Goal: Information Seeking & Learning: Find specific fact

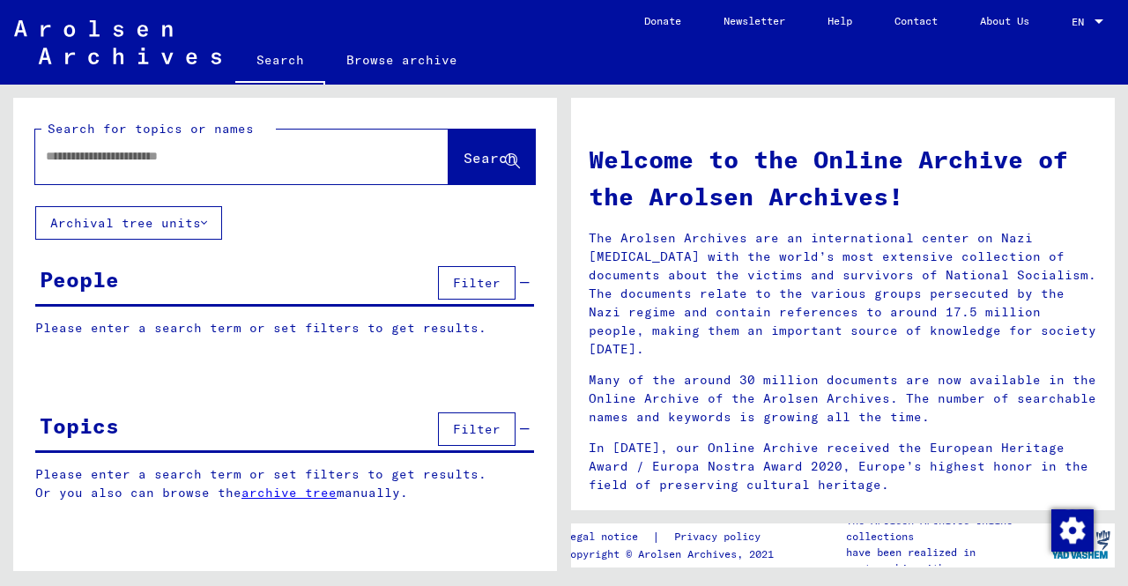
type input "**********"
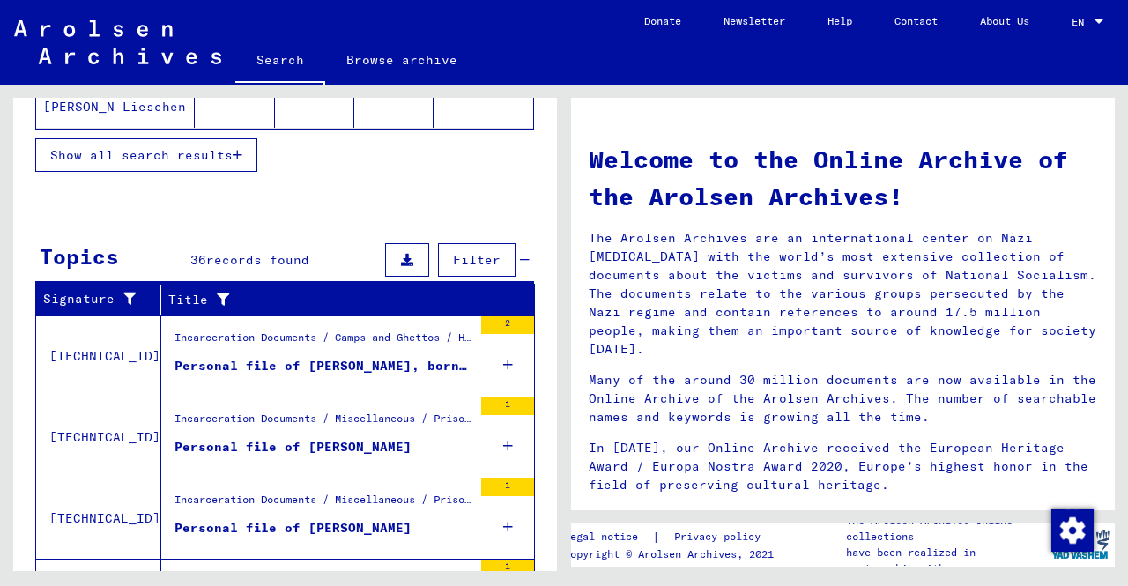
scroll to position [352, 0]
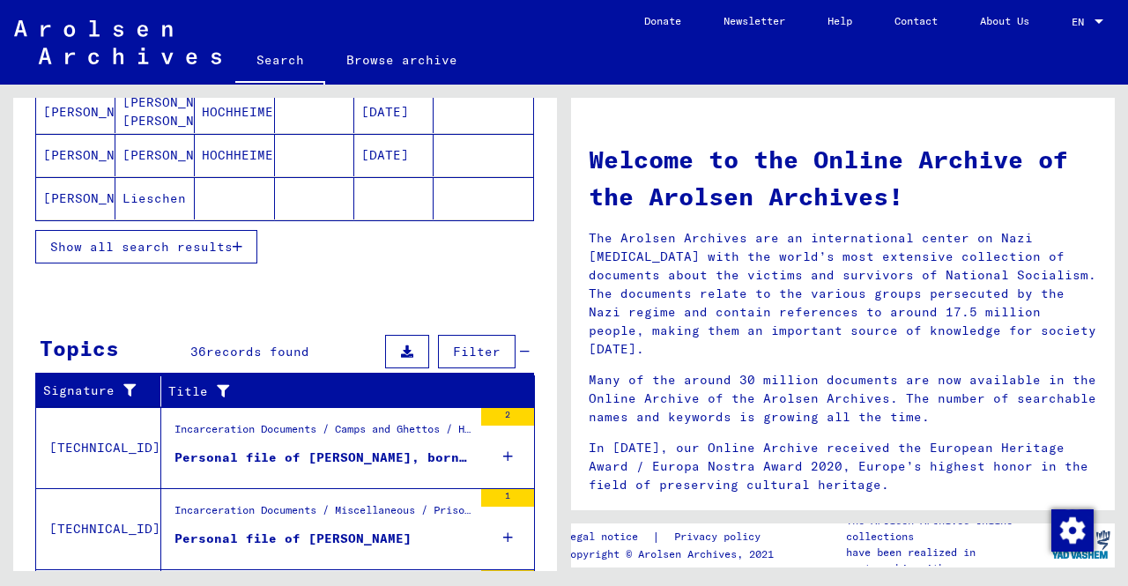
click at [179, 254] on button "Show all search results" at bounding box center [146, 246] width 222 height 33
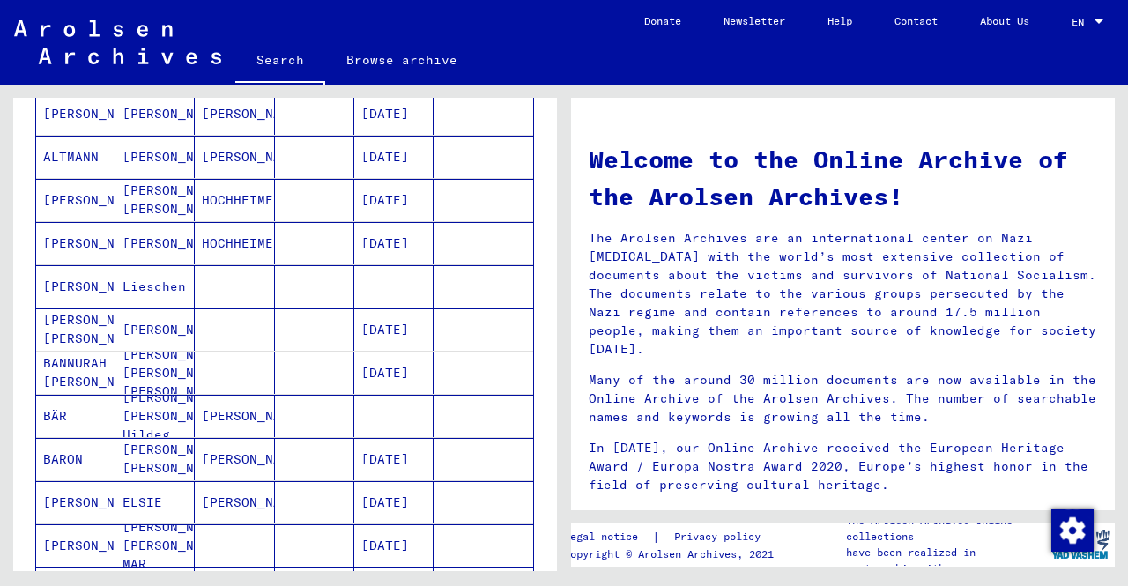
scroll to position [0, 0]
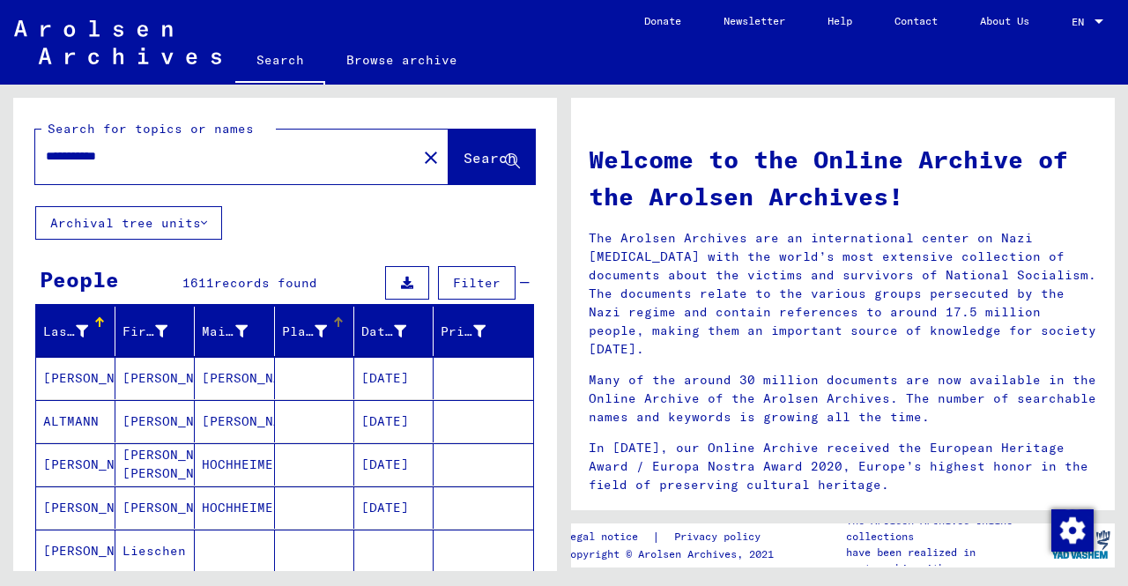
click at [286, 330] on div "Place of Birth" at bounding box center [304, 332] width 45 height 19
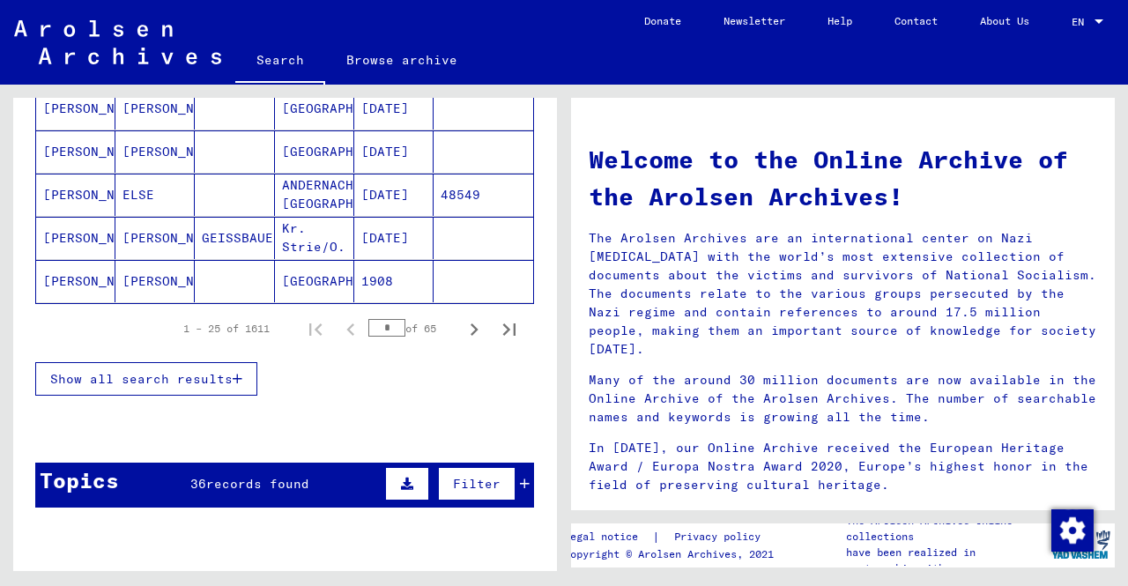
scroll to position [264, 0]
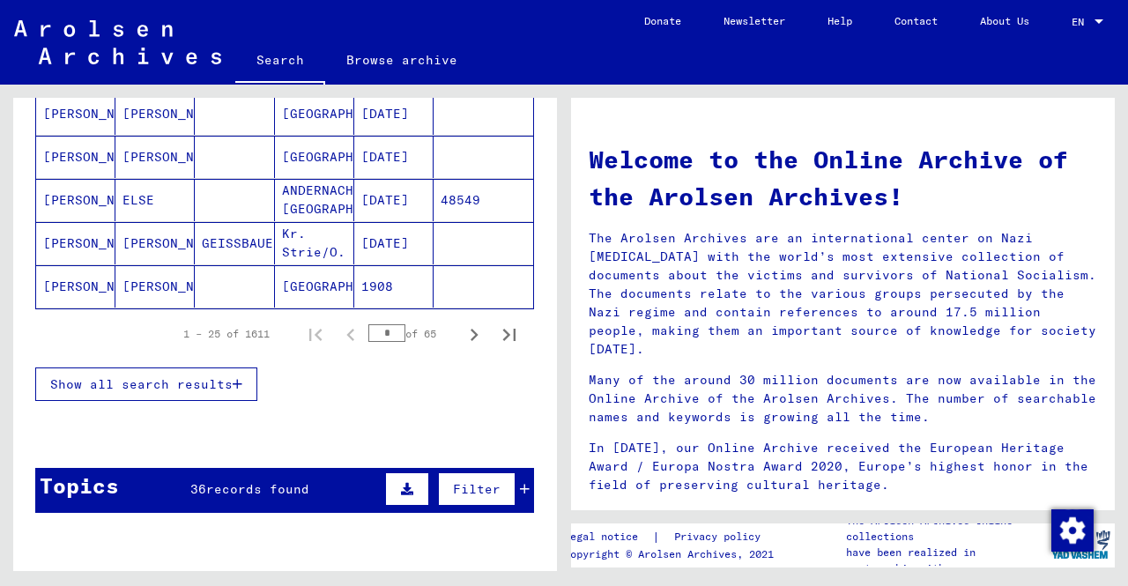
click at [190, 385] on span "Show all search results" at bounding box center [141, 384] width 182 height 16
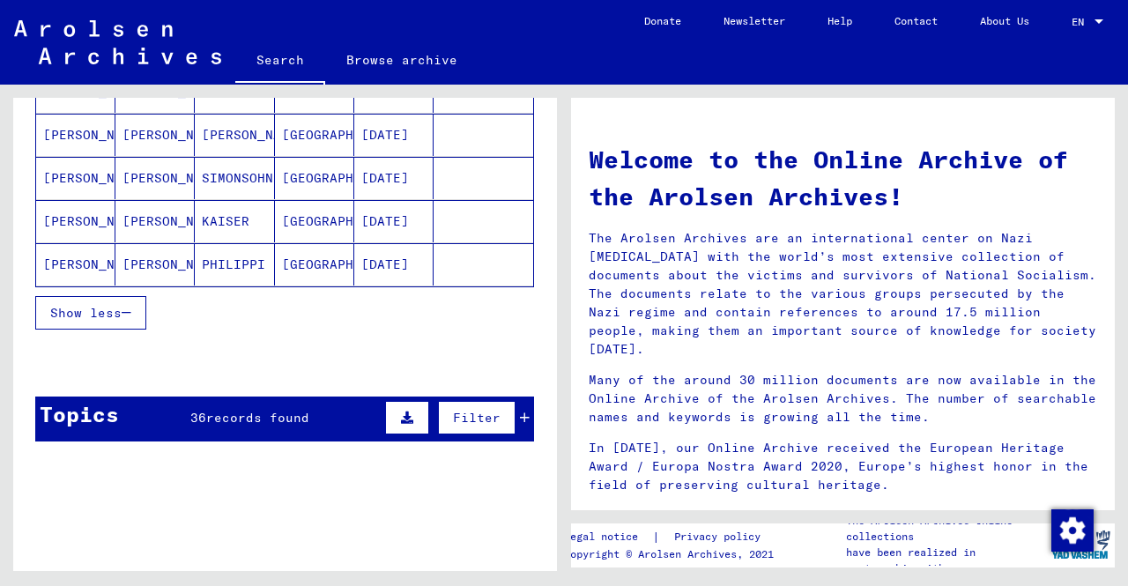
scroll to position [953, 0]
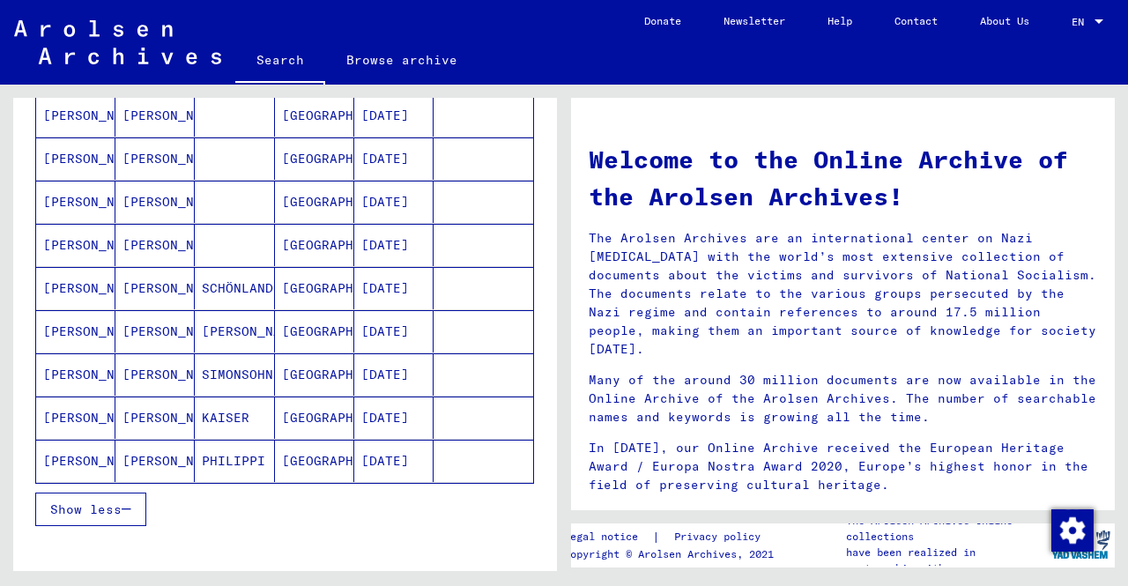
click at [388, 367] on mat-cell "[DATE]" at bounding box center [393, 374] width 79 height 42
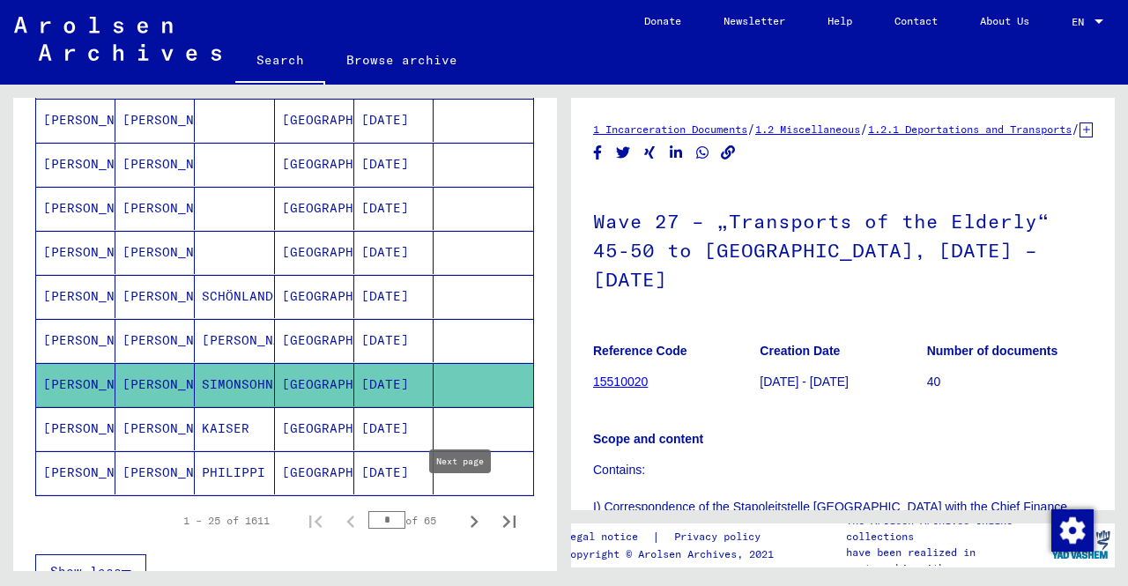
click at [465, 509] on icon "Next page" at bounding box center [474, 521] width 25 height 25
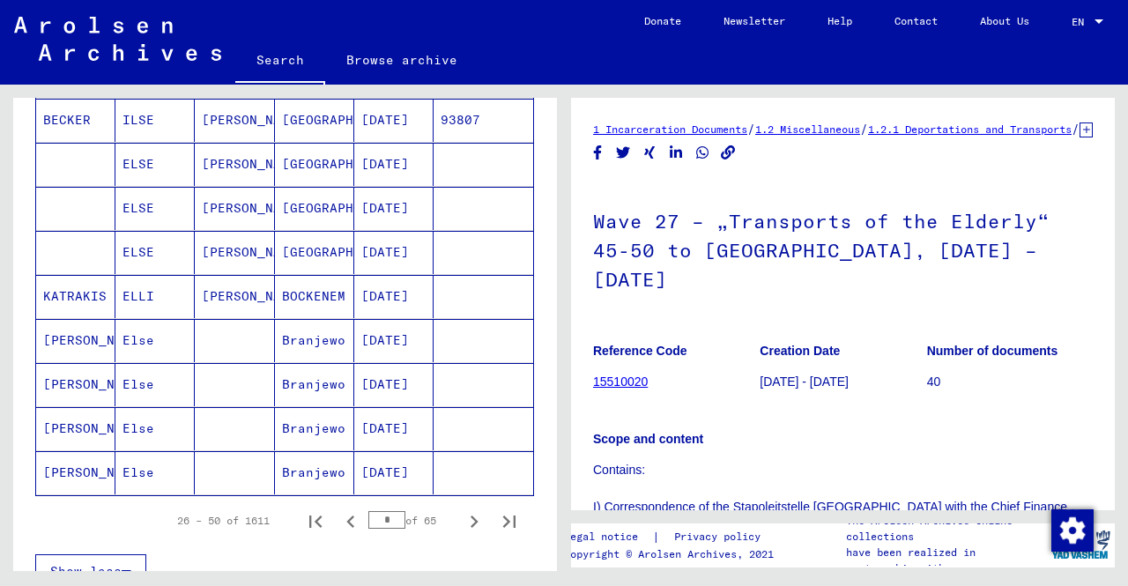
click at [465, 509] on icon "Next page" at bounding box center [474, 521] width 25 height 25
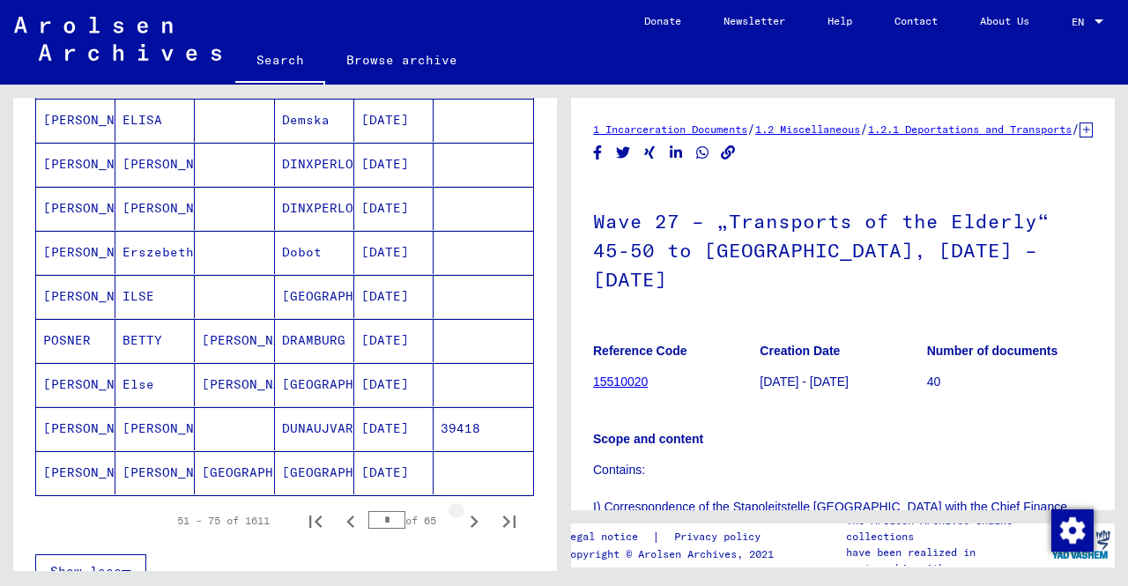
click at [465, 509] on icon "Next page" at bounding box center [474, 521] width 25 height 25
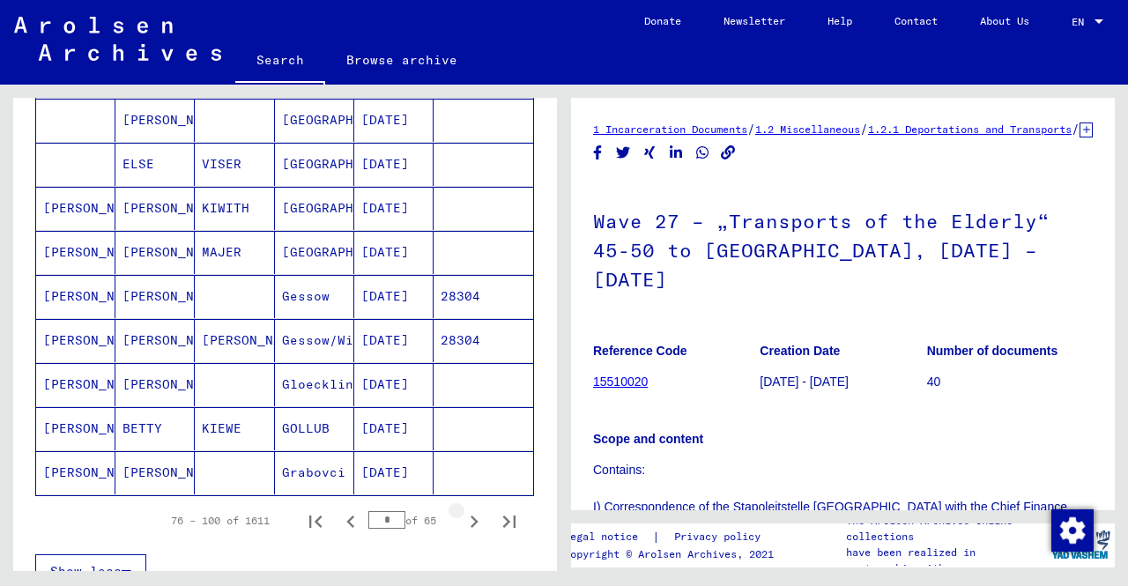
click at [465, 509] on icon "Next page" at bounding box center [474, 521] width 25 height 25
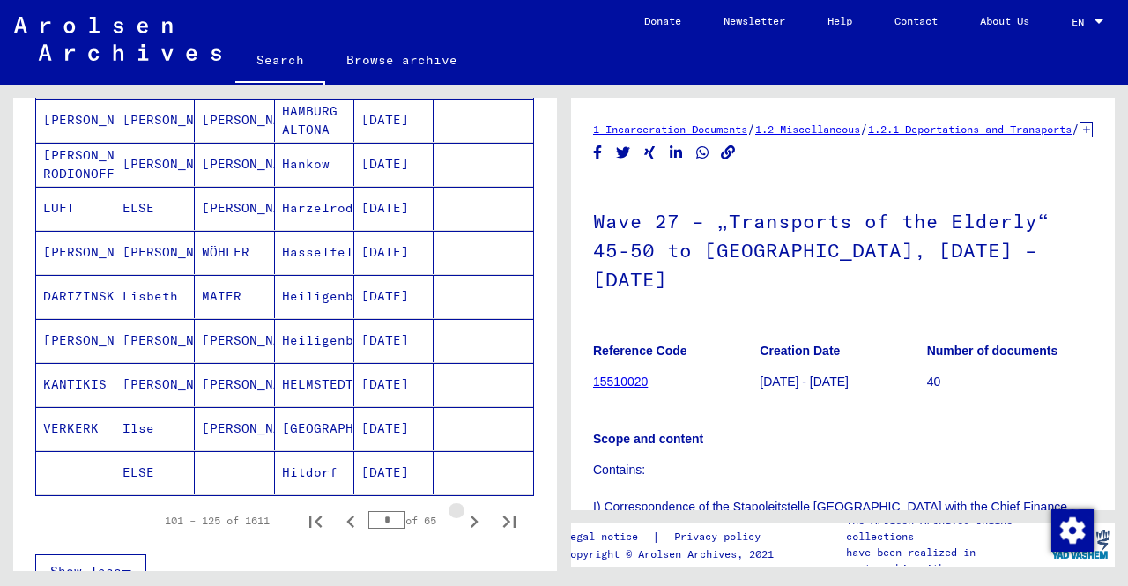
click at [465, 509] on icon "Next page" at bounding box center [474, 521] width 25 height 25
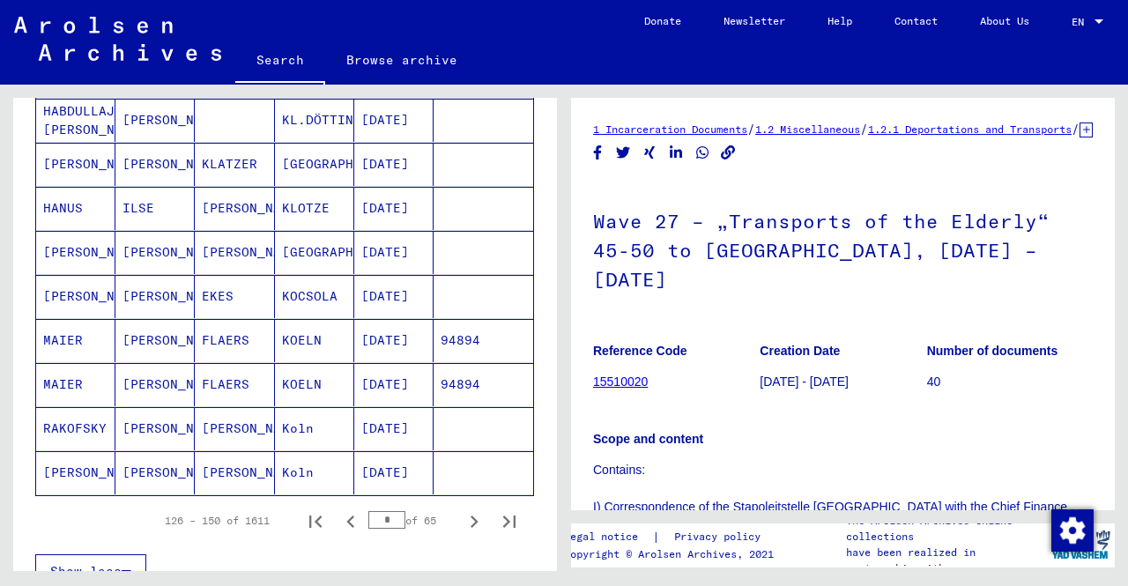
click at [465, 509] on icon "Next page" at bounding box center [474, 521] width 25 height 25
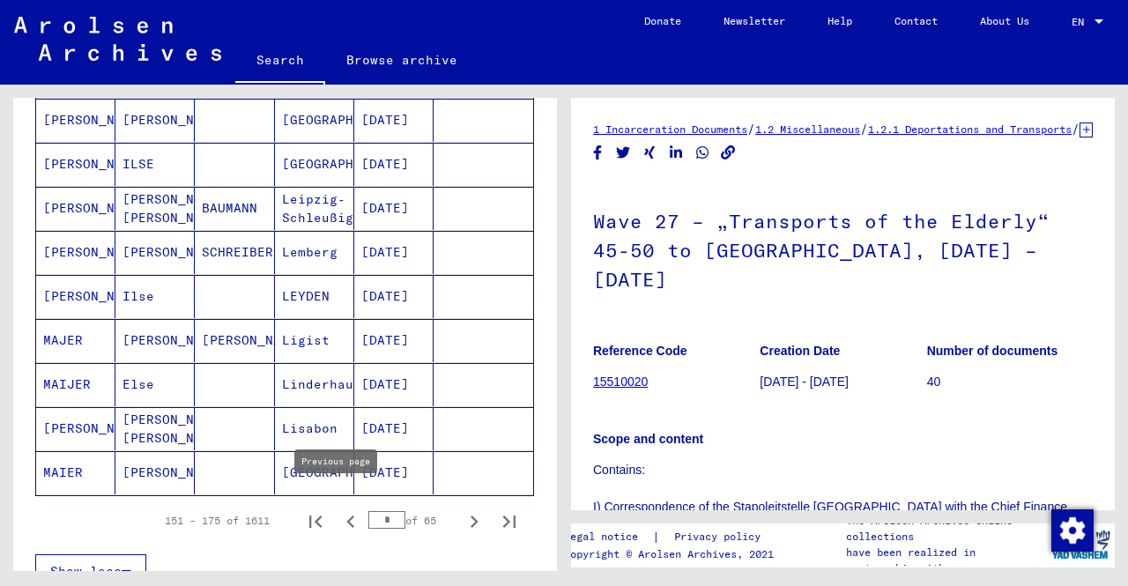
click at [346, 515] on icon "Previous page" at bounding box center [350, 521] width 8 height 12
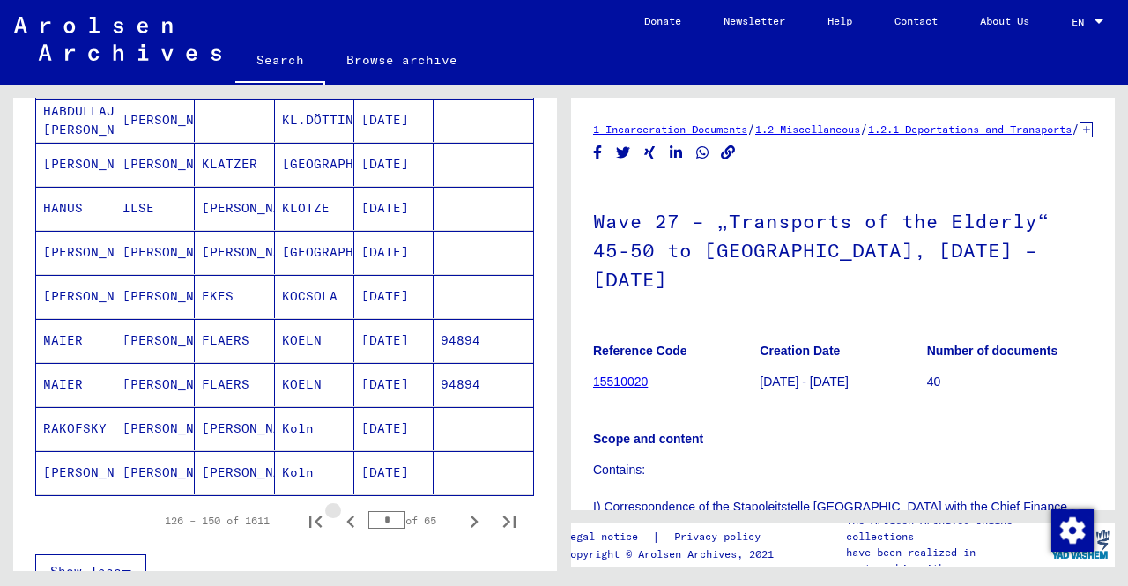
click at [346, 515] on icon "Previous page" at bounding box center [350, 521] width 8 height 12
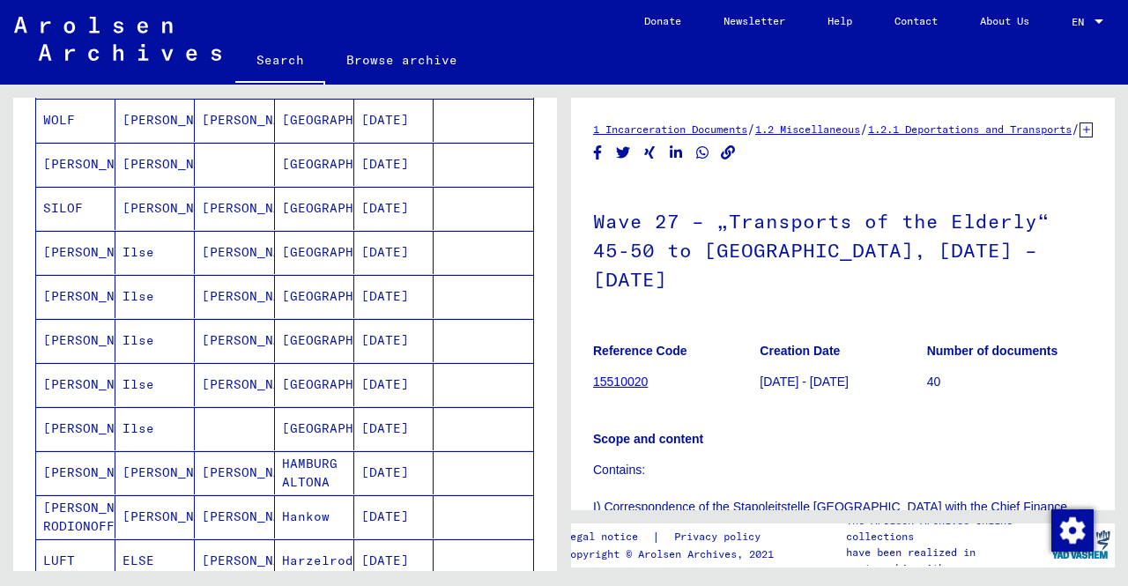
scroll to position [523, 0]
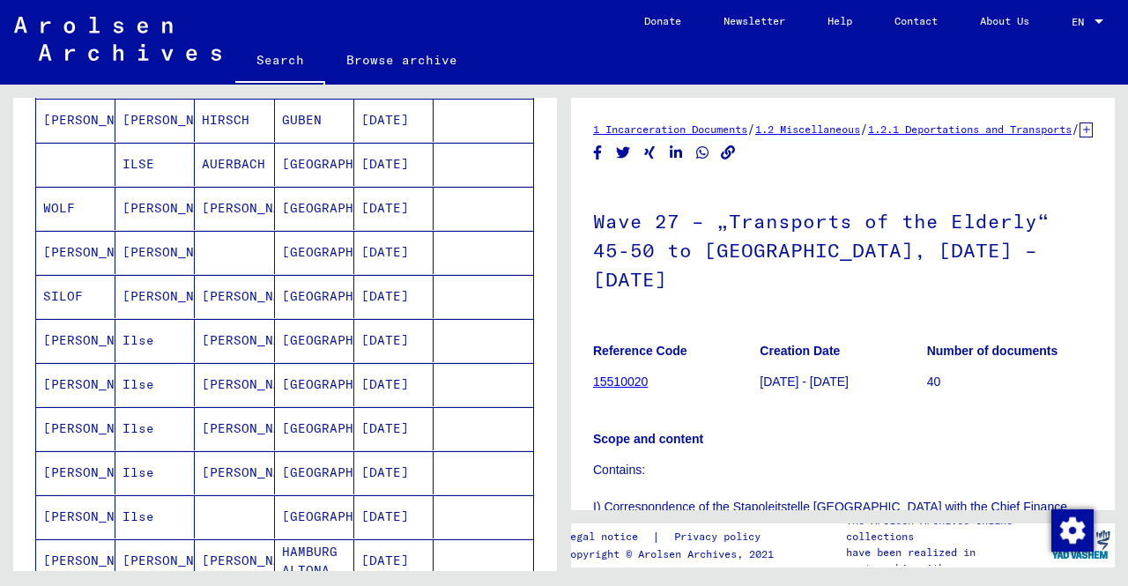
click at [217, 481] on mat-cell "[PERSON_NAME]" at bounding box center [234, 472] width 79 height 43
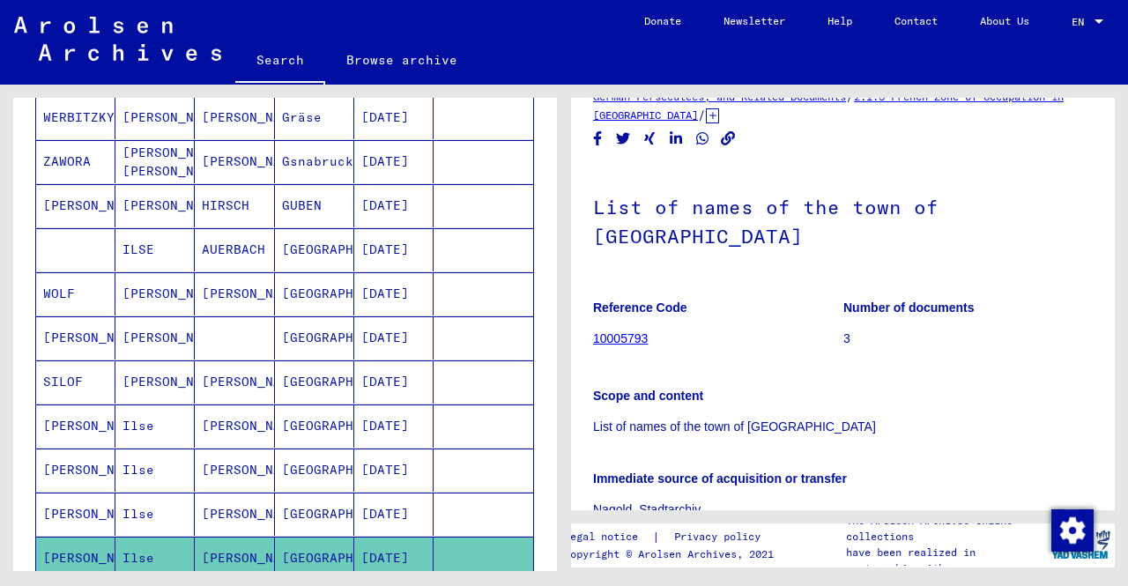
scroll to position [434, 0]
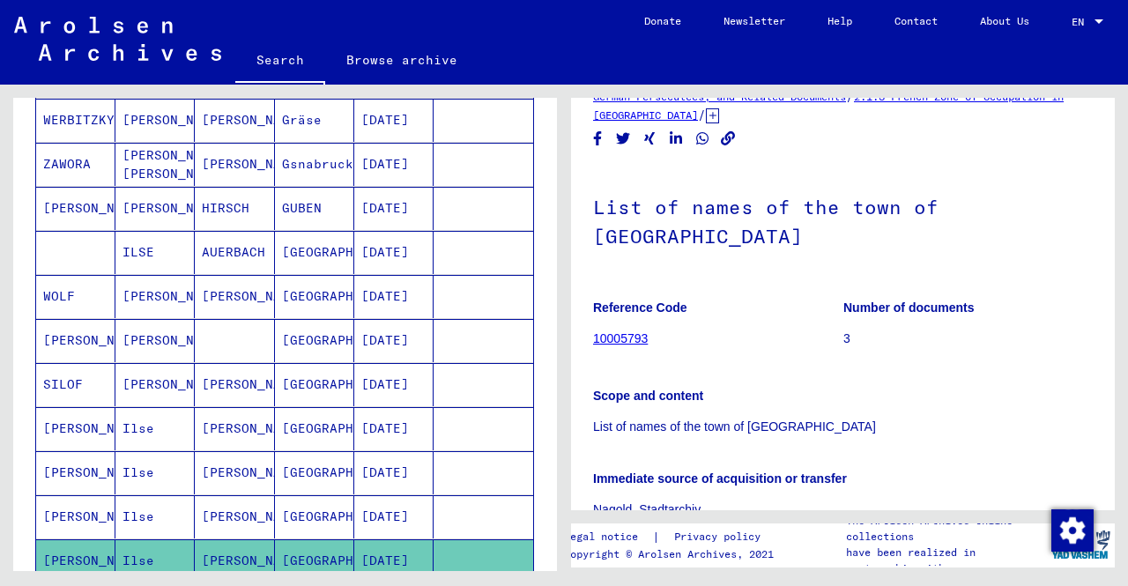
click at [210, 333] on mat-cell at bounding box center [234, 340] width 79 height 43
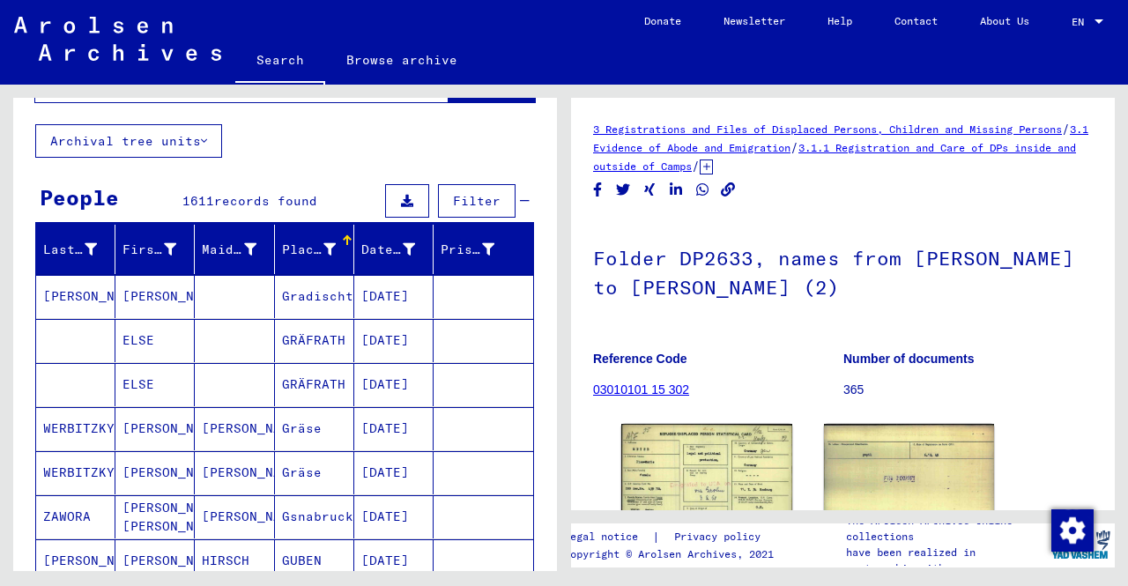
scroll to position [170, 0]
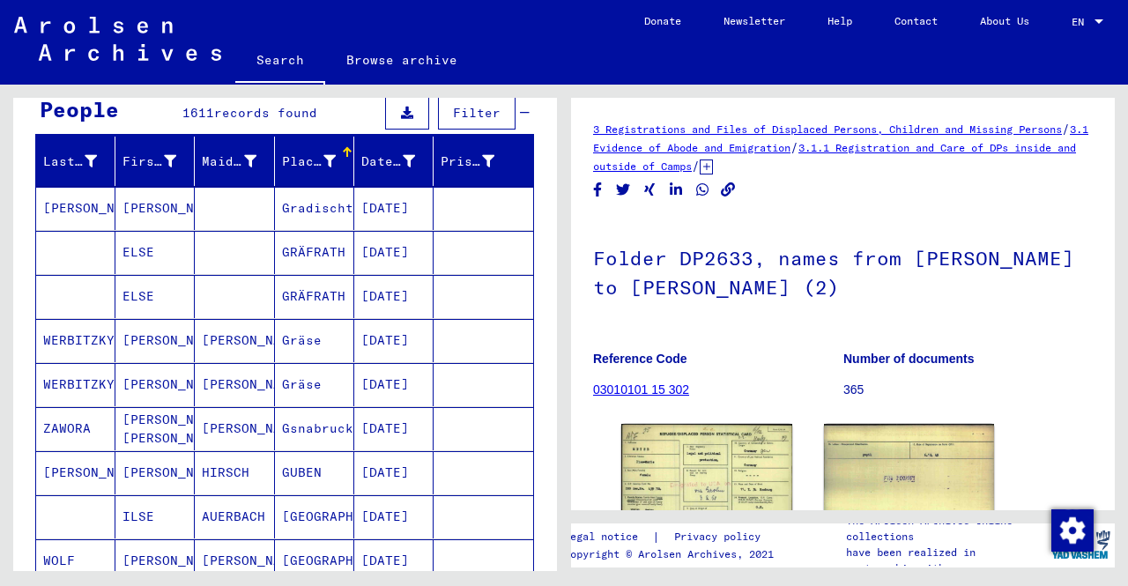
click at [208, 466] on mat-cell "HIRSCH" at bounding box center [234, 472] width 79 height 43
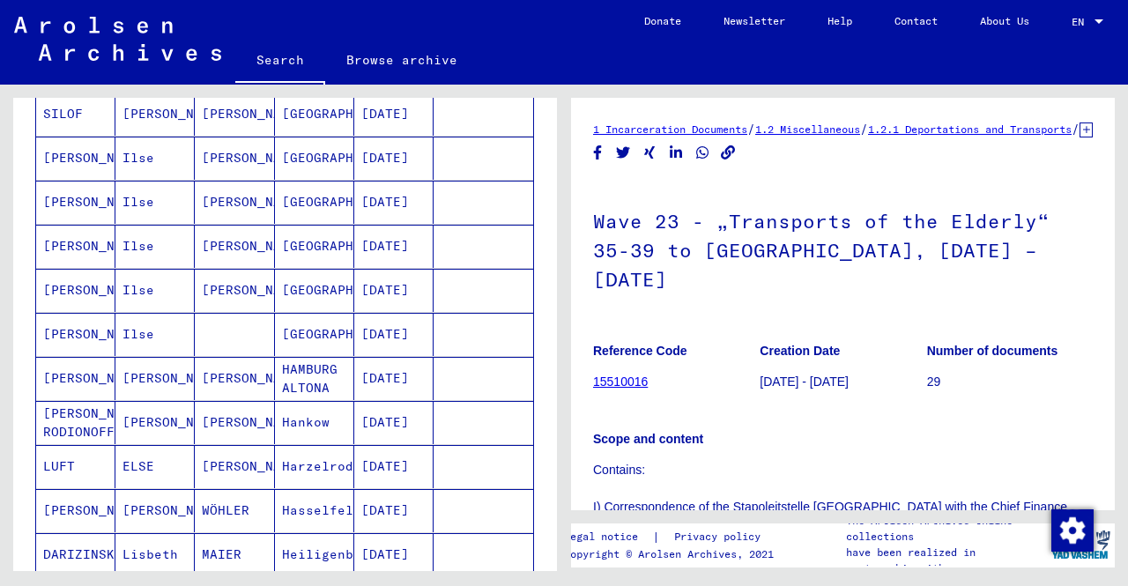
click at [281, 361] on mat-cell "HAMBURG ALTONA" at bounding box center [314, 378] width 79 height 43
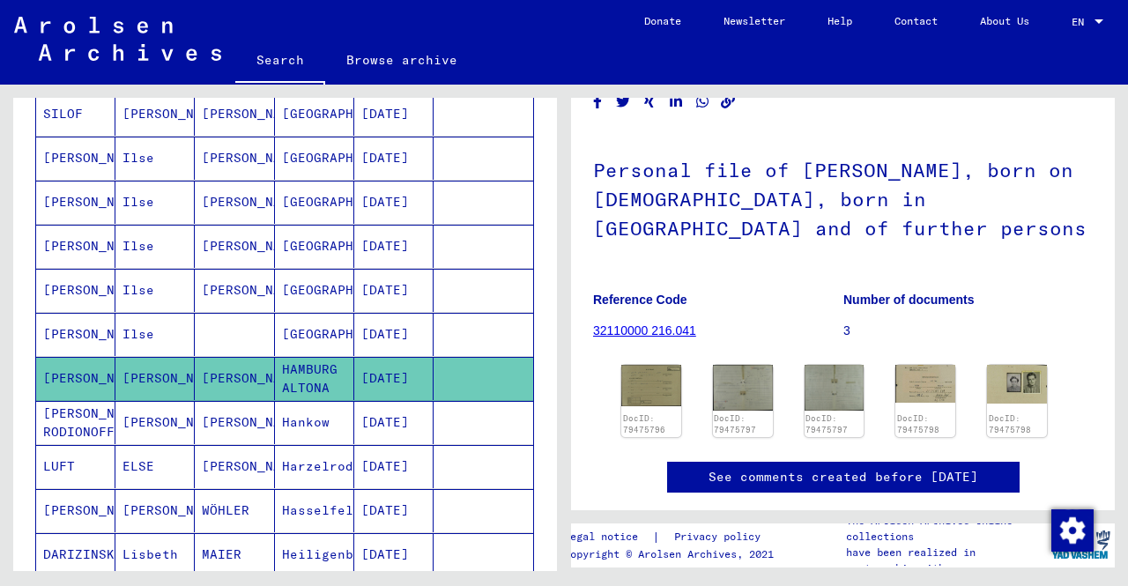
click at [1037, 382] on div "DocID: 79475796 DocID: 79475797 DocID: 79475797 DocID: 79475798 DocID: 79475798" at bounding box center [842, 401] width 457 height 86
click at [998, 390] on img at bounding box center [1017, 383] width 63 height 41
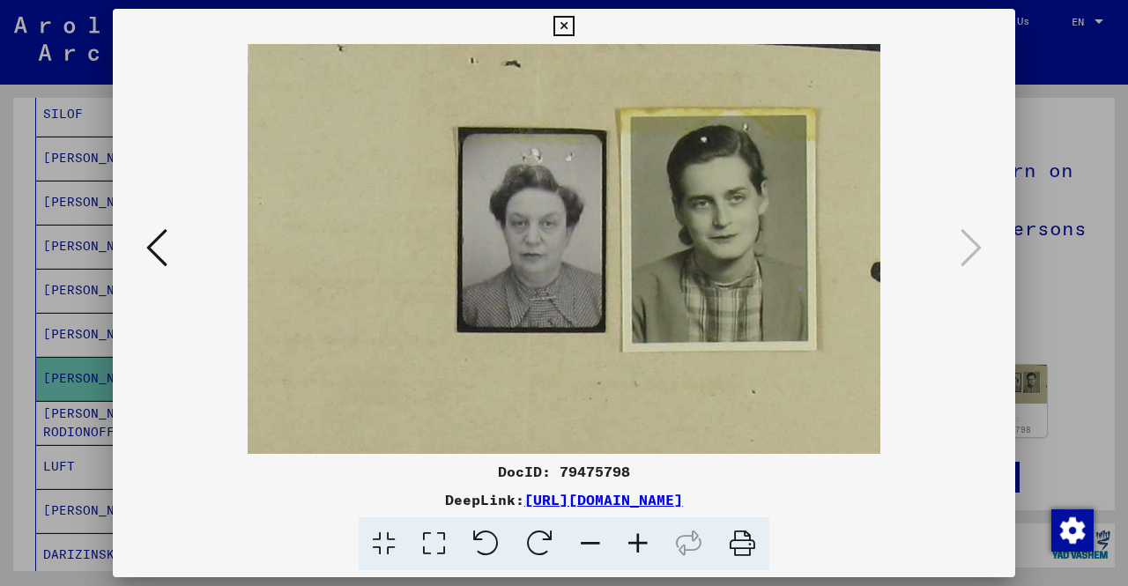
click at [1114, 329] on div at bounding box center [564, 293] width 1128 height 586
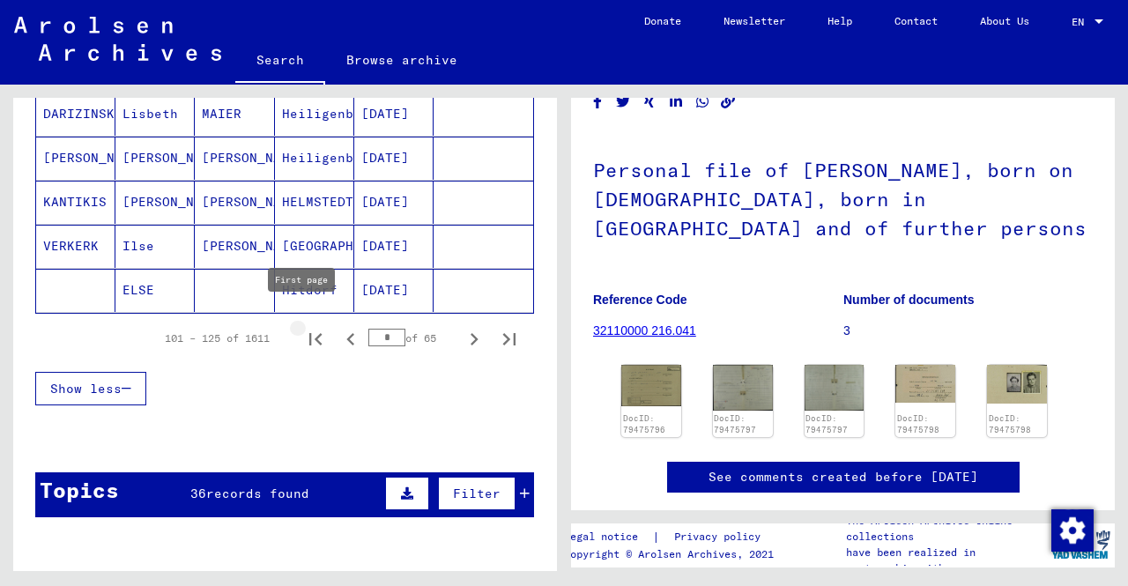
click at [305, 329] on icon "First page" at bounding box center [315, 339] width 25 height 25
type input "*"
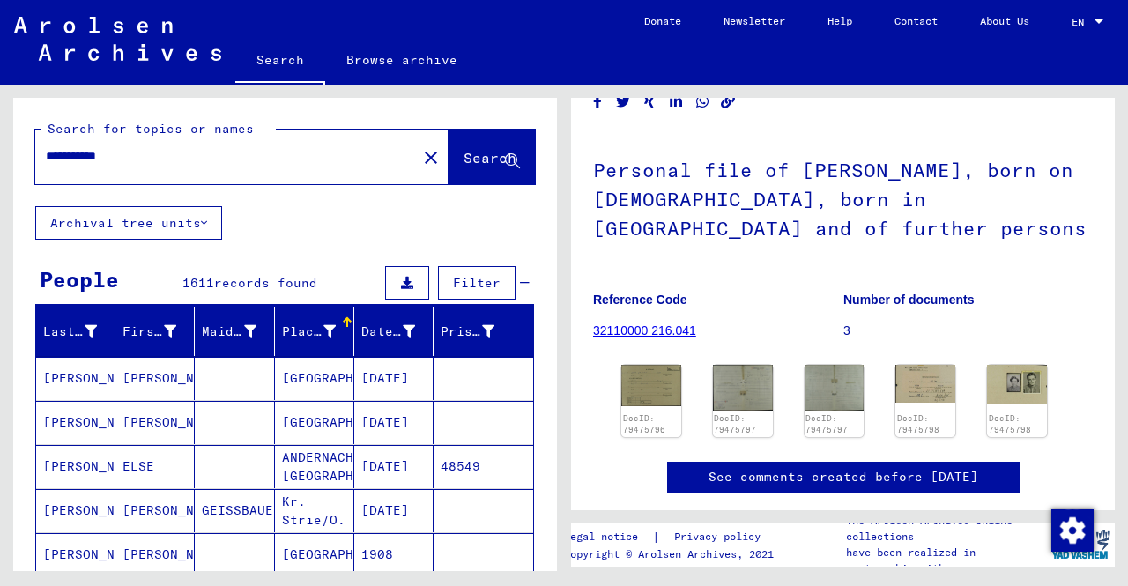
drag, startPoint x: 126, startPoint y: 152, endPoint x: 98, endPoint y: 166, distance: 31.1
click at [98, 166] on div "**********" at bounding box center [220, 157] width 371 height 40
type input "**********"
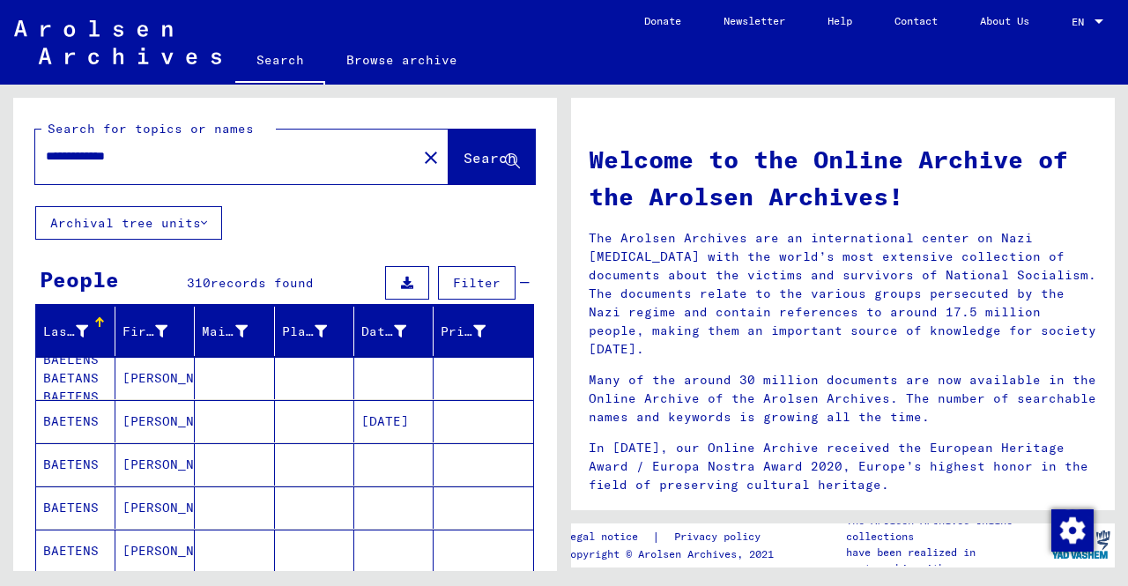
drag, startPoint x: 164, startPoint y: 168, endPoint x: 0, endPoint y: 154, distance: 164.5
click at [0, 154] on div "**********" at bounding box center [282, 328] width 564 height 486
click at [420, 154] on mat-icon "close" at bounding box center [430, 157] width 21 height 21
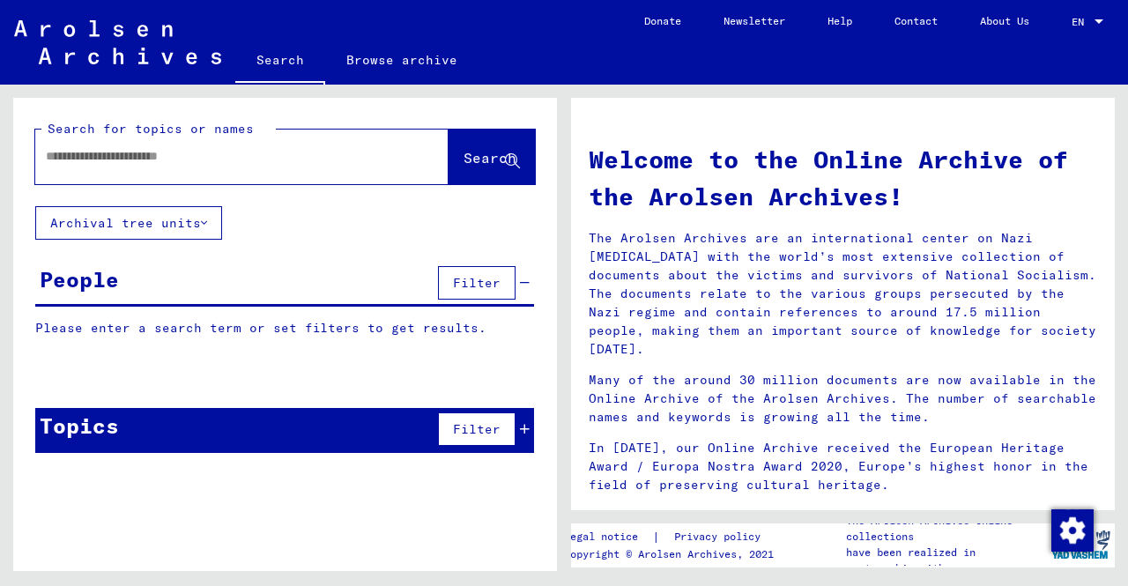
click at [253, 159] on input "text" at bounding box center [221, 156] width 350 height 19
type input "**********"
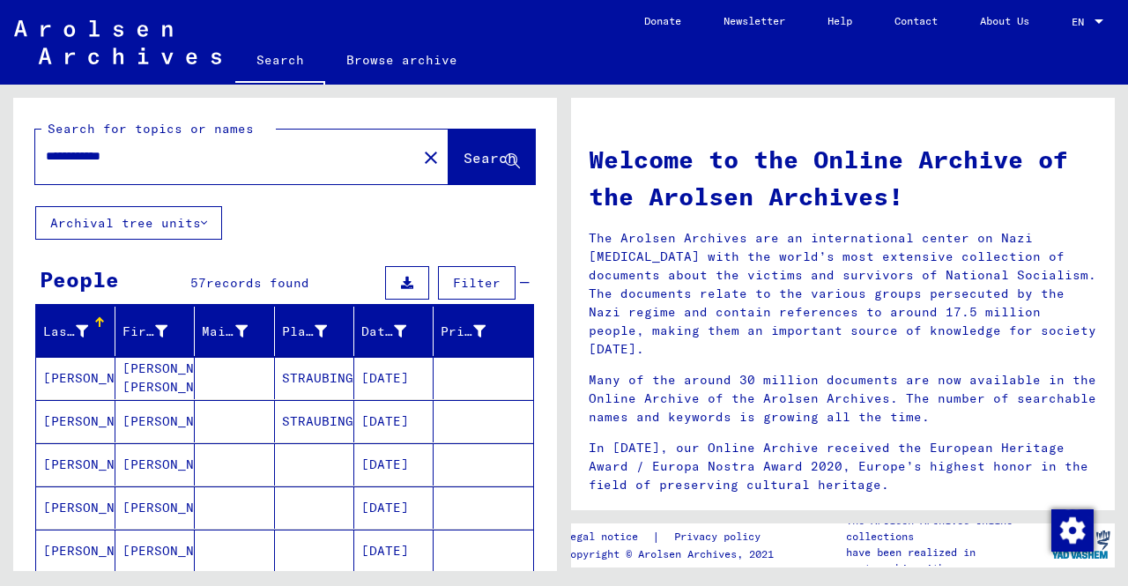
click at [280, 490] on mat-cell at bounding box center [314, 507] width 79 height 42
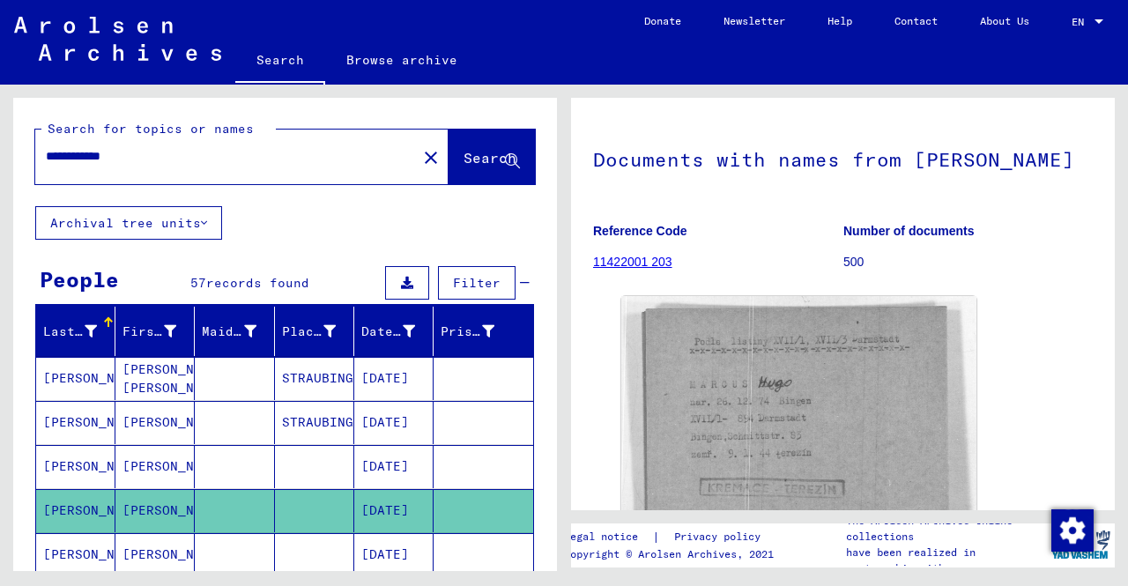
scroll to position [88, 0]
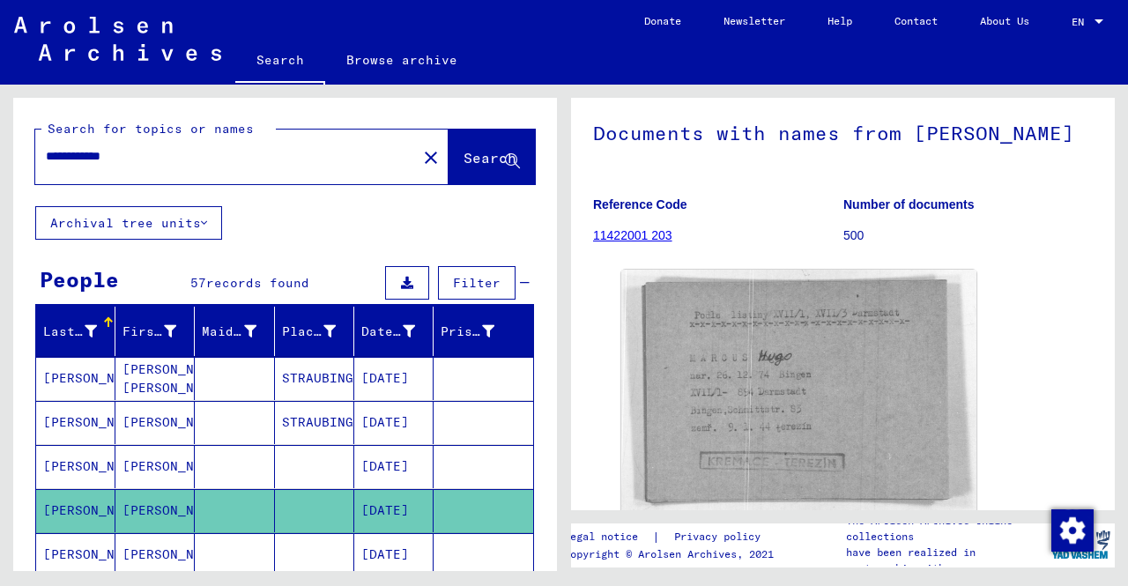
click at [183, 477] on mat-cell "[PERSON_NAME]" at bounding box center [154, 466] width 79 height 43
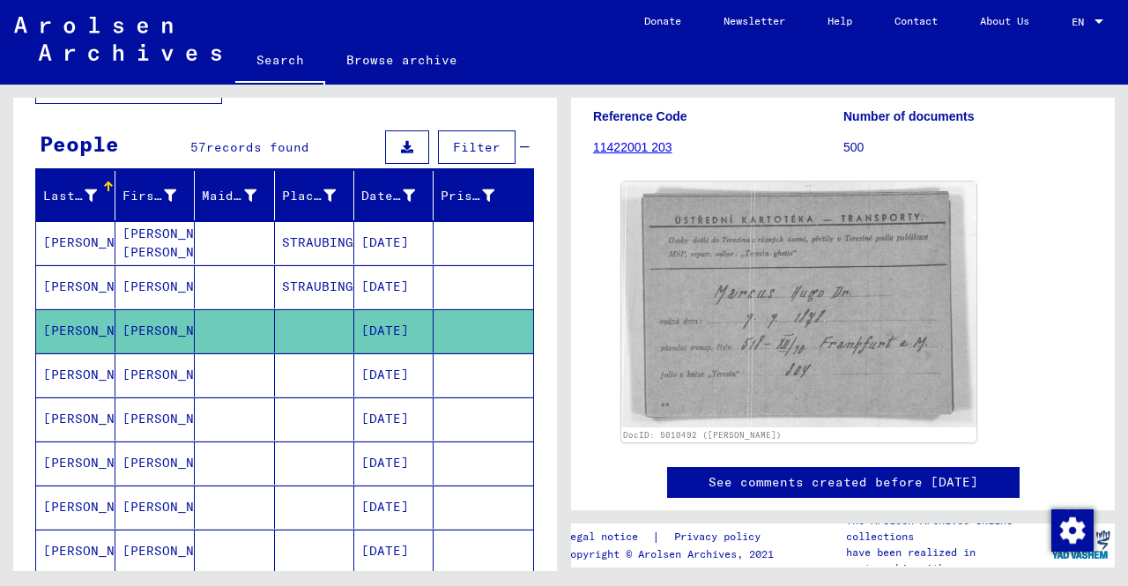
scroll to position [176, 0]
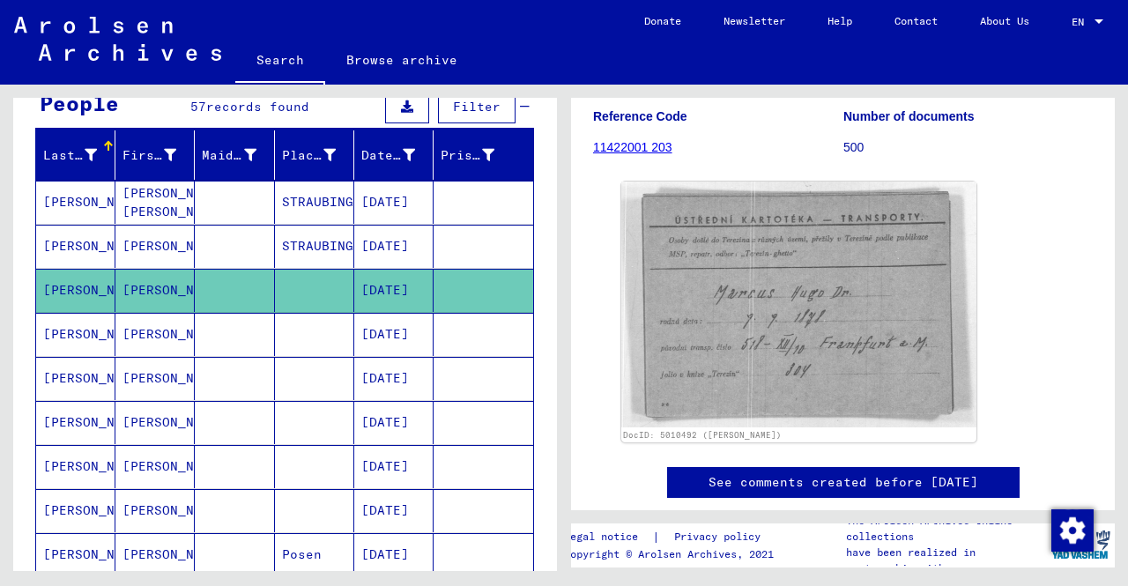
click at [377, 416] on mat-cell "[DATE]" at bounding box center [393, 422] width 79 height 43
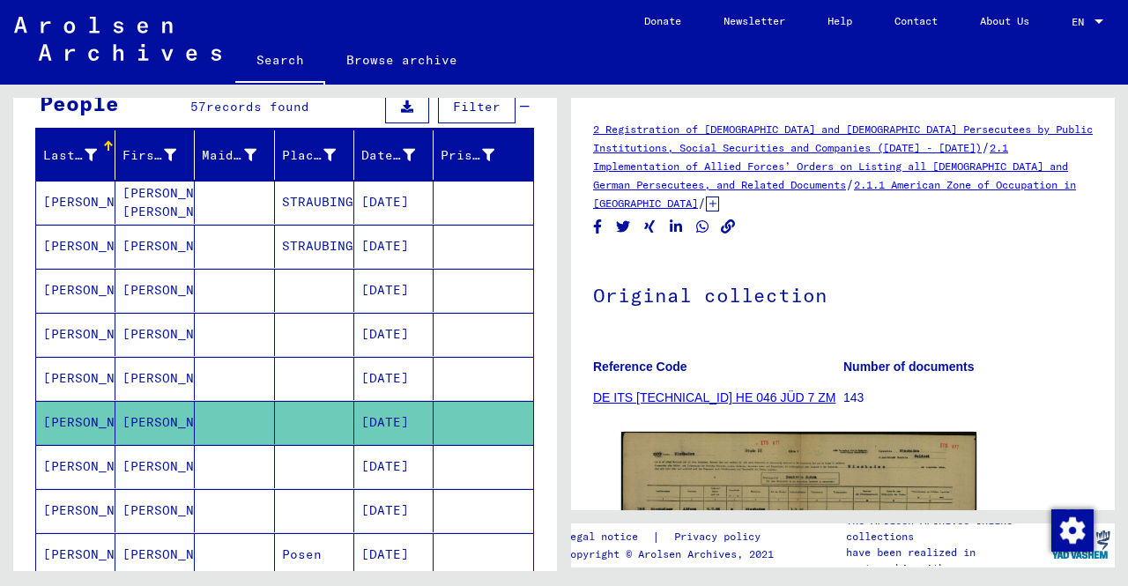
click at [298, 383] on mat-cell at bounding box center [314, 378] width 79 height 43
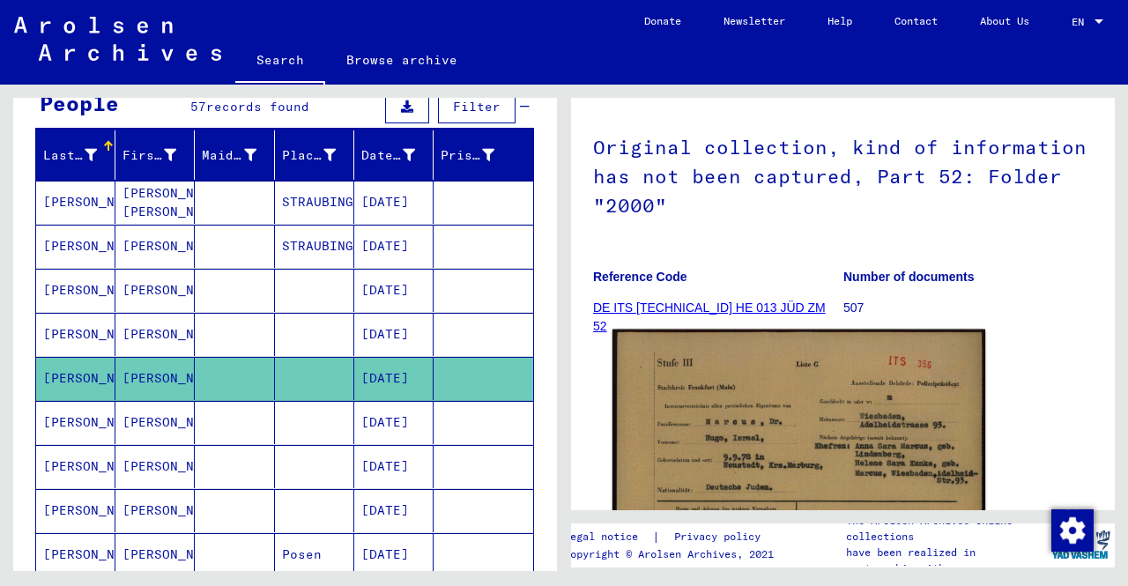
scroll to position [176, 0]
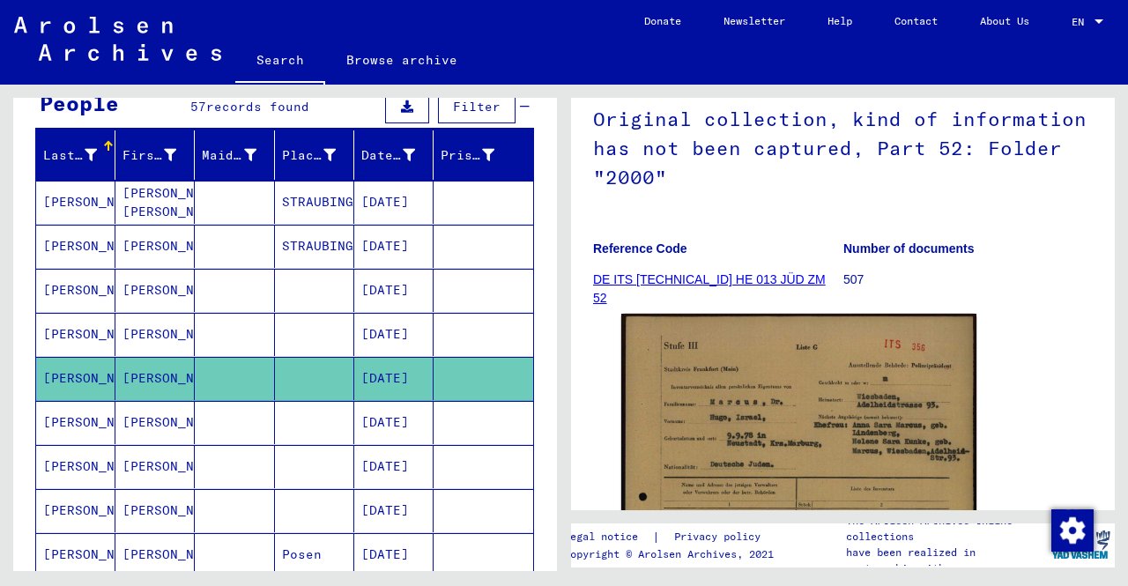
click at [392, 432] on mat-cell "[DATE]" at bounding box center [393, 422] width 79 height 43
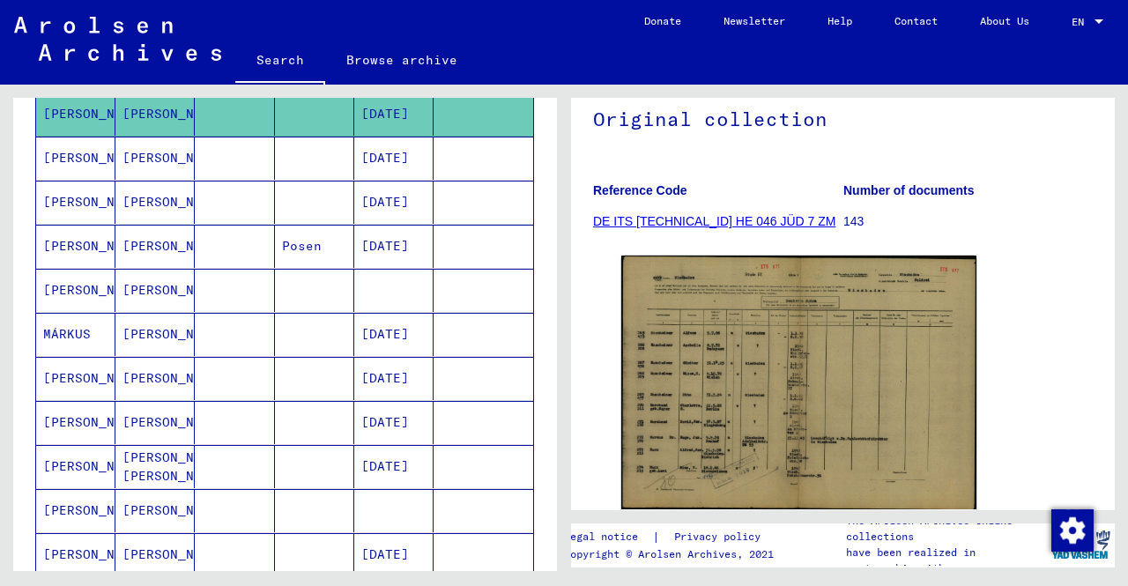
scroll to position [441, 0]
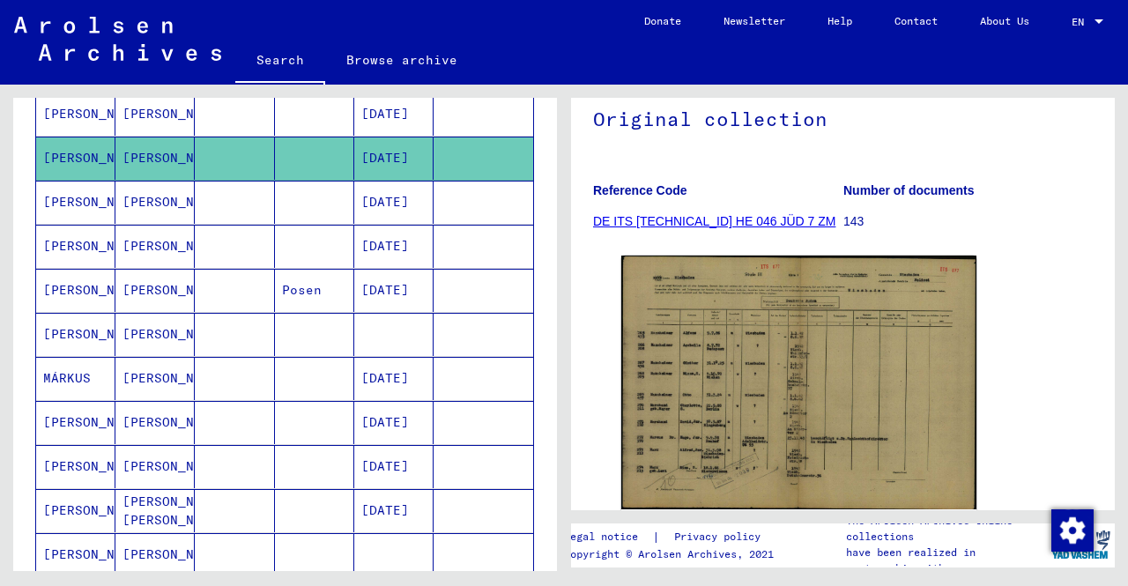
click at [310, 313] on mat-cell at bounding box center [314, 334] width 79 height 43
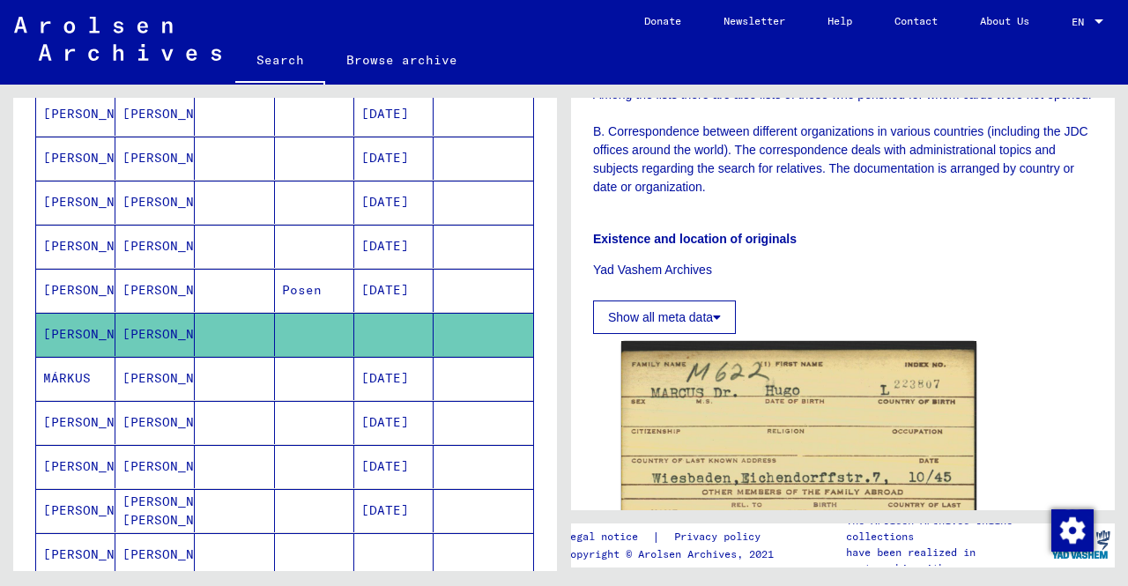
scroll to position [969, 0]
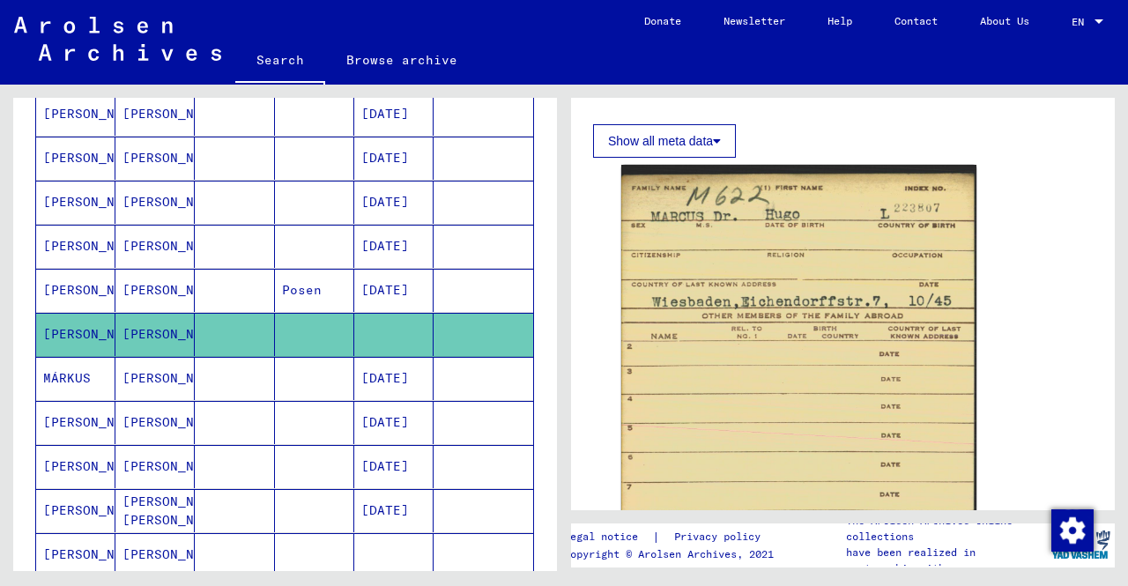
click at [335, 281] on mat-cell "Posen" at bounding box center [314, 290] width 79 height 43
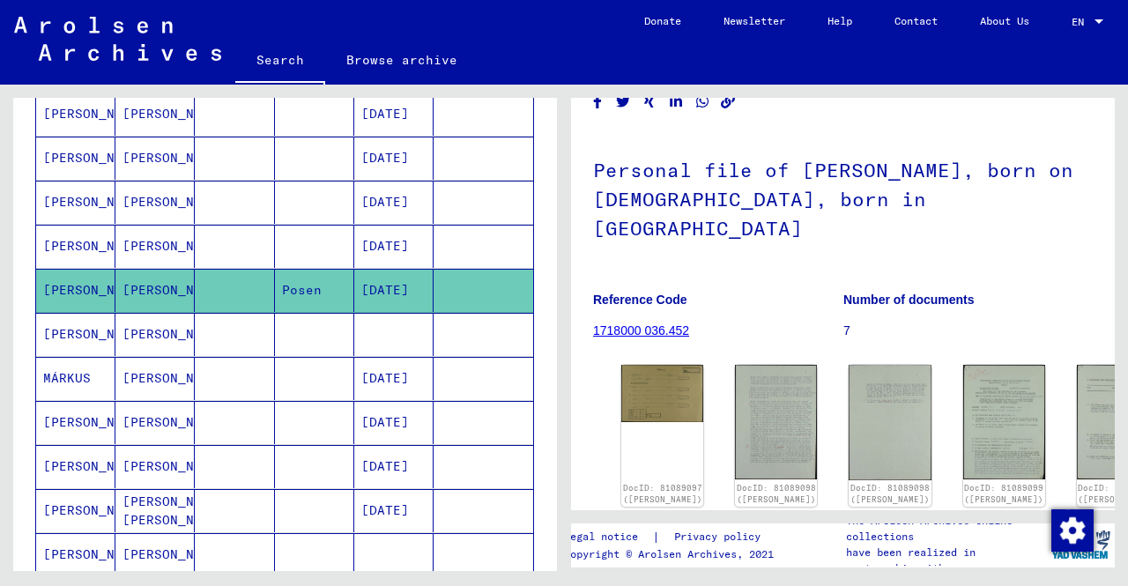
scroll to position [176, 0]
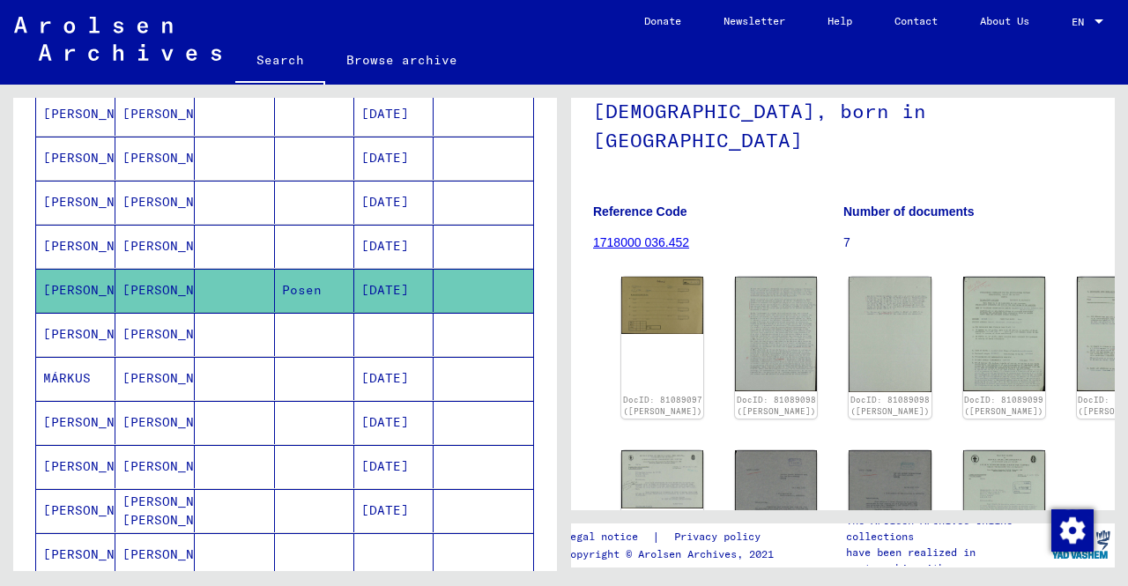
click at [275, 249] on mat-cell at bounding box center [314, 246] width 79 height 43
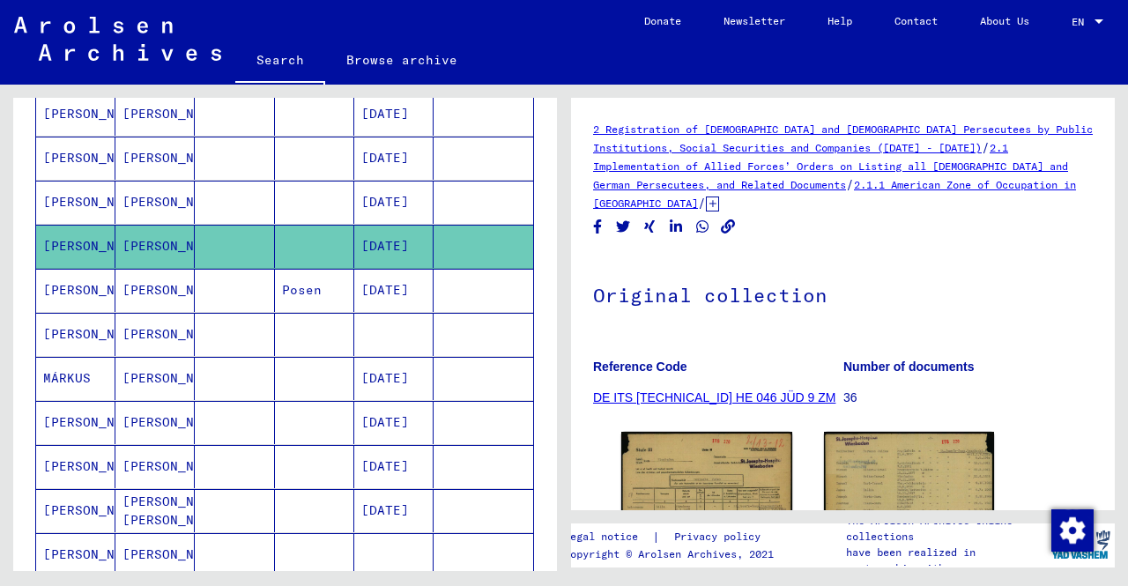
click at [300, 197] on mat-cell at bounding box center [314, 202] width 79 height 43
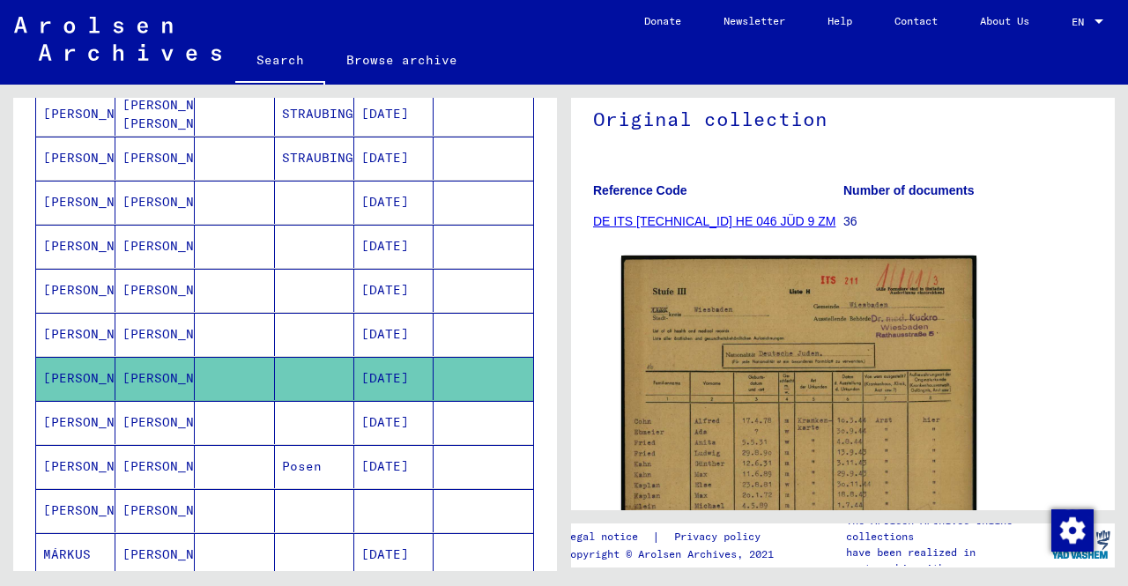
click at [318, 331] on mat-cell at bounding box center [314, 334] width 79 height 43
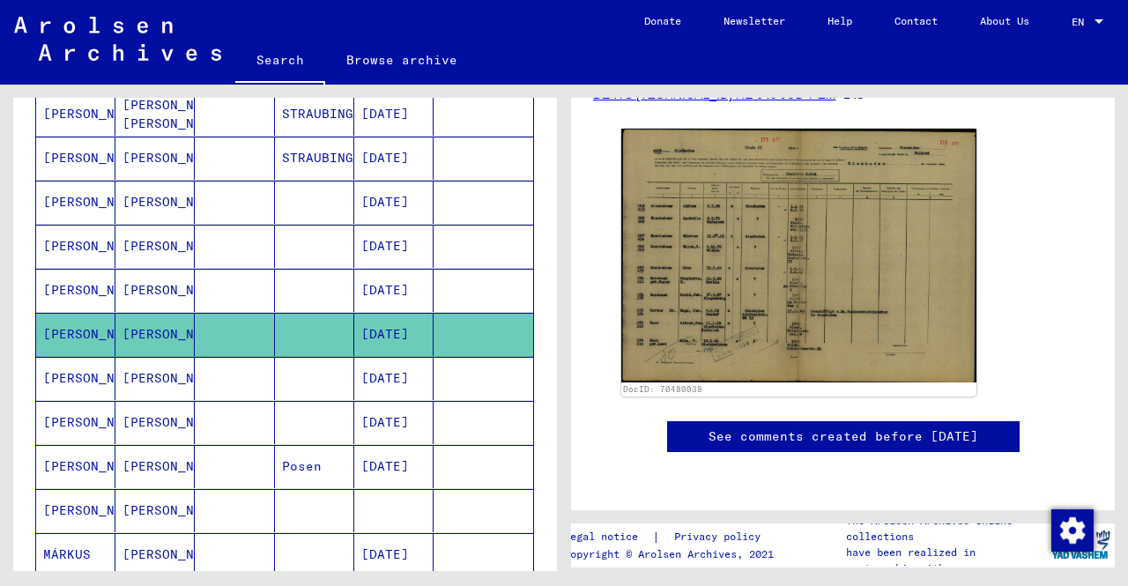
click at [434, 273] on mat-cell at bounding box center [484, 290] width 100 height 43
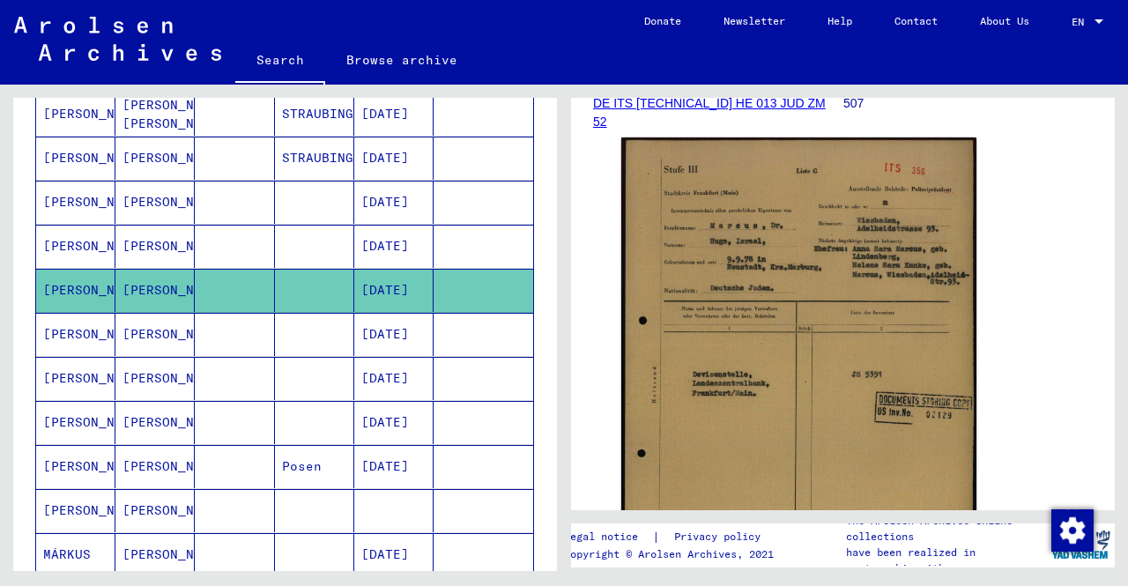
click at [405, 241] on mat-cell "[DATE]" at bounding box center [393, 246] width 79 height 43
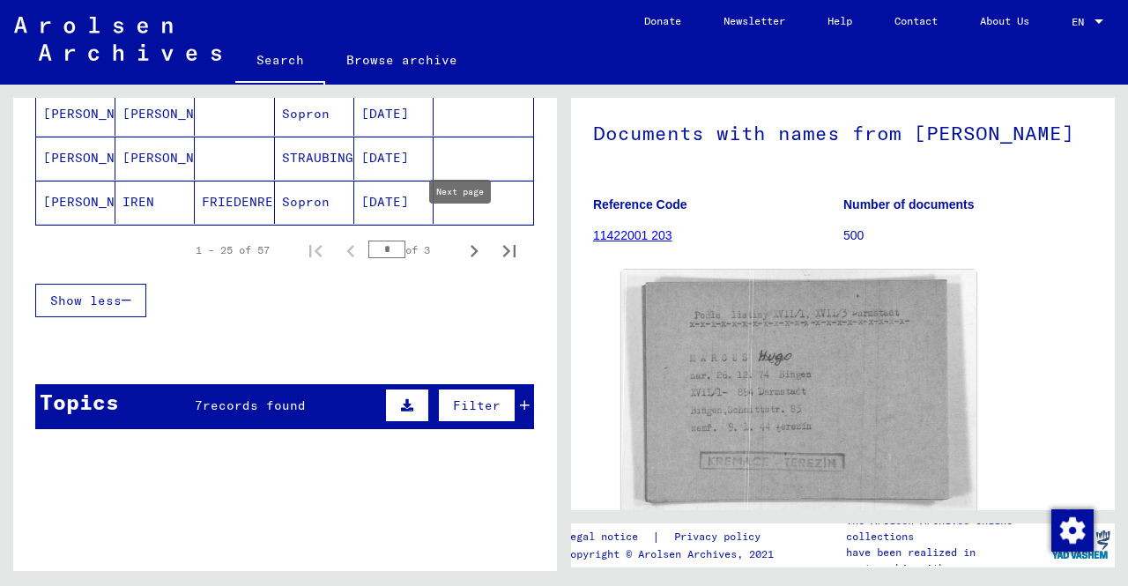
click at [471, 245] on icon "Next page" at bounding box center [475, 251] width 8 height 12
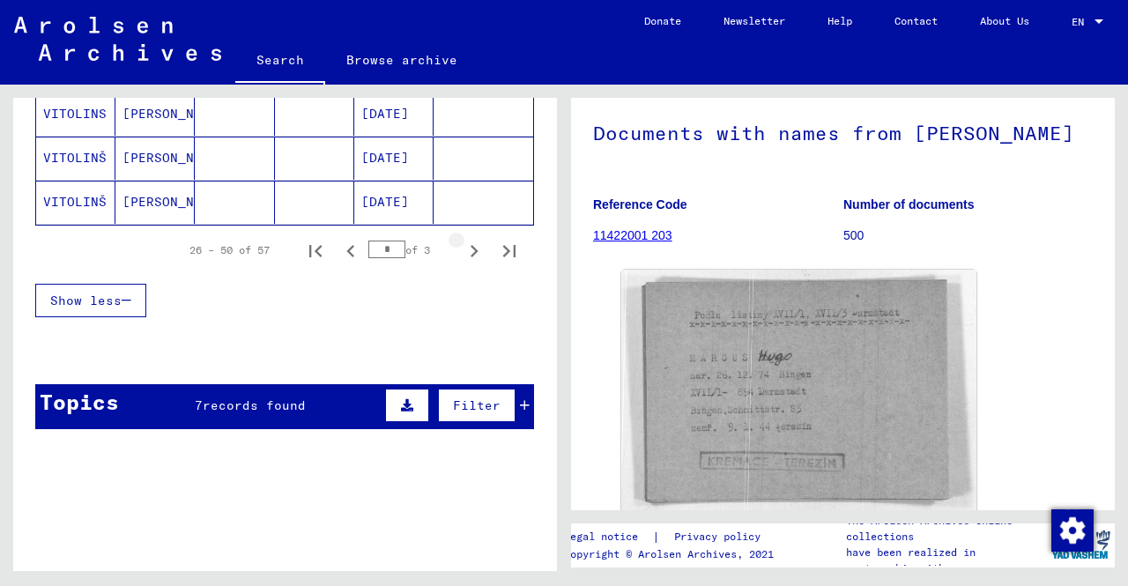
click at [471, 245] on icon "Next page" at bounding box center [475, 251] width 8 height 12
type input "*"
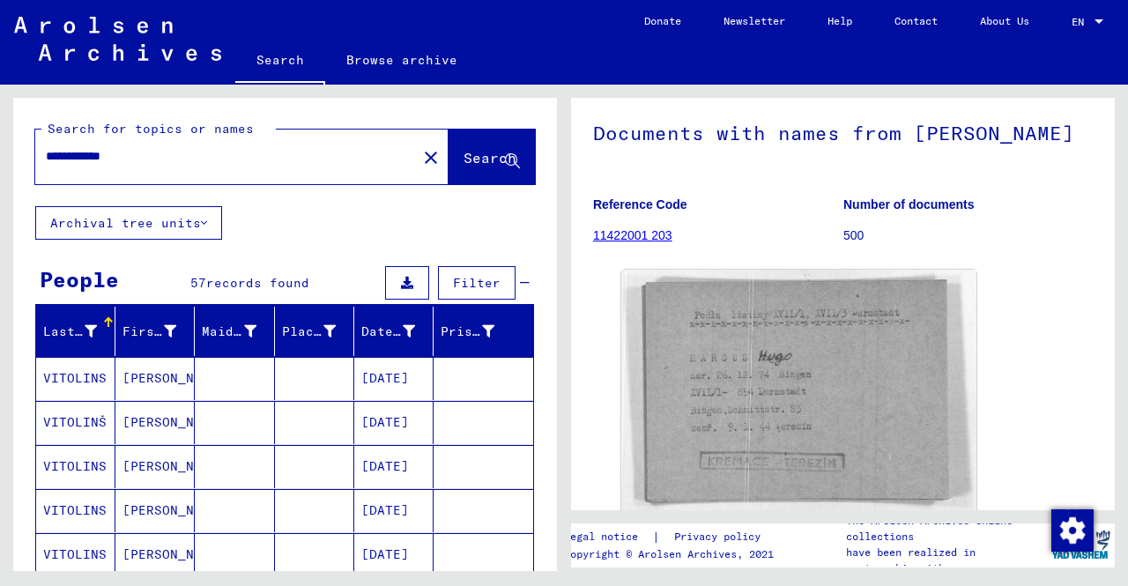
drag, startPoint x: 170, startPoint y: 163, endPoint x: 11, endPoint y: 246, distance: 178.9
click at [11, 246] on div "**********" at bounding box center [282, 328] width 564 height 486
type input "**********"
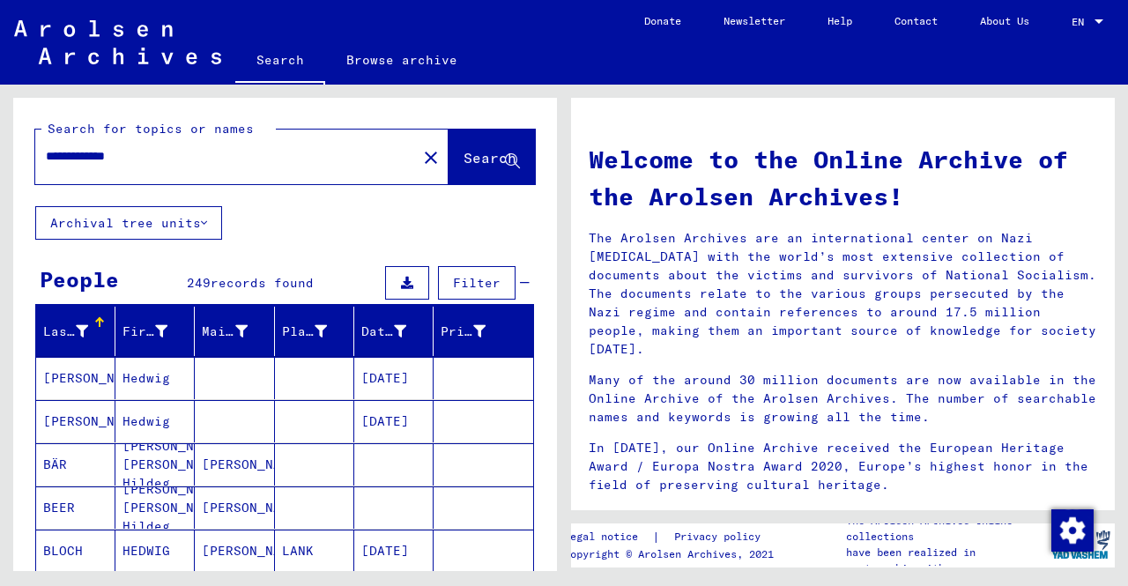
scroll to position [88, 0]
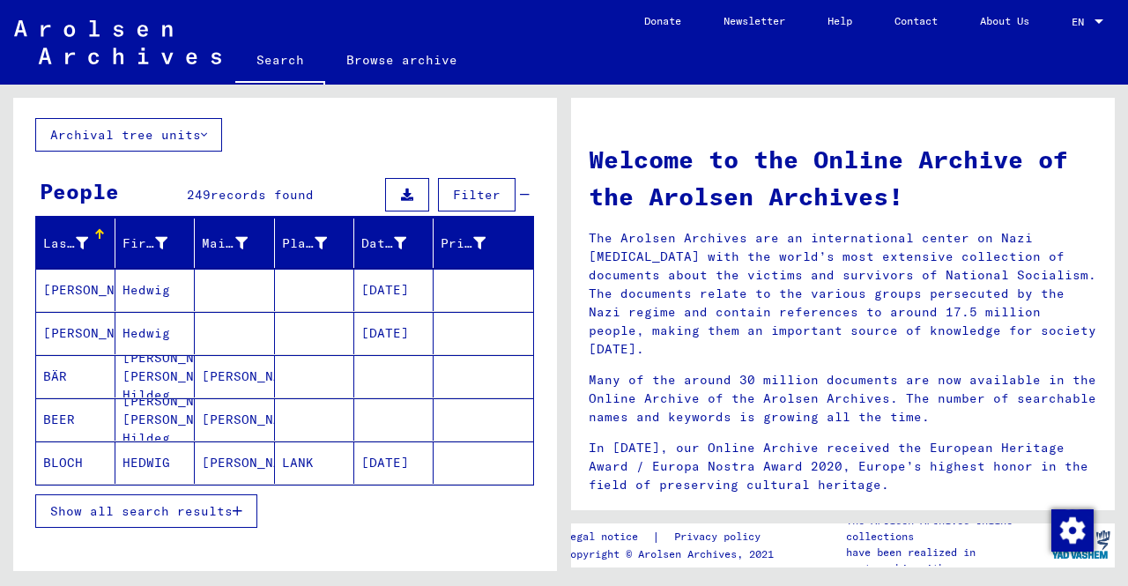
click at [215, 498] on button "Show all search results" at bounding box center [146, 510] width 222 height 33
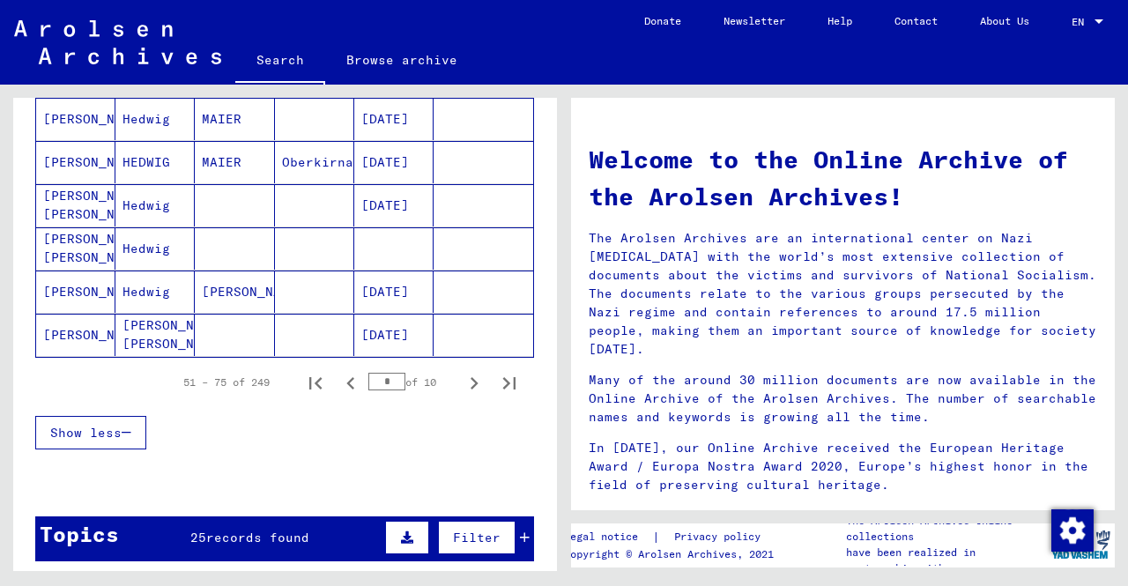
scroll to position [969, 0]
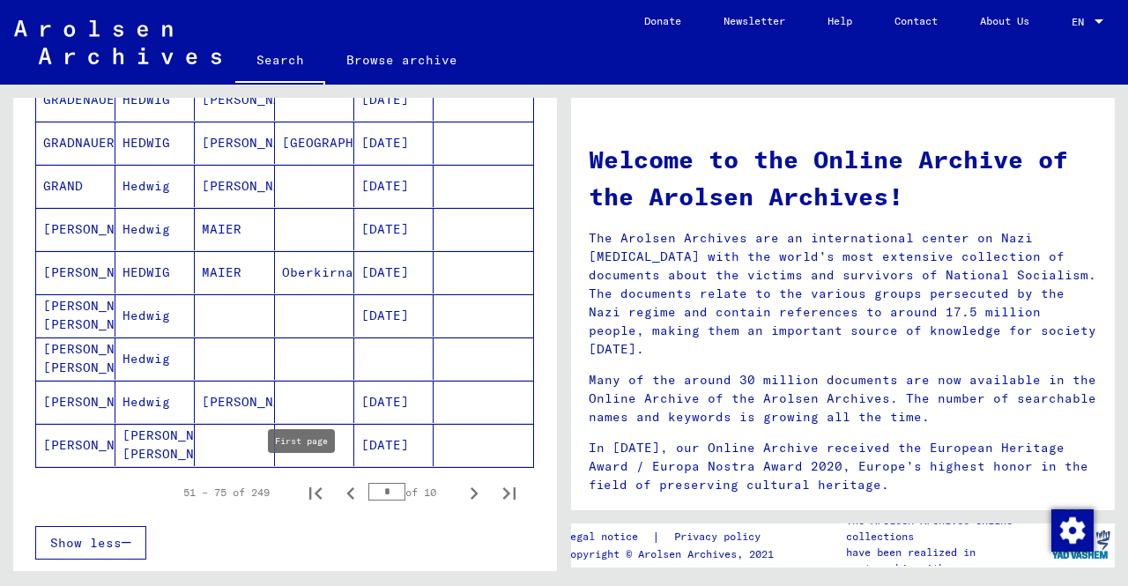
click at [303, 487] on icon "First page" at bounding box center [315, 493] width 25 height 25
click at [471, 487] on icon "Next page" at bounding box center [475, 493] width 8 height 12
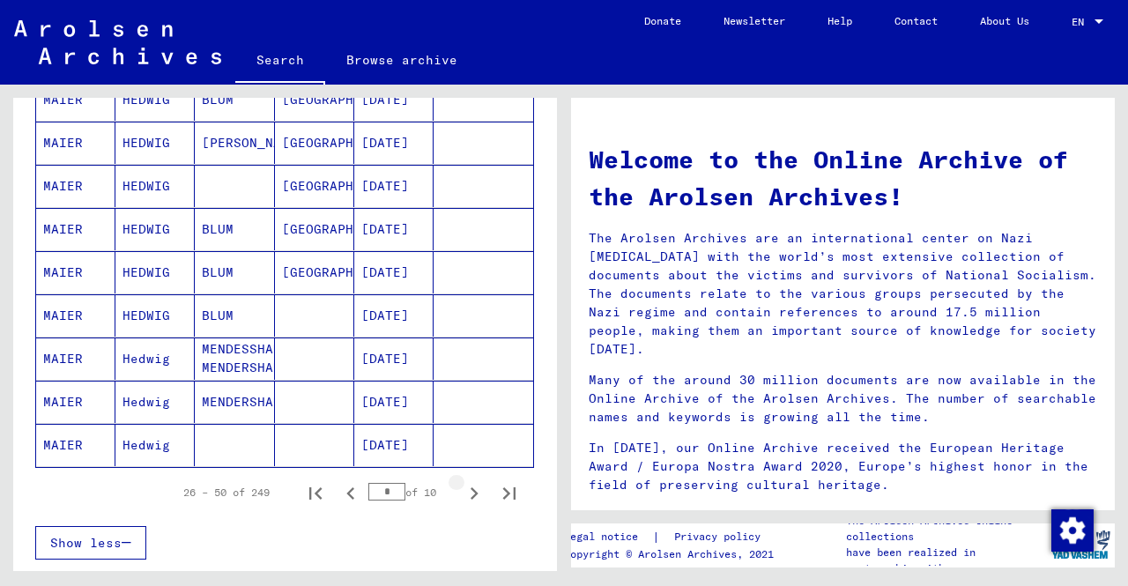
click at [471, 487] on icon "Next page" at bounding box center [475, 493] width 8 height 12
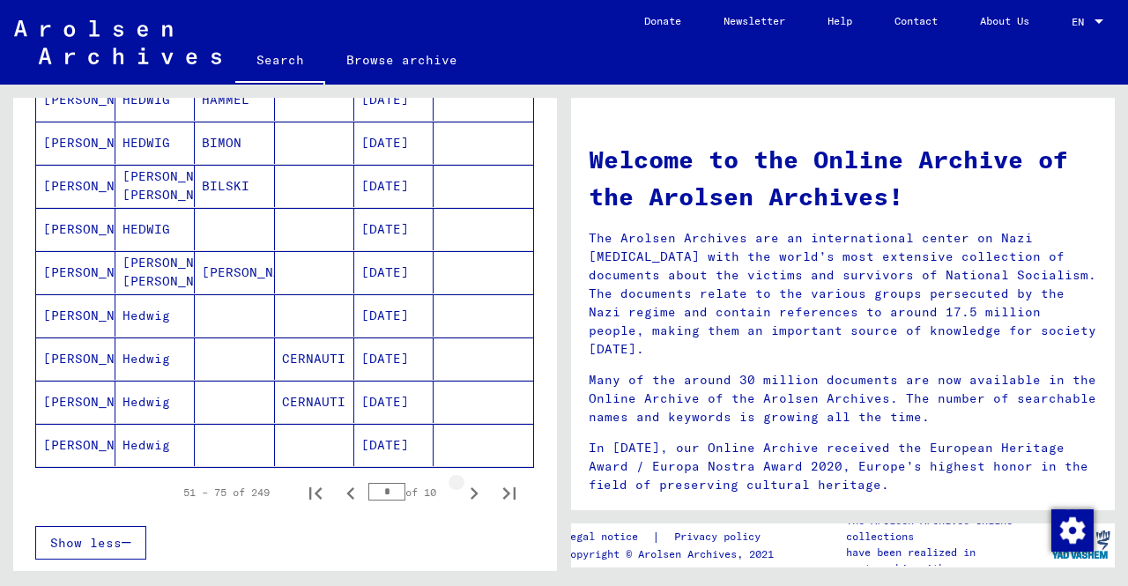
click at [471, 487] on icon "Next page" at bounding box center [475, 493] width 8 height 12
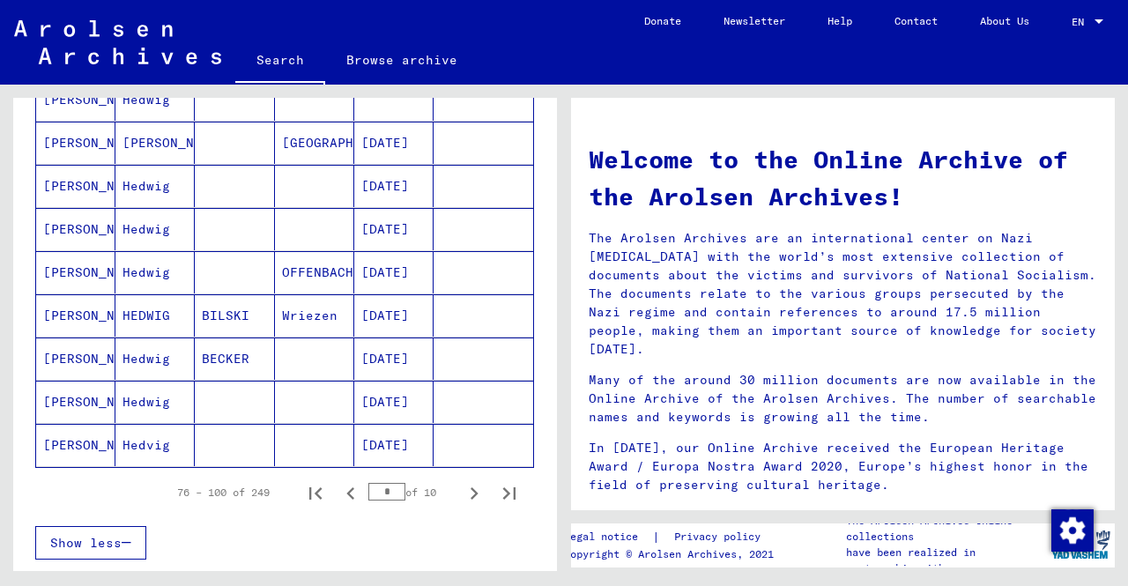
click at [471, 487] on icon "Next page" at bounding box center [475, 493] width 8 height 12
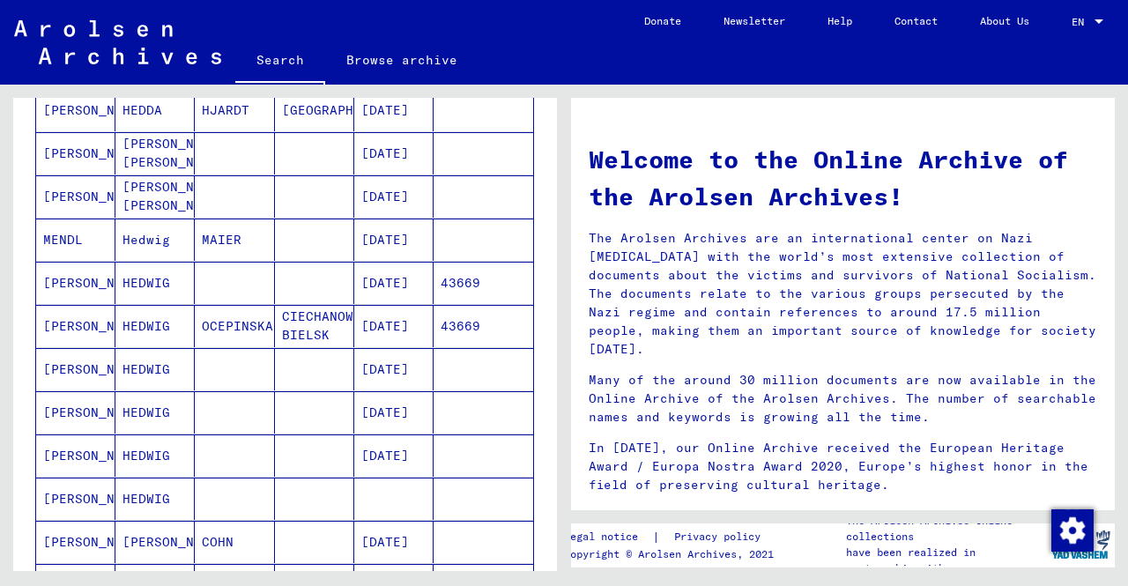
scroll to position [529, 0]
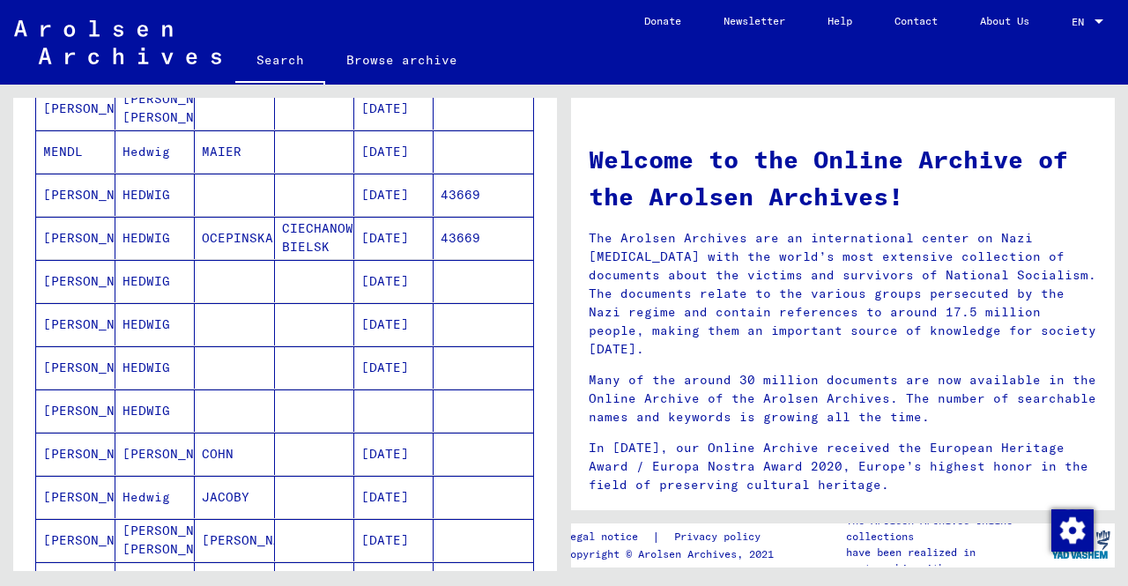
click at [380, 419] on mat-cell at bounding box center [393, 410] width 79 height 42
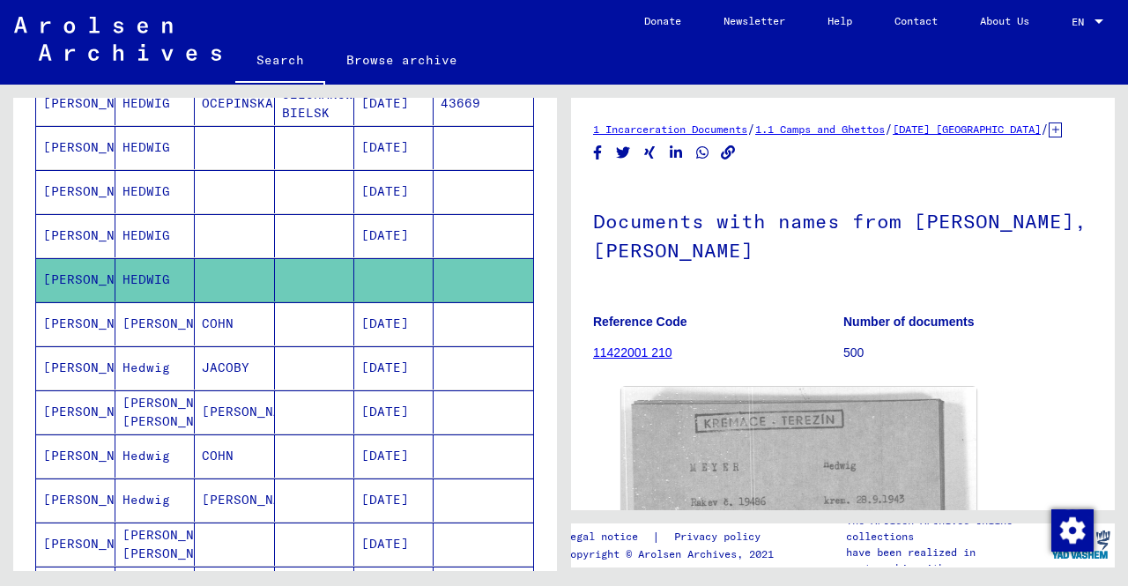
scroll to position [708, 0]
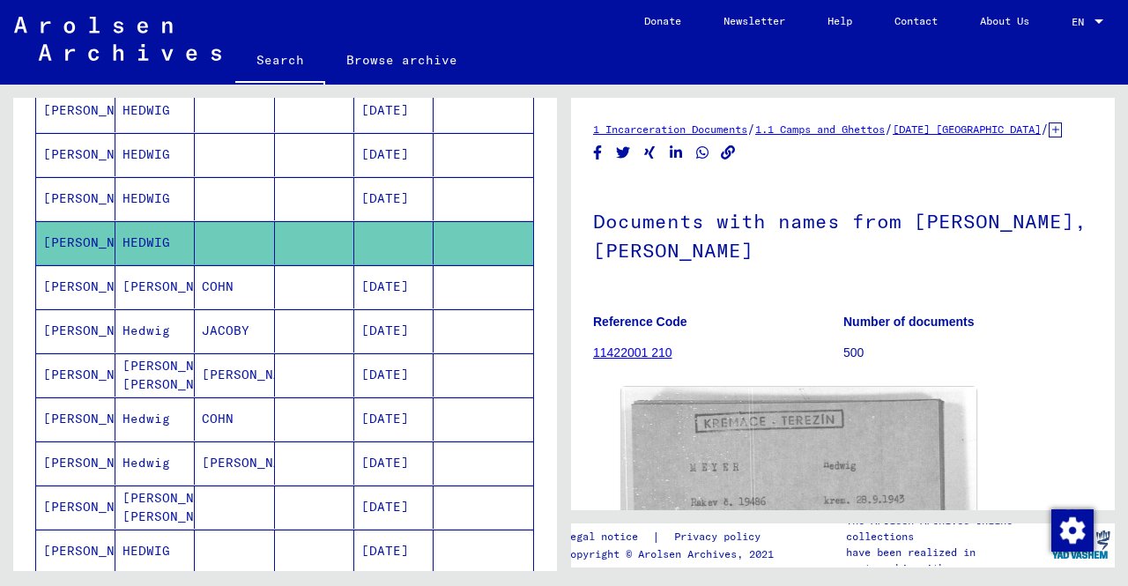
click at [297, 486] on mat-cell at bounding box center [314, 507] width 79 height 43
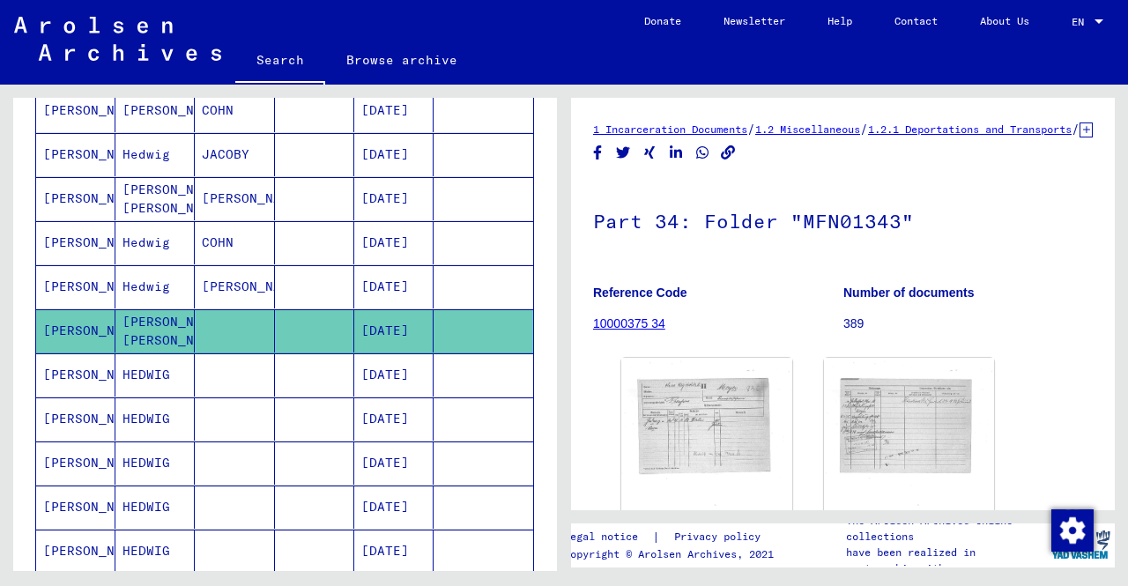
scroll to position [973, 0]
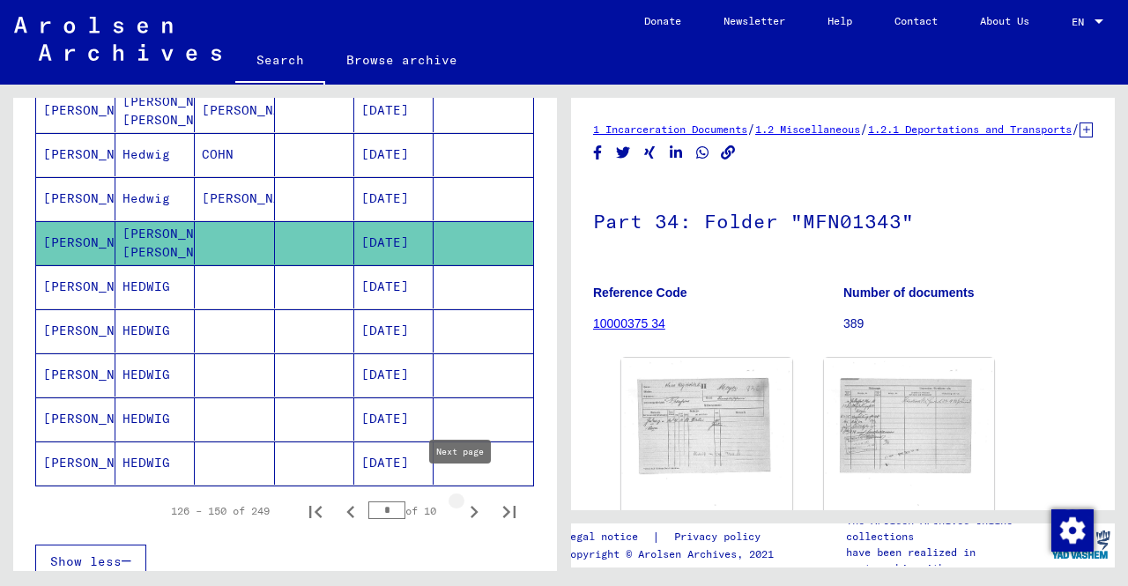
click at [464, 504] on icon "Next page" at bounding box center [474, 512] width 25 height 25
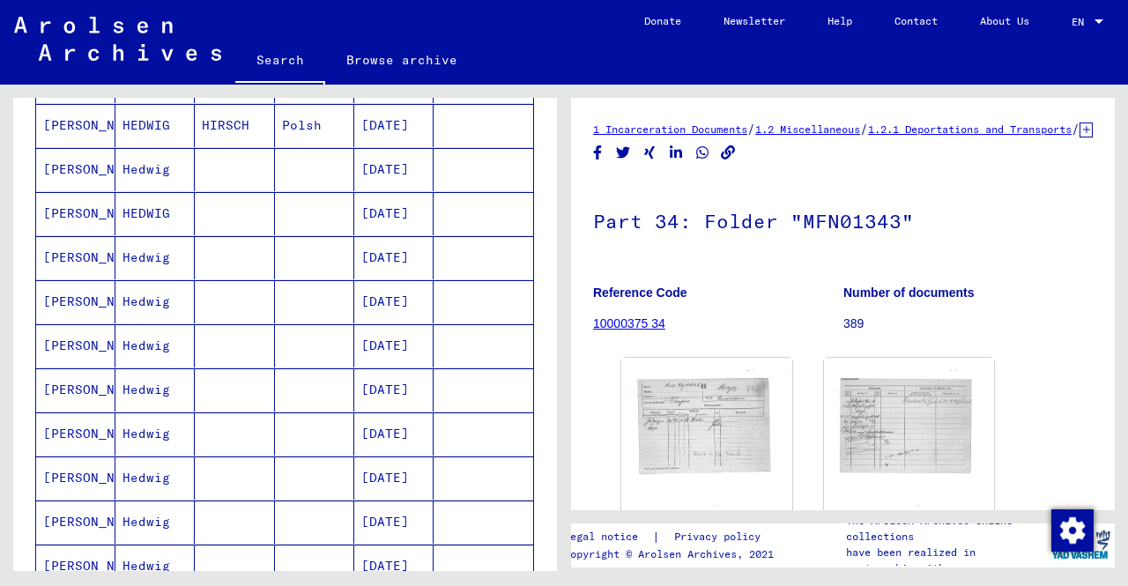
scroll to position [356, 0]
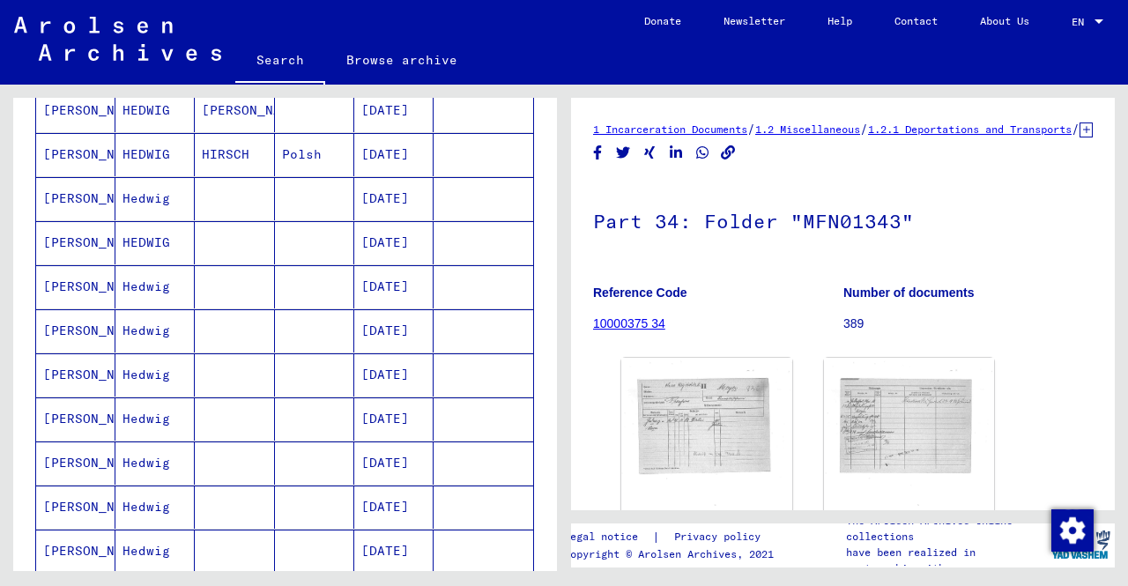
click at [219, 206] on mat-cell at bounding box center [234, 198] width 79 height 43
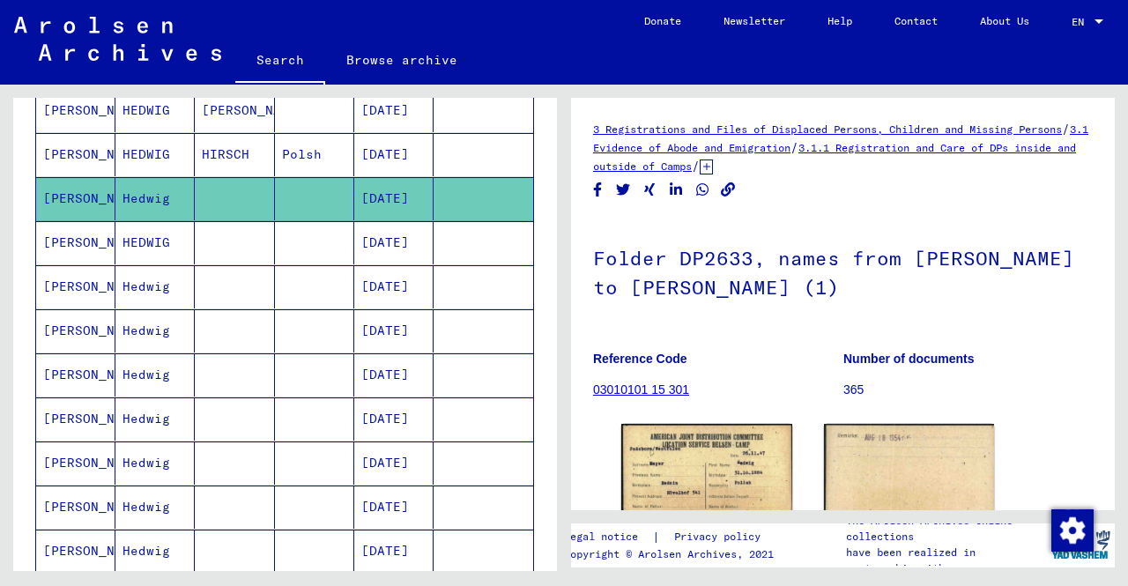
click at [227, 249] on mat-cell at bounding box center [234, 242] width 79 height 43
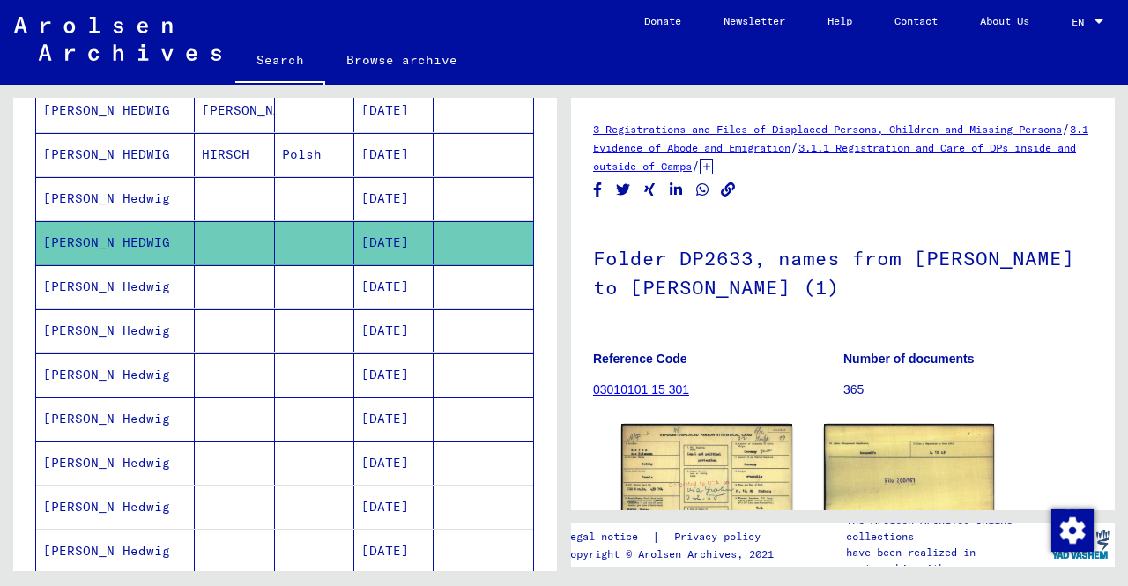
click at [244, 337] on mat-cell at bounding box center [234, 330] width 79 height 43
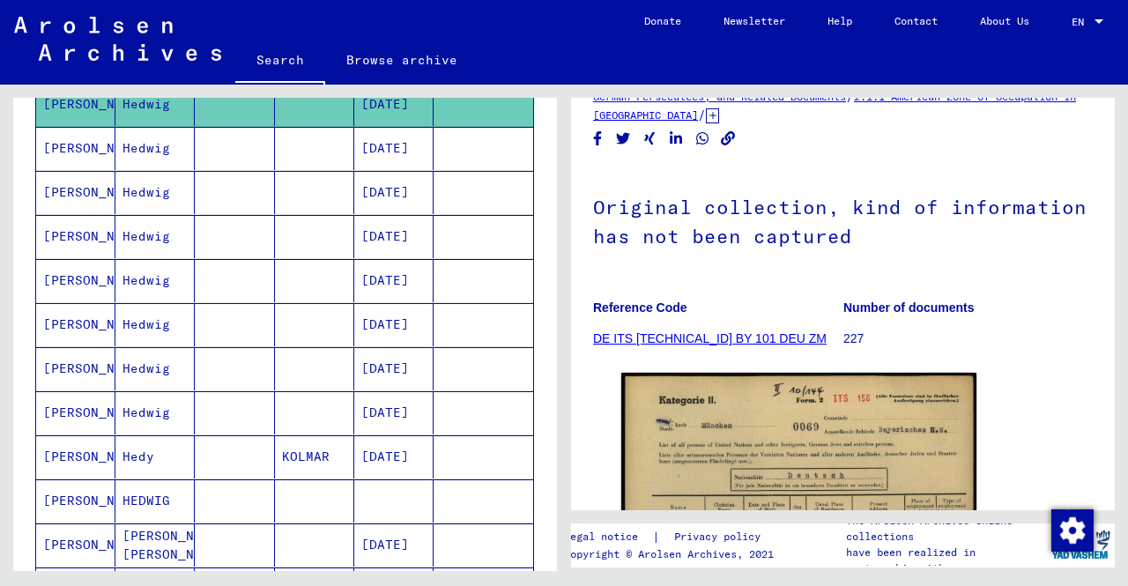
scroll to position [620, 0]
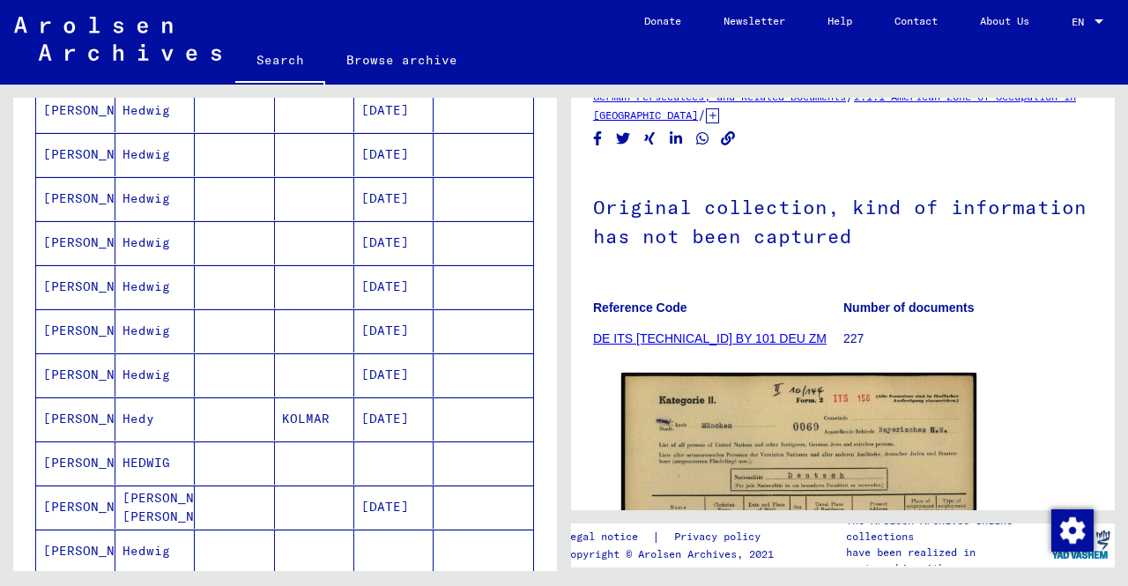
click at [254, 447] on mat-cell at bounding box center [234, 462] width 79 height 43
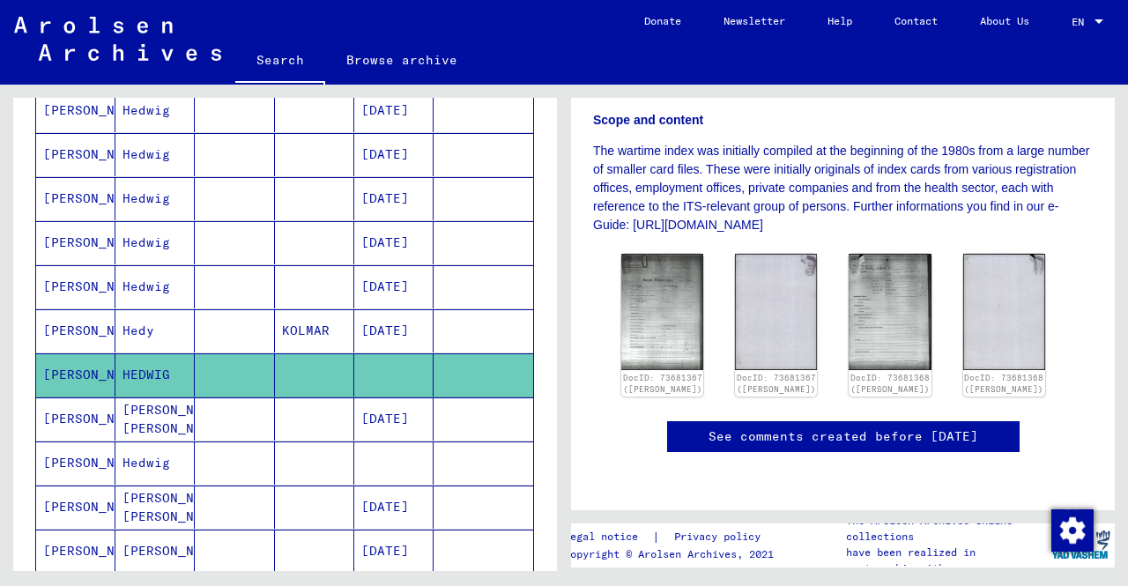
click at [237, 451] on mat-cell at bounding box center [234, 462] width 79 height 43
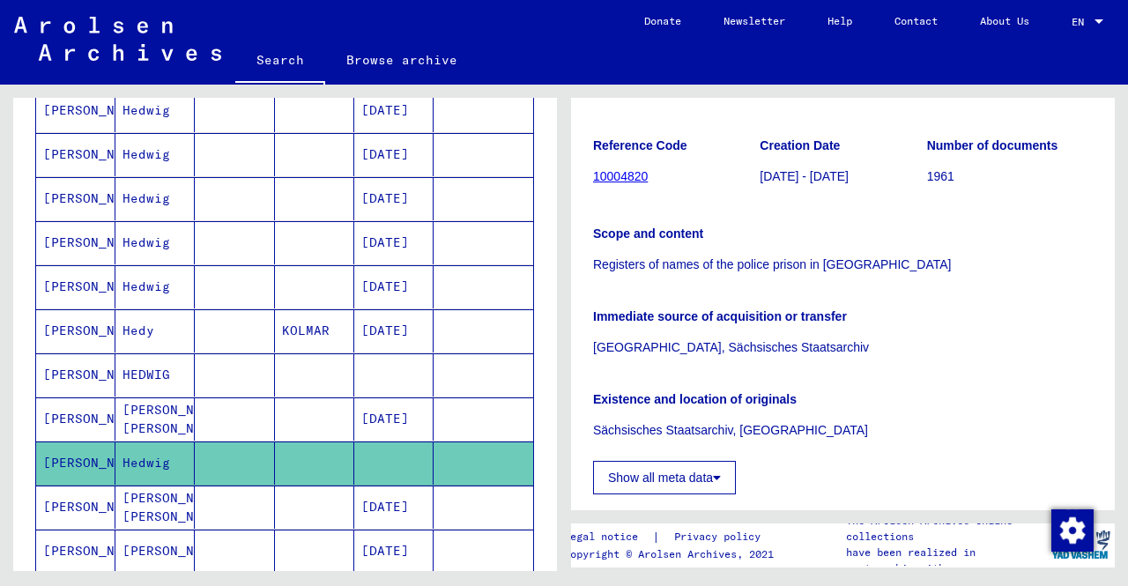
click at [830, 350] on p "[GEOGRAPHIC_DATA], Sächsisches Staatsarchiv" at bounding box center [843, 347] width 500 height 19
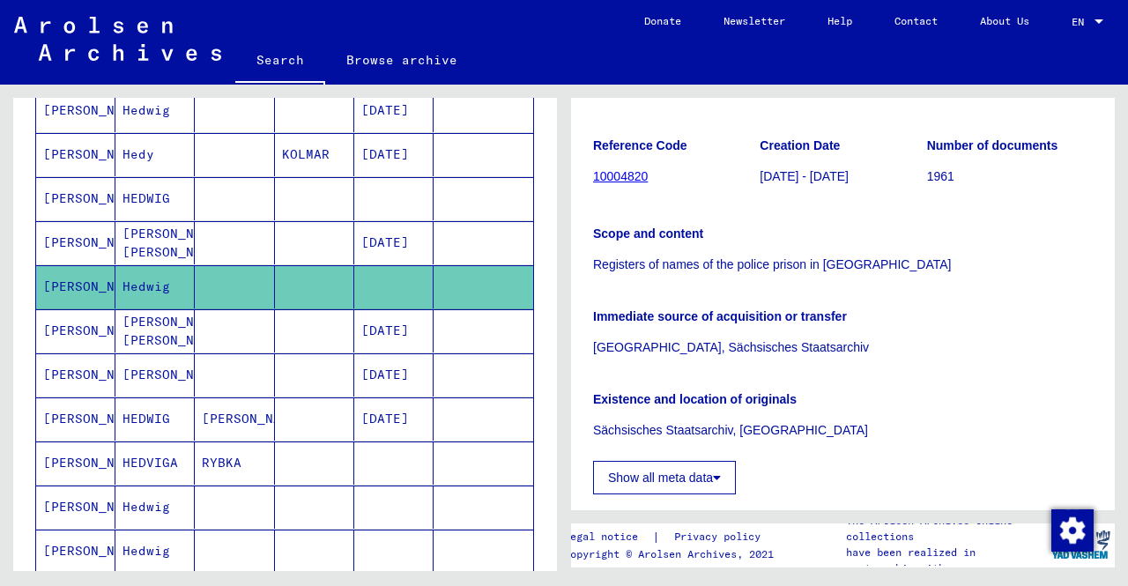
click at [245, 500] on mat-cell at bounding box center [234, 507] width 79 height 43
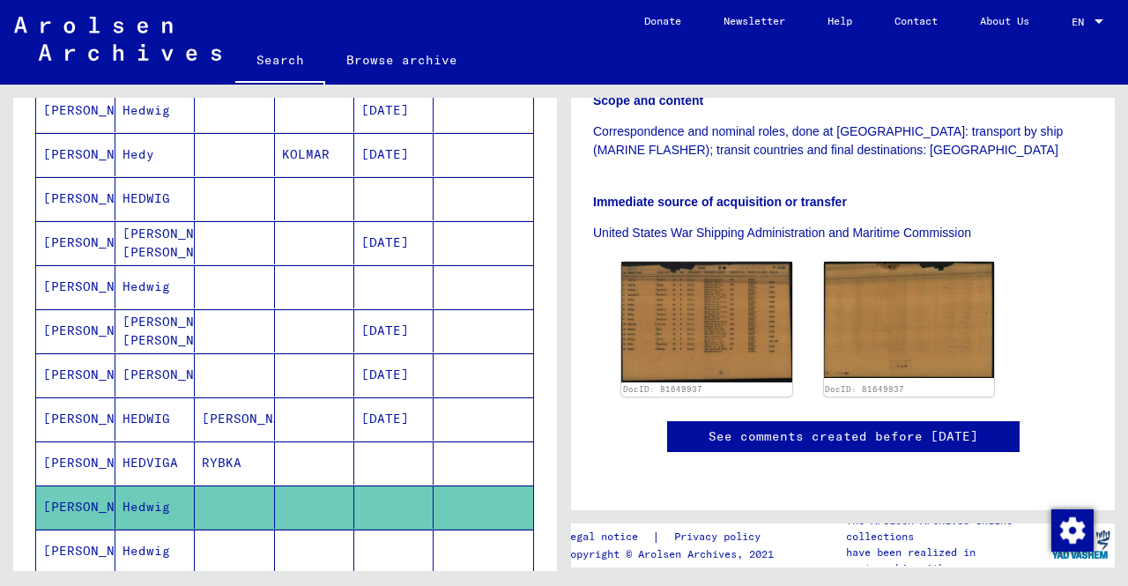
click at [317, 530] on mat-cell at bounding box center [314, 551] width 79 height 43
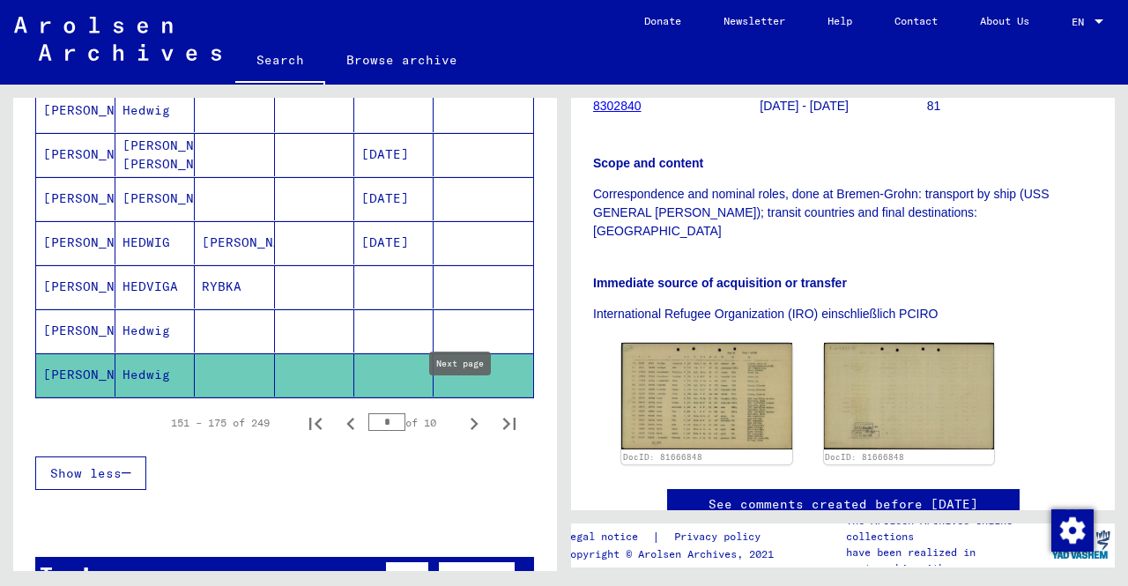
click at [471, 418] on icon "Next page" at bounding box center [475, 424] width 8 height 12
type input "*"
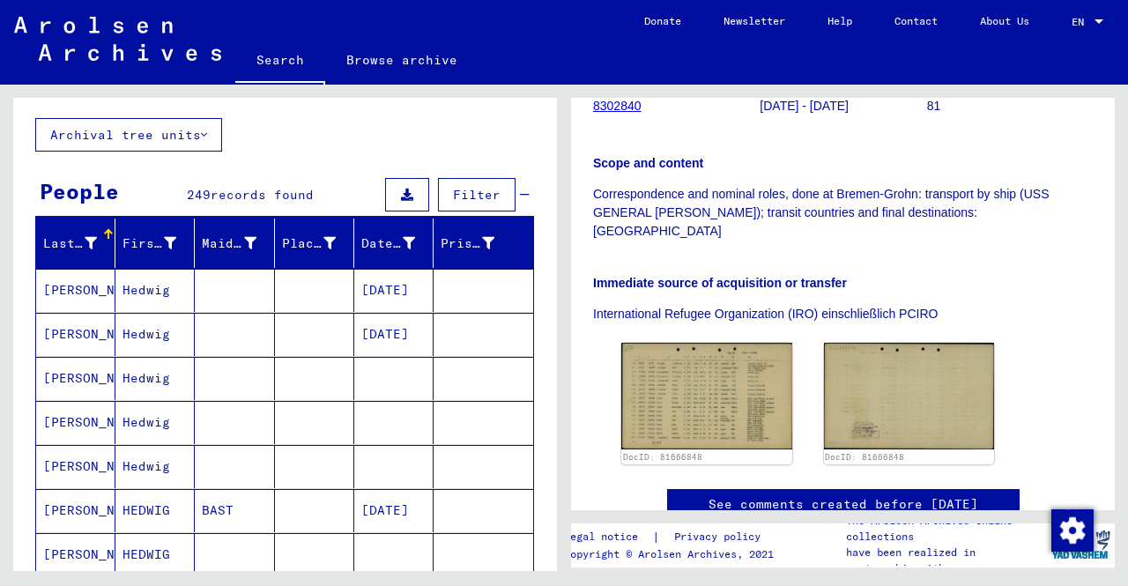
click at [354, 367] on mat-cell at bounding box center [393, 378] width 79 height 43
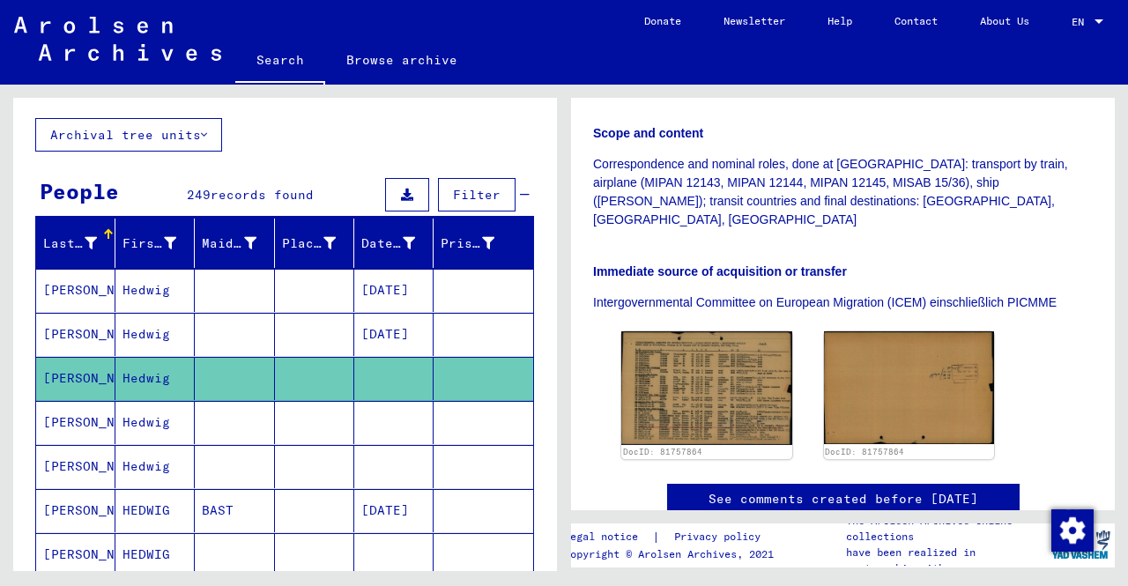
click at [413, 428] on mat-cell at bounding box center [393, 422] width 79 height 43
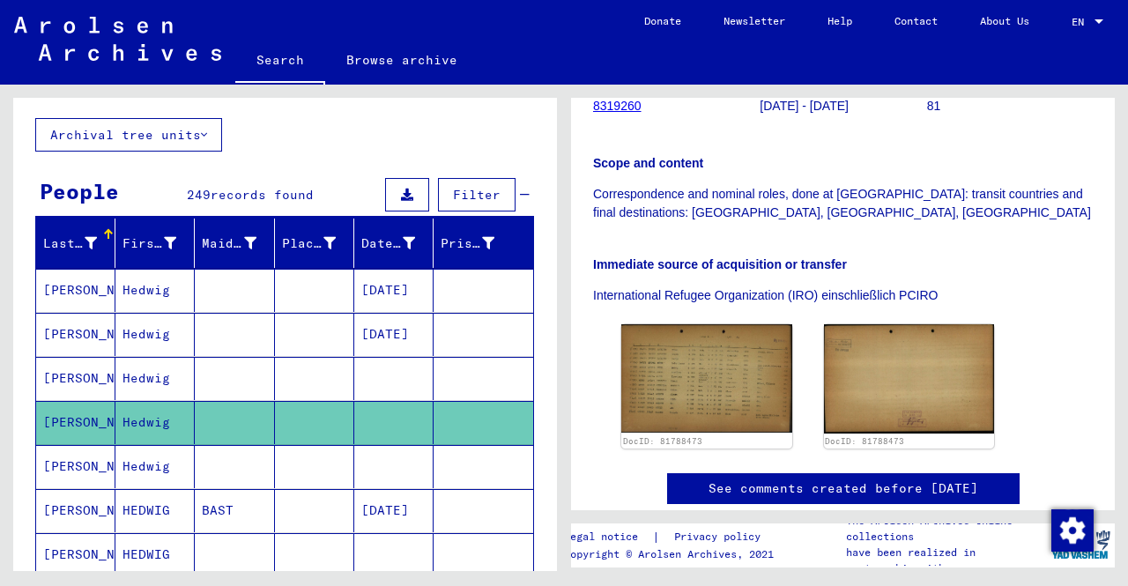
click at [408, 455] on mat-cell at bounding box center [393, 466] width 79 height 43
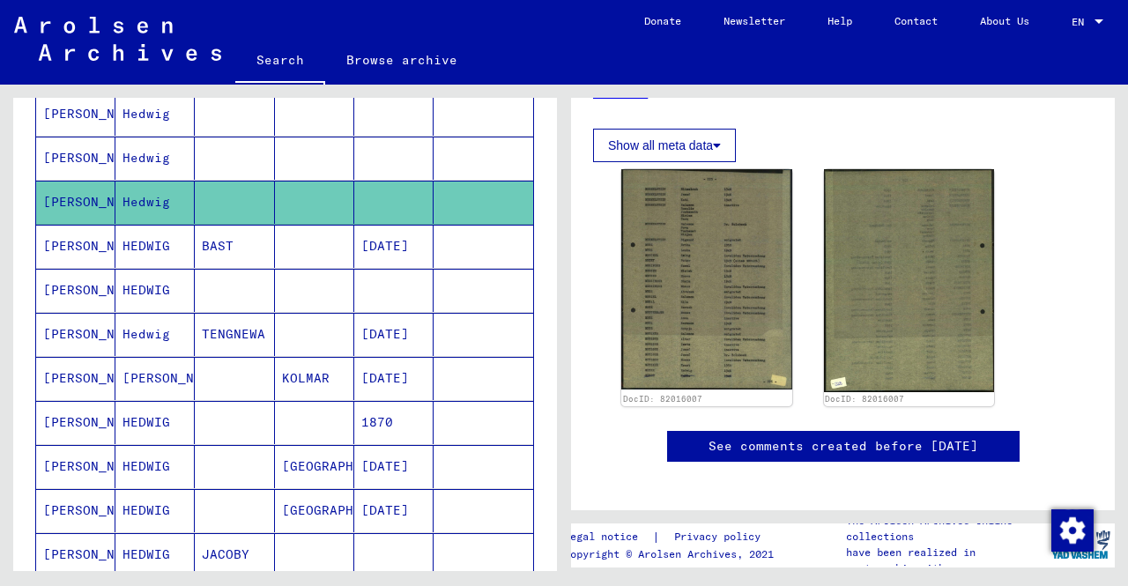
click at [229, 286] on mat-cell at bounding box center [234, 290] width 79 height 43
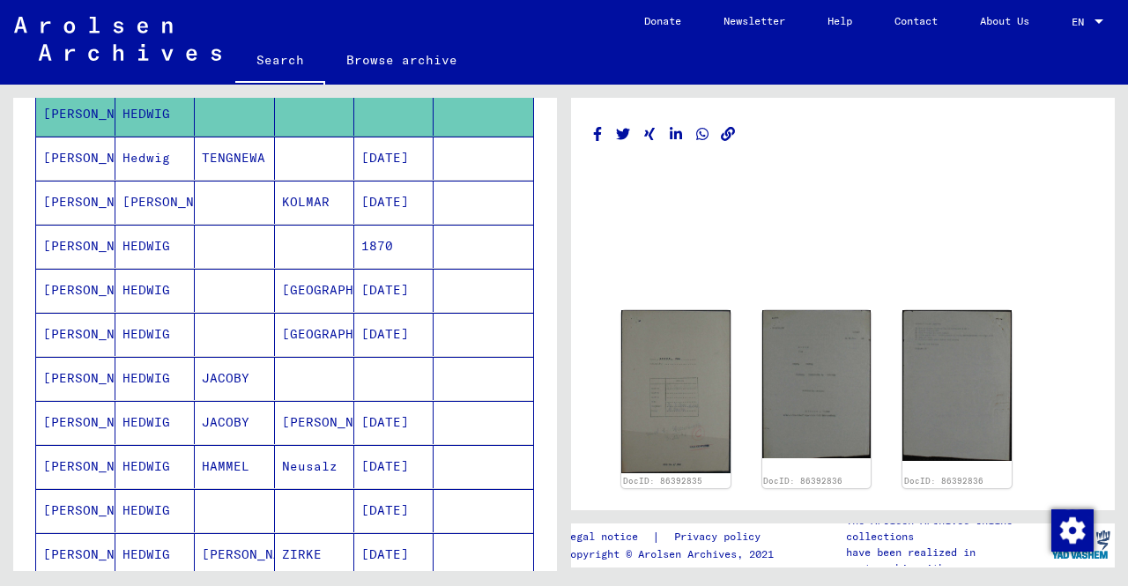
click at [275, 376] on mat-cell at bounding box center [314, 378] width 79 height 43
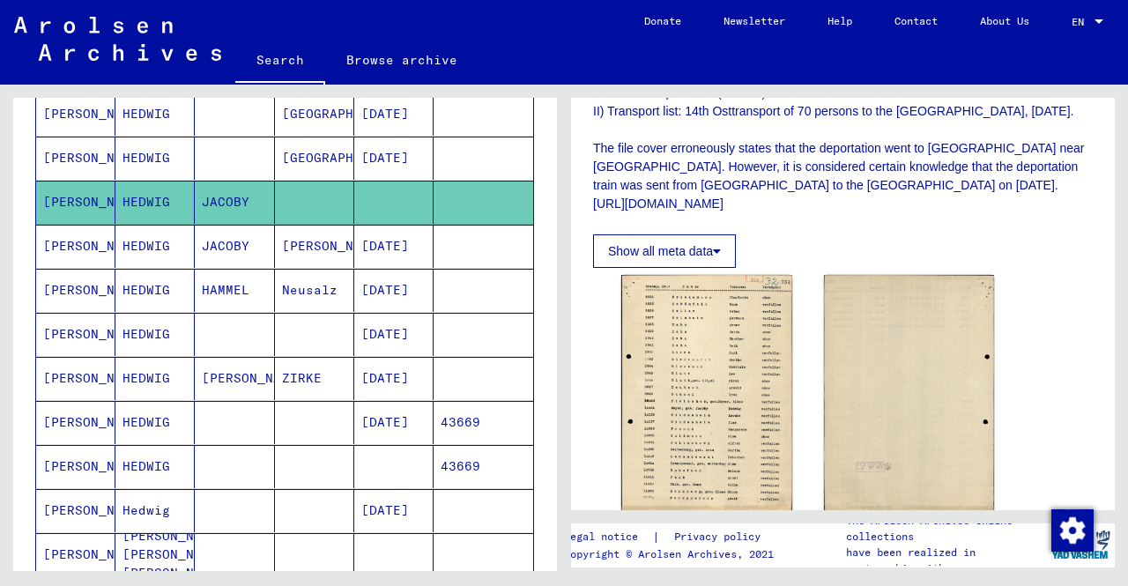
click at [379, 512] on mat-cell "[DATE]" at bounding box center [393, 510] width 79 height 43
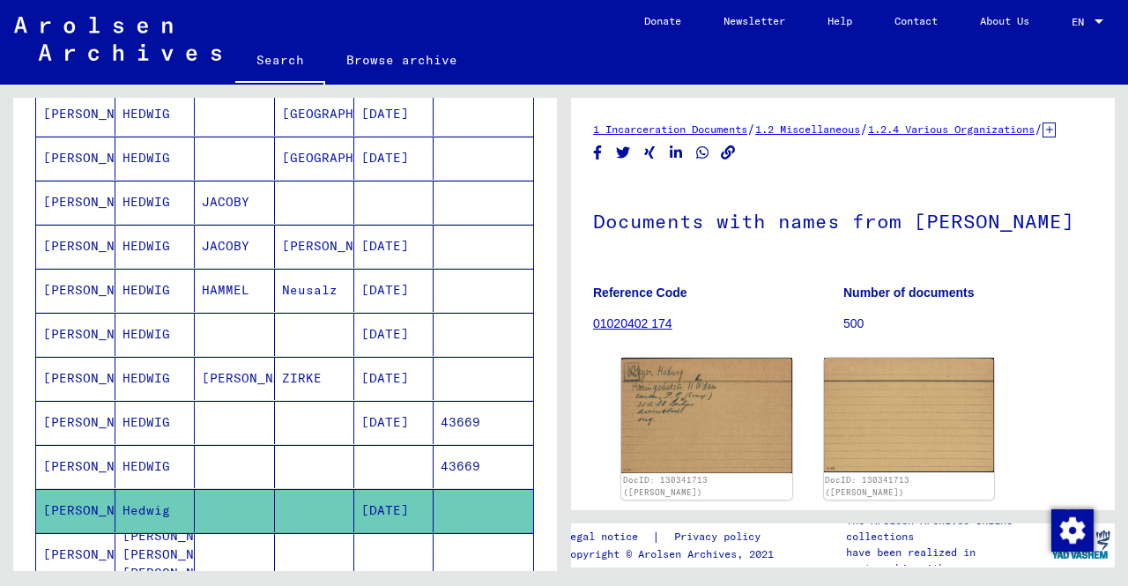
click at [291, 448] on mat-cell at bounding box center [314, 466] width 79 height 43
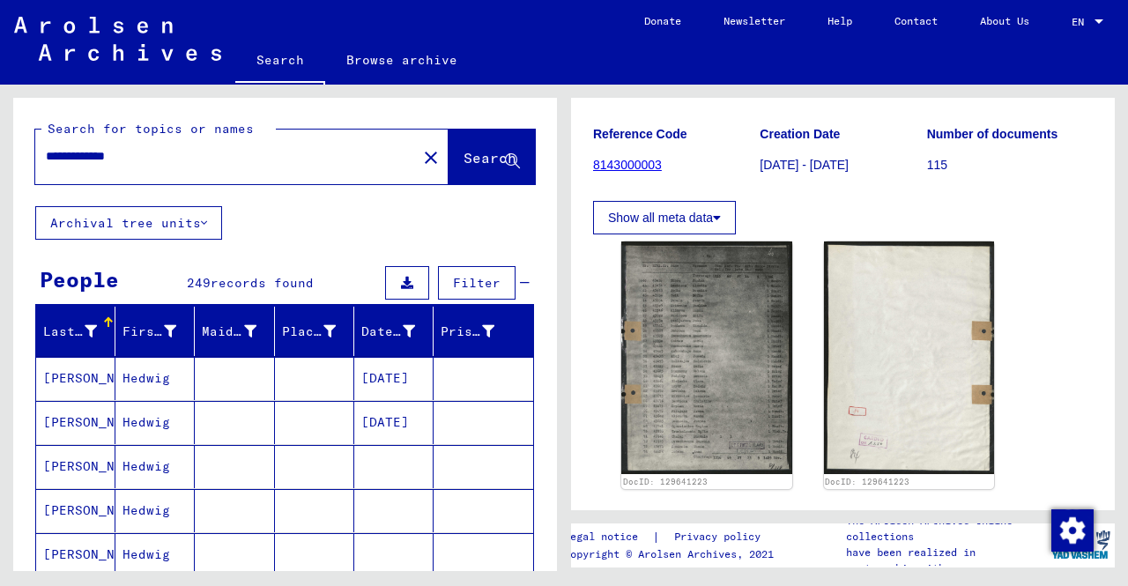
click at [262, 166] on div "**********" at bounding box center [220, 157] width 371 height 40
click at [420, 152] on mat-icon "close" at bounding box center [430, 157] width 21 height 21
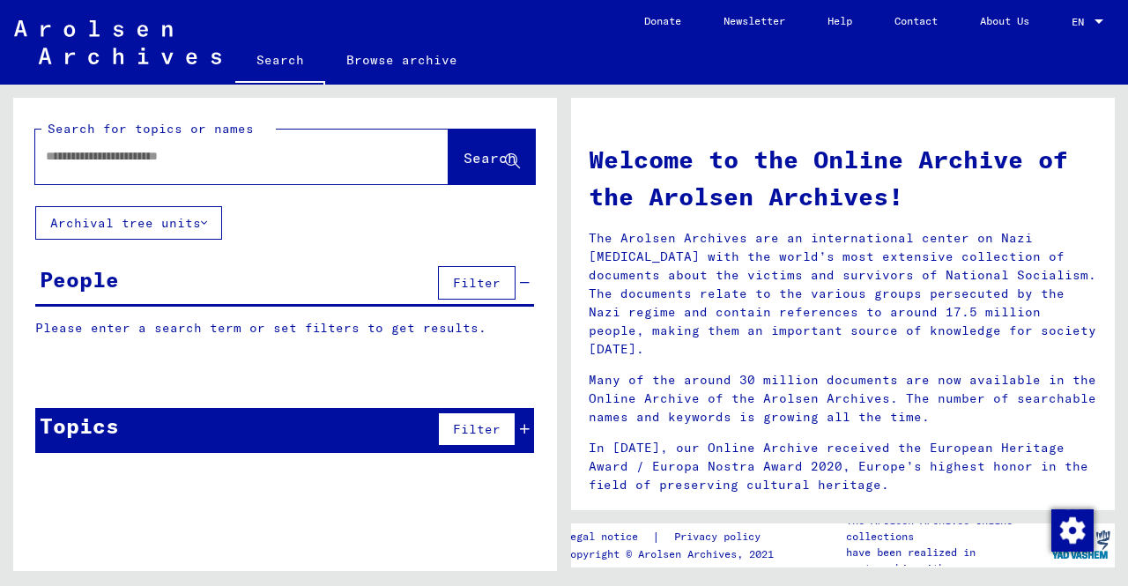
drag, startPoint x: 318, startPoint y: 167, endPoint x: 294, endPoint y: 145, distance: 32.4
click at [310, 146] on div at bounding box center [215, 157] width 360 height 40
click at [152, 171] on div at bounding box center [215, 157] width 360 height 40
click at [149, 145] on div at bounding box center [215, 157] width 360 height 40
click at [154, 152] on input "text" at bounding box center [221, 156] width 350 height 19
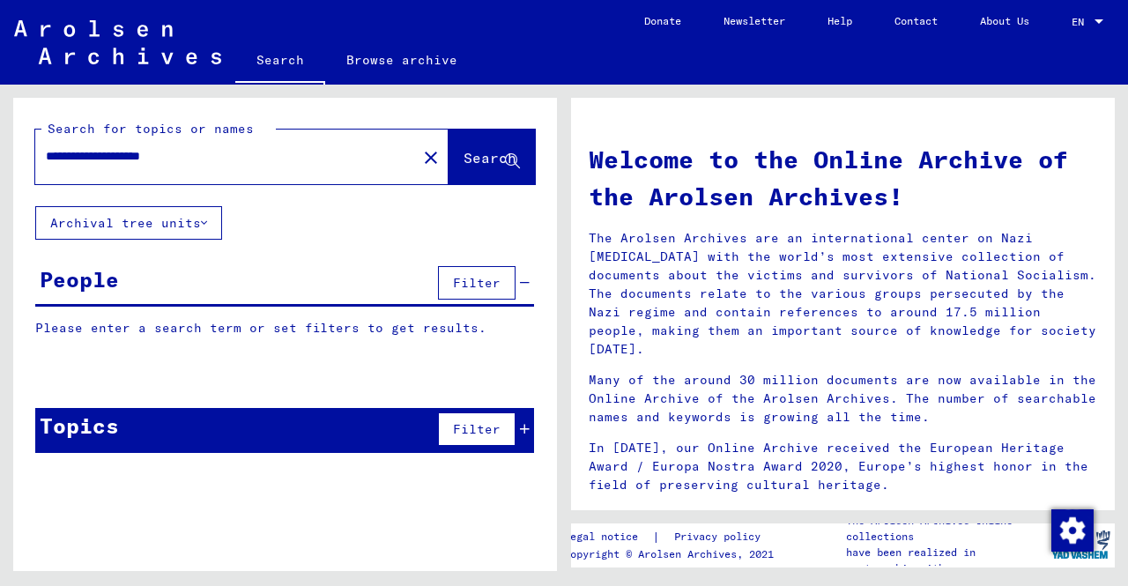
type input "**********"
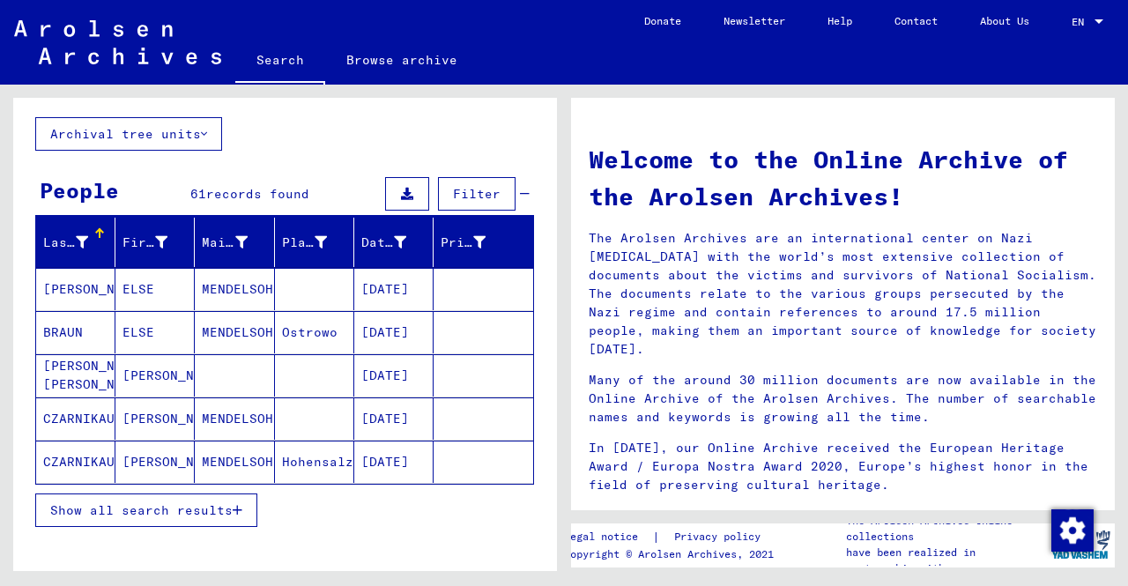
scroll to position [264, 0]
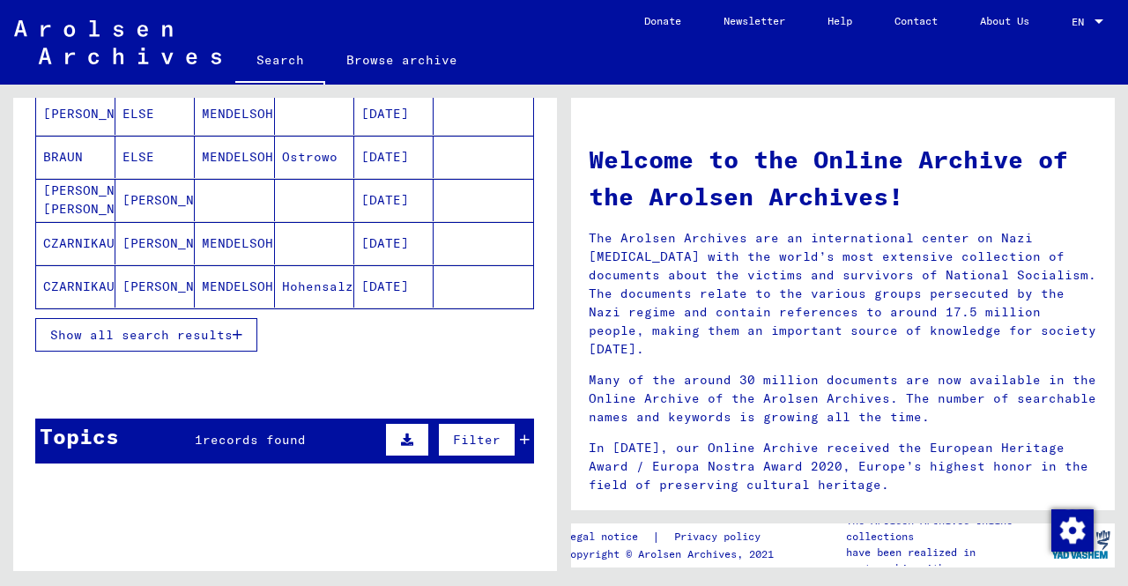
click at [174, 332] on span "Show all search results" at bounding box center [141, 335] width 182 height 16
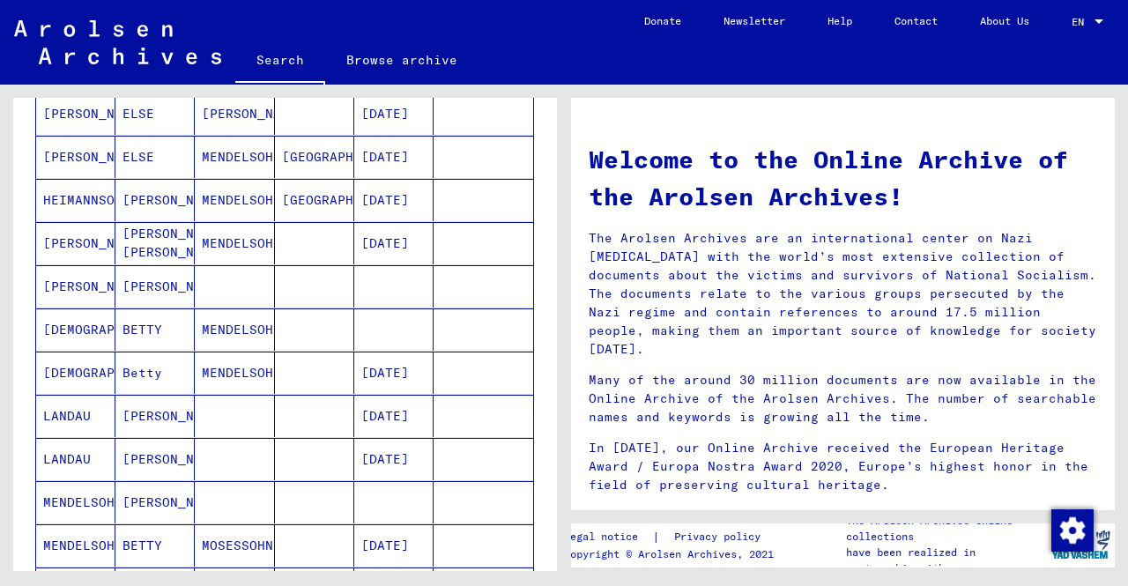
scroll to position [793, 0]
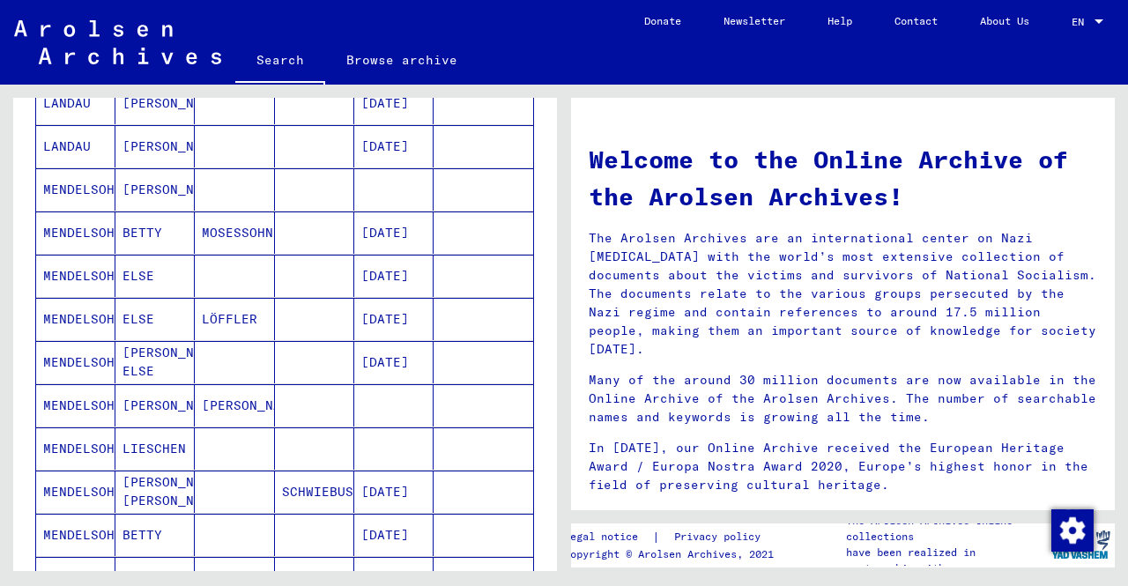
click at [335, 389] on mat-cell at bounding box center [314, 405] width 79 height 42
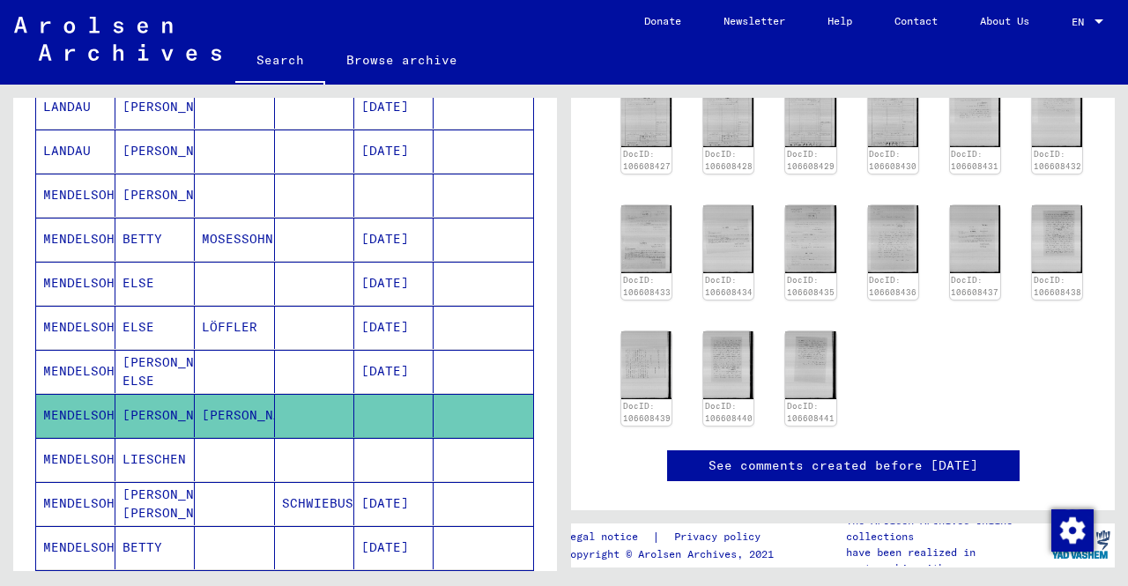
scroll to position [275, 0]
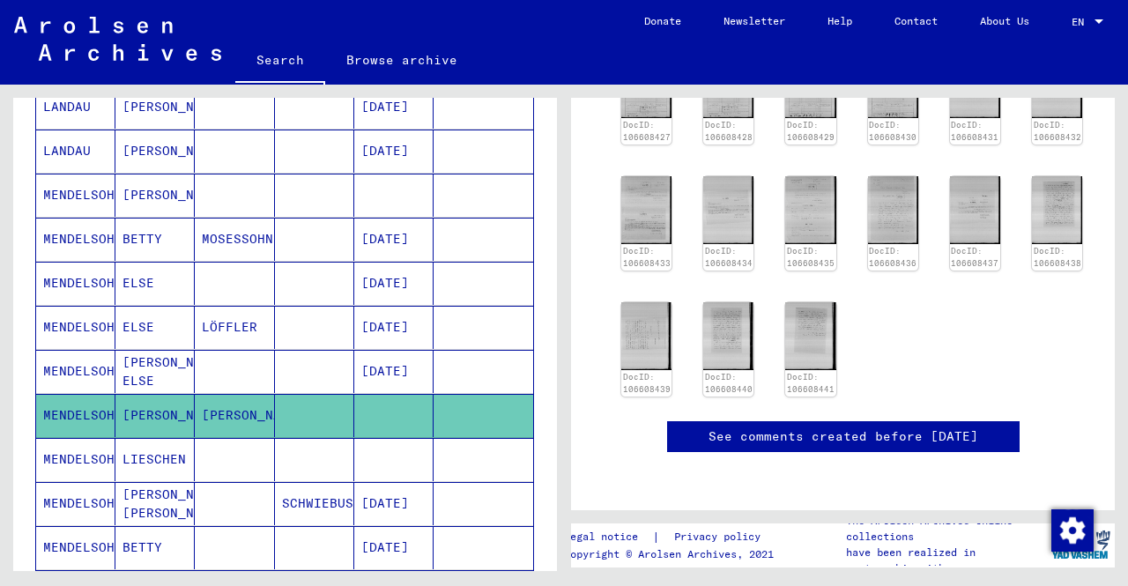
click at [256, 174] on mat-cell at bounding box center [234, 195] width 79 height 43
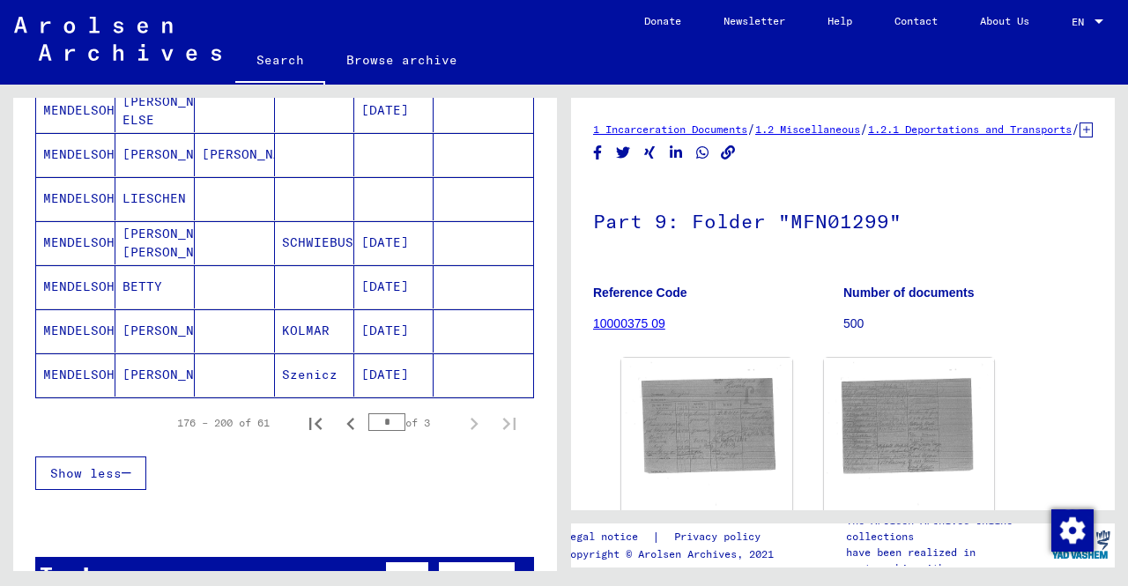
scroll to position [1064, 0]
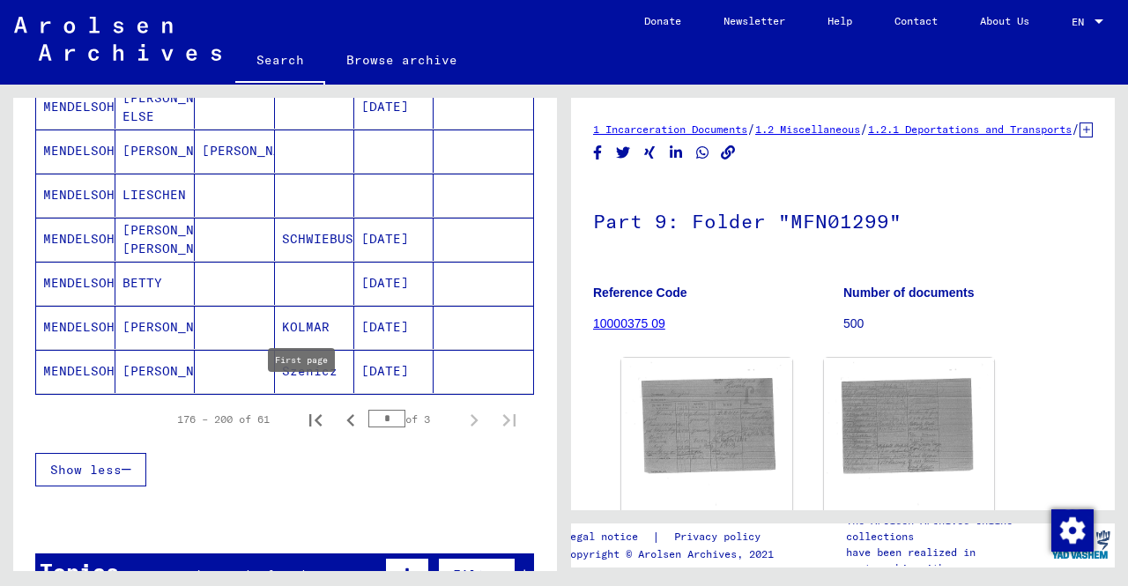
click at [303, 410] on icon "First page" at bounding box center [315, 420] width 25 height 25
click at [462, 408] on icon "Next page" at bounding box center [474, 420] width 25 height 25
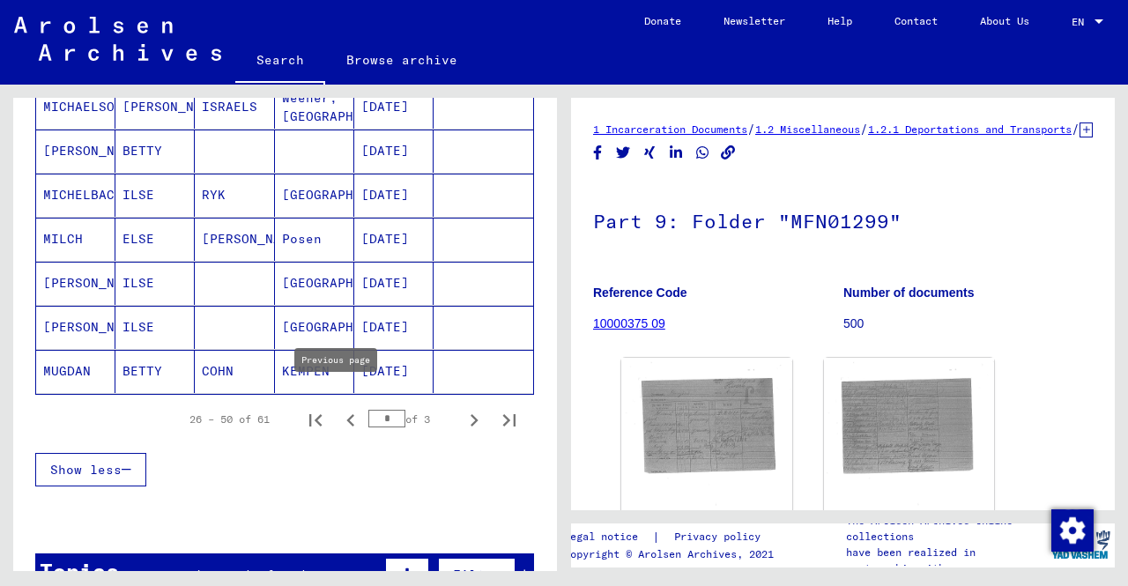
click at [342, 408] on icon "Previous page" at bounding box center [350, 420] width 25 height 25
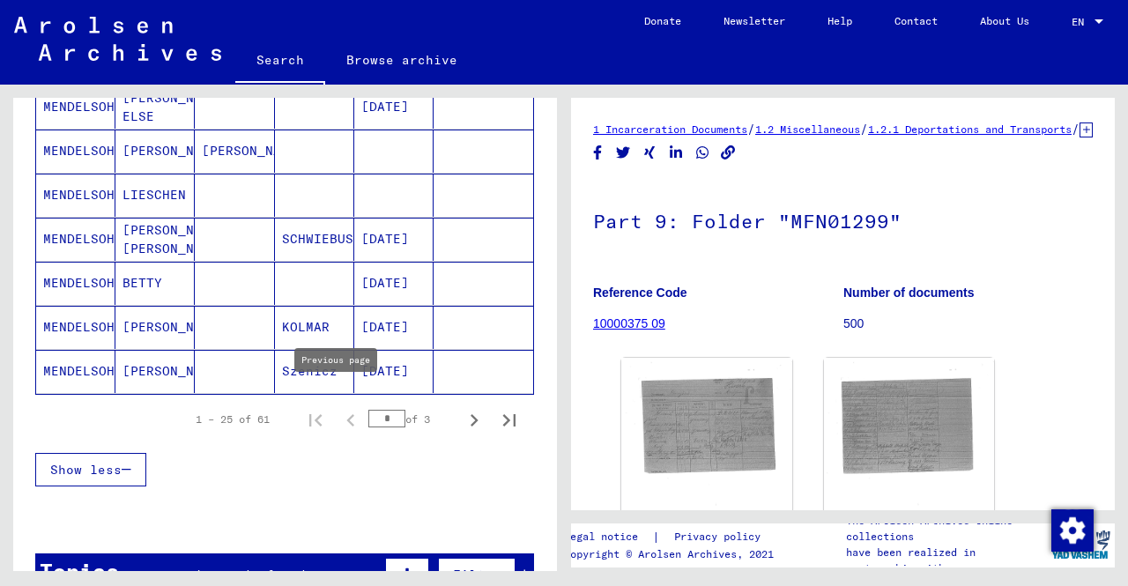
type input "*"
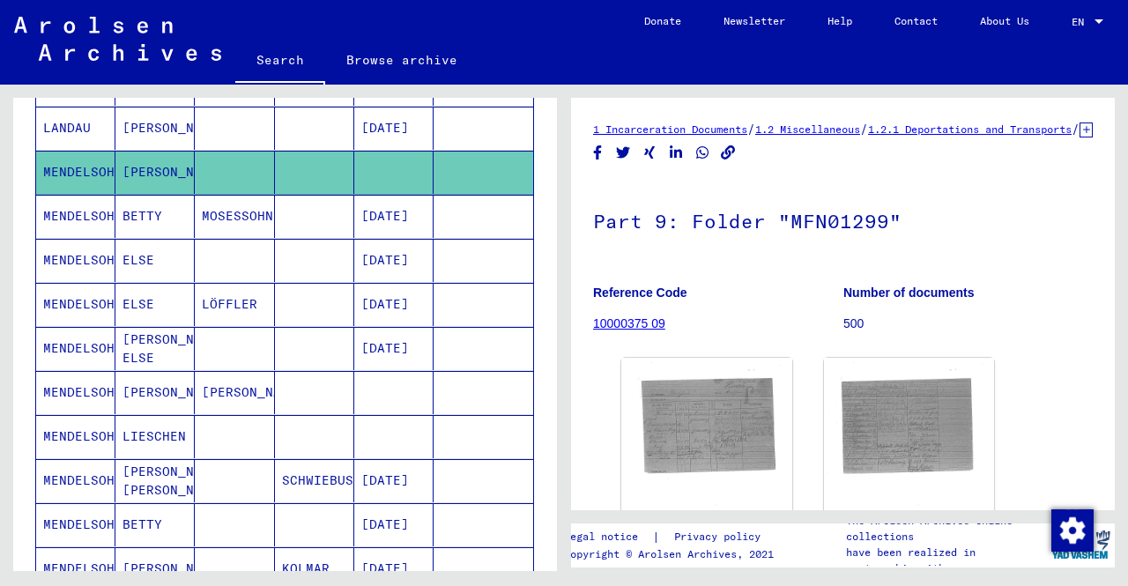
scroll to position [800, 0]
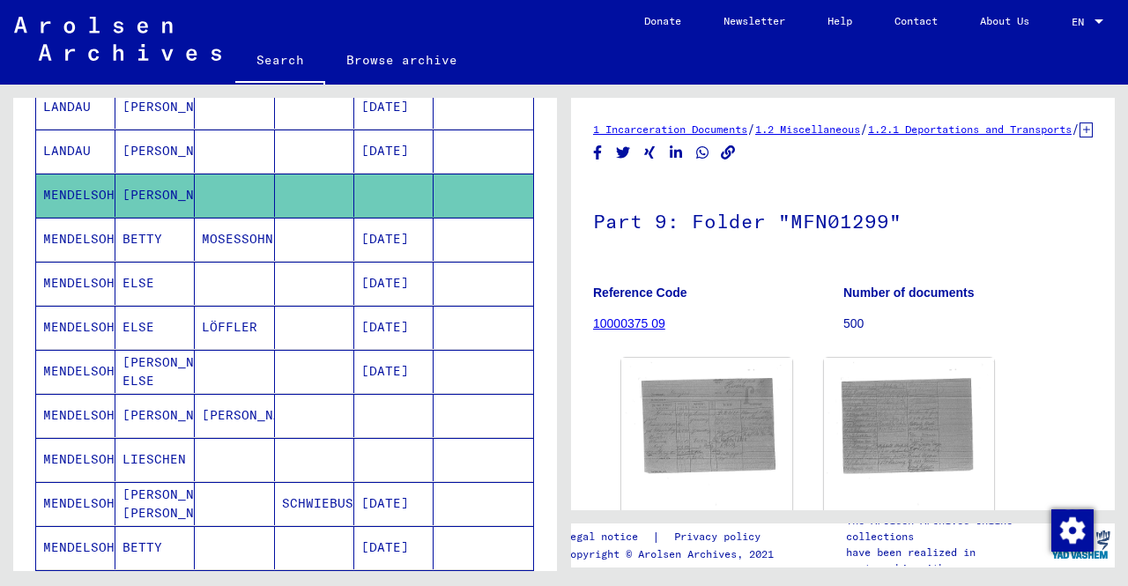
click at [409, 394] on mat-cell at bounding box center [393, 415] width 79 height 43
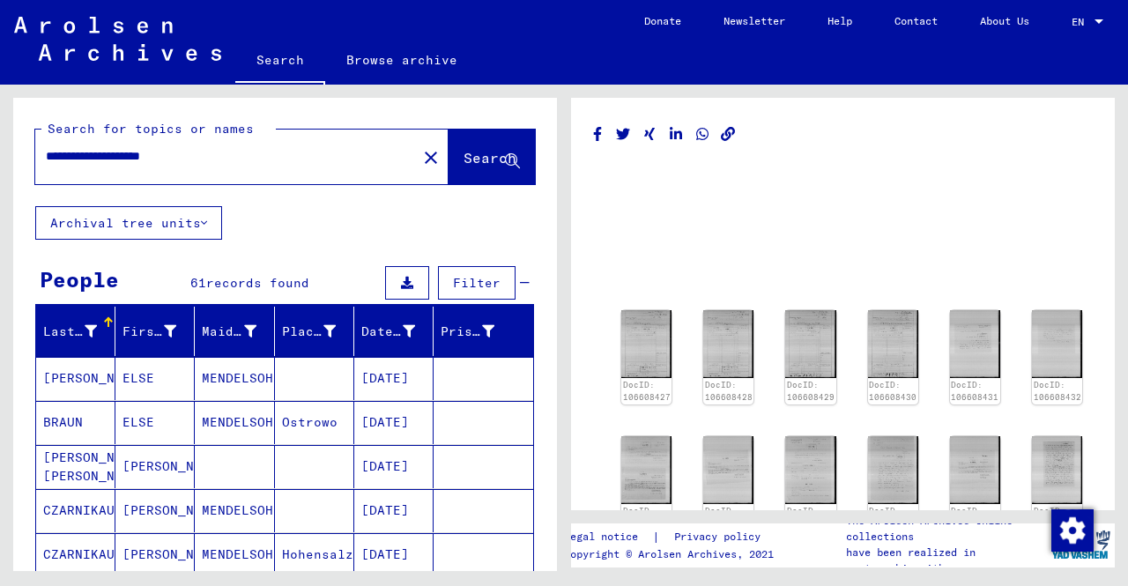
drag, startPoint x: 256, startPoint y: 152, endPoint x: 0, endPoint y: 135, distance: 256.2
click at [0, 135] on div "**********" at bounding box center [282, 328] width 564 height 486
type input "**********"
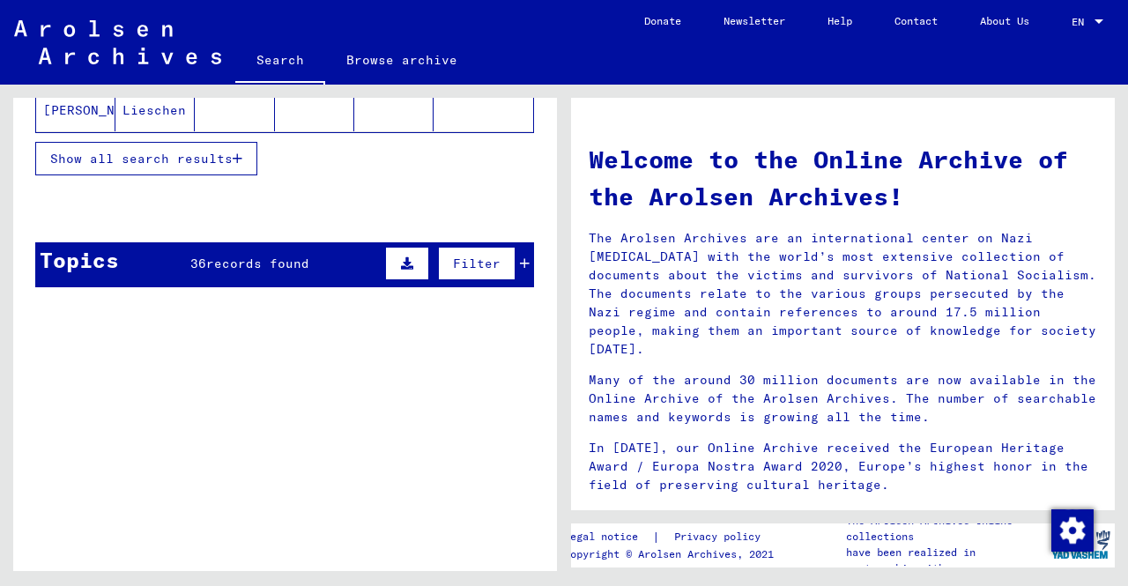
scroll to position [264, 0]
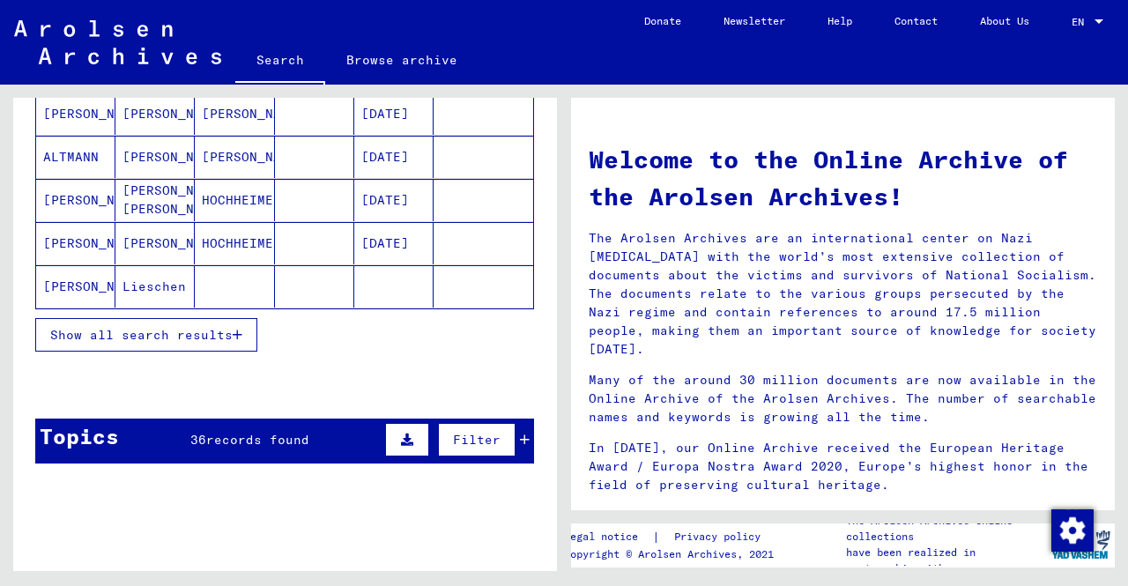
click at [148, 334] on span "Show all search results" at bounding box center [141, 335] width 182 height 16
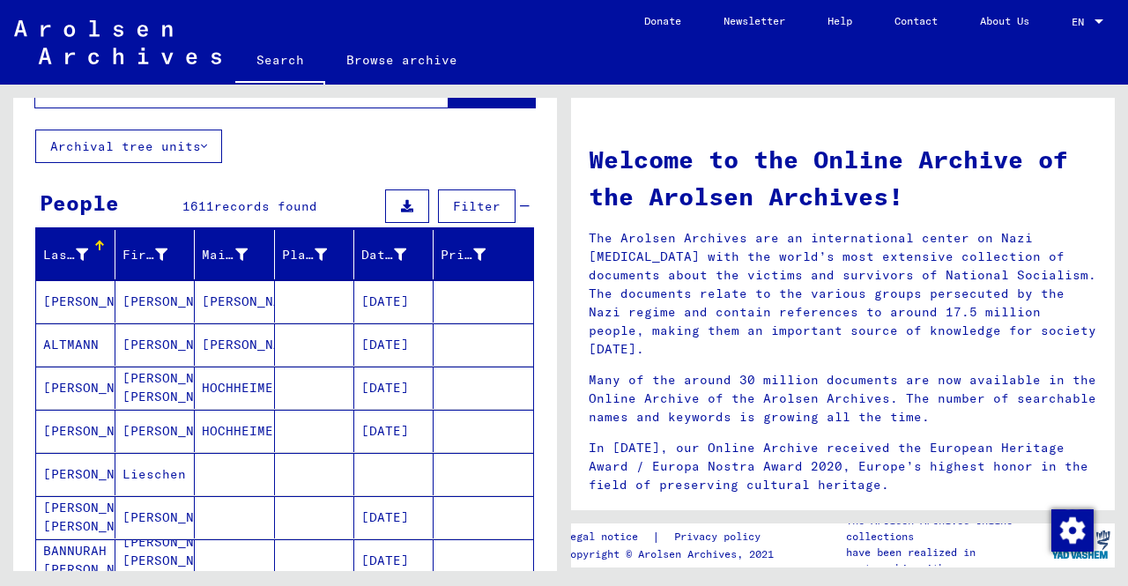
scroll to position [0, 0]
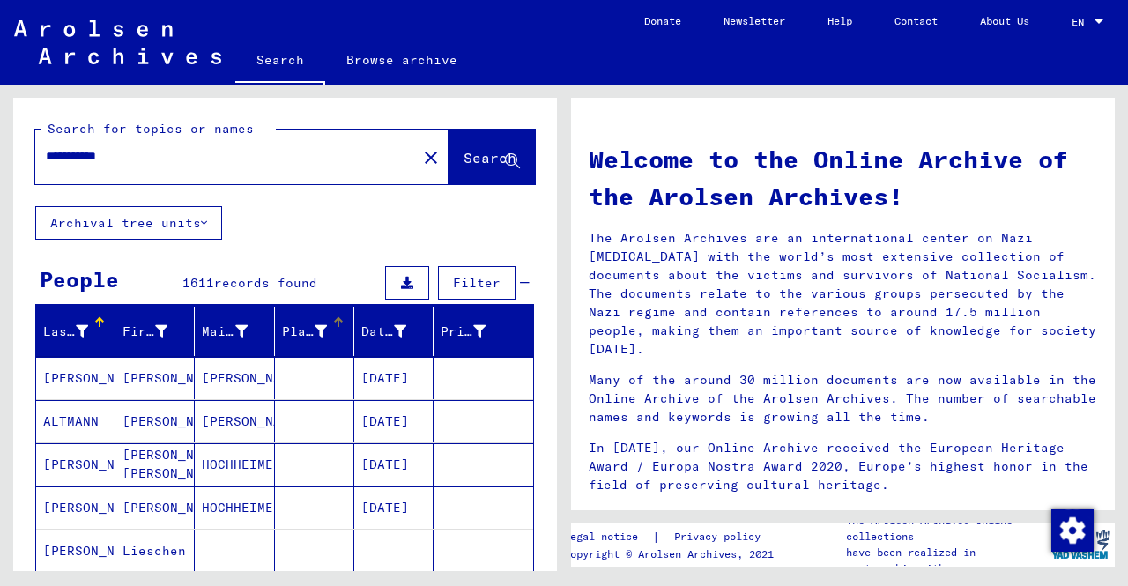
click at [283, 329] on div "Place of Birth" at bounding box center [304, 332] width 45 height 19
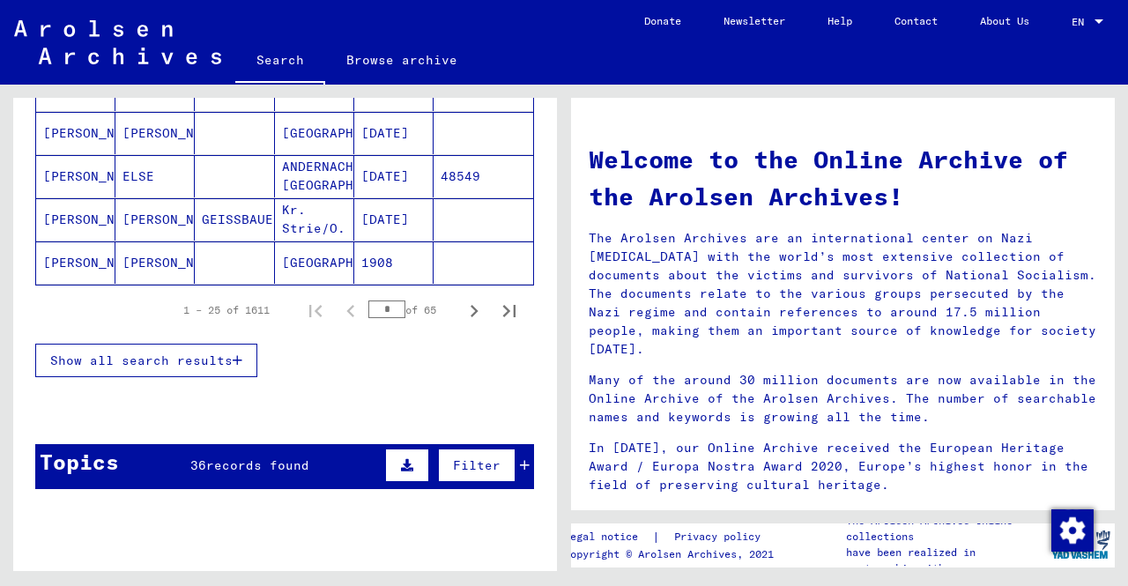
scroll to position [352, 0]
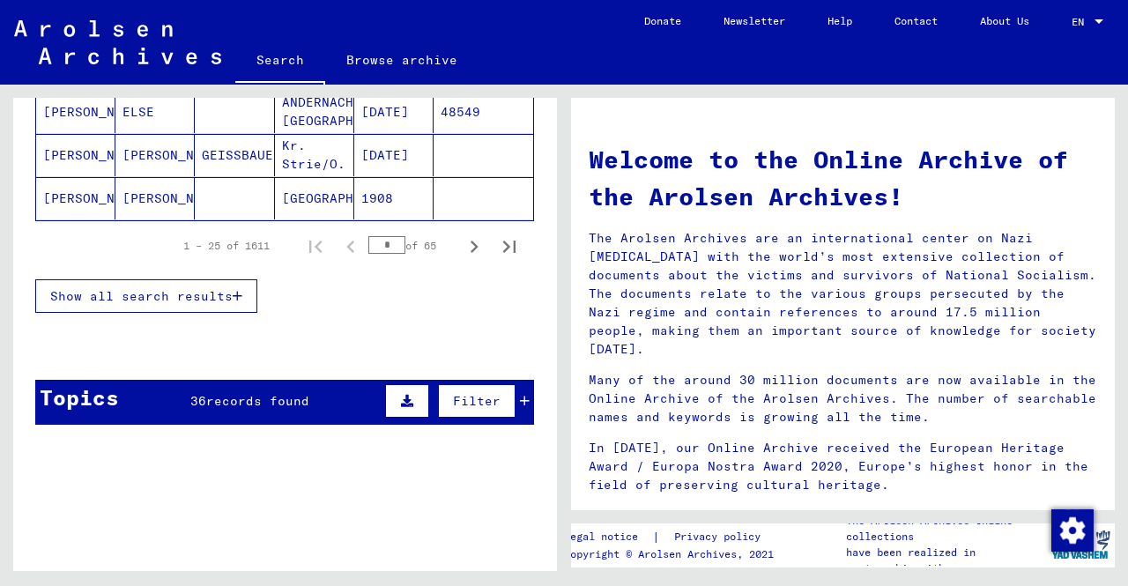
click at [206, 304] on button "Show all search results" at bounding box center [146, 295] width 222 height 33
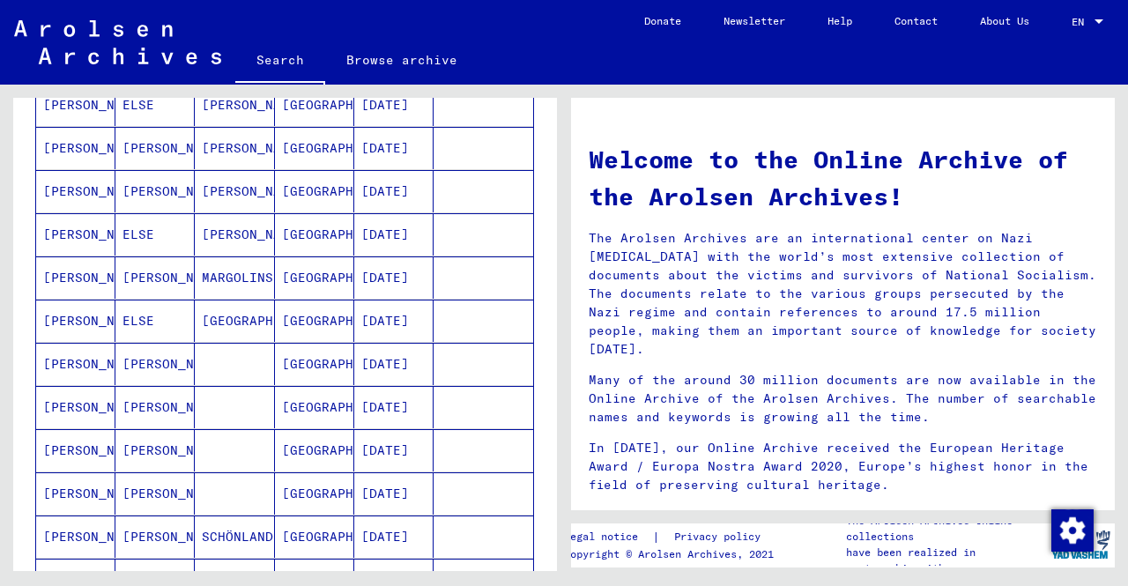
scroll to position [0, 0]
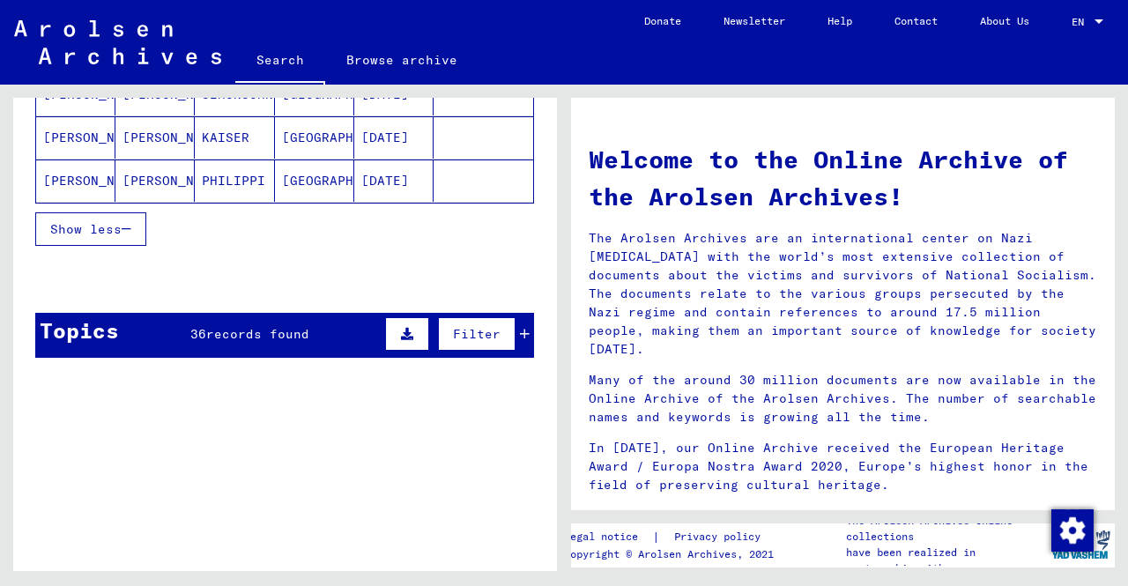
scroll to position [1057, 0]
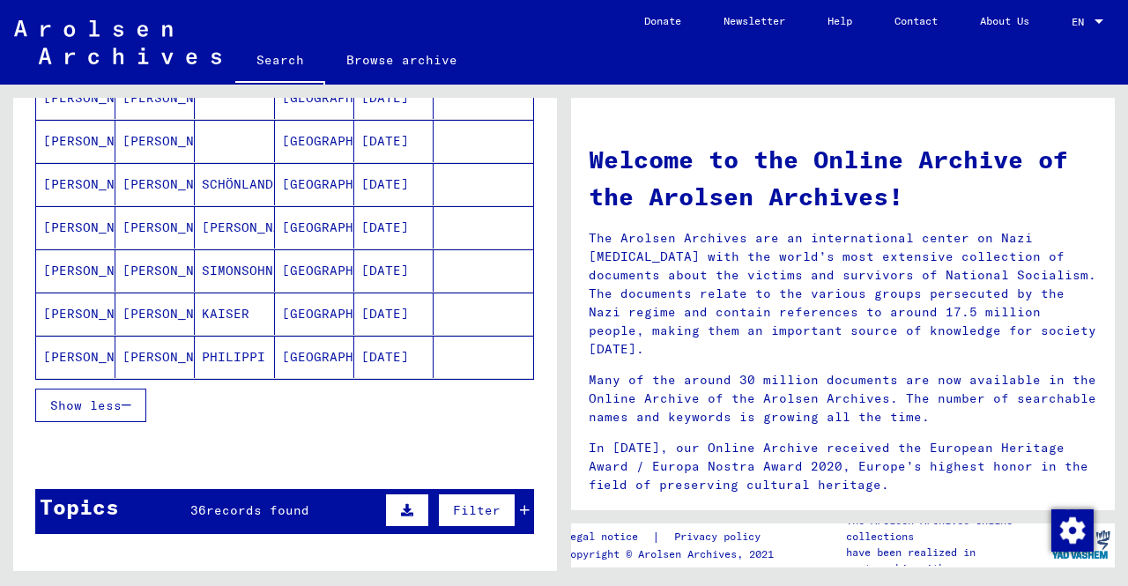
click at [188, 353] on mat-cell "[PERSON_NAME]" at bounding box center [154, 357] width 79 height 42
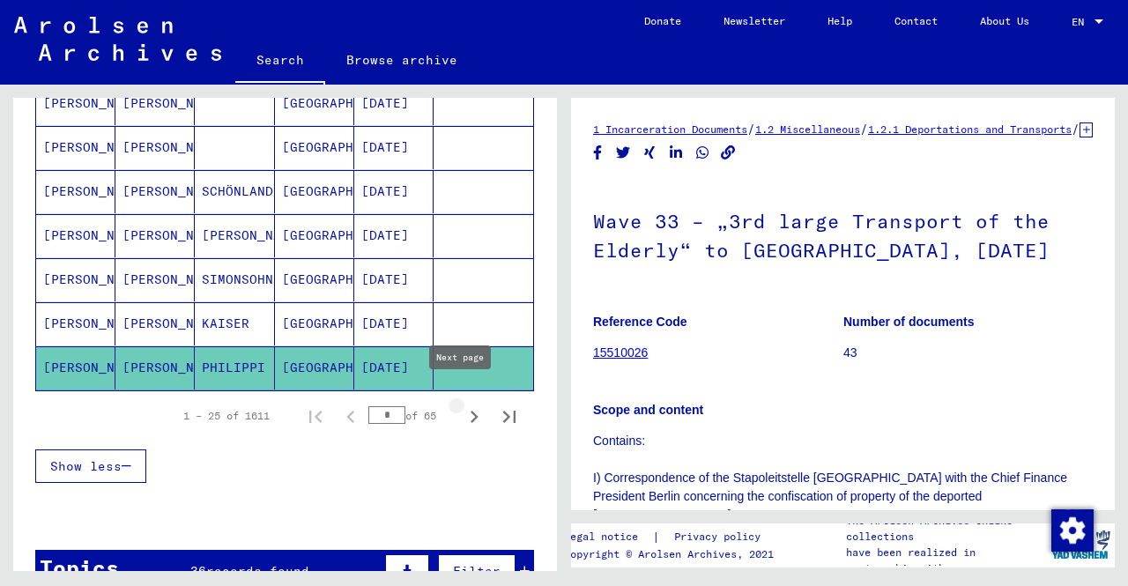
click at [462, 409] on icon "Next page" at bounding box center [474, 416] width 25 height 25
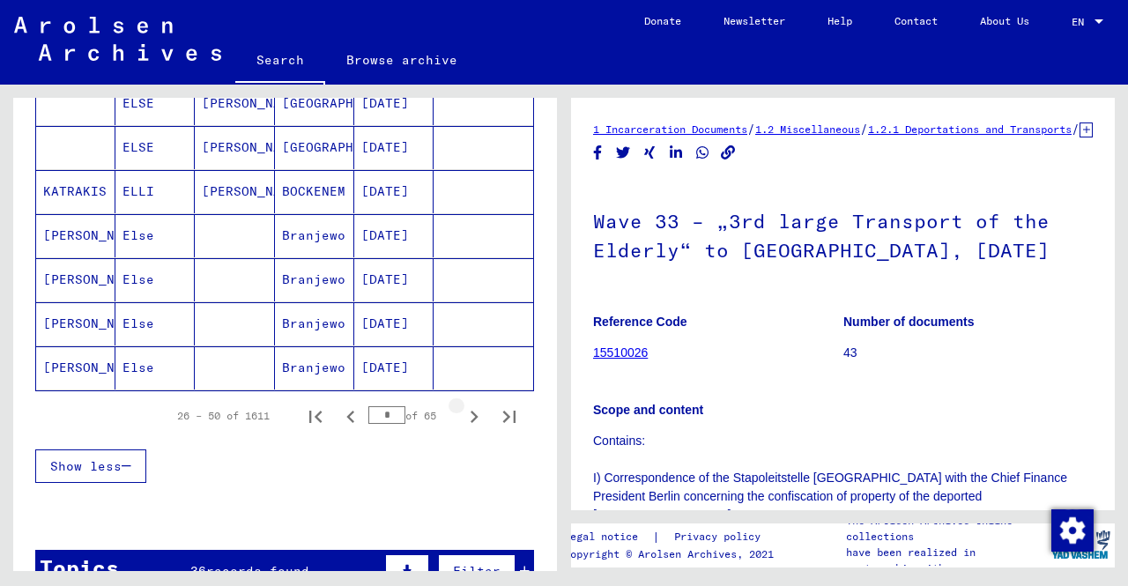
click at [462, 409] on icon "Next page" at bounding box center [474, 416] width 25 height 25
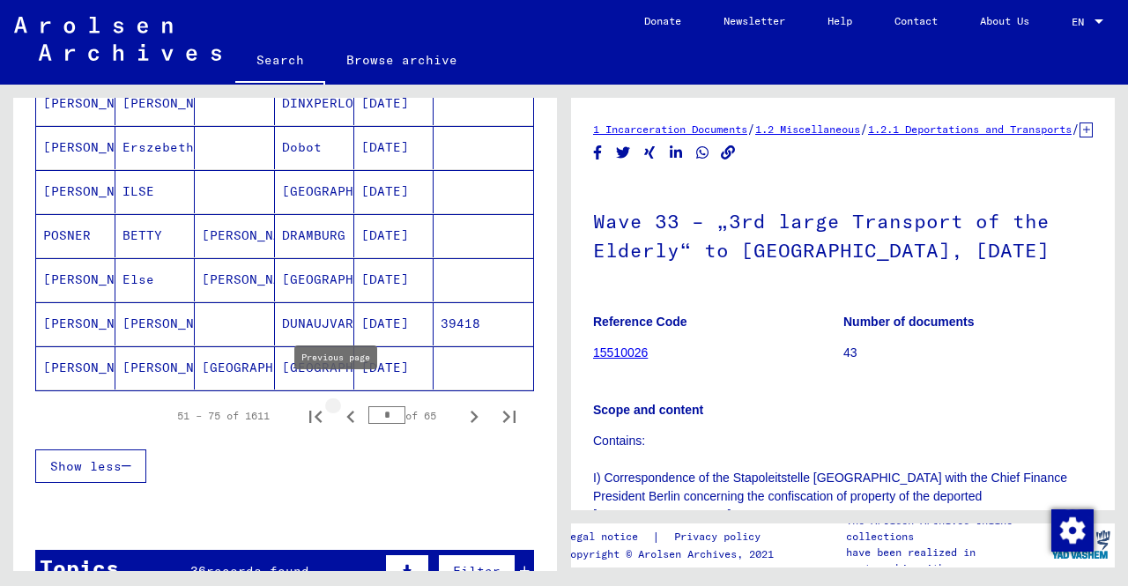
click at [344, 404] on icon "Previous page" at bounding box center [350, 416] width 25 height 25
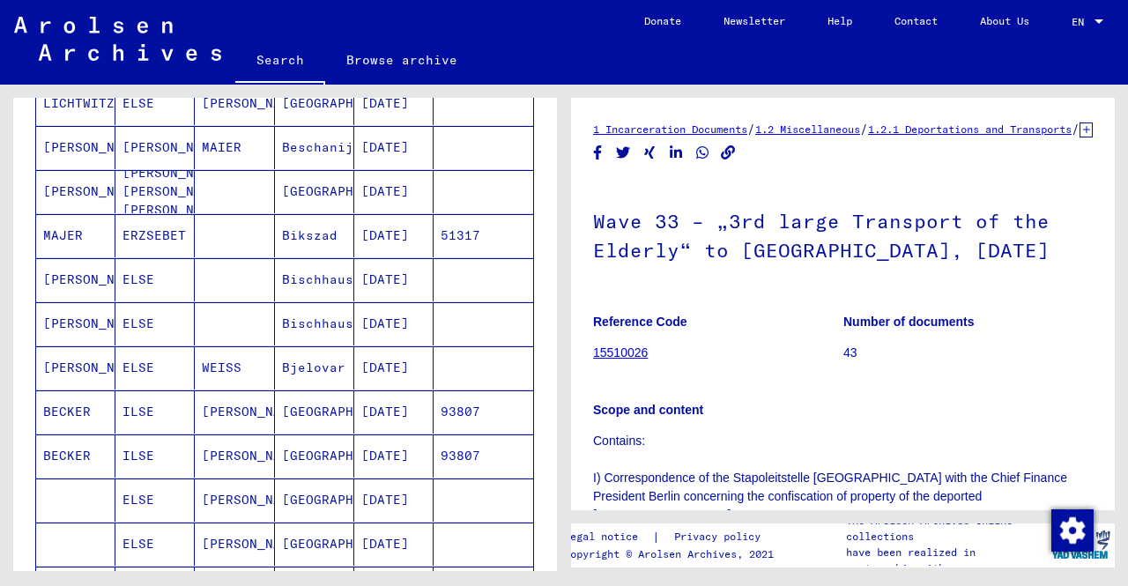
scroll to position [1156, 0]
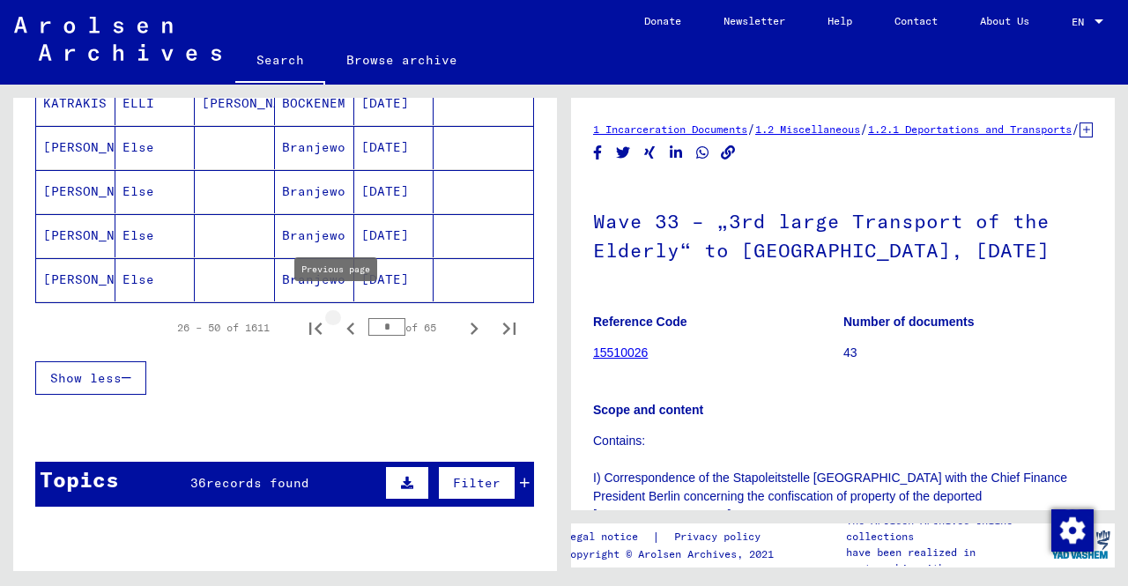
click at [342, 316] on icon "Previous page" at bounding box center [350, 328] width 25 height 25
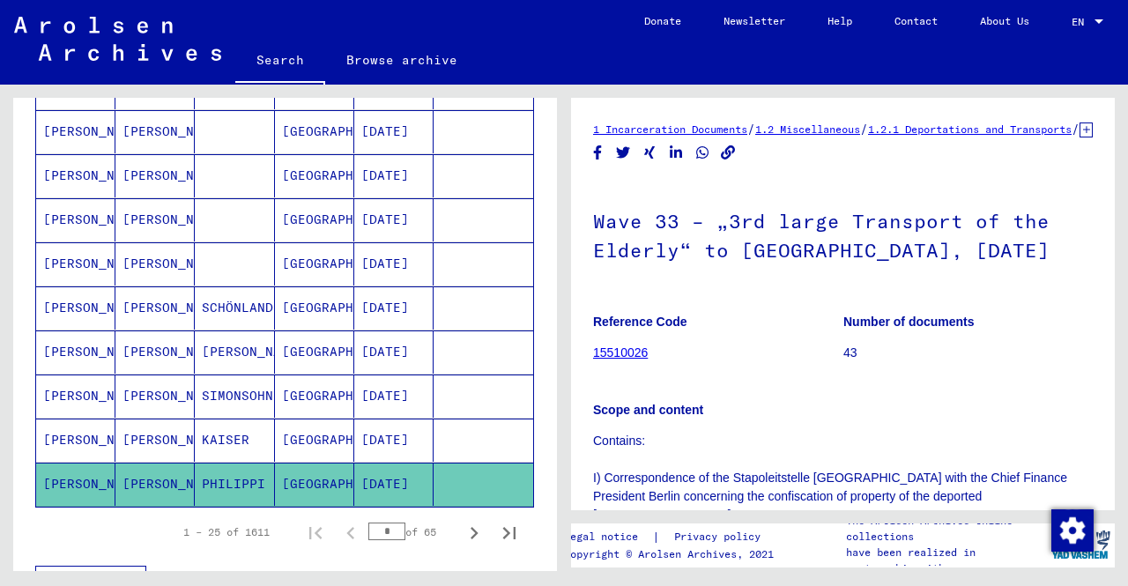
scroll to position [980, 0]
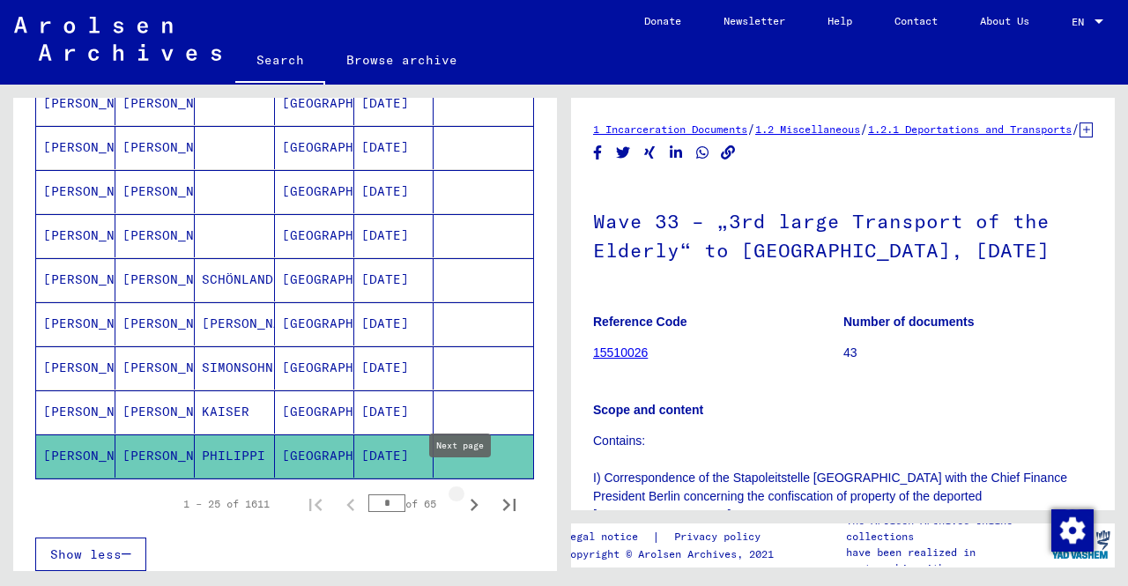
click at [462, 493] on icon "Next page" at bounding box center [474, 505] width 25 height 25
type input "*"
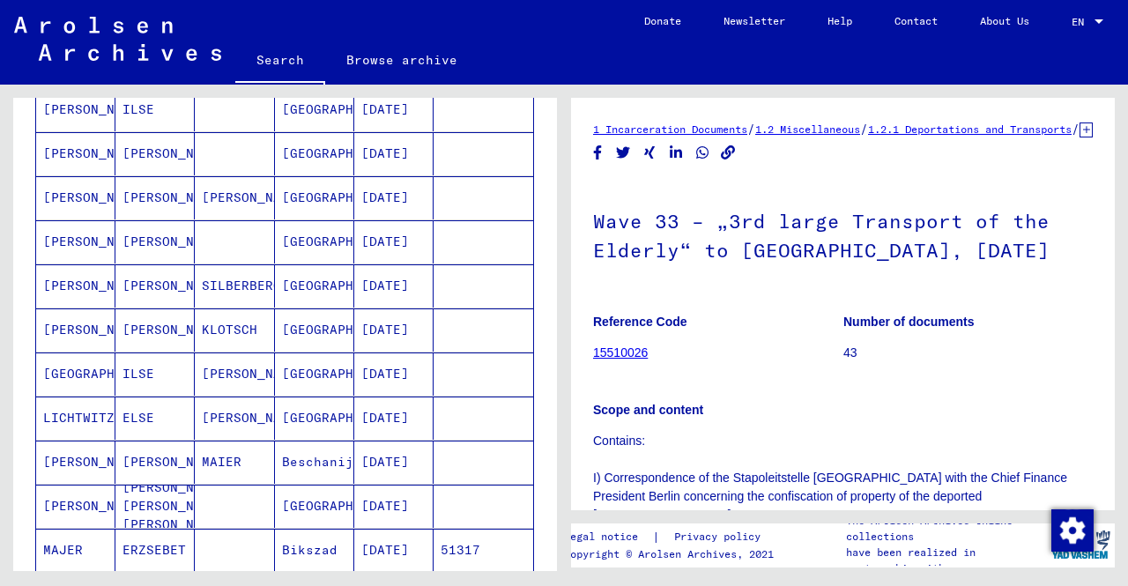
scroll to position [99, 0]
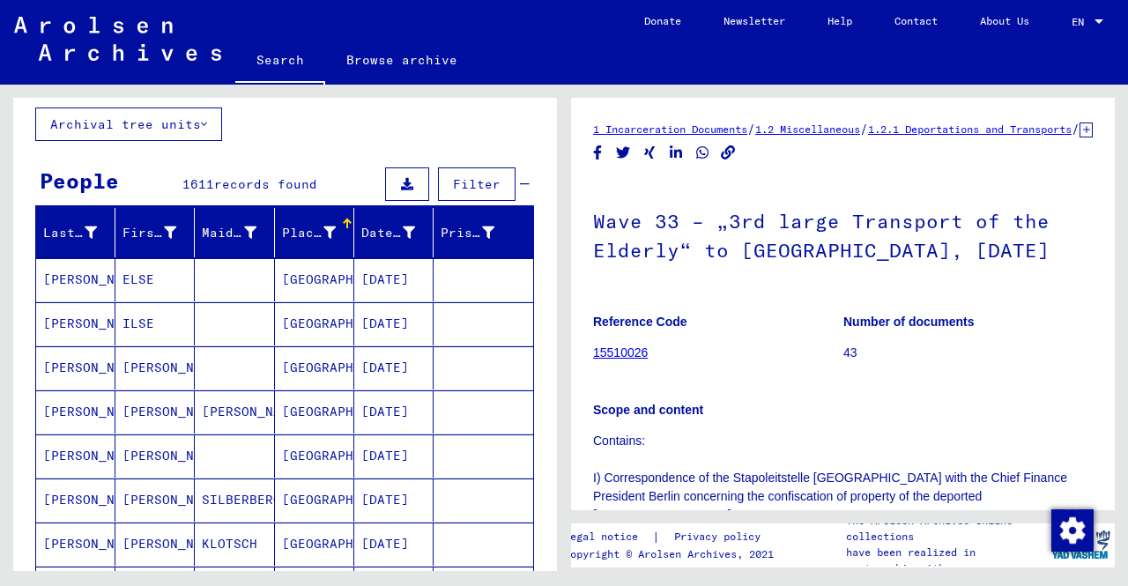
click at [275, 279] on mat-cell "[GEOGRAPHIC_DATA]" at bounding box center [314, 279] width 79 height 43
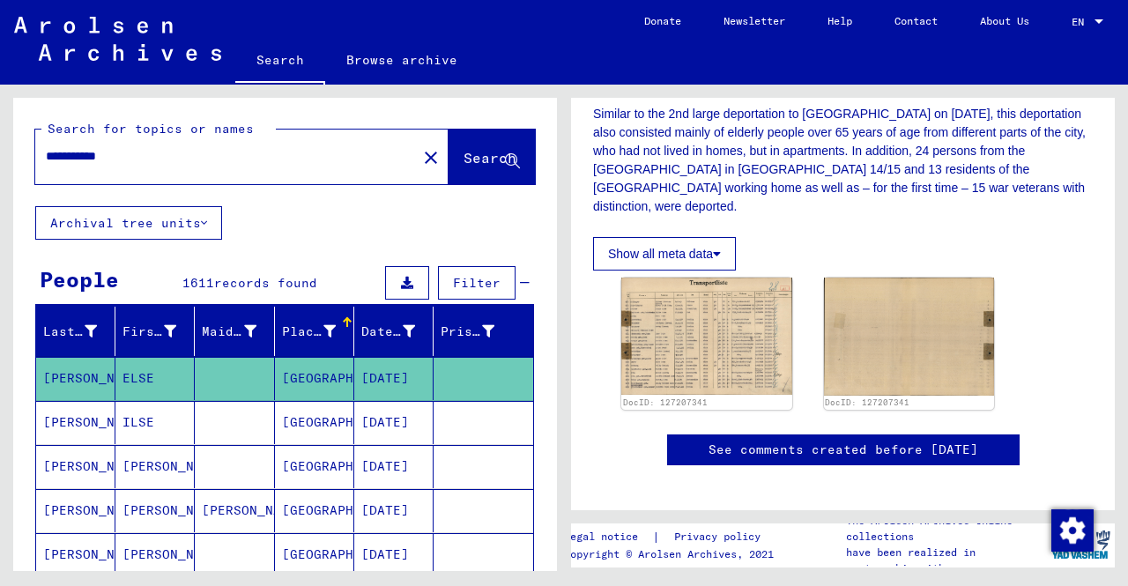
drag, startPoint x: 308, startPoint y: 163, endPoint x: 0, endPoint y: 176, distance: 308.7
click at [0, 176] on div "**********" at bounding box center [282, 328] width 564 height 486
type input "**********"
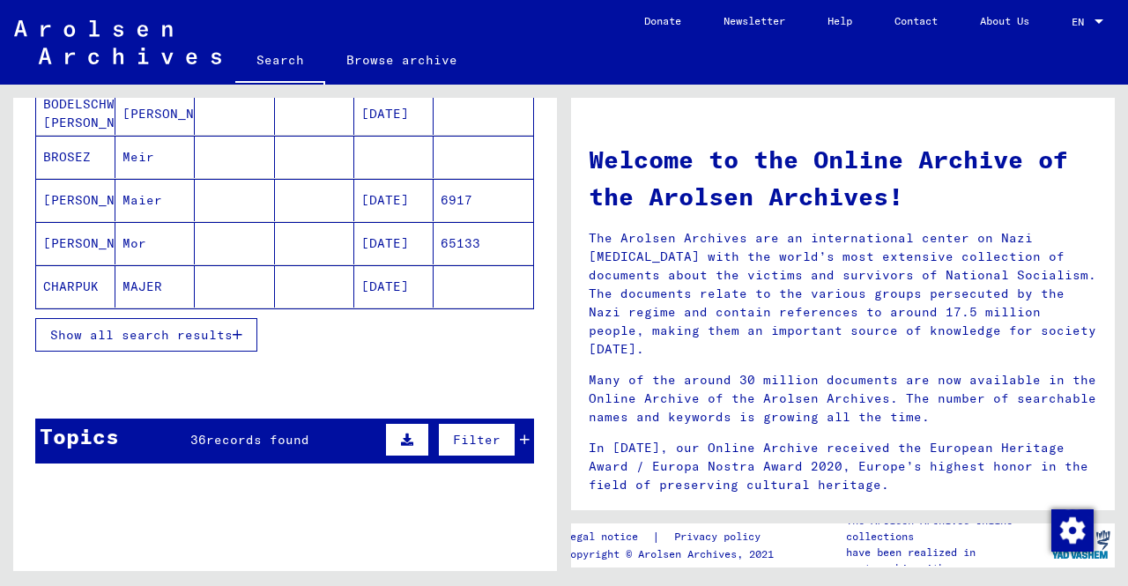
click at [123, 338] on button "Show all search results" at bounding box center [146, 334] width 222 height 33
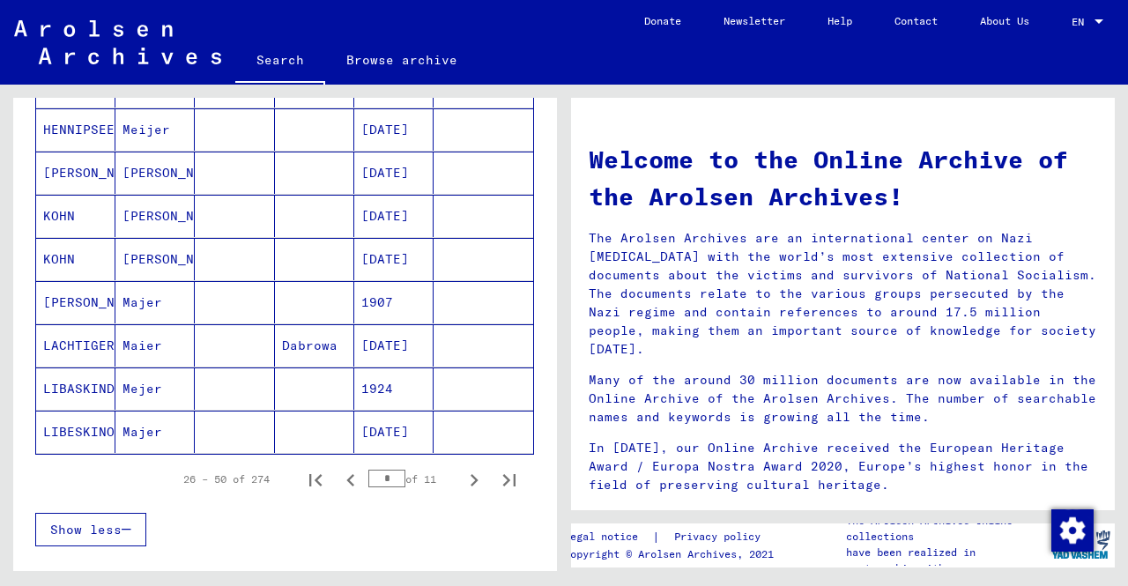
scroll to position [969, 0]
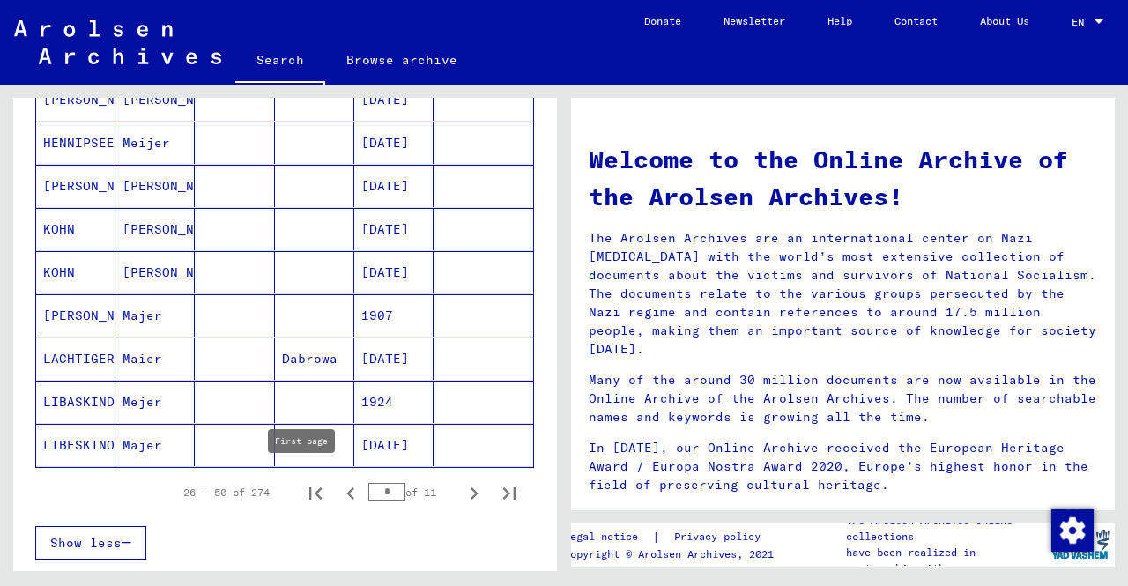
click at [307, 494] on icon "First page" at bounding box center [315, 493] width 25 height 25
click at [462, 489] on icon "Next page" at bounding box center [474, 493] width 25 height 25
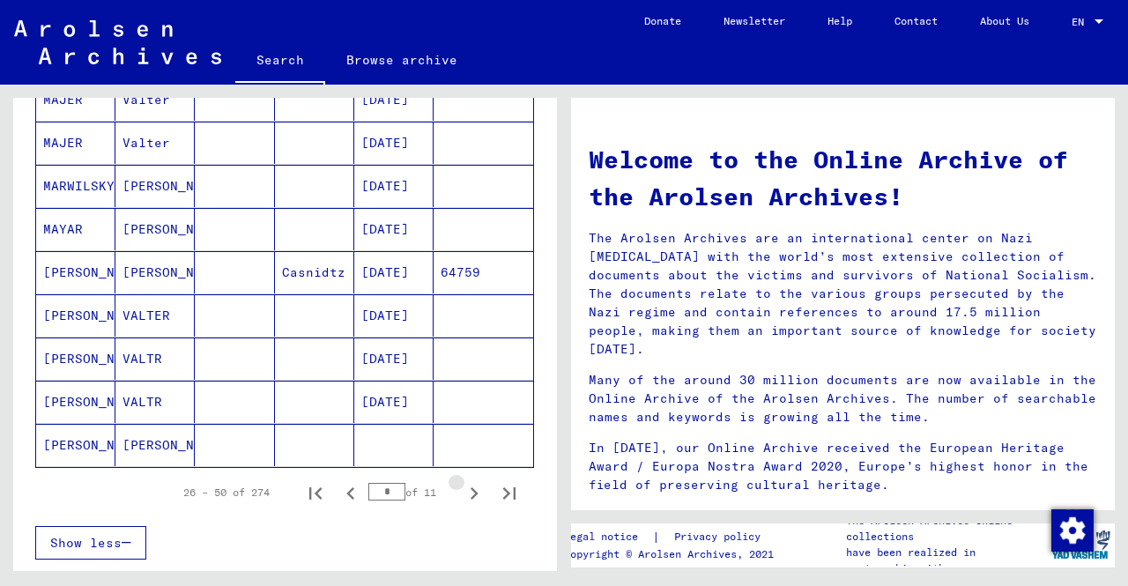
click at [462, 489] on icon "Next page" at bounding box center [474, 493] width 25 height 25
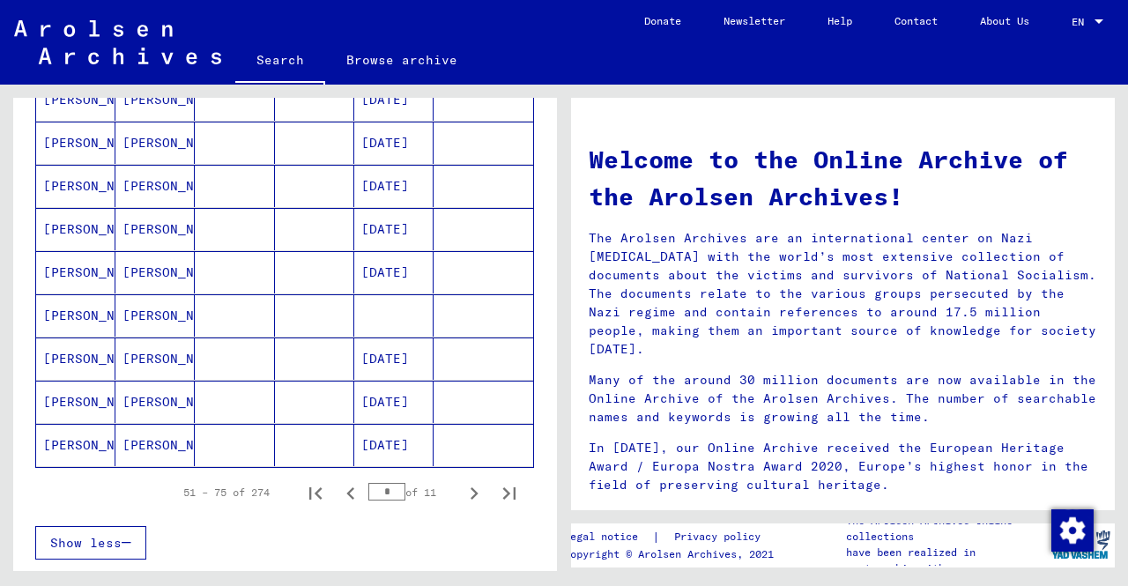
click at [462, 489] on icon "Next page" at bounding box center [474, 493] width 25 height 25
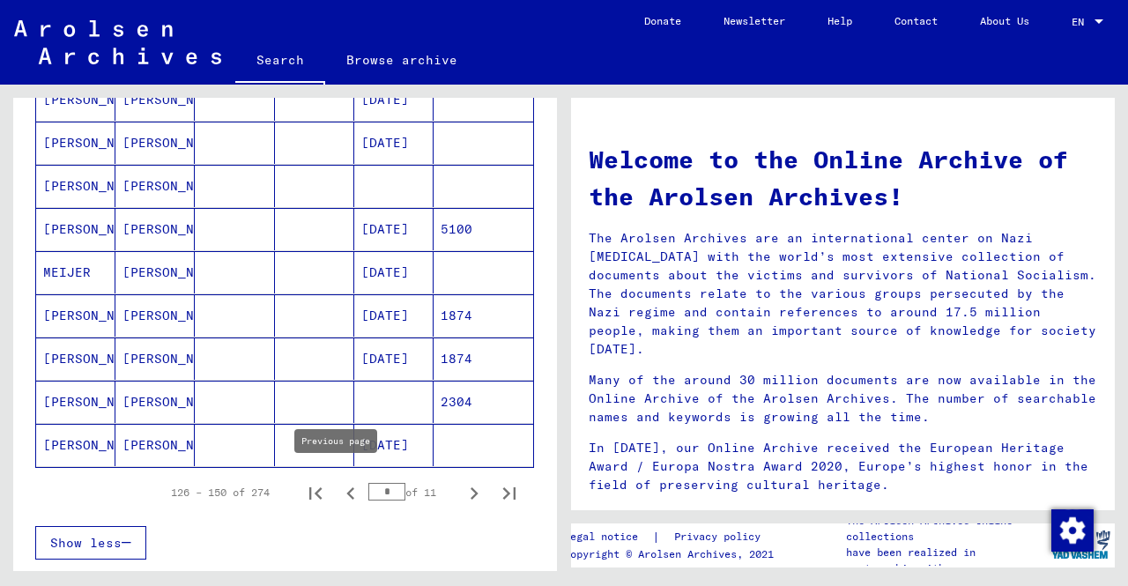
click at [346, 490] on icon "Previous page" at bounding box center [350, 493] width 8 height 12
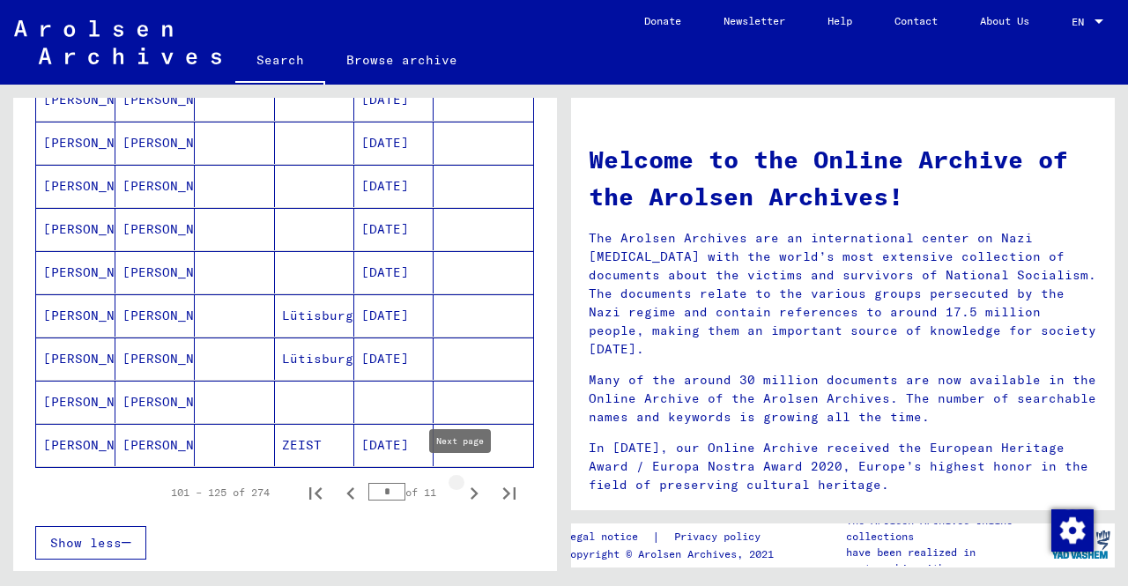
click at [471, 487] on icon "Next page" at bounding box center [475, 493] width 8 height 12
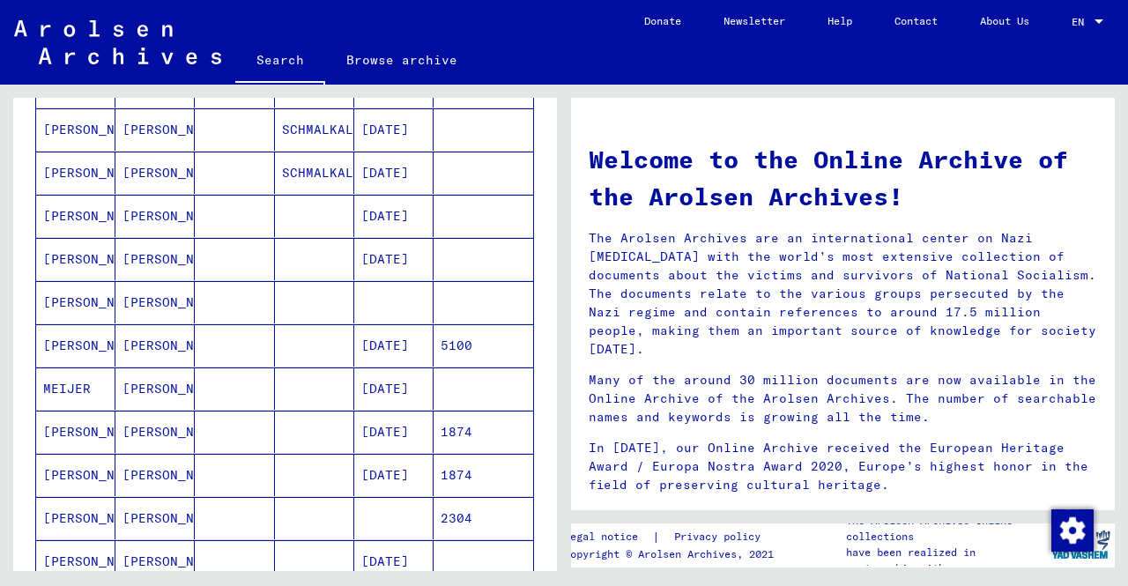
scroll to position [881, 0]
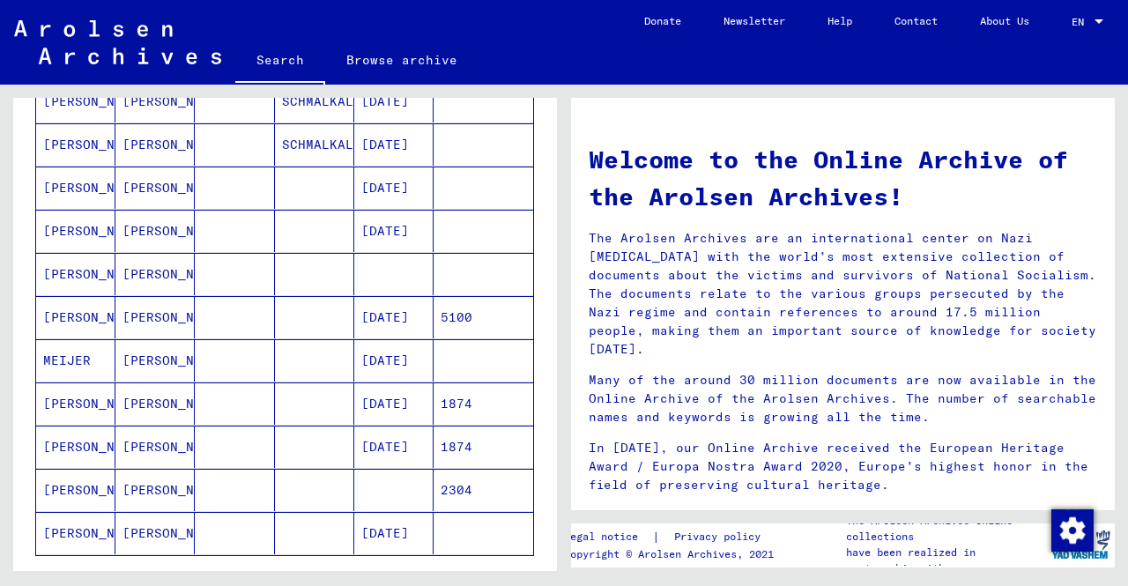
click at [305, 384] on mat-cell at bounding box center [314, 403] width 79 height 42
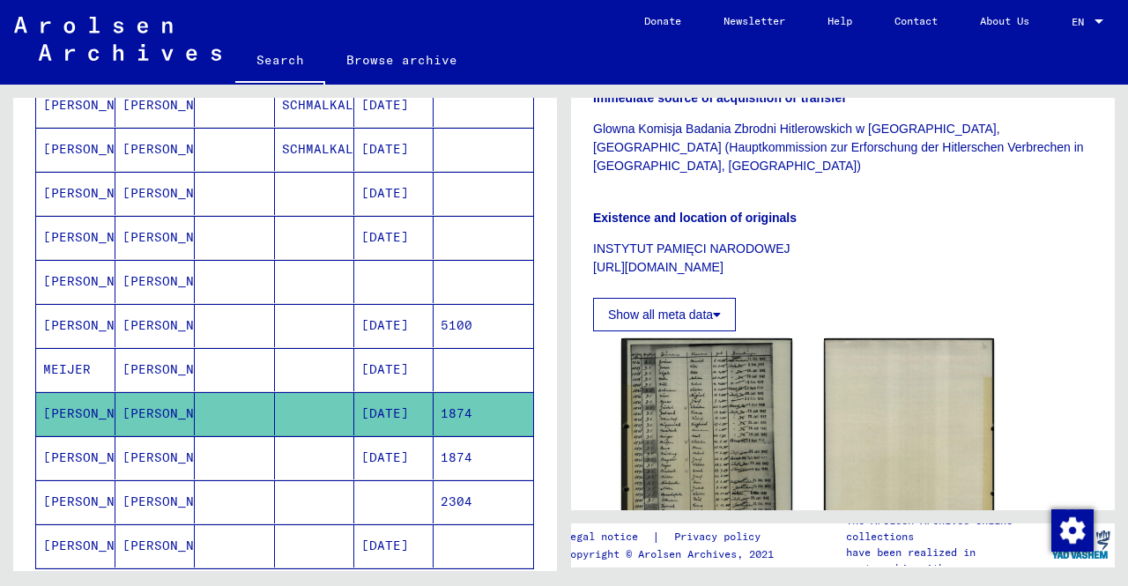
scroll to position [352, 0]
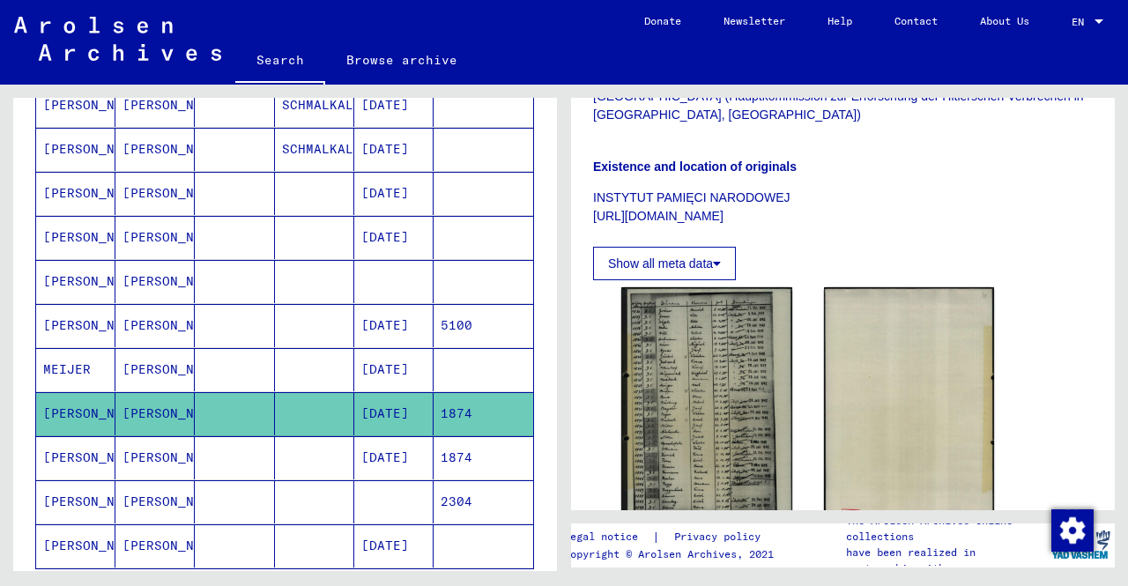
click at [164, 436] on mat-cell "[PERSON_NAME]" at bounding box center [154, 457] width 79 height 43
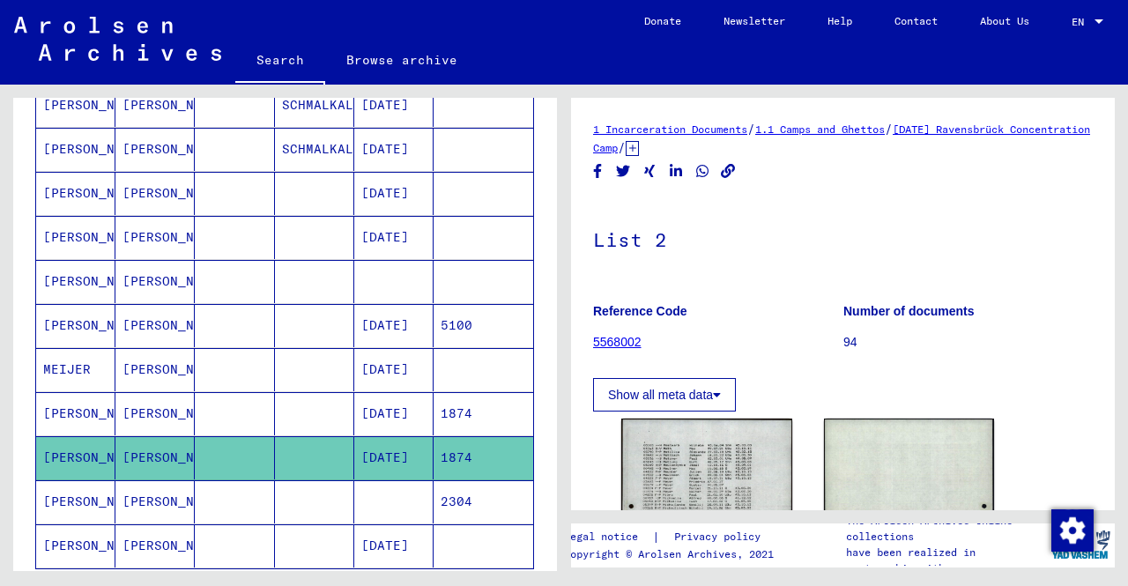
scroll to position [176, 0]
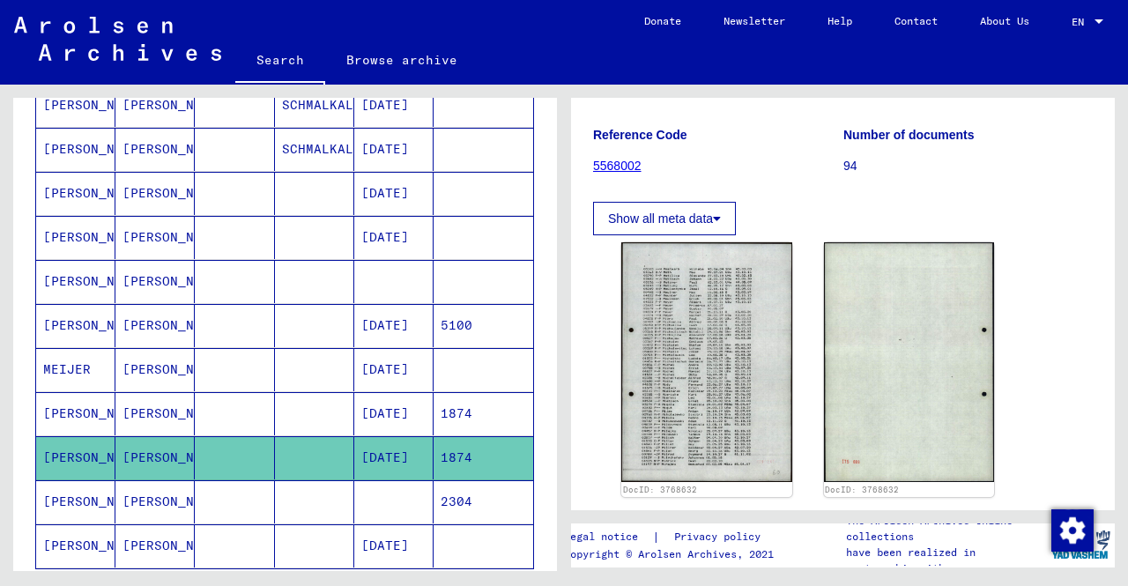
click at [410, 501] on mat-cell at bounding box center [393, 501] width 79 height 43
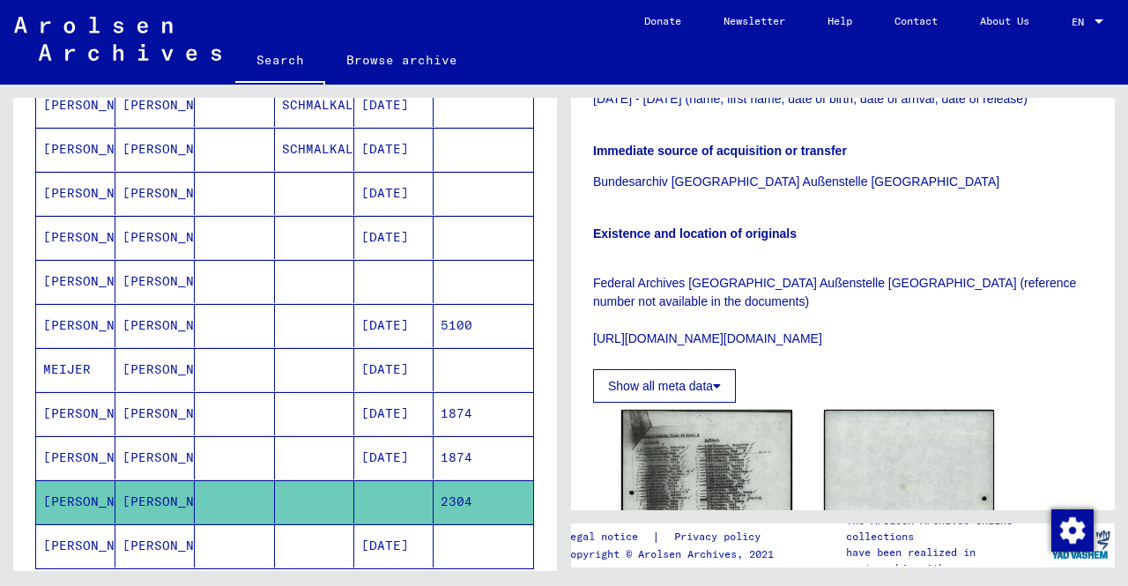
scroll to position [705, 0]
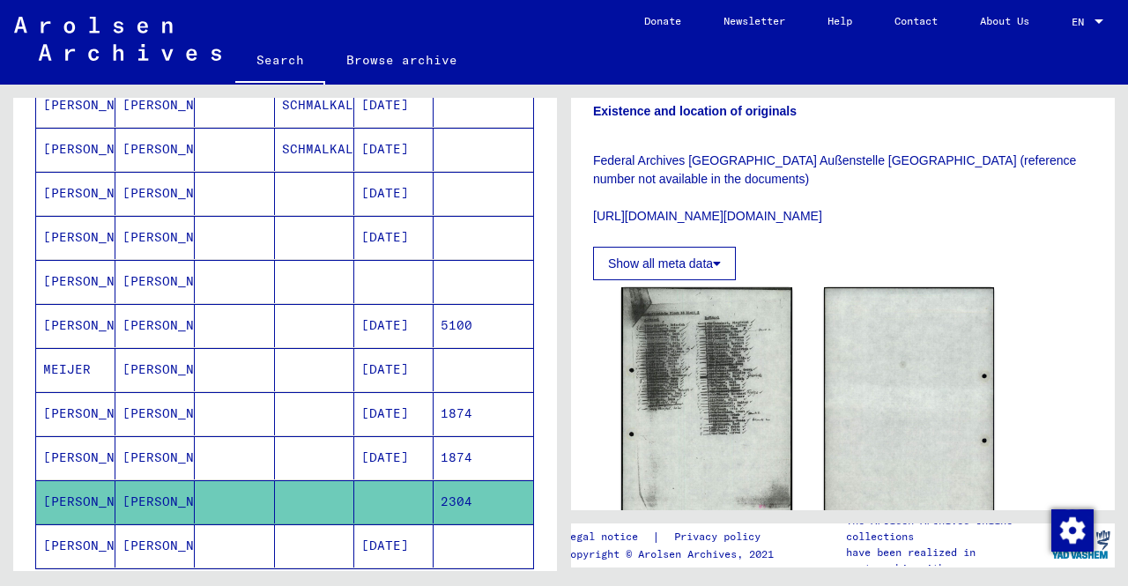
click at [434, 525] on mat-cell at bounding box center [484, 545] width 100 height 43
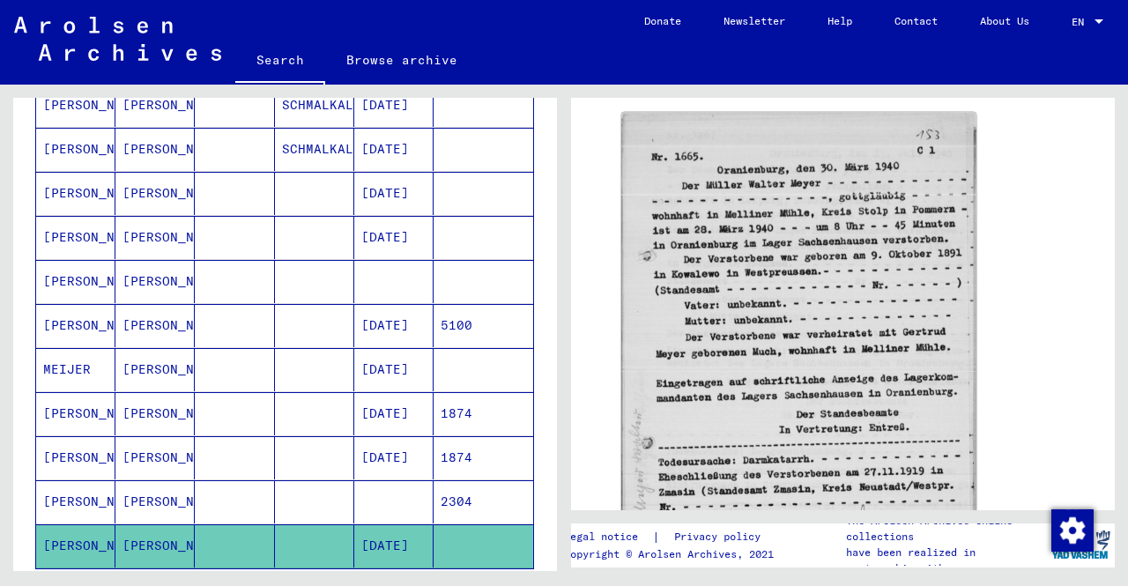
scroll to position [1066, 0]
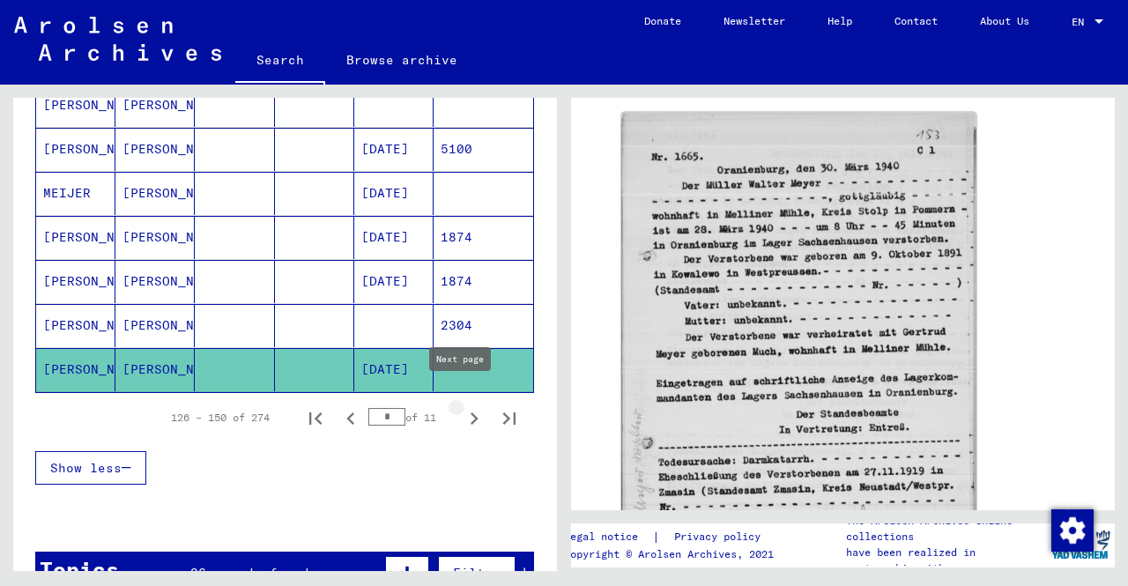
click at [464, 406] on icon "Next page" at bounding box center [474, 418] width 25 height 25
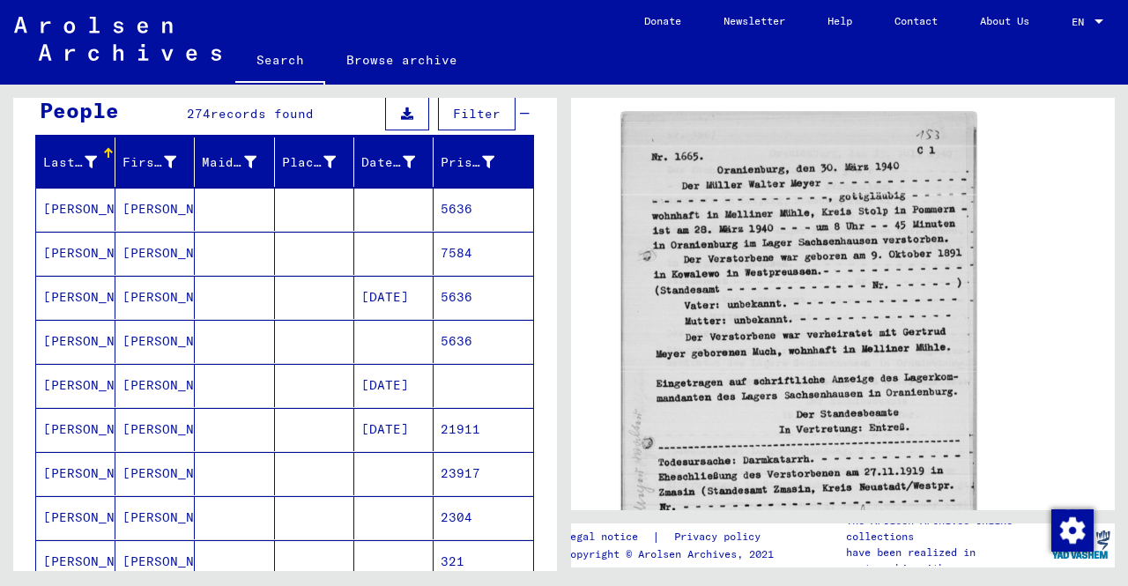
scroll to position [9, 0]
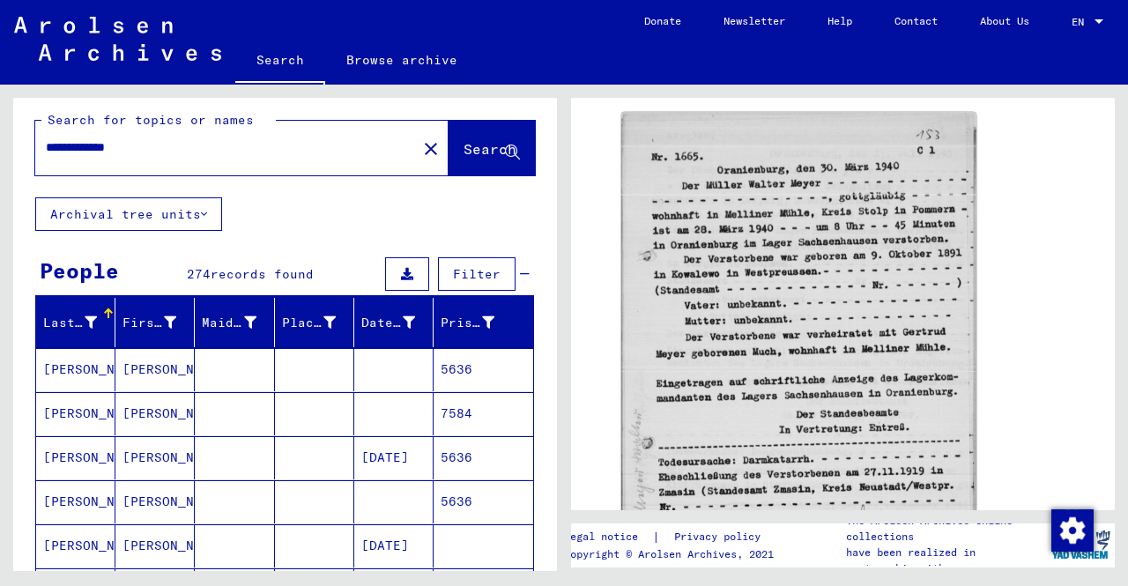
click at [178, 360] on mat-cell "[PERSON_NAME]" at bounding box center [154, 369] width 79 height 43
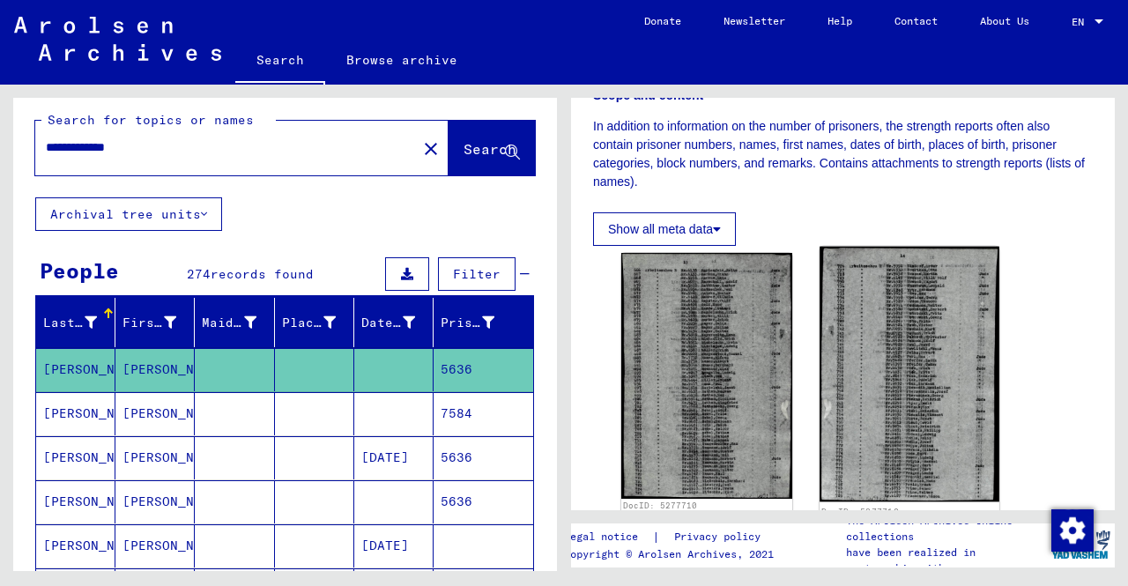
scroll to position [352, 0]
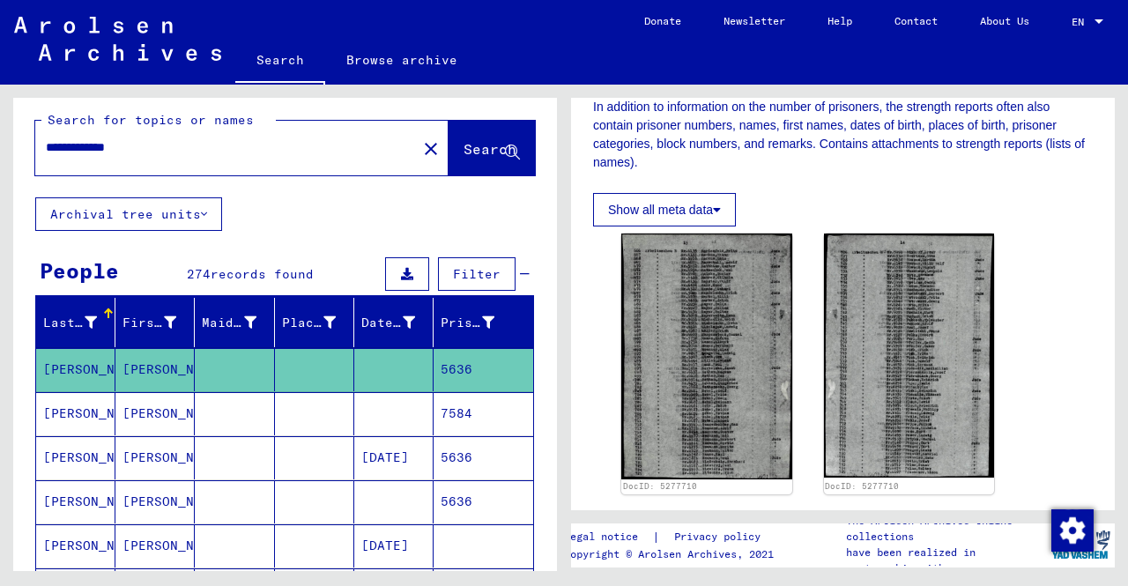
click at [409, 404] on mat-cell at bounding box center [393, 413] width 79 height 43
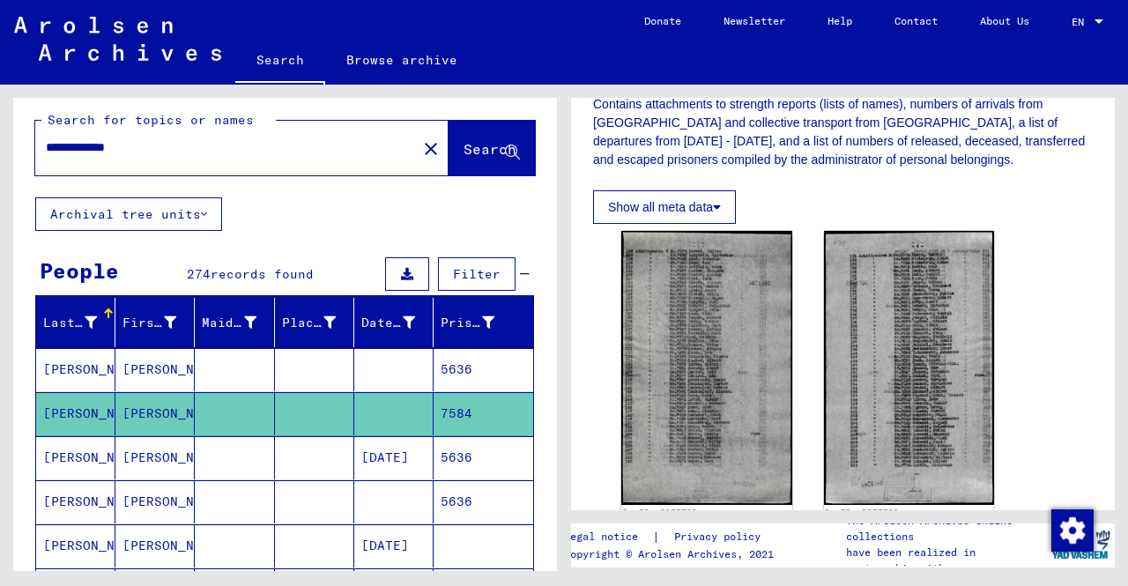
scroll to position [441, 0]
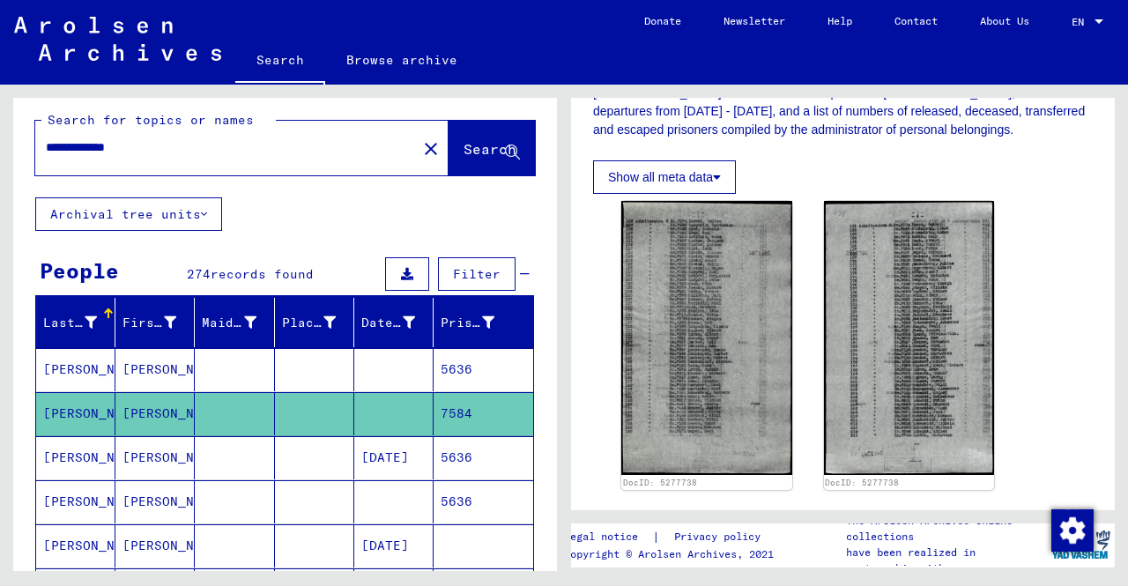
click at [459, 447] on mat-cell "5636" at bounding box center [484, 457] width 100 height 43
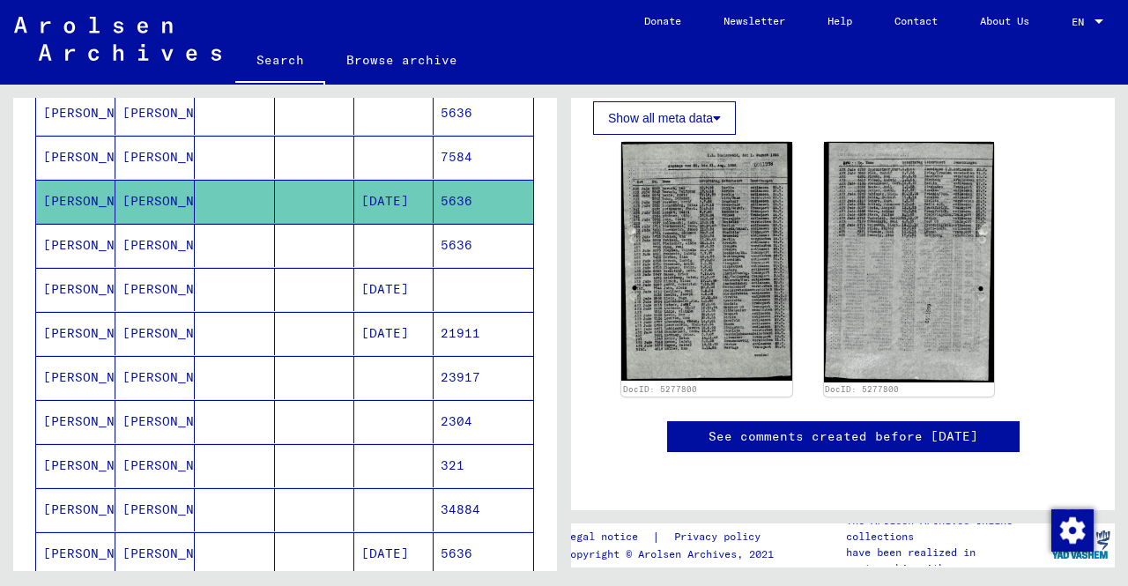
scroll to position [273, 0]
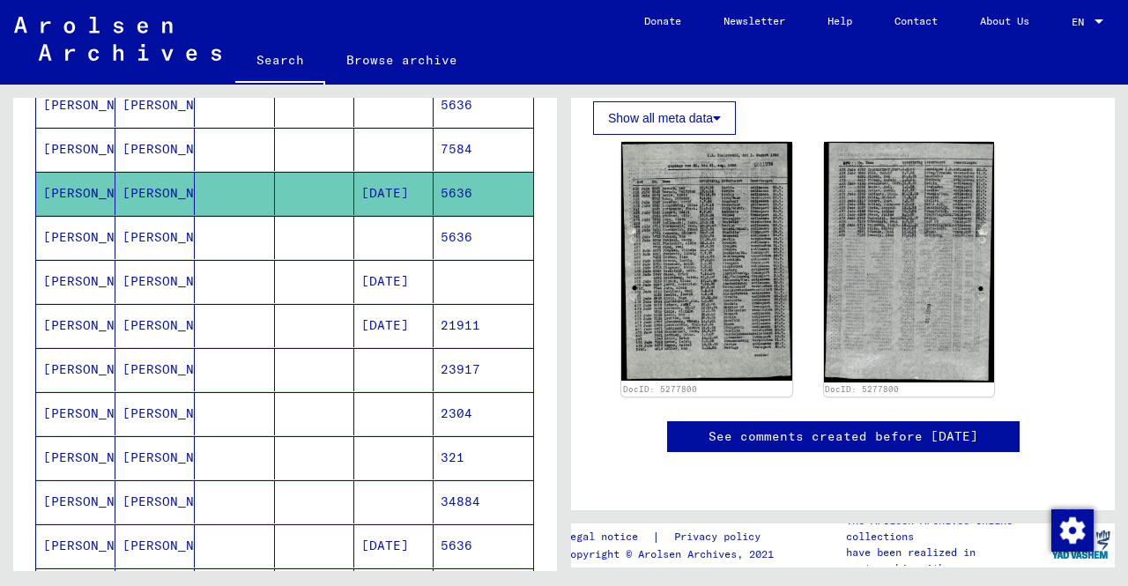
click at [417, 246] on mat-cell at bounding box center [393, 237] width 79 height 43
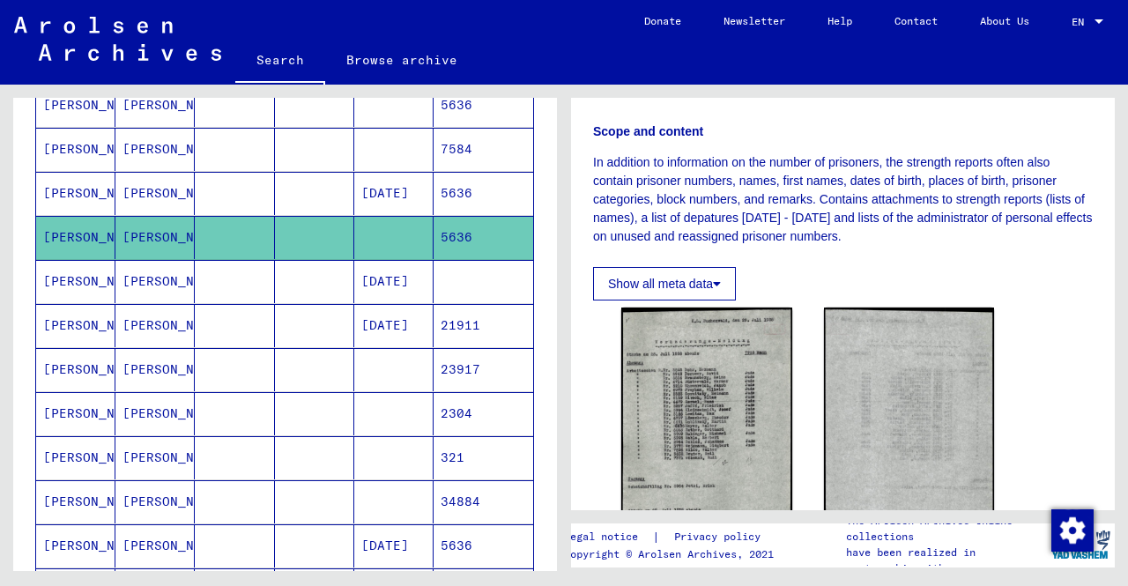
scroll to position [352, 0]
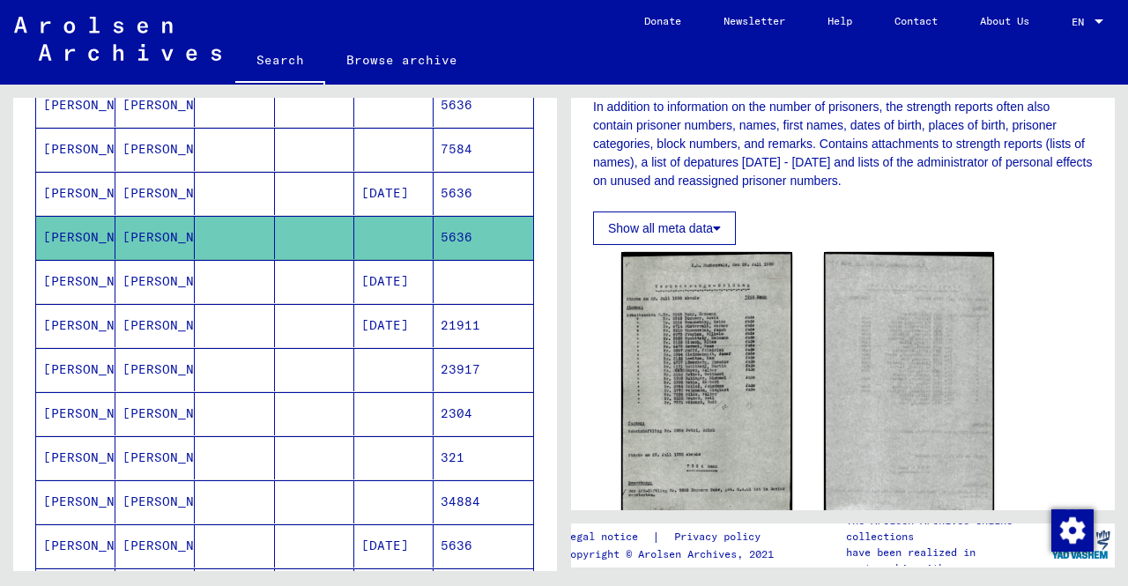
click at [395, 288] on mat-cell "[DATE]" at bounding box center [393, 281] width 79 height 43
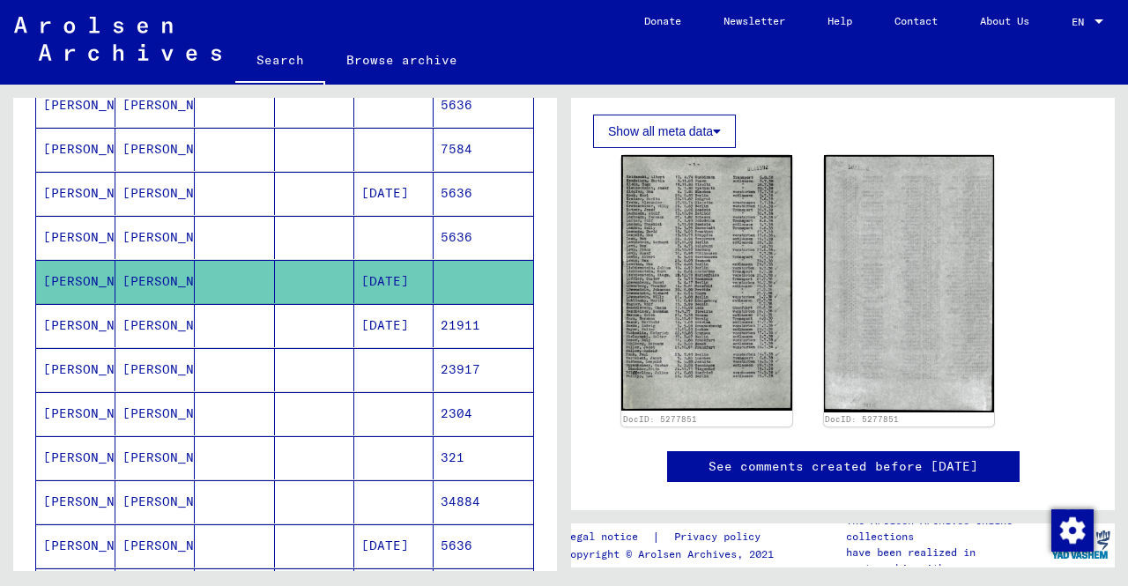
scroll to position [497, 0]
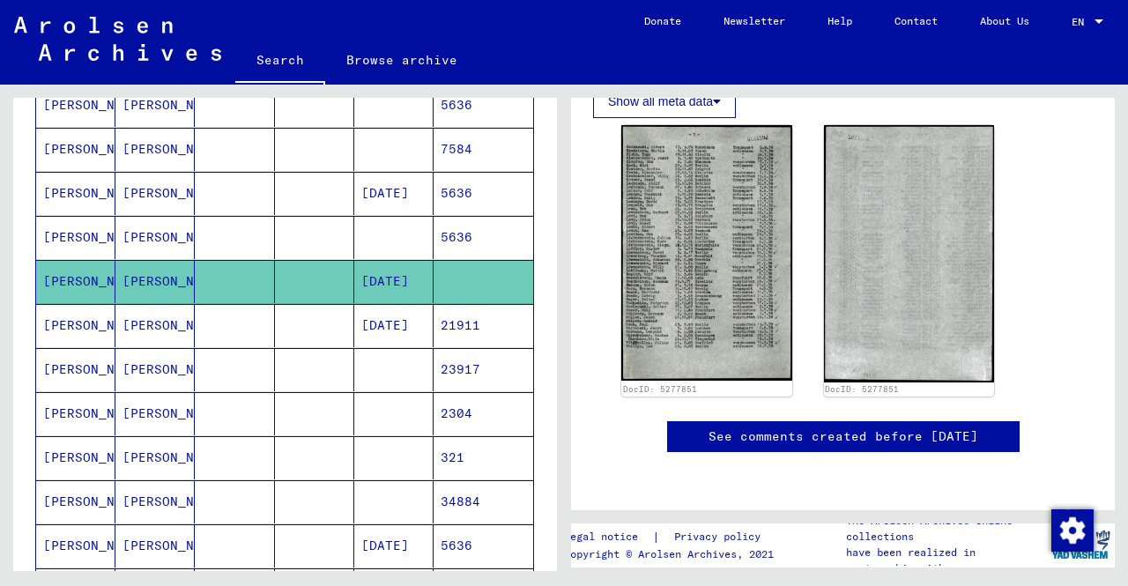
click at [404, 326] on mat-cell "[DATE]" at bounding box center [393, 325] width 79 height 43
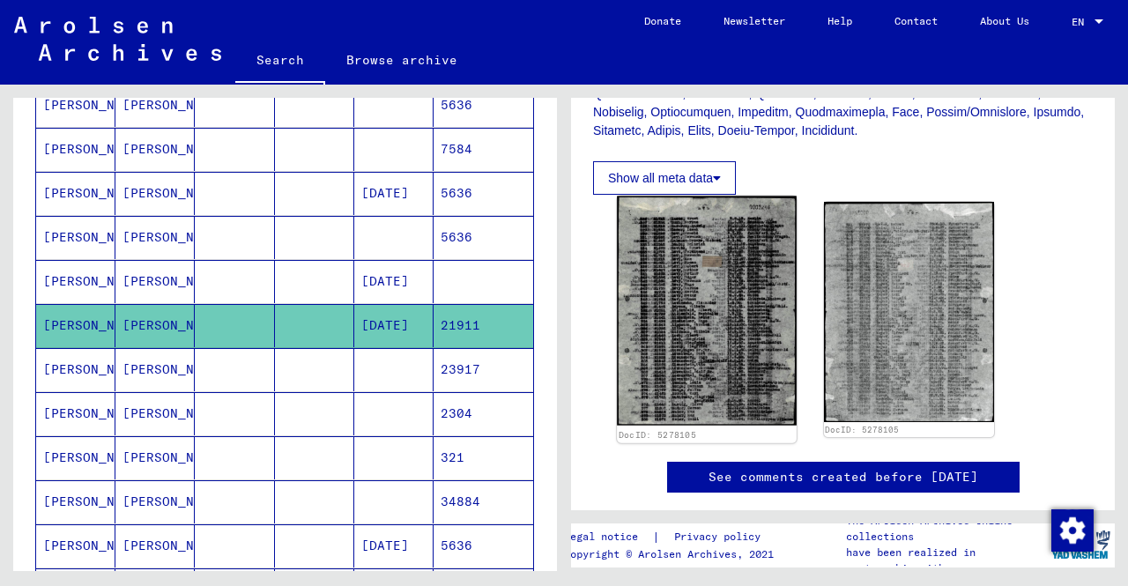
scroll to position [617, 0]
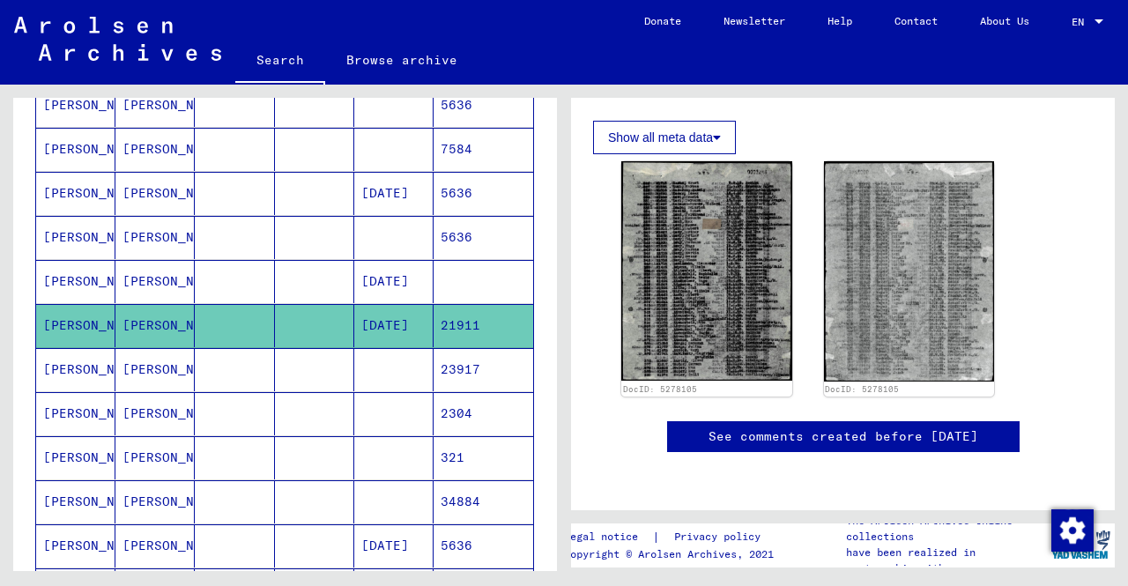
click at [456, 356] on mat-cell "23917" at bounding box center [484, 369] width 100 height 43
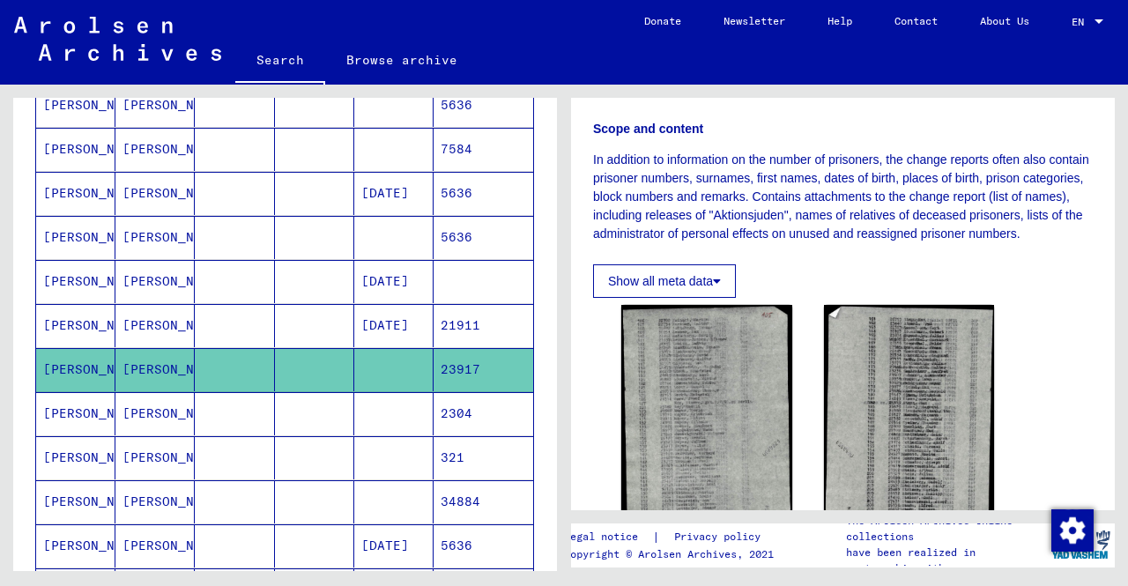
scroll to position [495, 0]
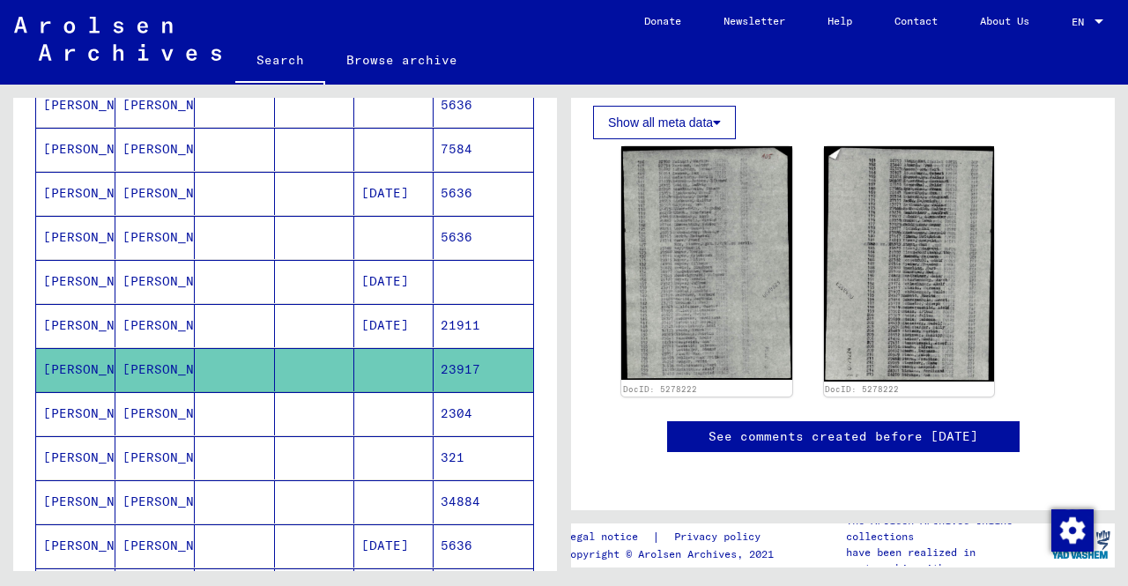
click at [434, 412] on mat-cell "2304" at bounding box center [484, 413] width 100 height 43
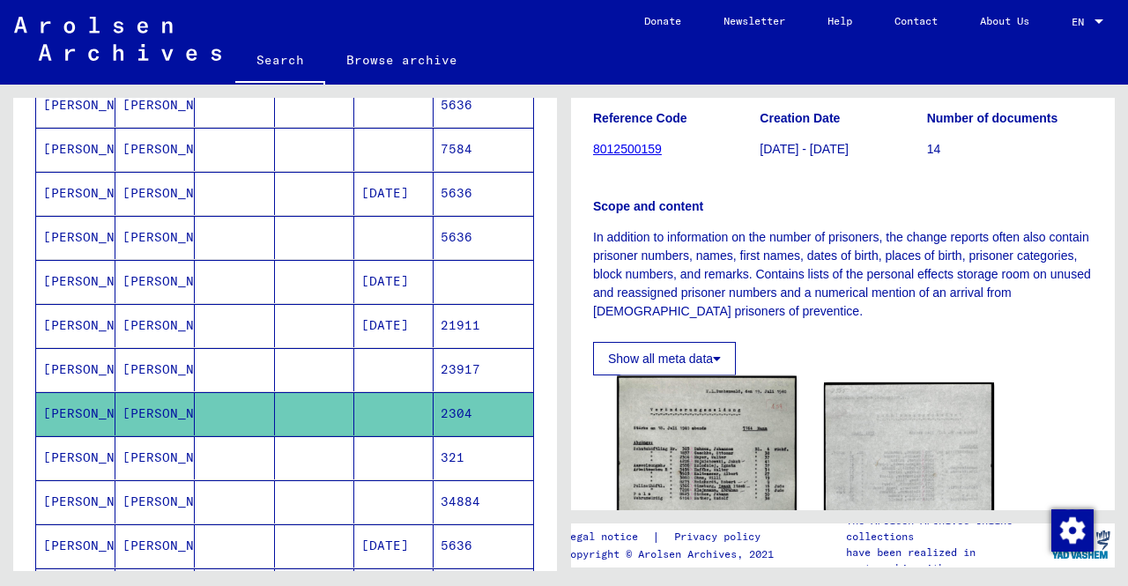
scroll to position [352, 0]
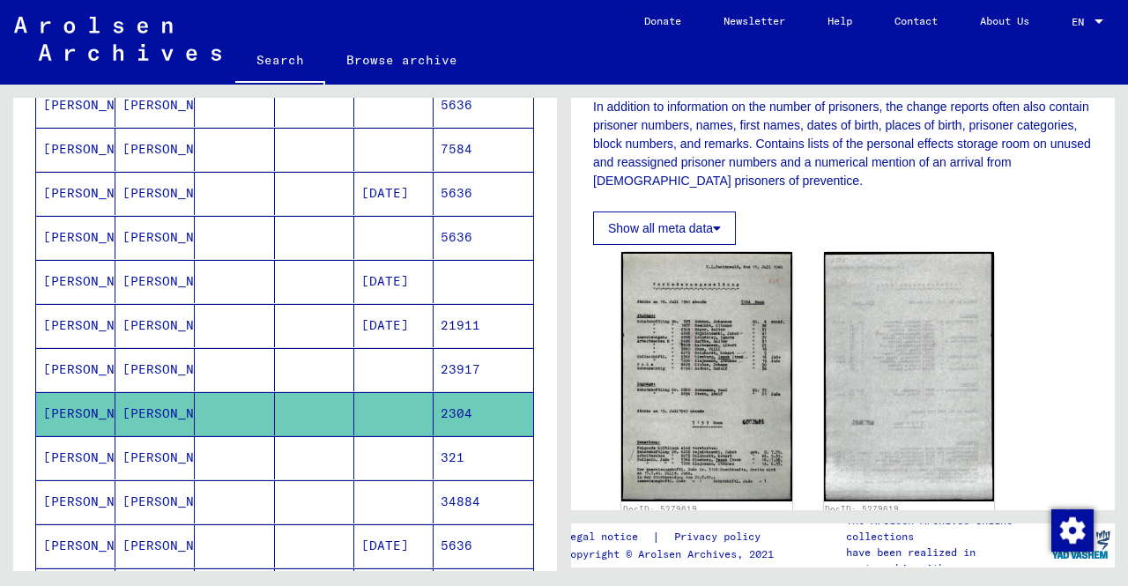
click at [473, 447] on mat-cell "321" at bounding box center [484, 457] width 100 height 43
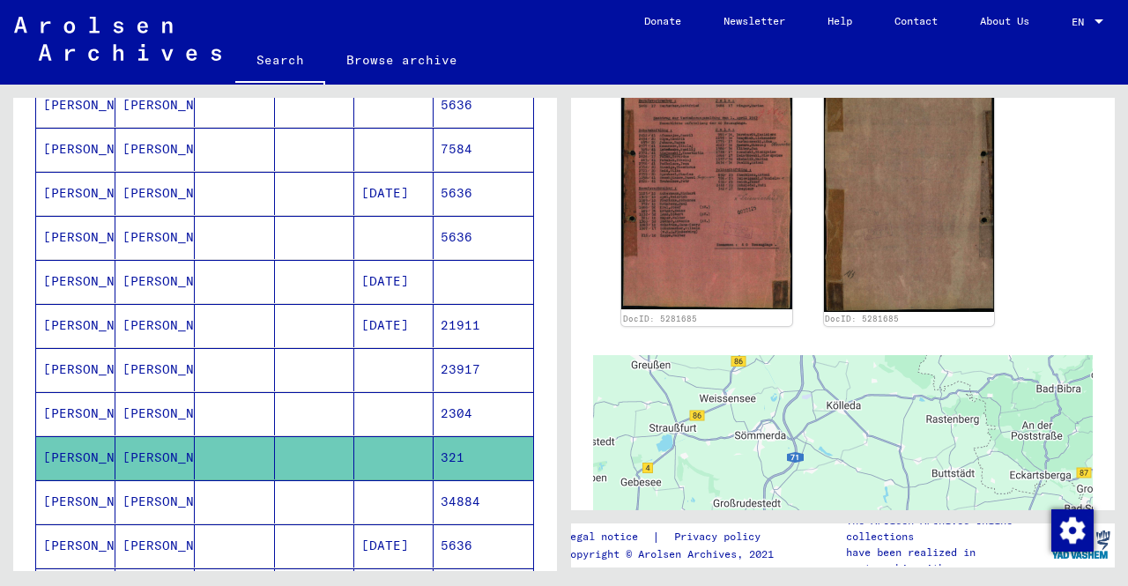
click at [419, 498] on mat-cell at bounding box center [393, 501] width 79 height 43
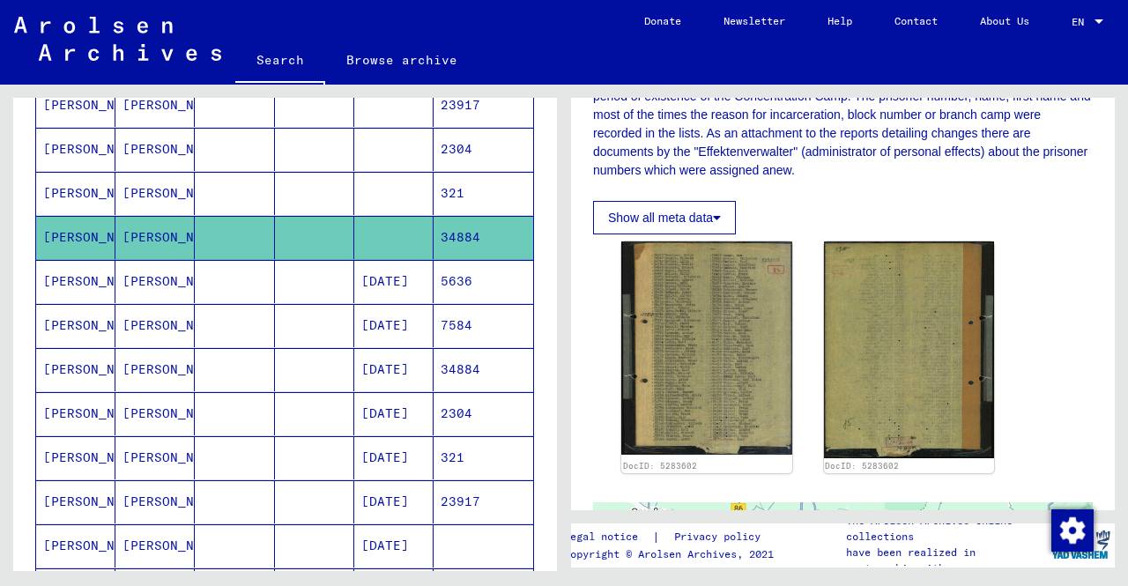
click at [254, 271] on mat-cell at bounding box center [234, 281] width 79 height 43
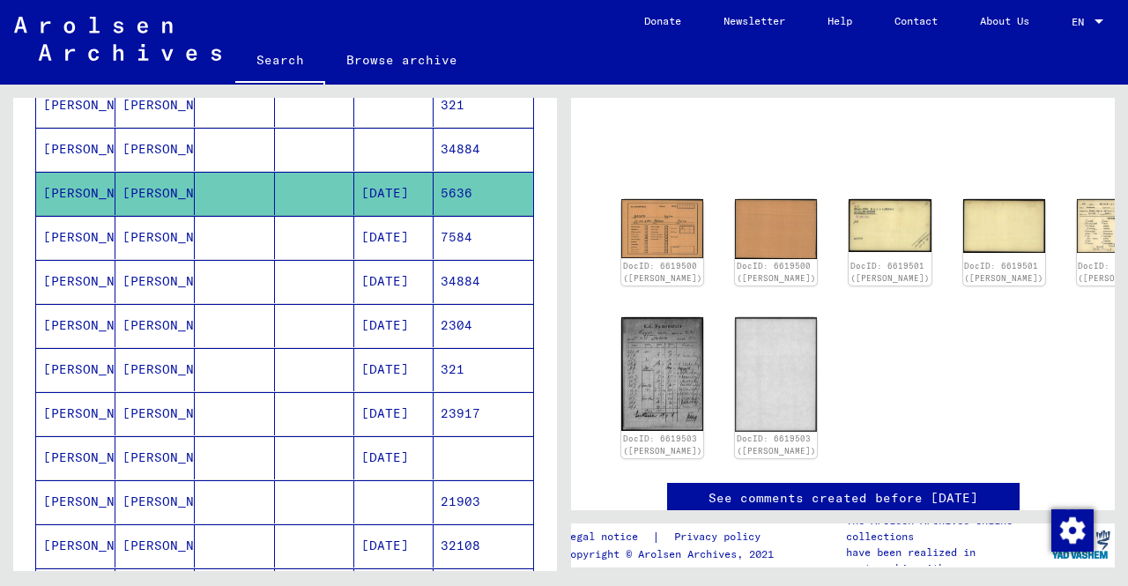
click at [286, 223] on mat-cell at bounding box center [314, 237] width 79 height 43
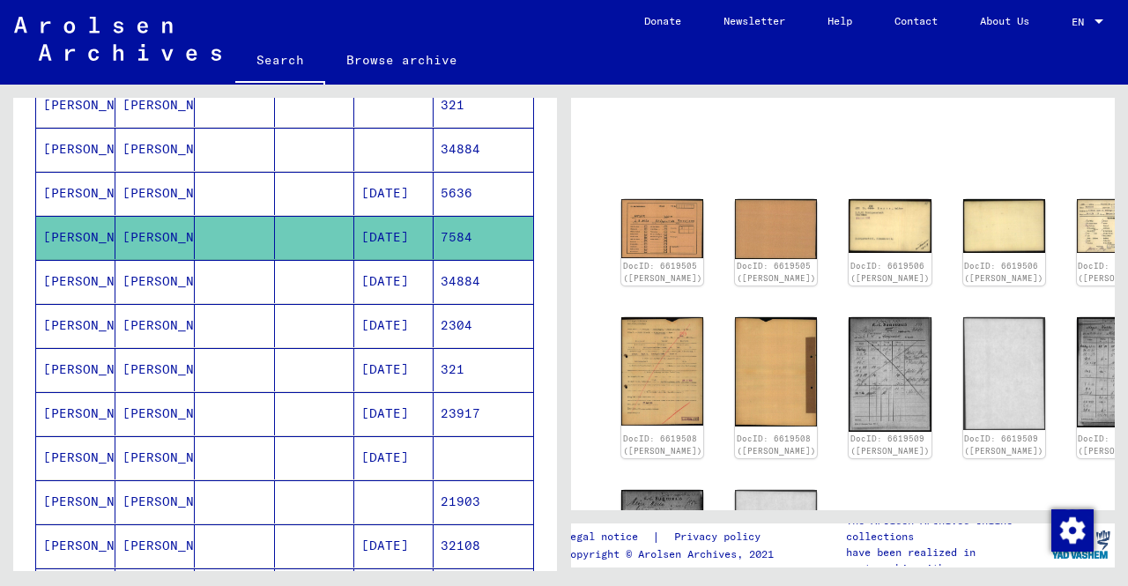
click at [360, 278] on mat-cell "[DATE]" at bounding box center [393, 281] width 79 height 43
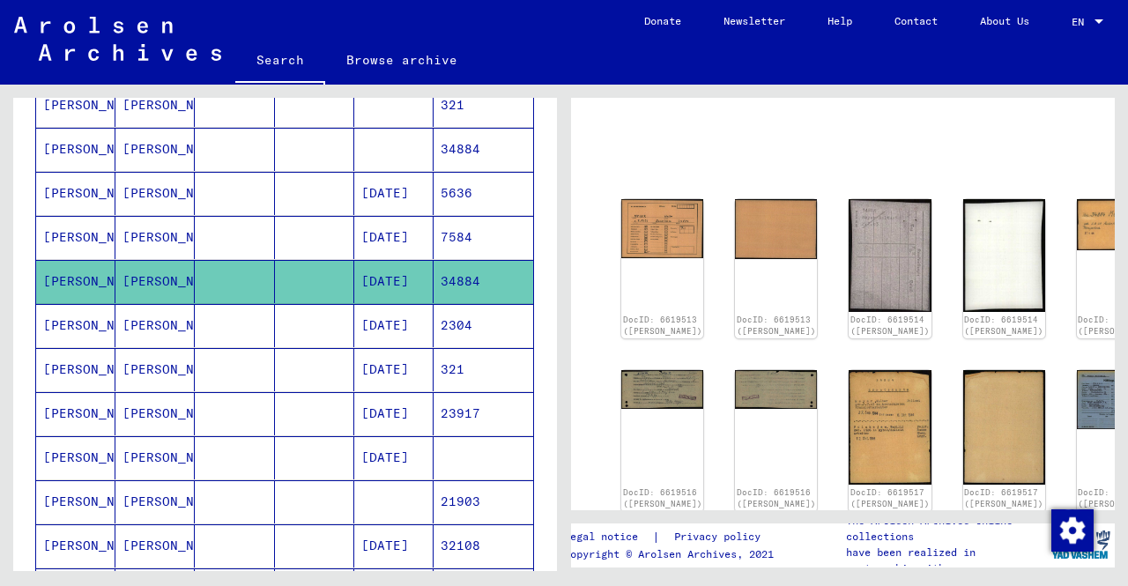
click at [373, 335] on mat-cell "[DATE]" at bounding box center [393, 325] width 79 height 43
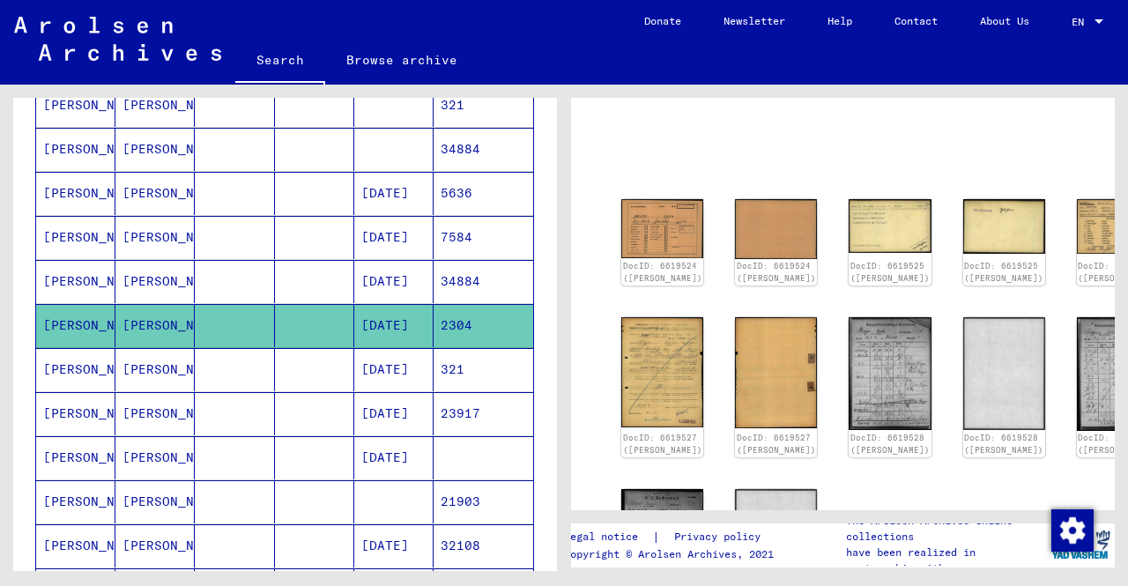
click at [375, 367] on mat-cell "[DATE]" at bounding box center [393, 369] width 79 height 43
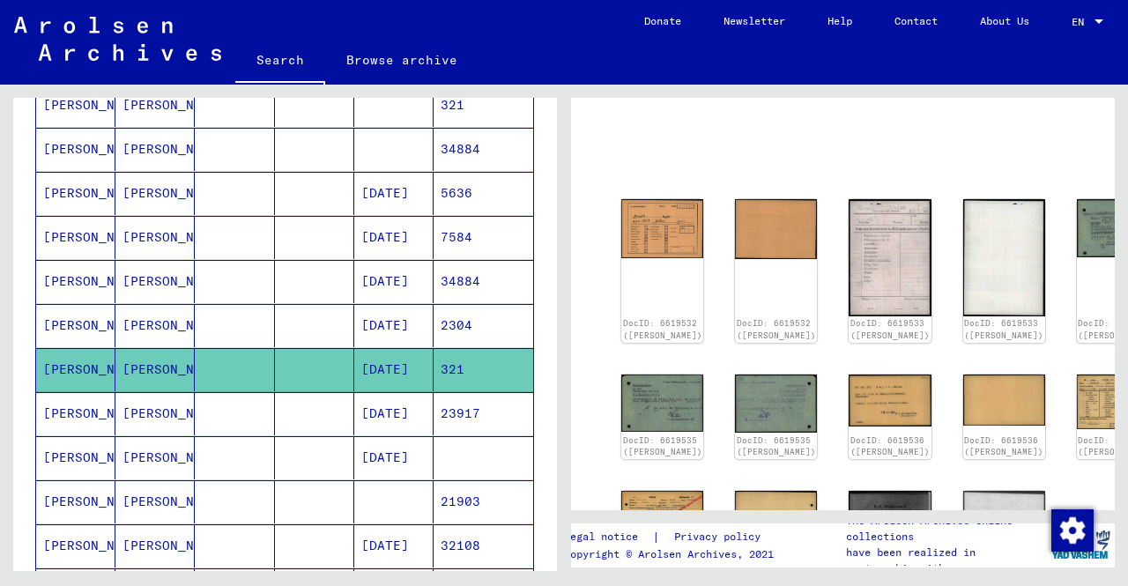
click at [374, 482] on mat-cell at bounding box center [393, 501] width 79 height 43
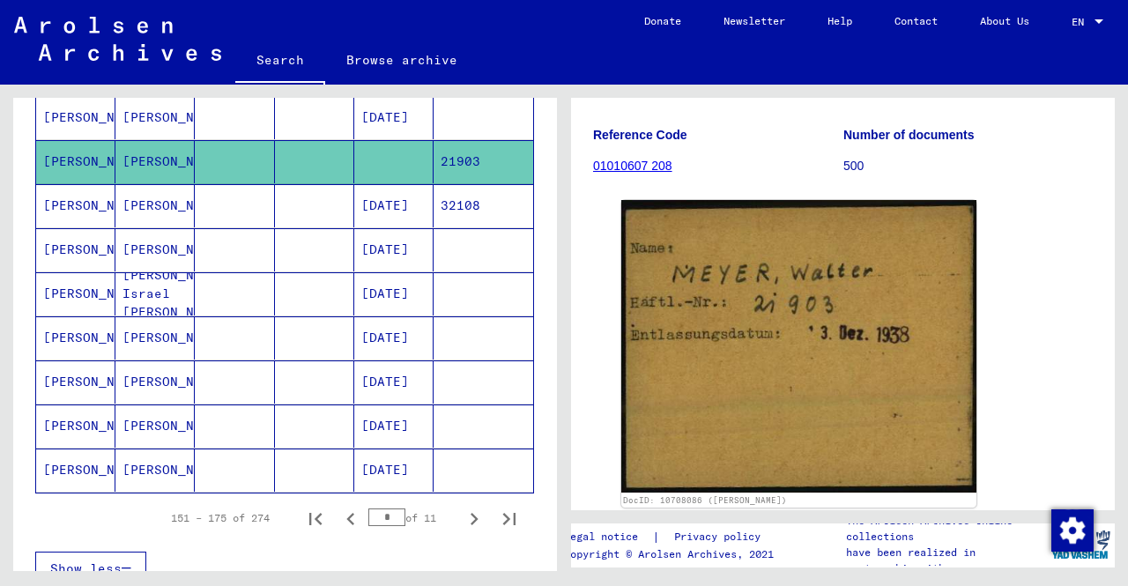
scroll to position [978, 0]
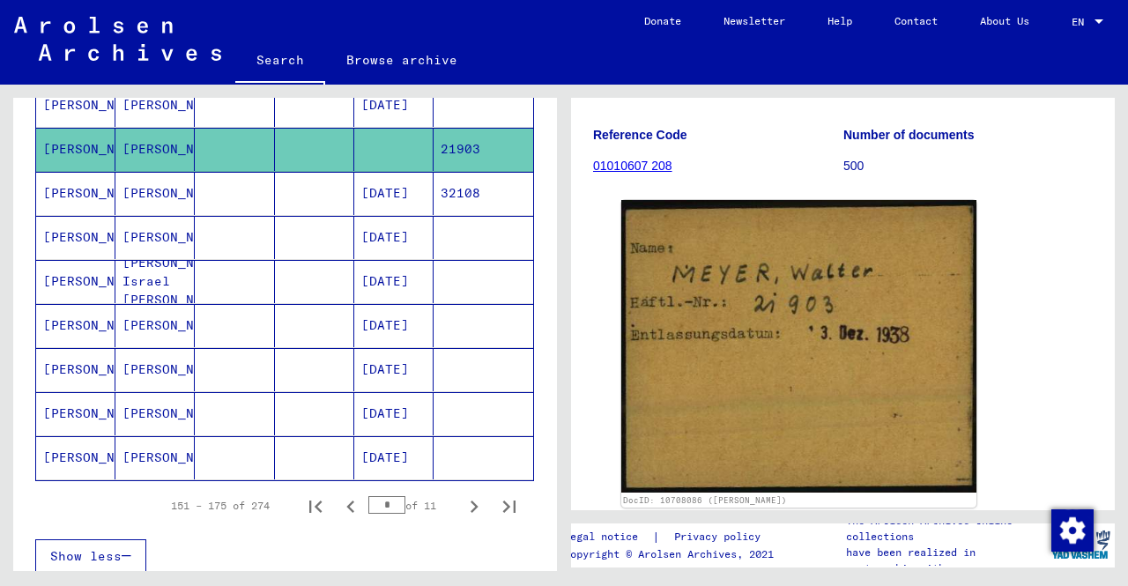
click at [389, 392] on mat-cell "[DATE]" at bounding box center [393, 413] width 79 height 43
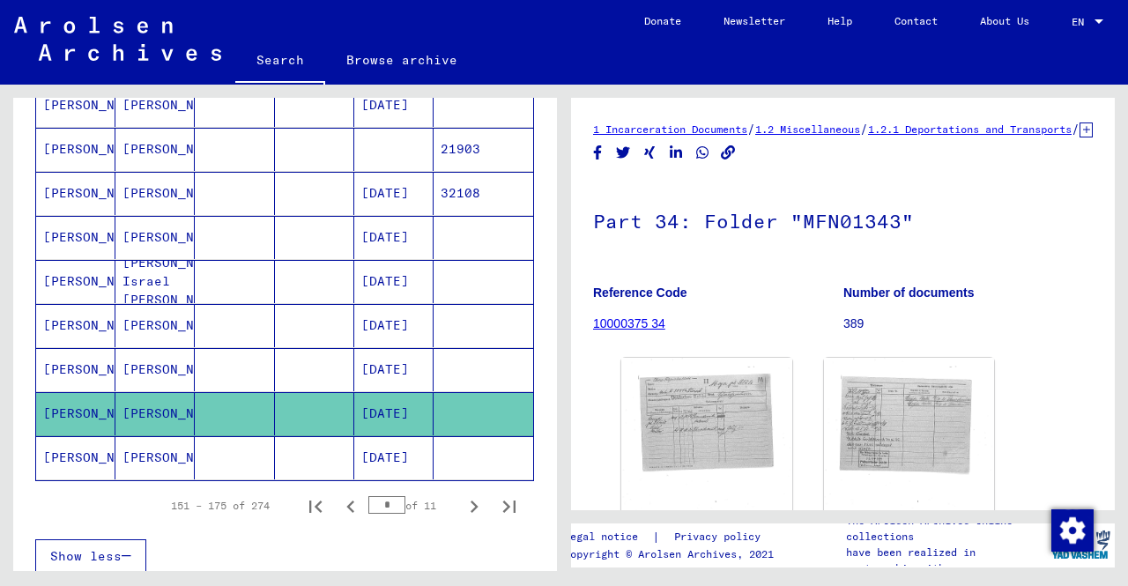
click at [408, 128] on mat-cell at bounding box center [393, 149] width 79 height 43
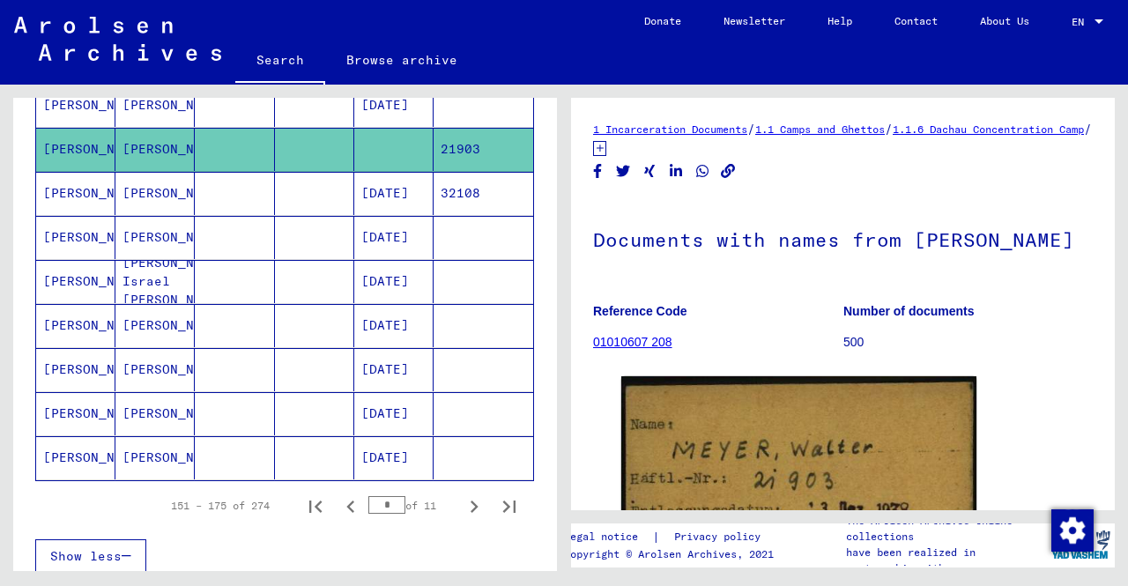
click at [419, 189] on mat-cell "[DATE]" at bounding box center [393, 193] width 79 height 43
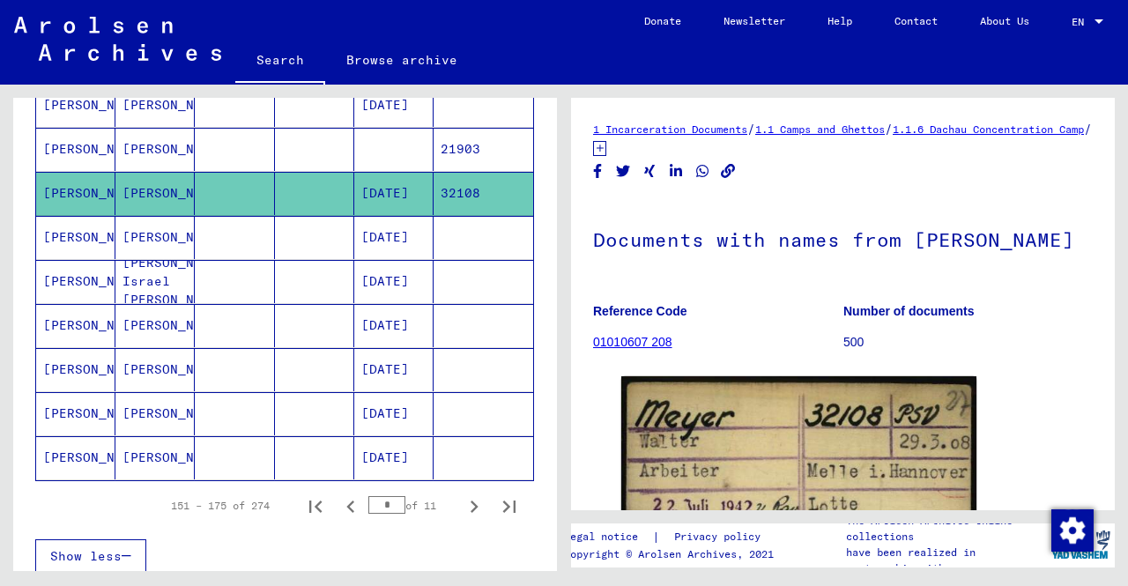
click at [420, 221] on mat-cell "[DATE]" at bounding box center [393, 237] width 79 height 43
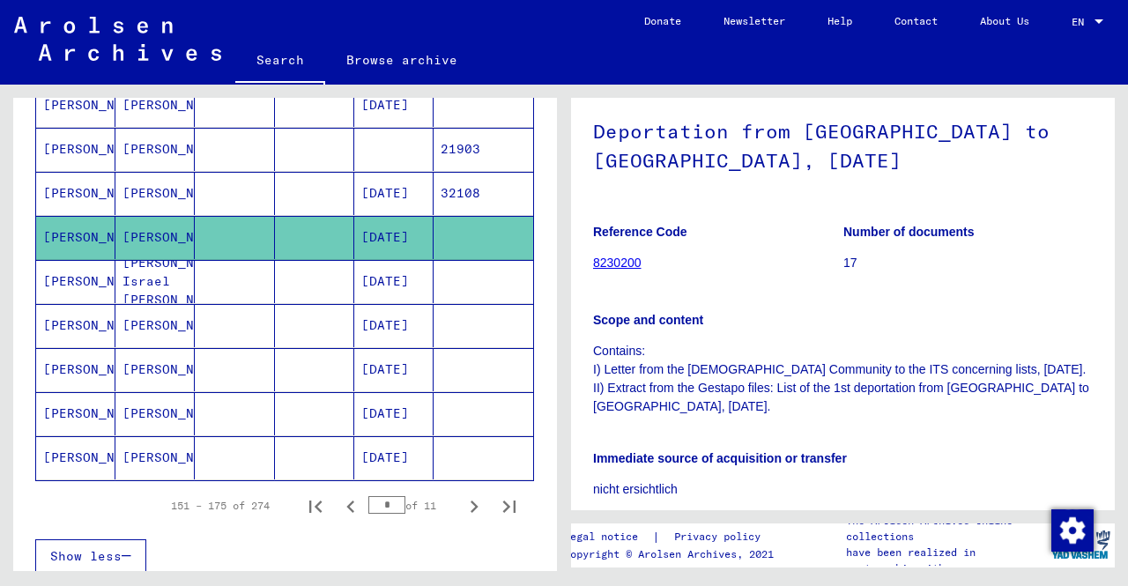
scroll to position [352, 0]
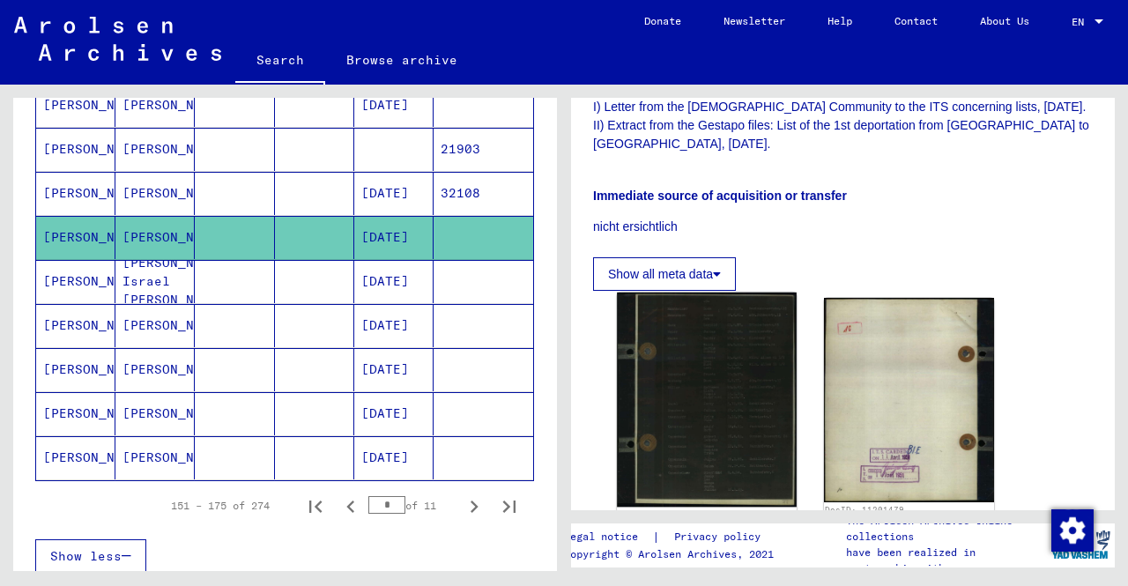
click at [698, 366] on img at bounding box center [706, 400] width 179 height 214
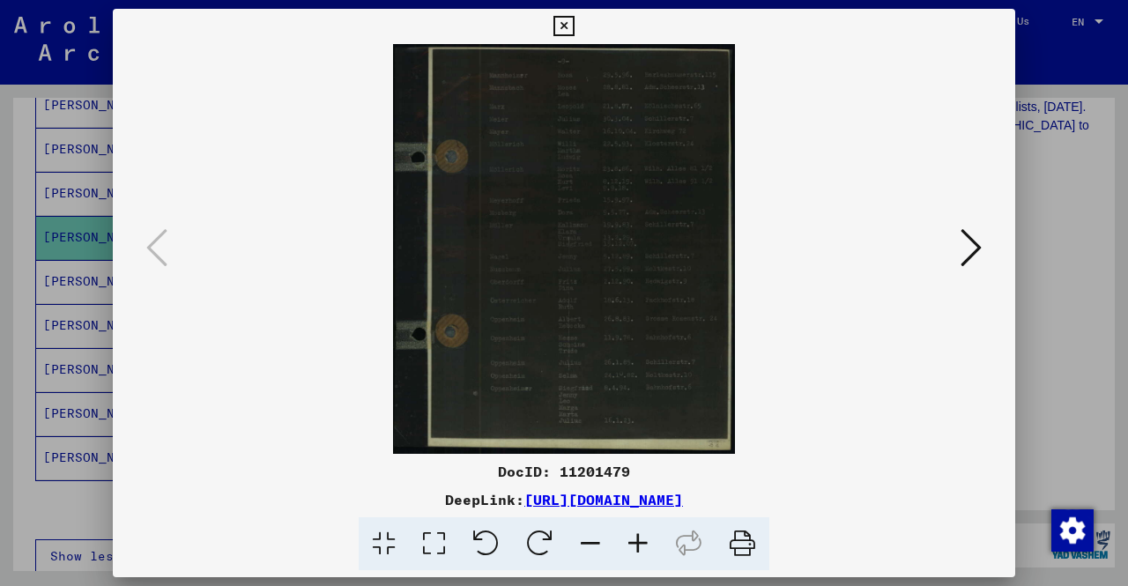
click at [633, 554] on icon at bounding box center [638, 544] width 48 height 54
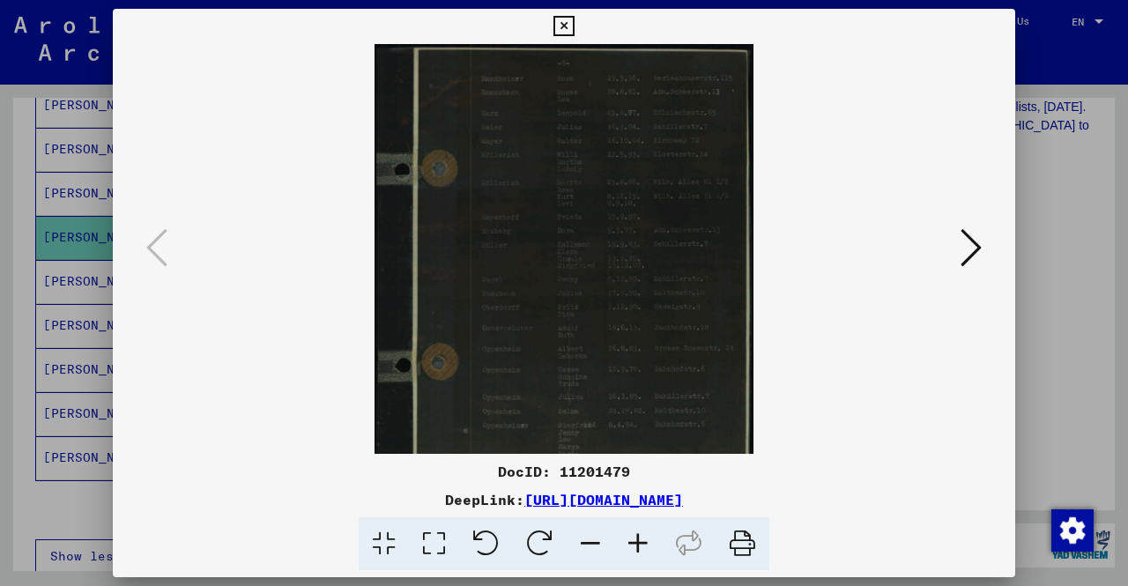
click at [633, 554] on icon at bounding box center [638, 544] width 48 height 54
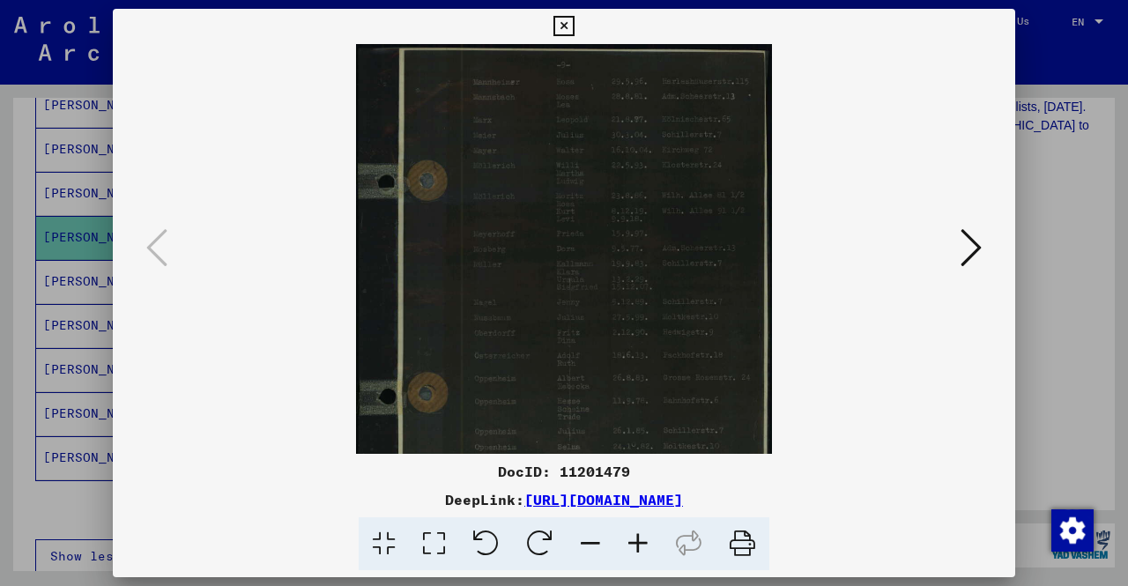
click at [633, 554] on icon at bounding box center [638, 544] width 48 height 54
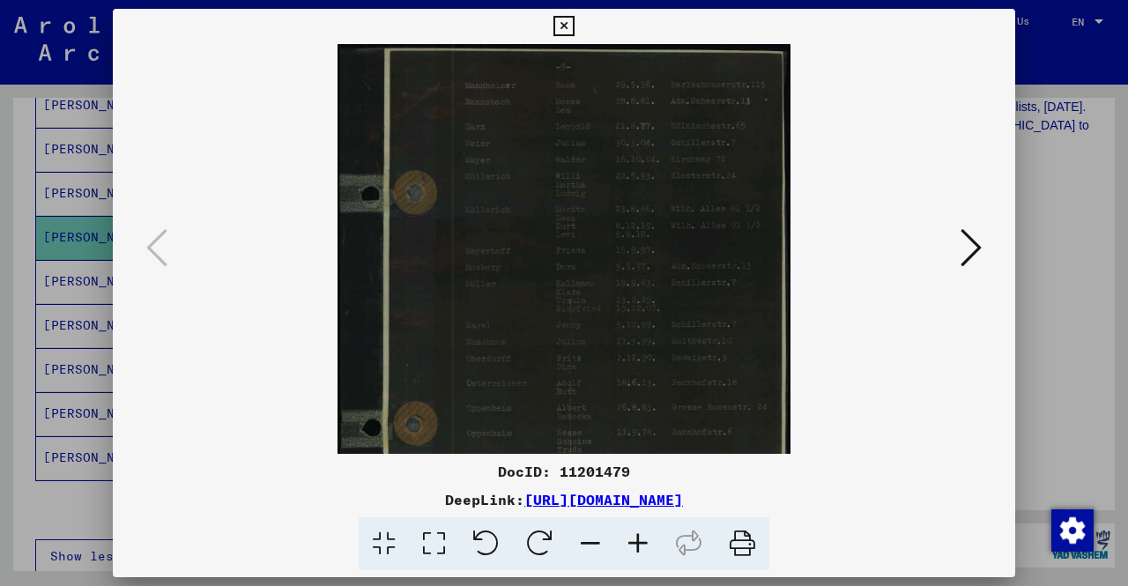
click at [633, 554] on icon at bounding box center [638, 544] width 48 height 54
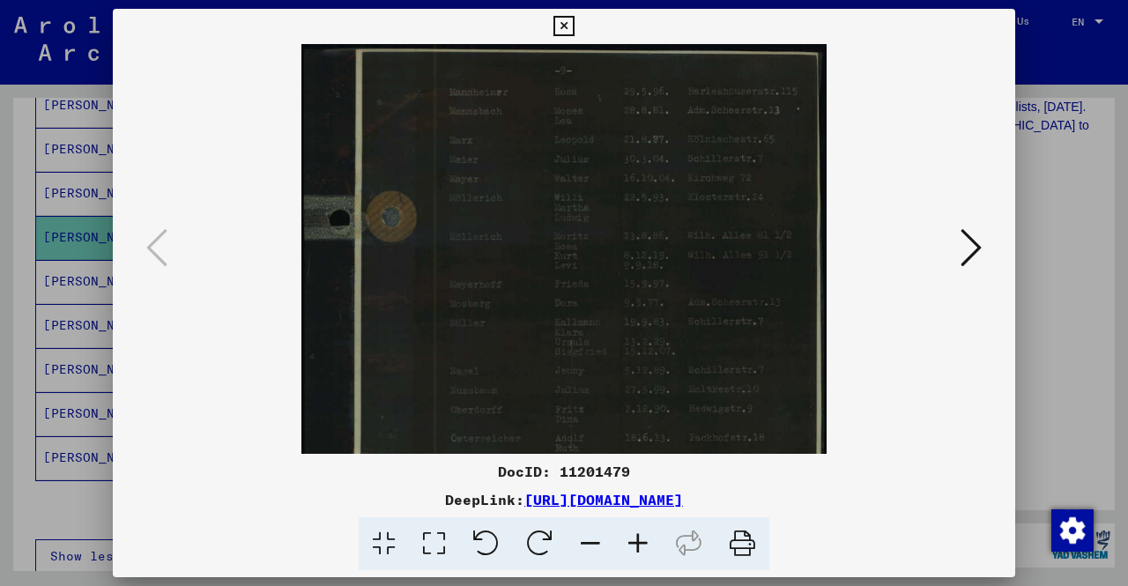
click at [633, 554] on icon at bounding box center [638, 544] width 48 height 54
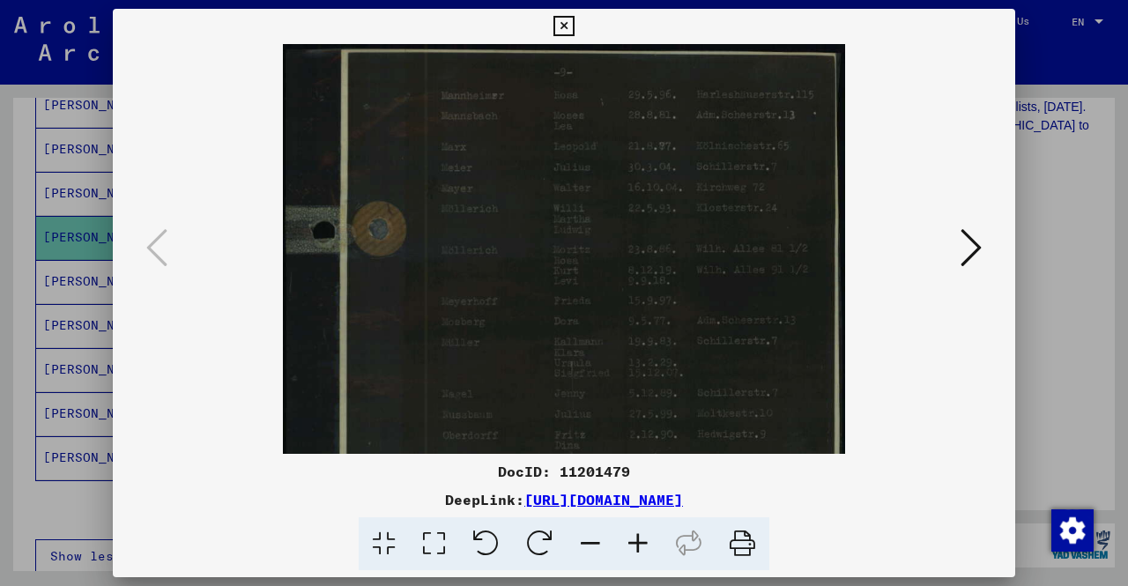
click at [633, 554] on icon at bounding box center [638, 544] width 48 height 54
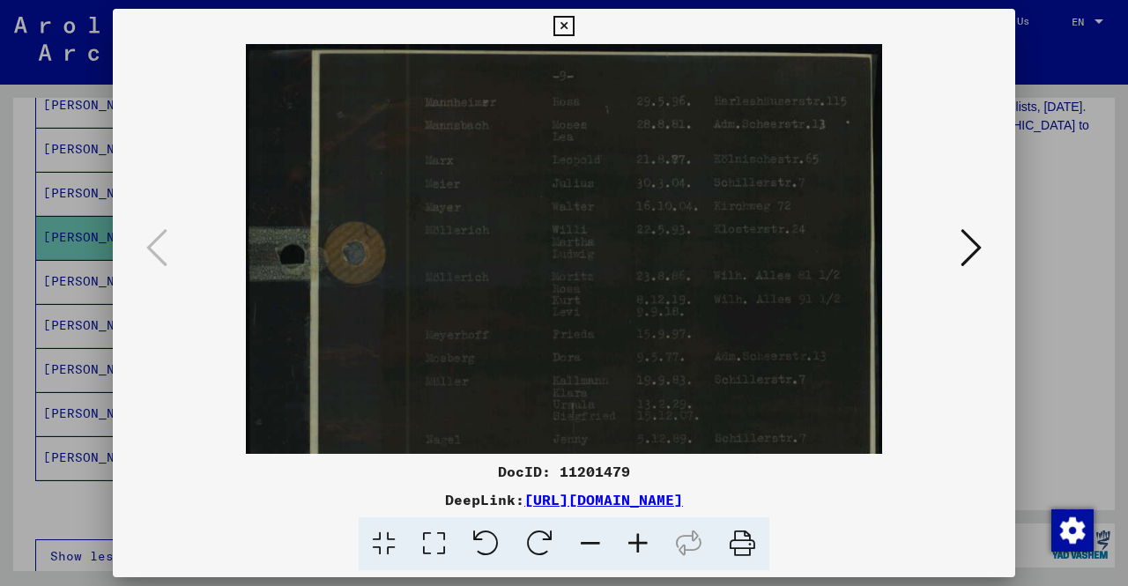
click at [633, 554] on icon at bounding box center [638, 544] width 48 height 54
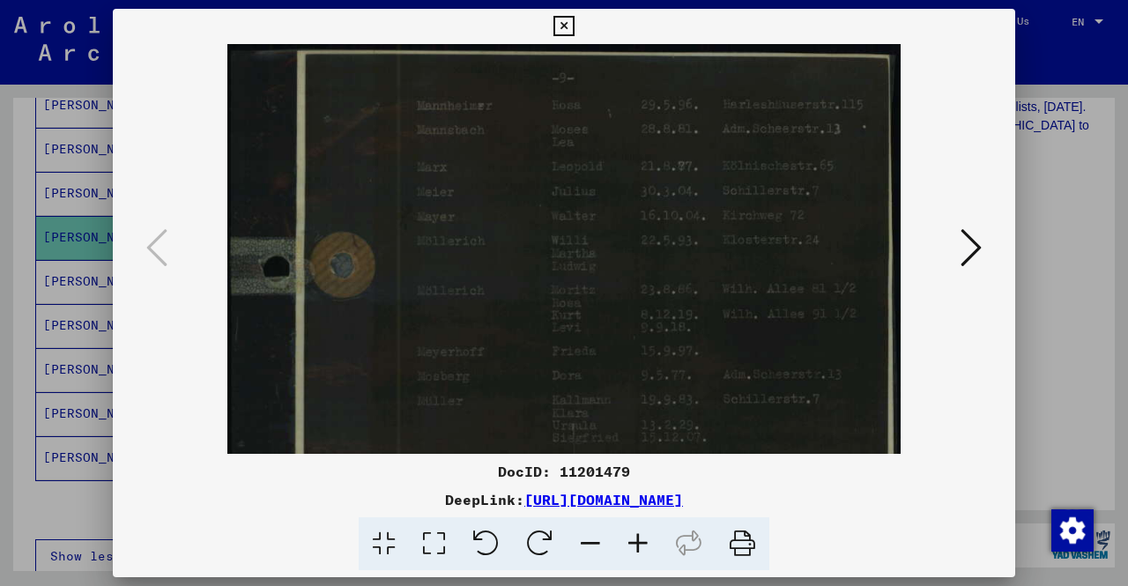
click at [633, 554] on icon at bounding box center [638, 544] width 48 height 54
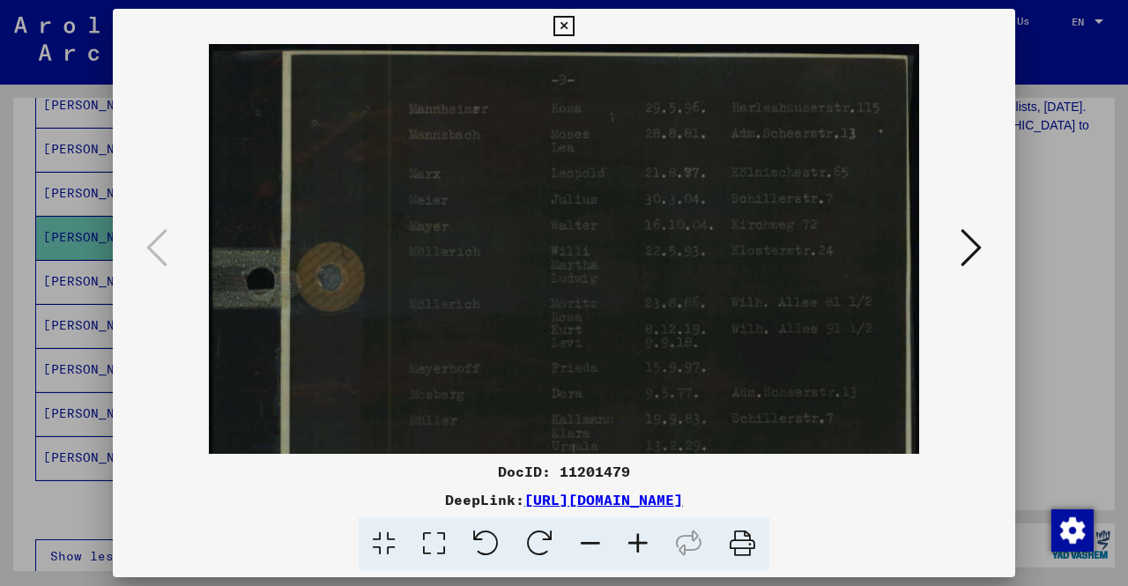
click at [633, 554] on icon at bounding box center [638, 544] width 48 height 54
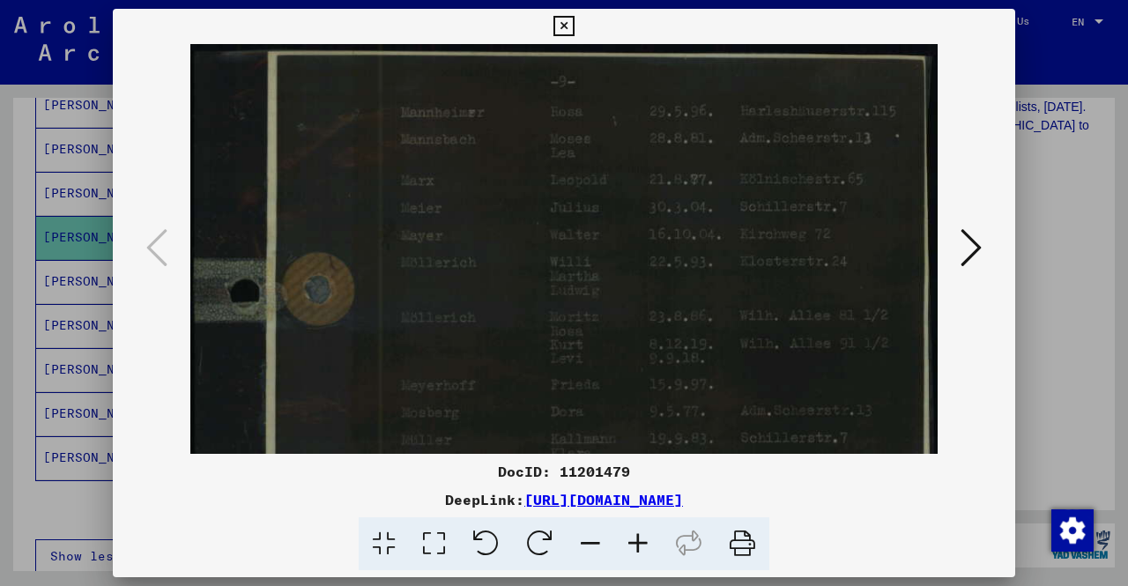
click at [633, 554] on icon at bounding box center [638, 544] width 48 height 54
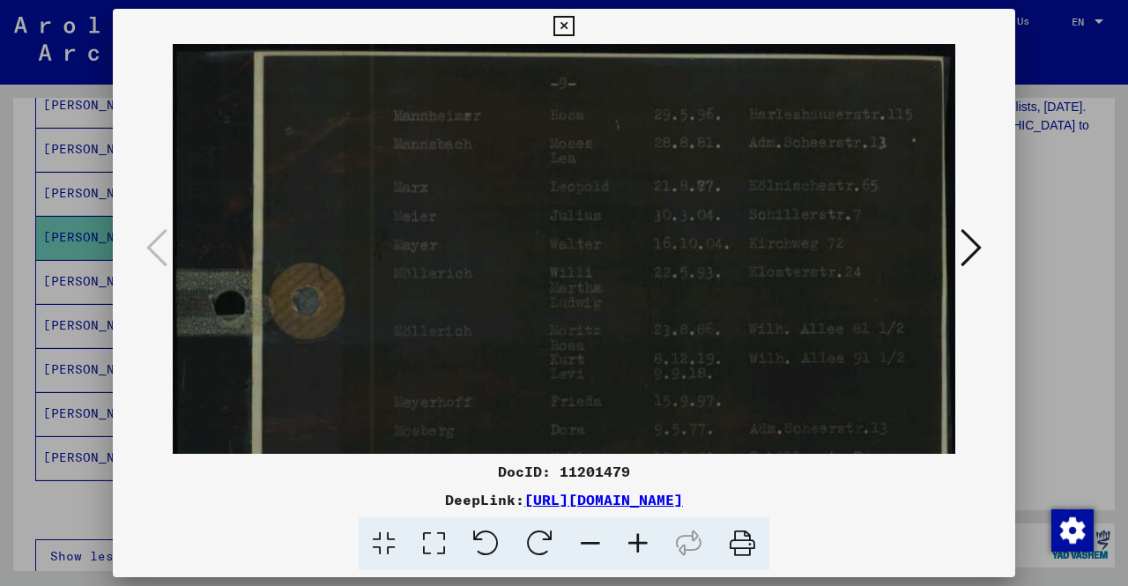
click at [1075, 367] on div at bounding box center [564, 293] width 1128 height 586
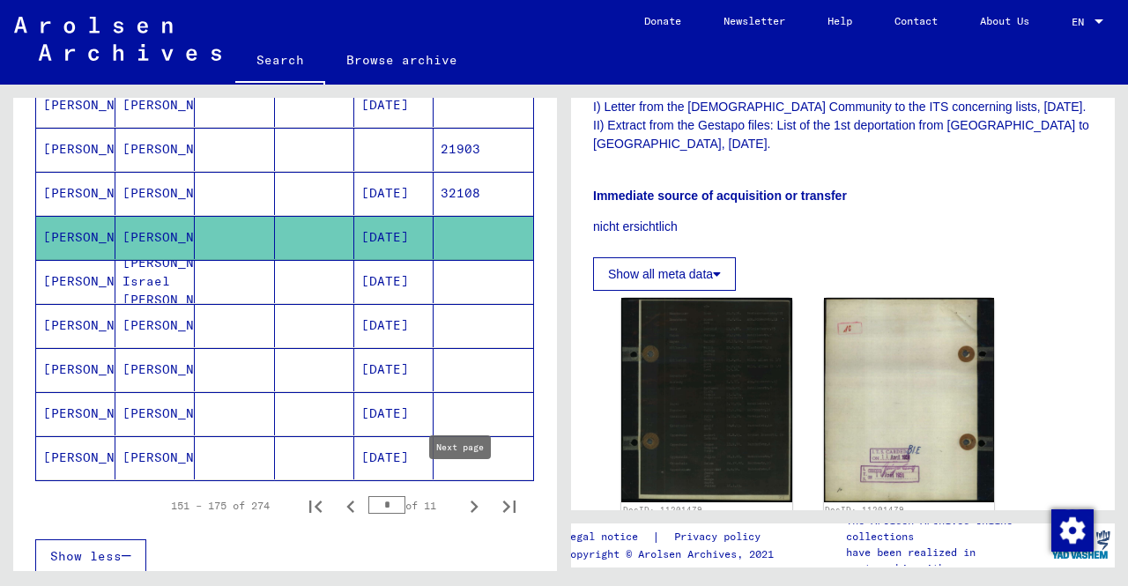
click at [465, 494] on icon "Next page" at bounding box center [474, 506] width 25 height 25
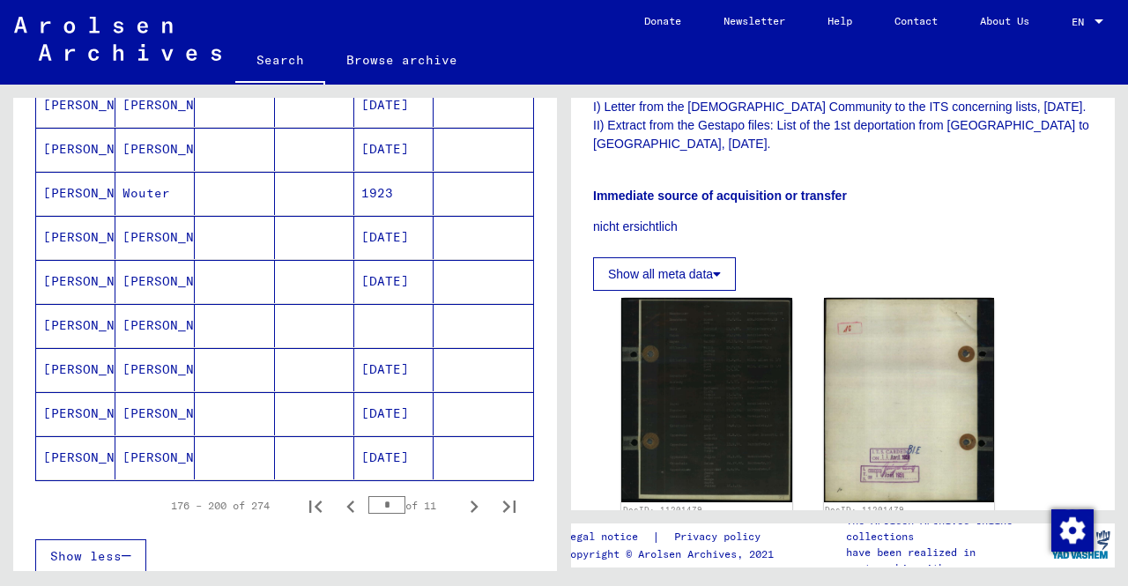
click at [354, 329] on mat-cell at bounding box center [393, 325] width 79 height 43
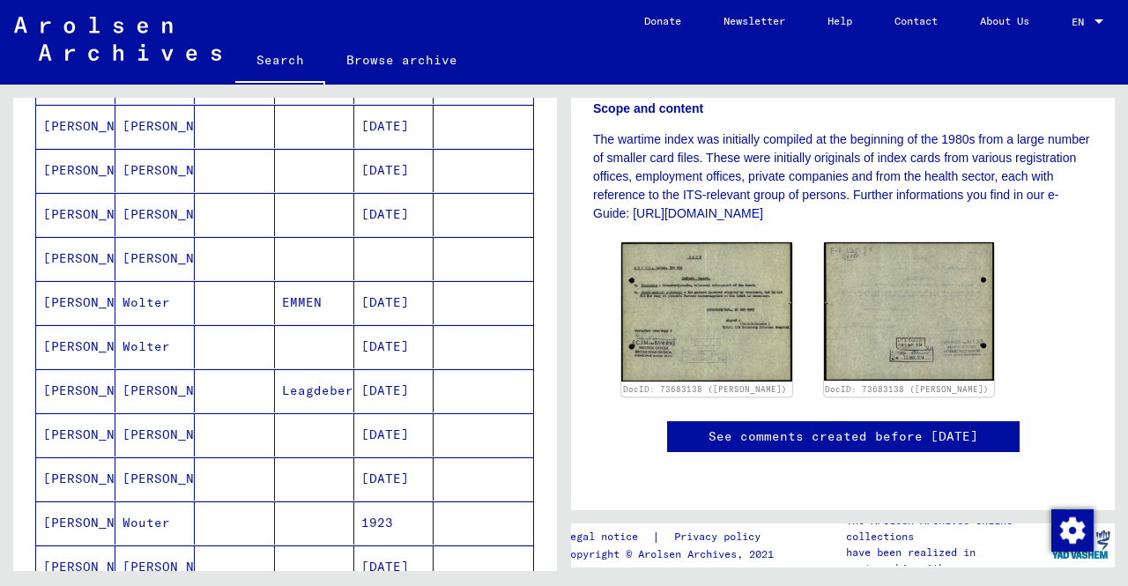
scroll to position [626, 0]
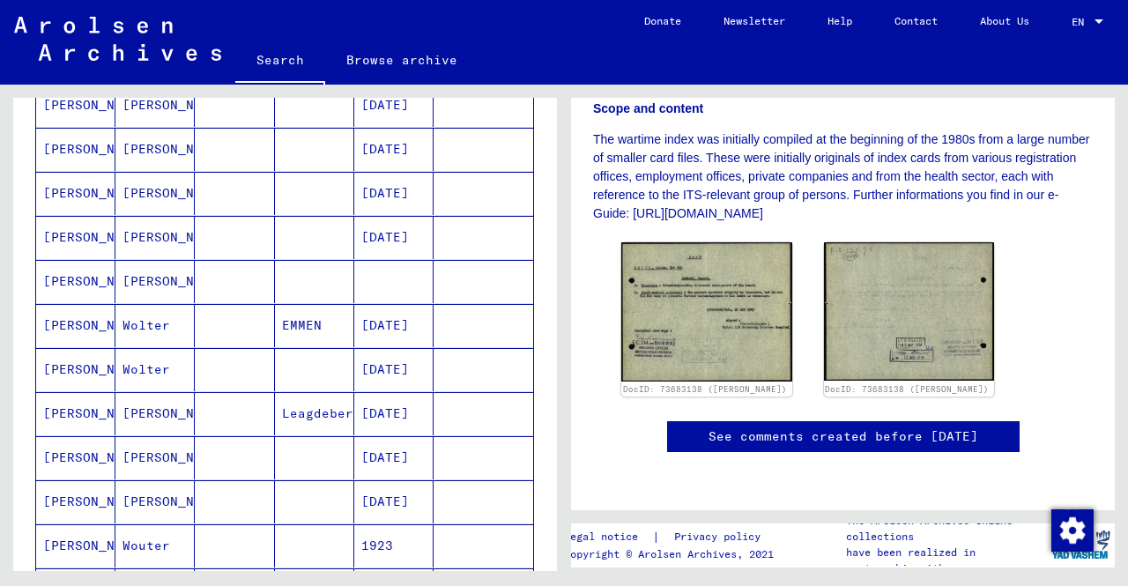
click at [377, 283] on mat-cell at bounding box center [393, 281] width 79 height 43
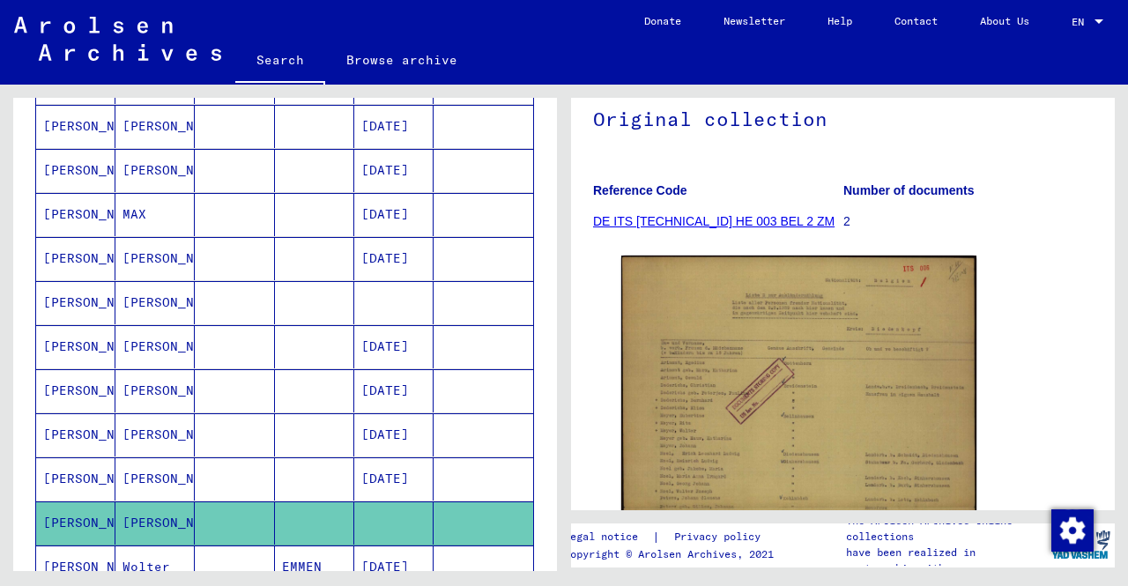
scroll to position [361, 0]
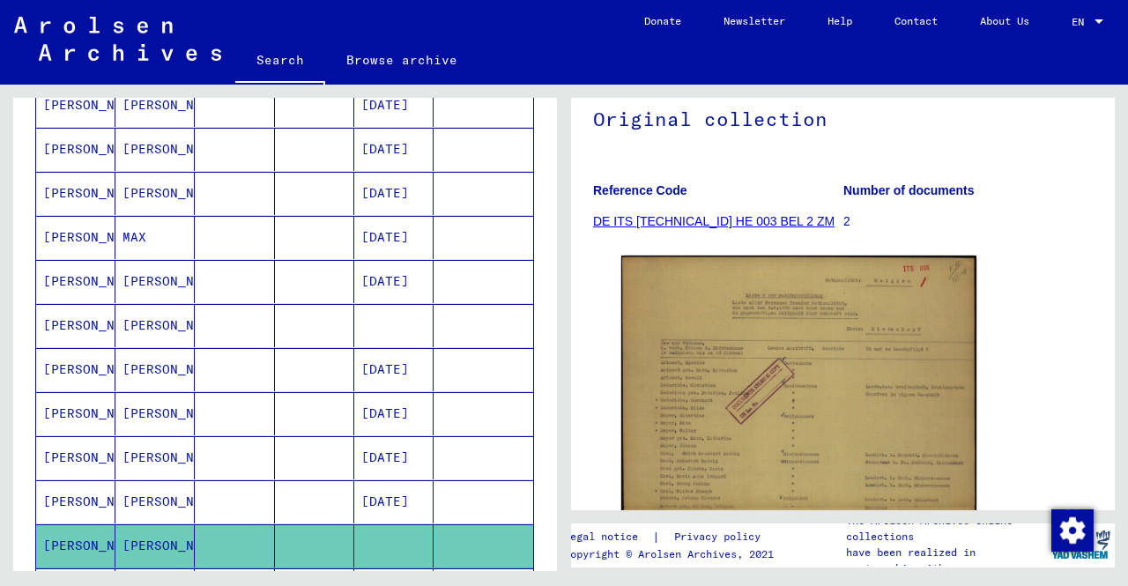
click at [381, 315] on mat-cell at bounding box center [393, 325] width 79 height 43
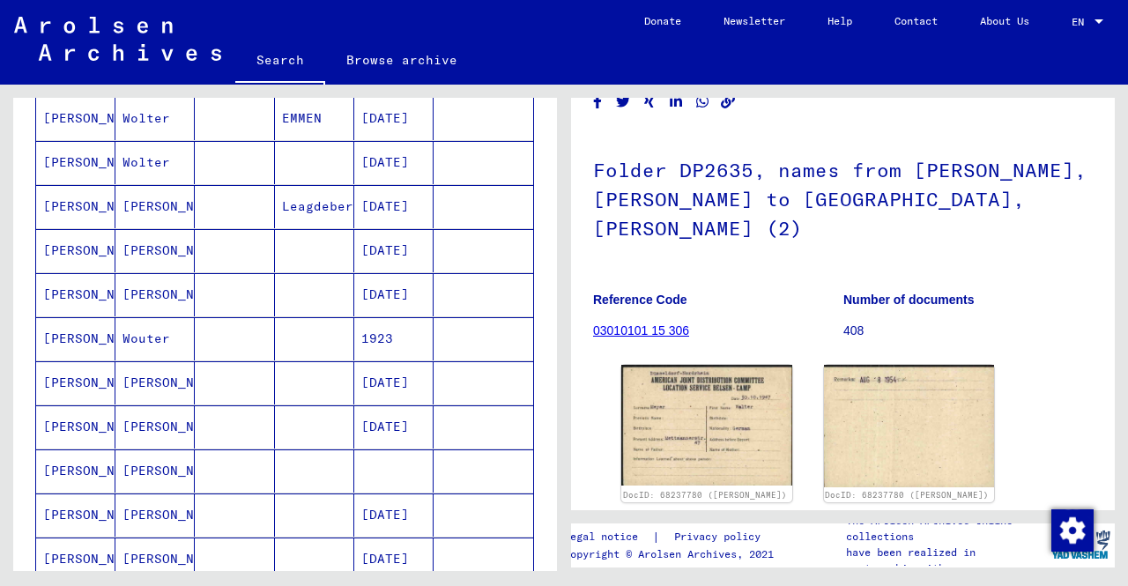
scroll to position [978, 0]
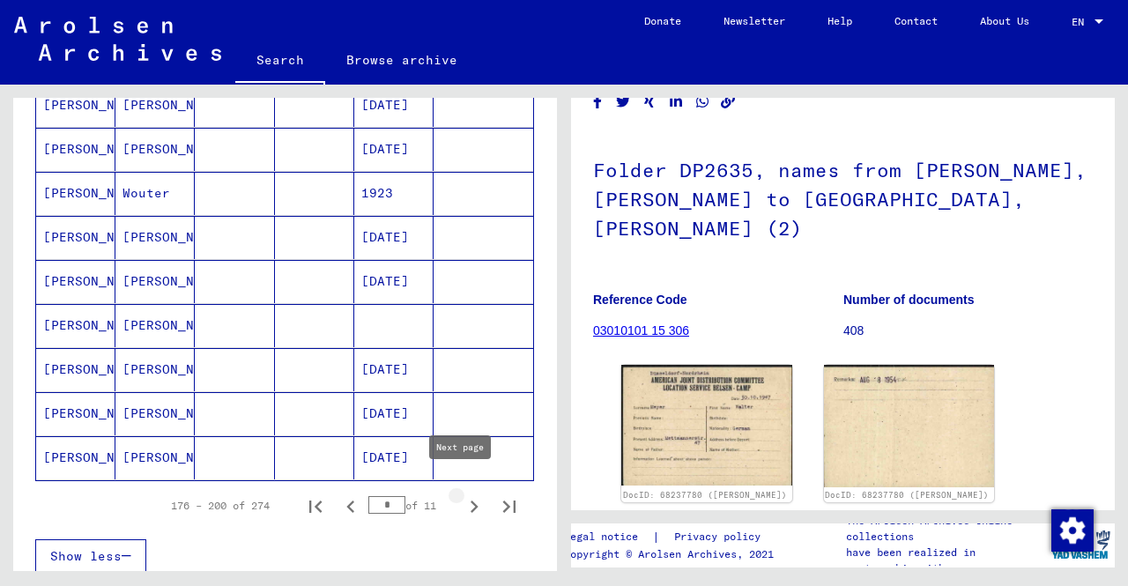
click at [469, 496] on icon "Next page" at bounding box center [474, 506] width 25 height 25
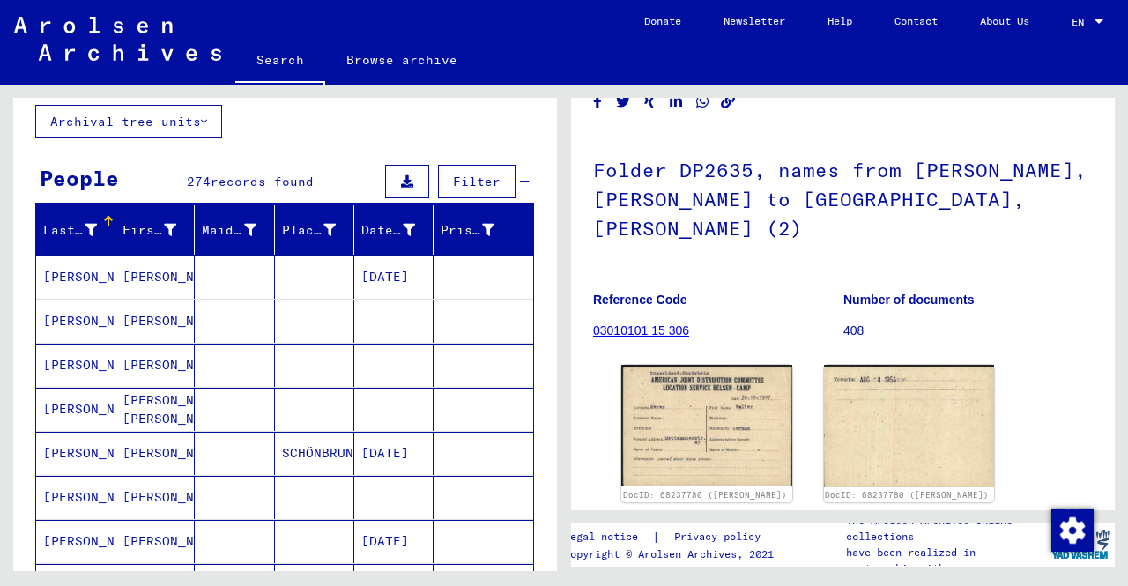
scroll to position [97, 0]
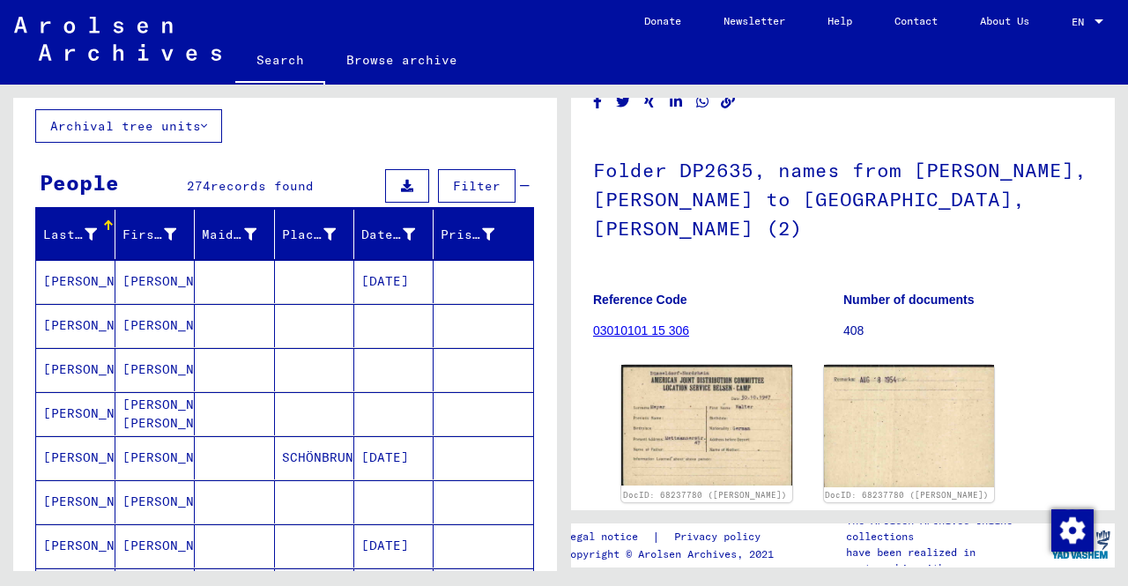
click at [261, 322] on mat-cell at bounding box center [234, 325] width 79 height 43
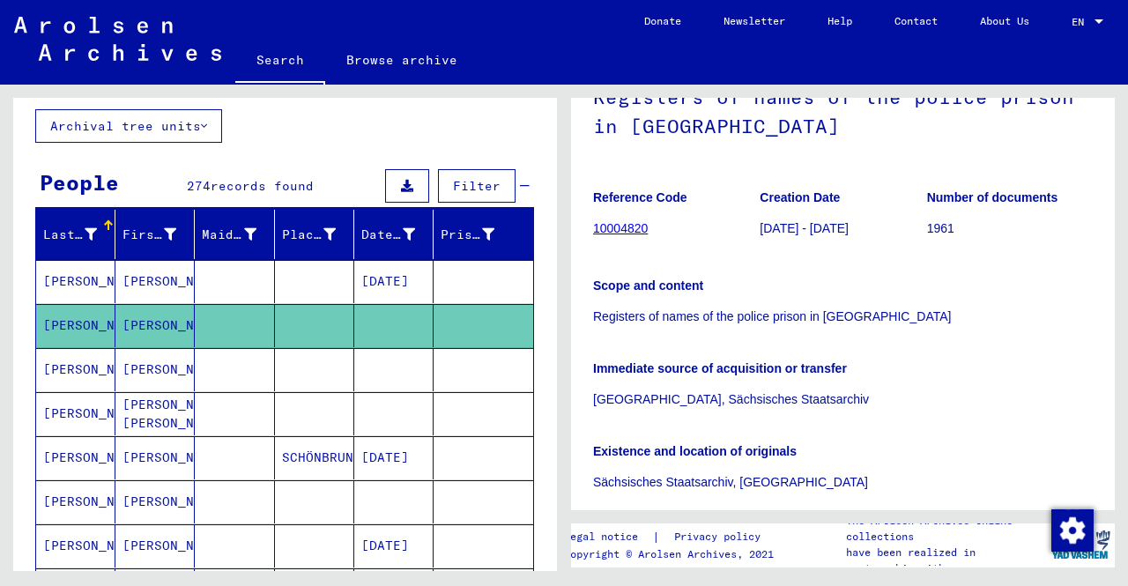
scroll to position [119, 0]
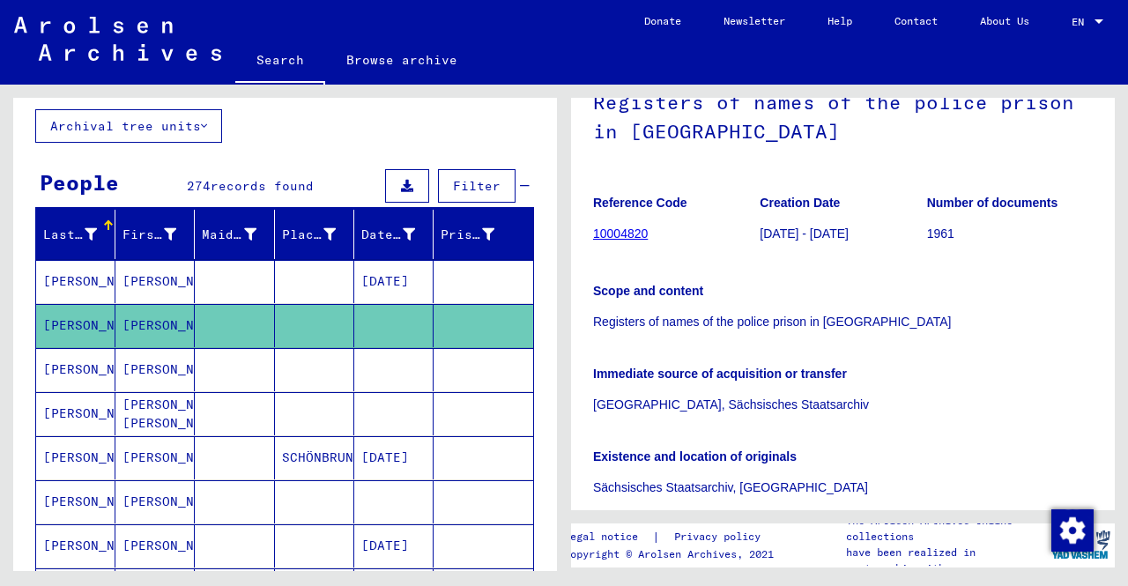
click at [368, 359] on mat-cell at bounding box center [393, 369] width 79 height 43
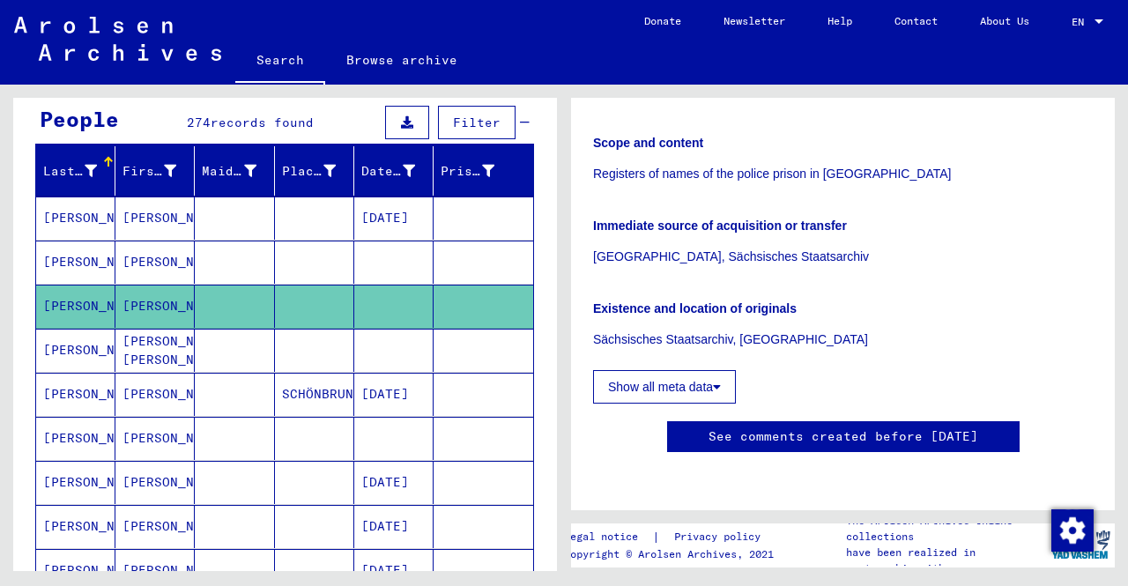
scroll to position [185, 0]
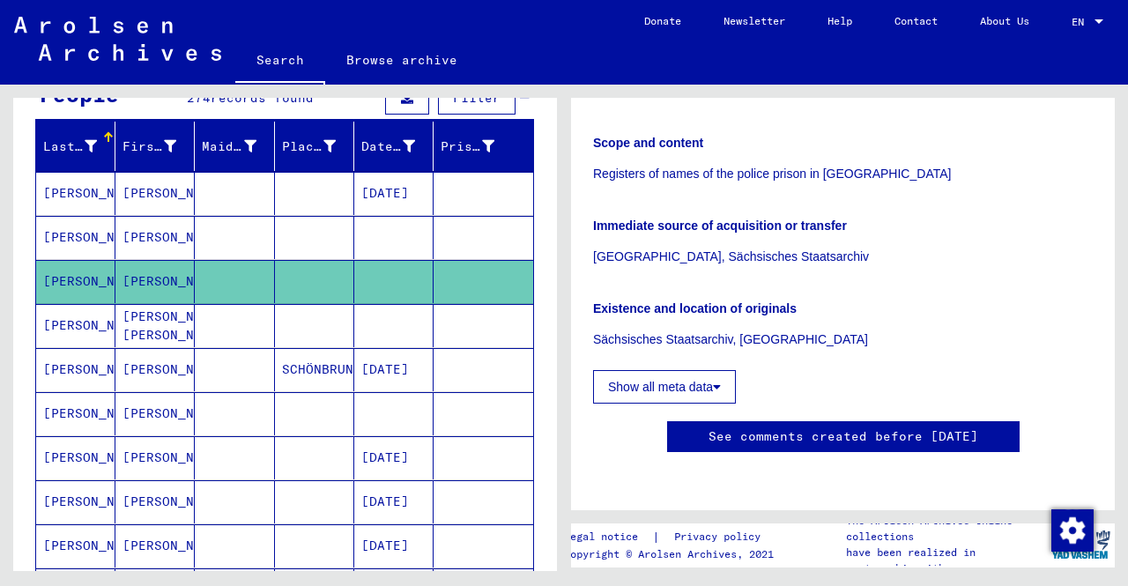
click at [393, 413] on mat-cell at bounding box center [393, 413] width 79 height 43
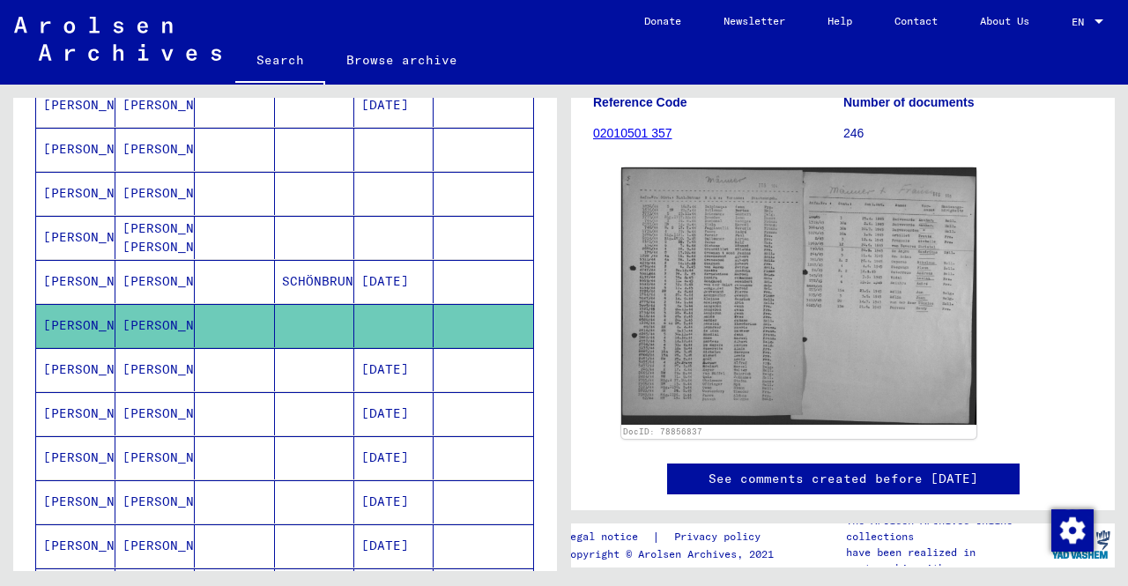
scroll to position [361, 0]
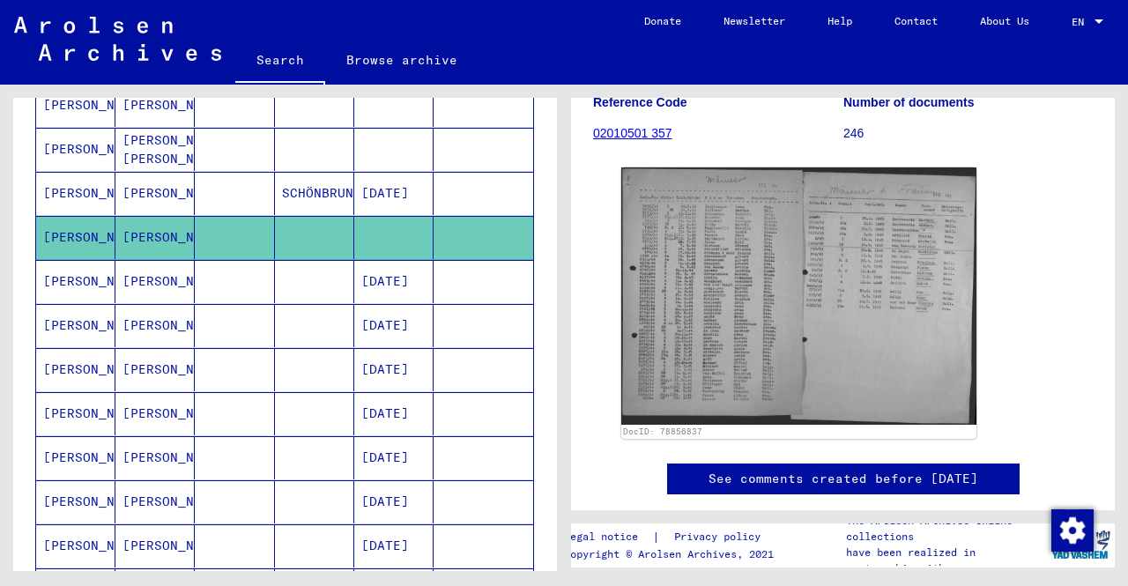
click at [372, 323] on mat-cell "[DATE]" at bounding box center [393, 325] width 79 height 43
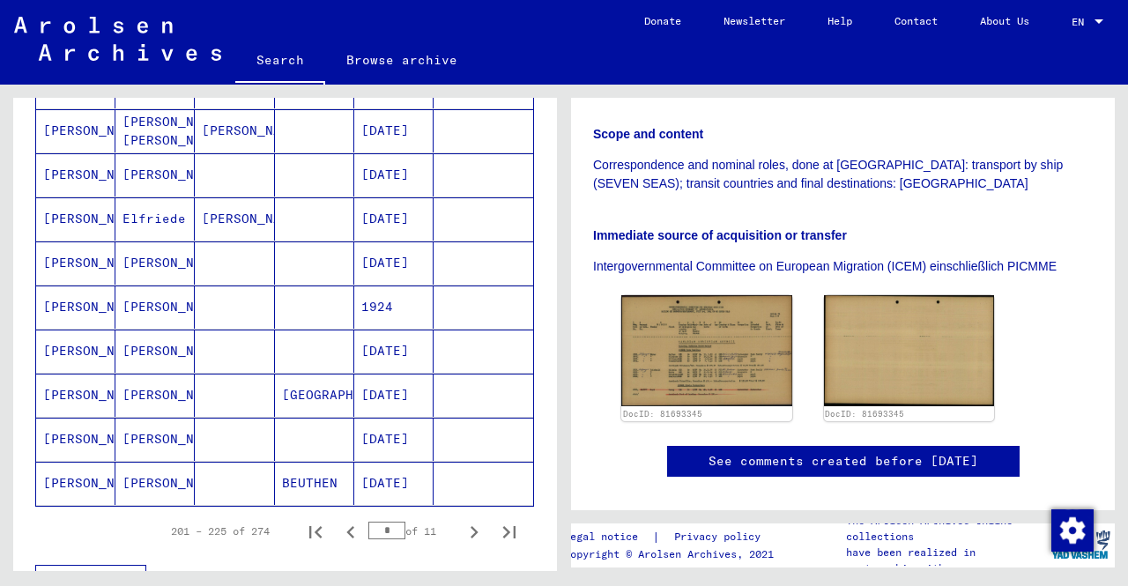
scroll to position [978, 0]
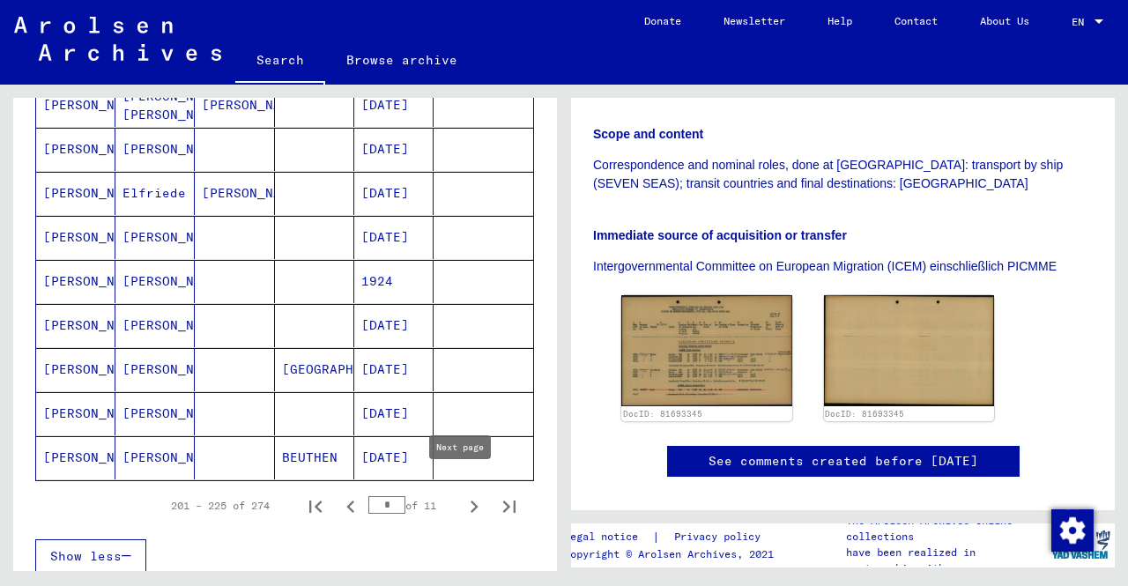
click at [465, 494] on icon "Next page" at bounding box center [474, 506] width 25 height 25
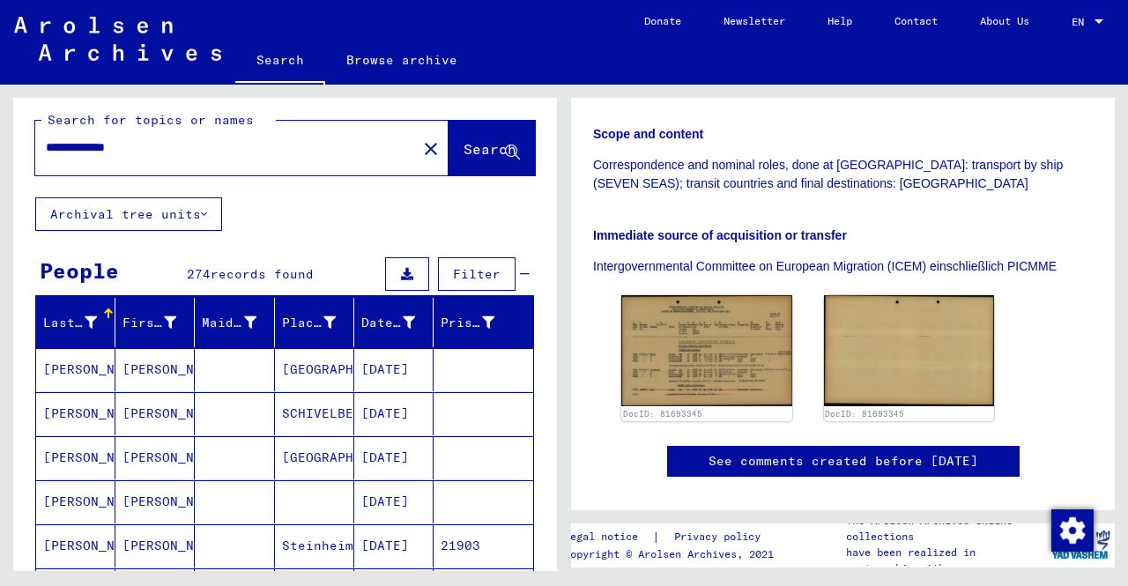
scroll to position [97, 0]
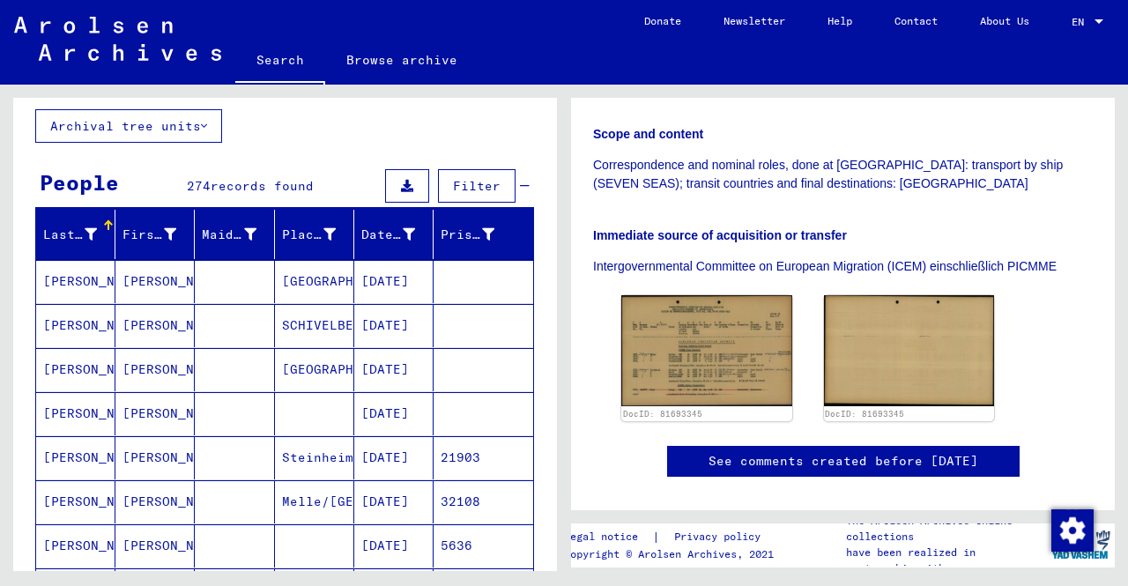
click at [363, 406] on mat-cell "[DATE]" at bounding box center [393, 413] width 79 height 43
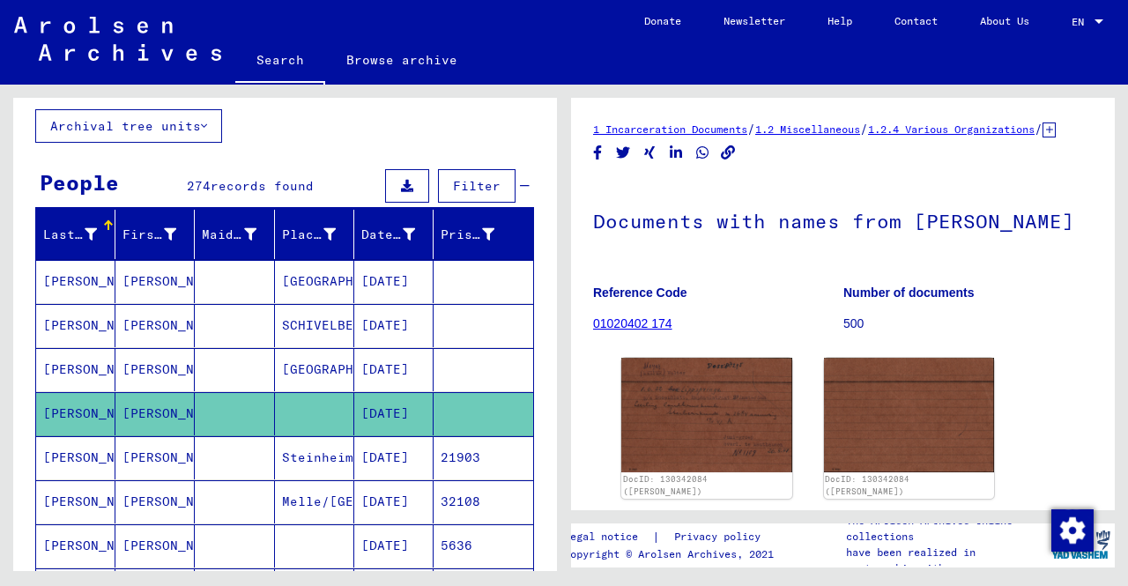
click at [308, 369] on mat-cell "[GEOGRAPHIC_DATA]" at bounding box center [314, 369] width 79 height 43
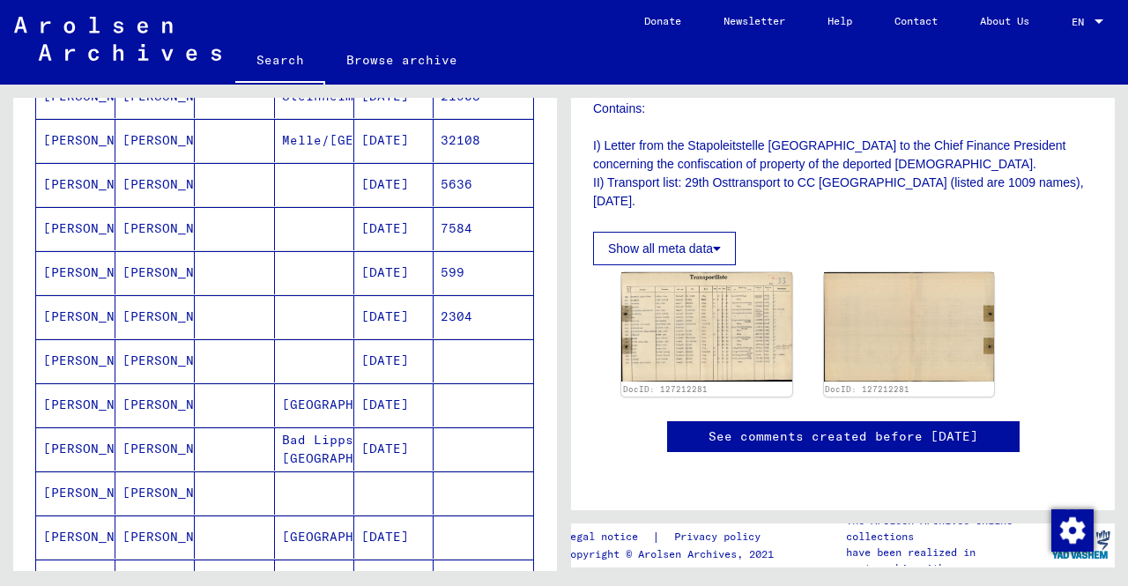
scroll to position [538, 0]
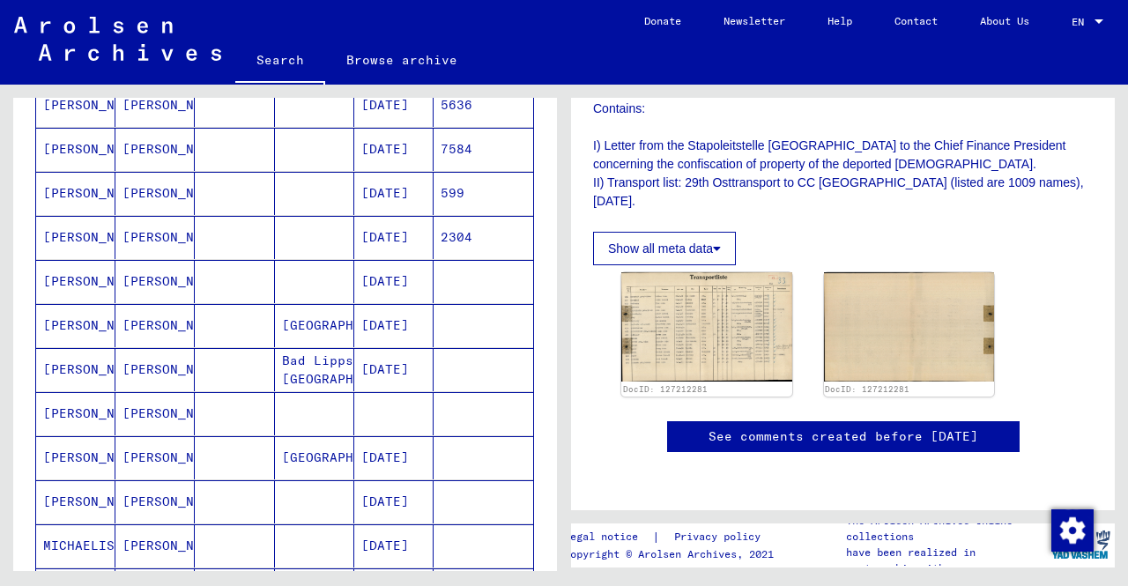
click at [217, 407] on mat-cell at bounding box center [234, 413] width 79 height 43
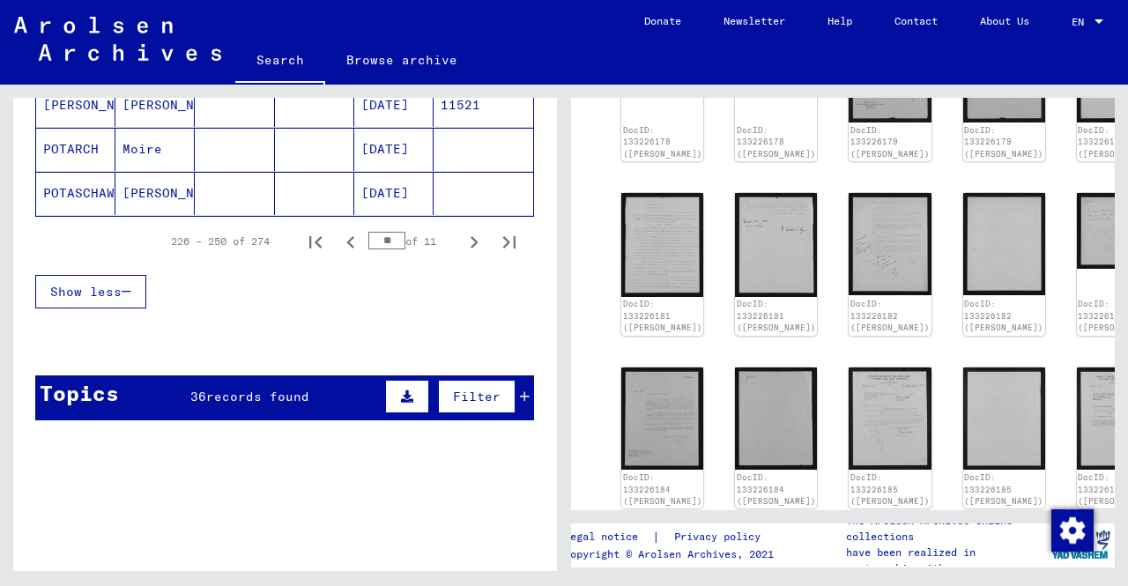
scroll to position [1154, 0]
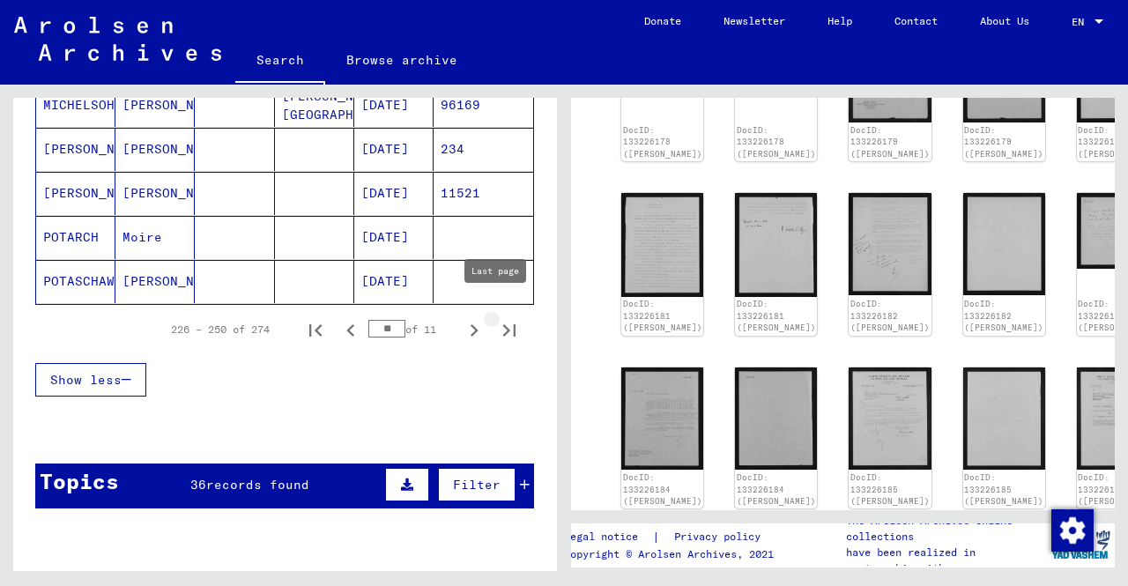
click at [498, 322] on icon "Last page" at bounding box center [509, 330] width 25 height 25
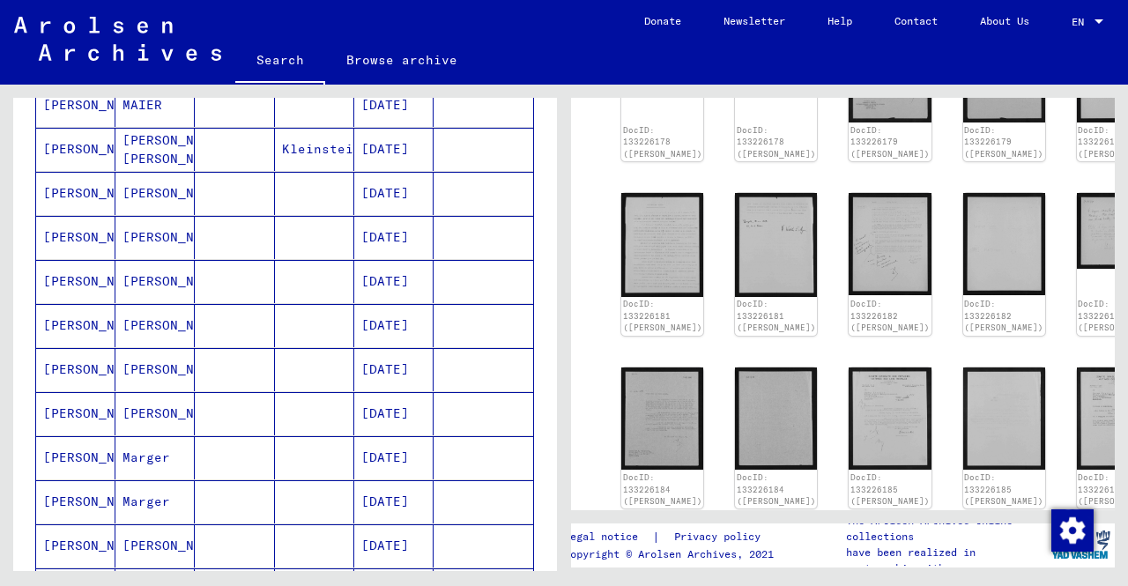
scroll to position [1066, 0]
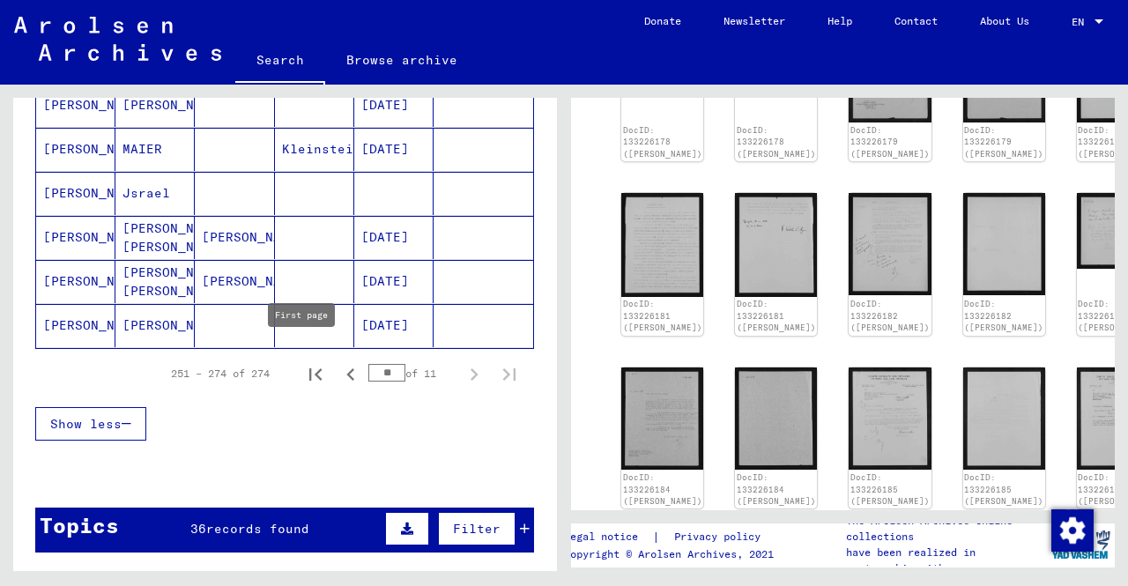
click at [309, 368] on icon "First page" at bounding box center [315, 374] width 12 height 12
type input "*"
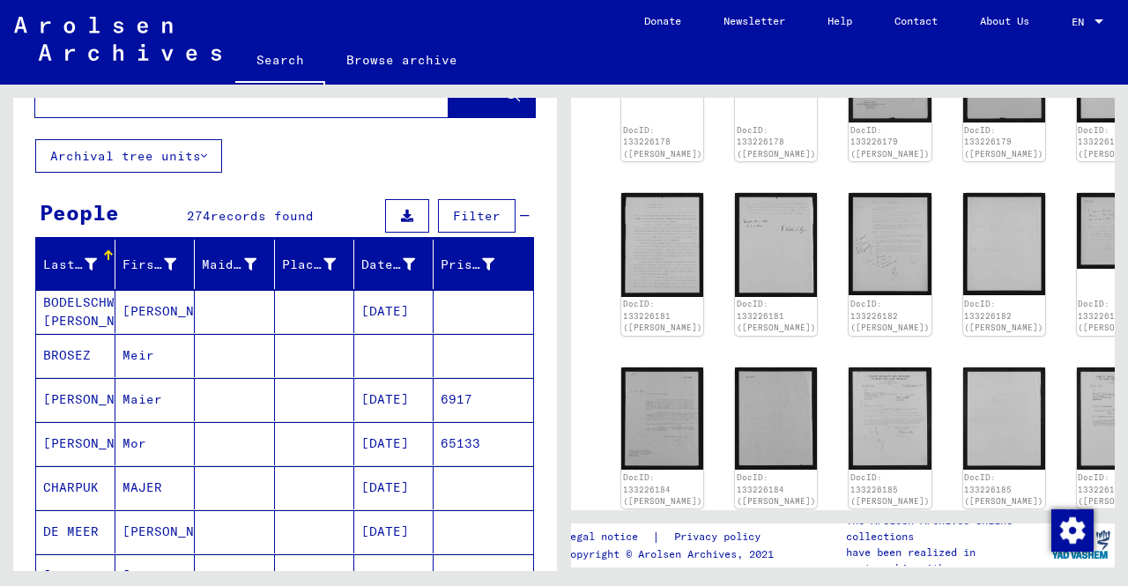
scroll to position [0, 0]
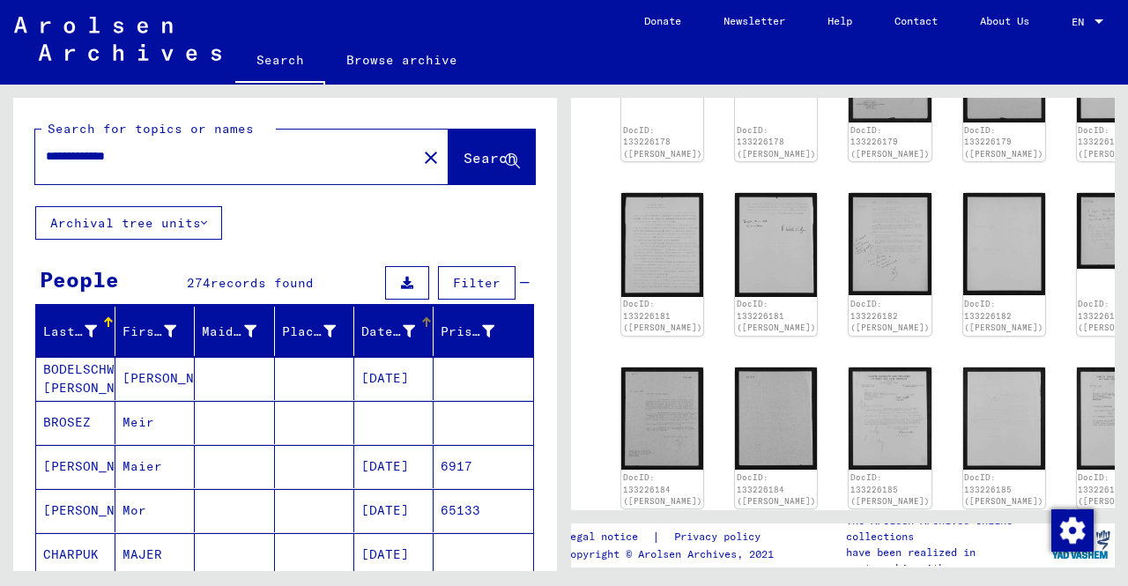
click at [372, 340] on div "Date of Birth" at bounding box center [399, 331] width 76 height 28
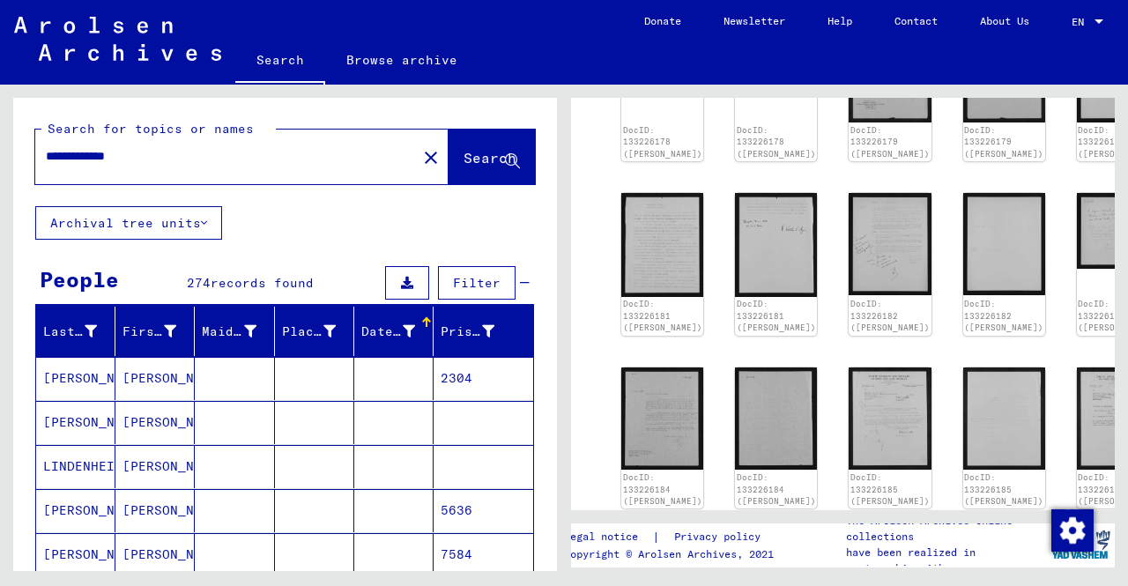
click at [371, 366] on mat-cell at bounding box center [393, 378] width 79 height 43
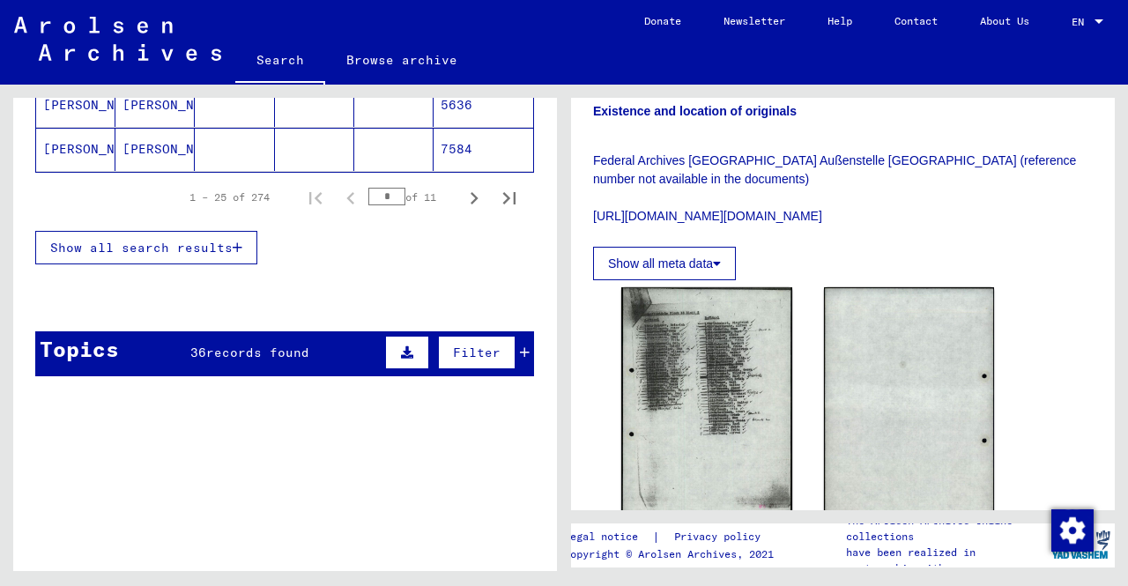
scroll to position [264, 0]
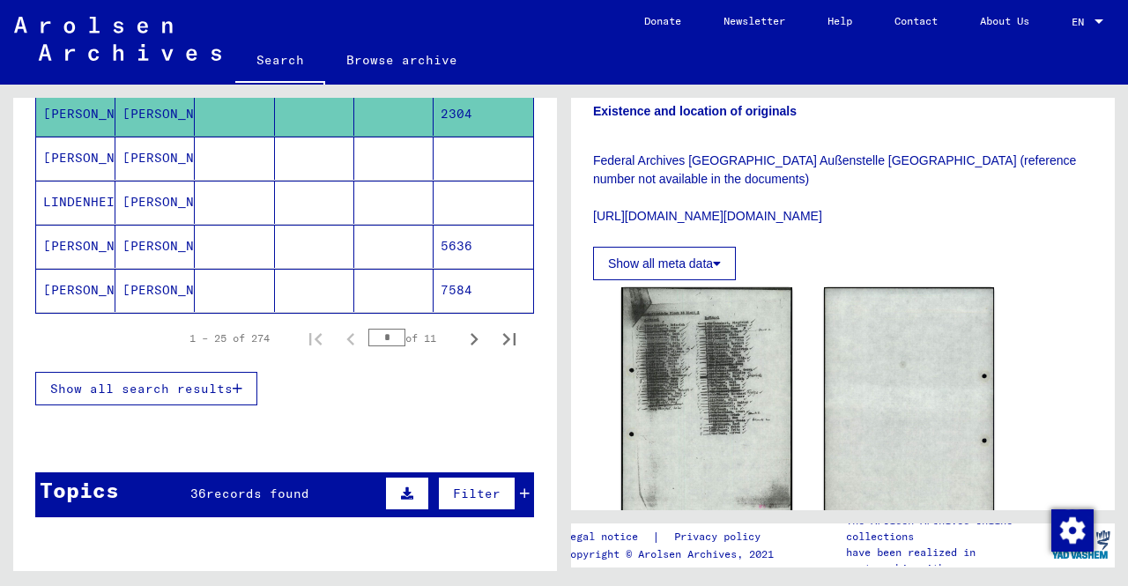
click at [240, 376] on button "Show all search results" at bounding box center [146, 388] width 222 height 33
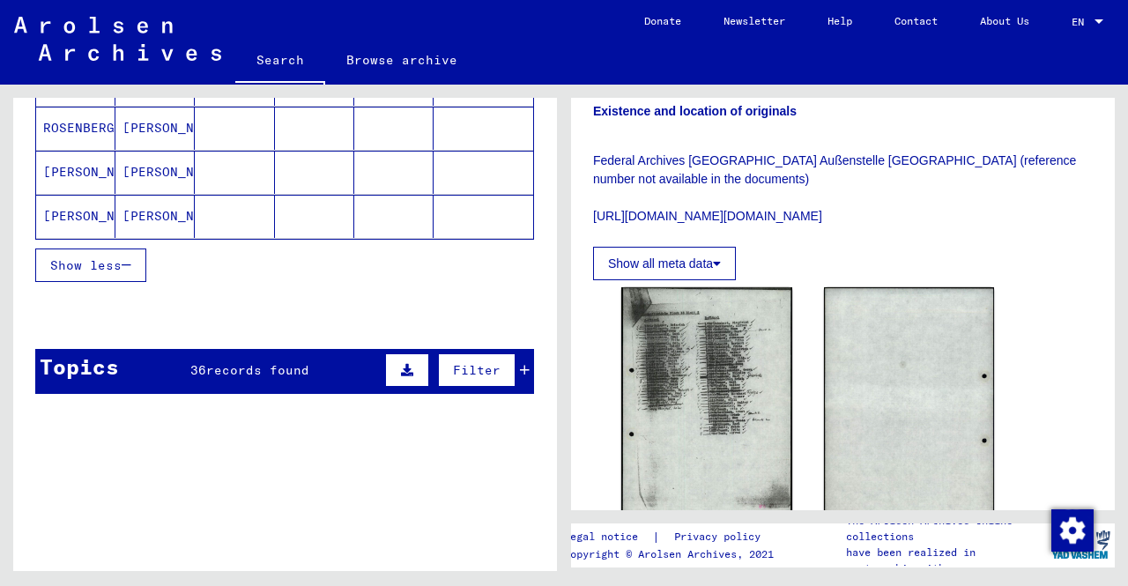
scroll to position [1146, 0]
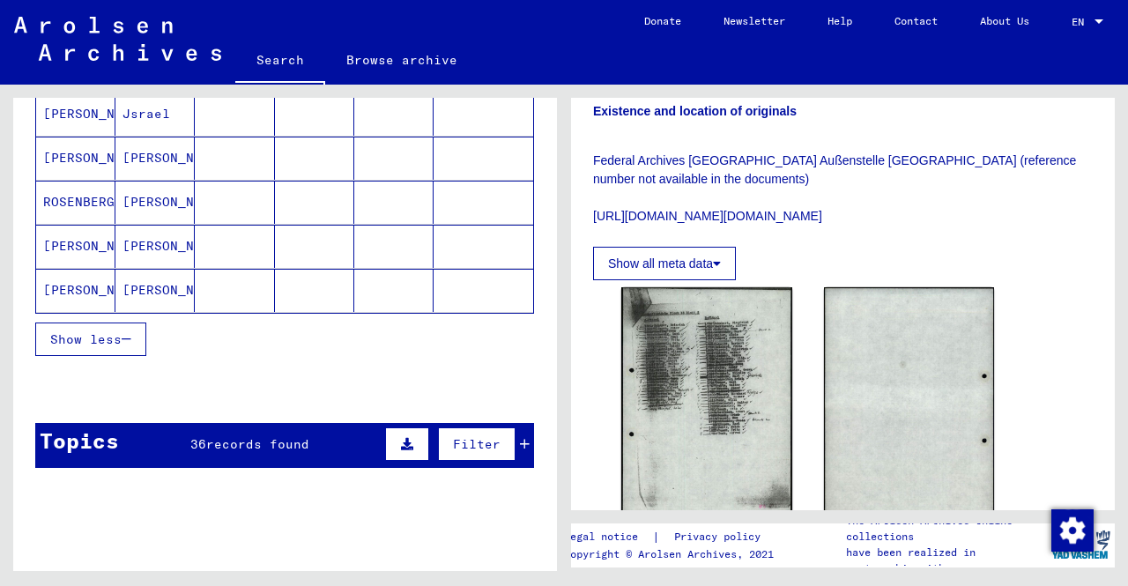
click at [319, 281] on mat-cell at bounding box center [314, 290] width 79 height 43
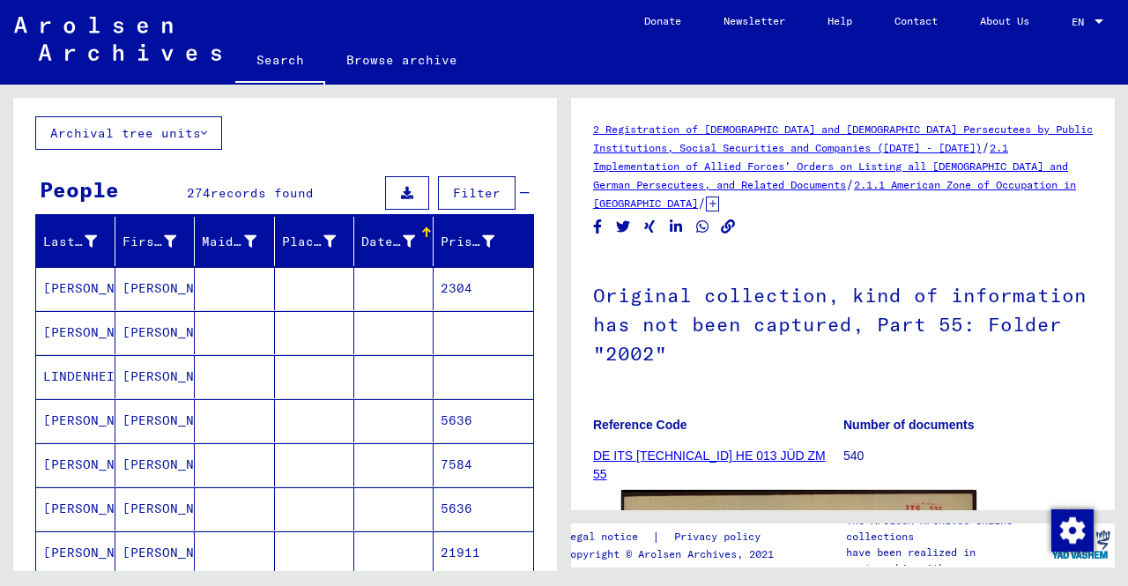
scroll to position [88, 0]
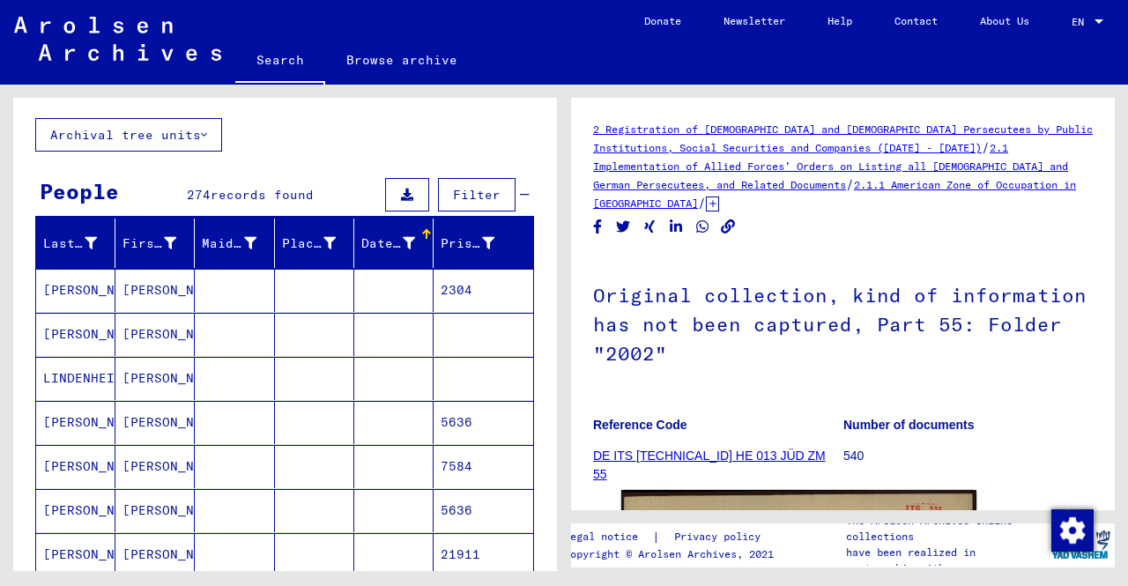
click at [354, 300] on mat-cell at bounding box center [393, 290] width 79 height 43
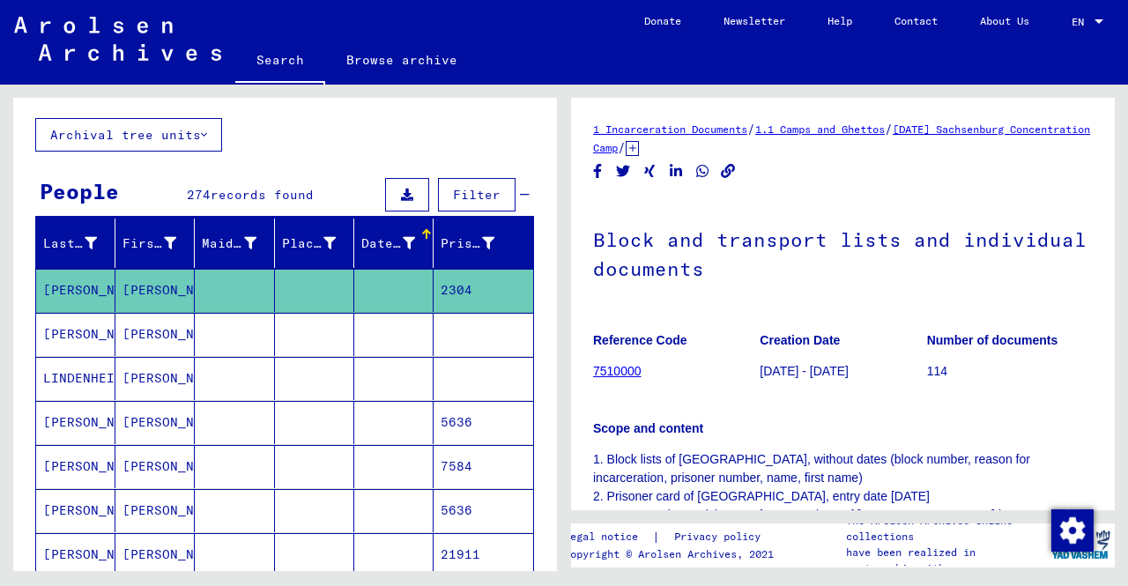
click at [358, 337] on mat-cell at bounding box center [393, 334] width 79 height 43
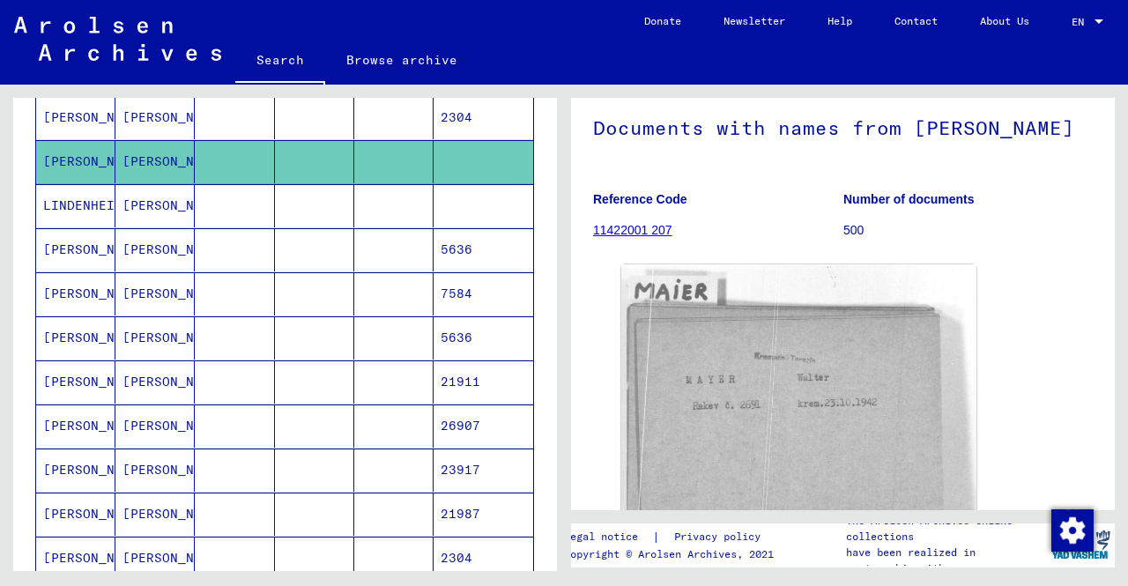
scroll to position [264, 0]
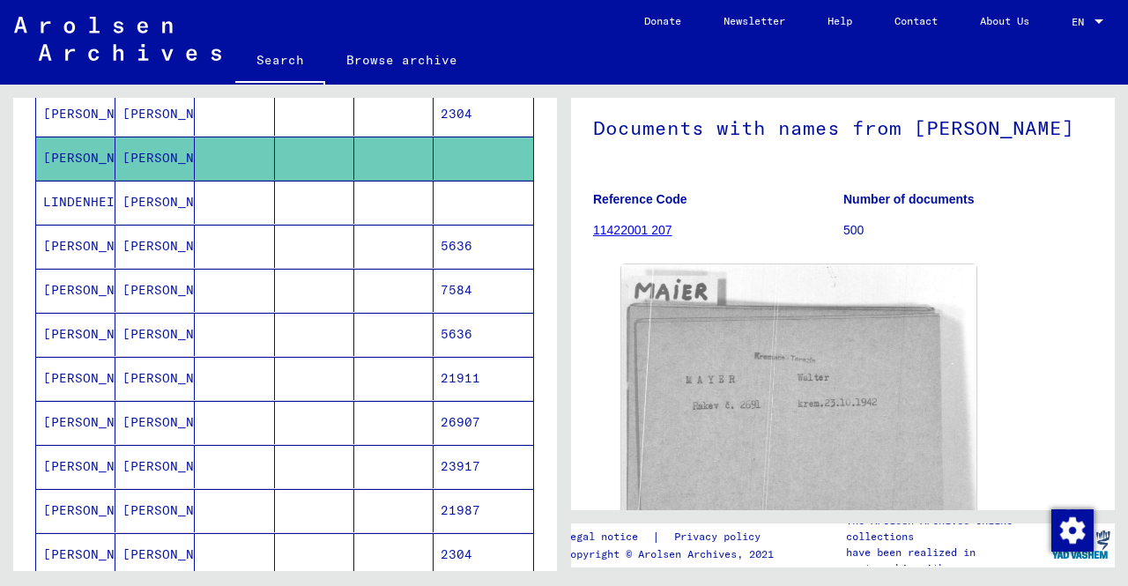
click at [324, 242] on mat-cell at bounding box center [314, 246] width 79 height 43
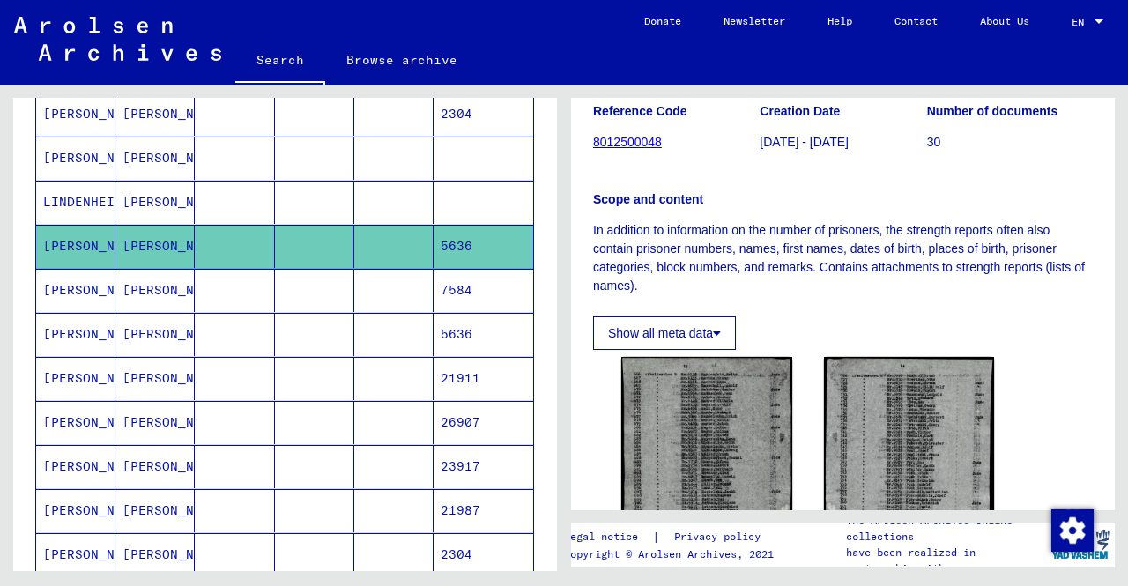
scroll to position [441, 0]
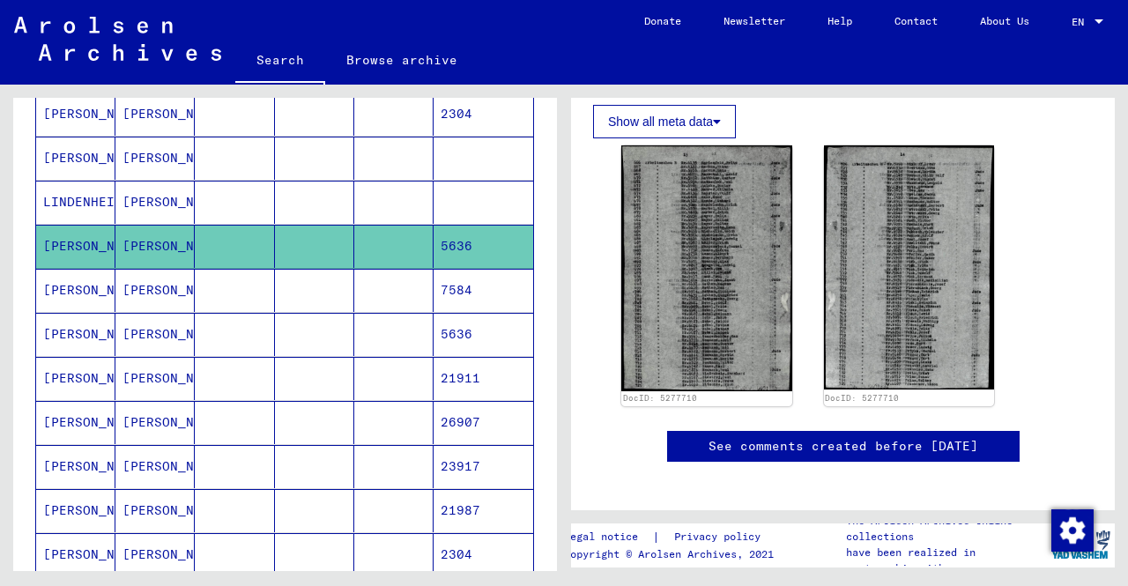
click at [326, 290] on mat-cell at bounding box center [314, 290] width 79 height 43
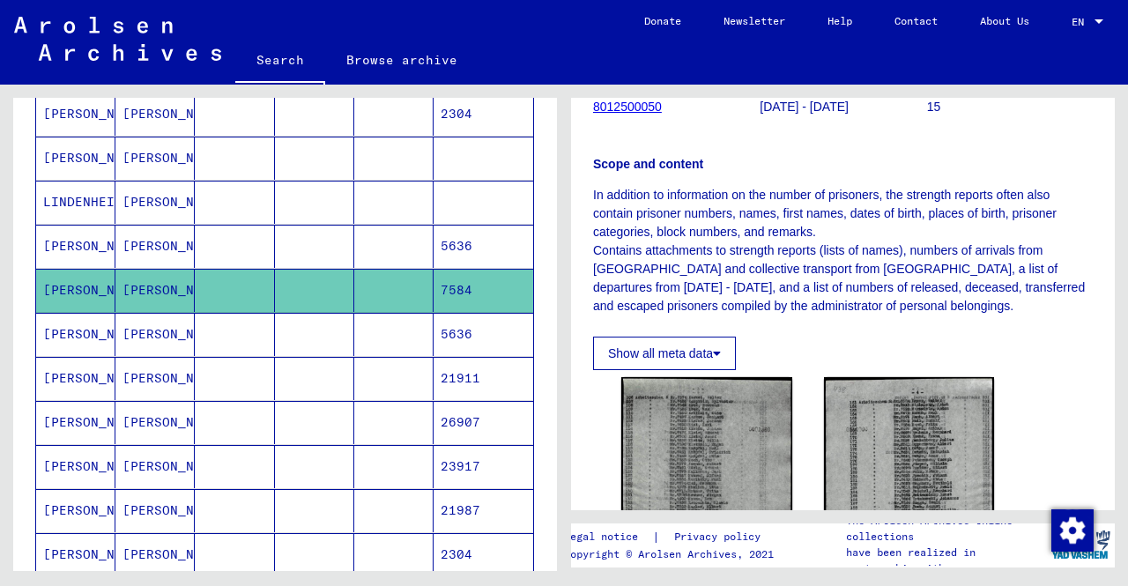
scroll to position [441, 0]
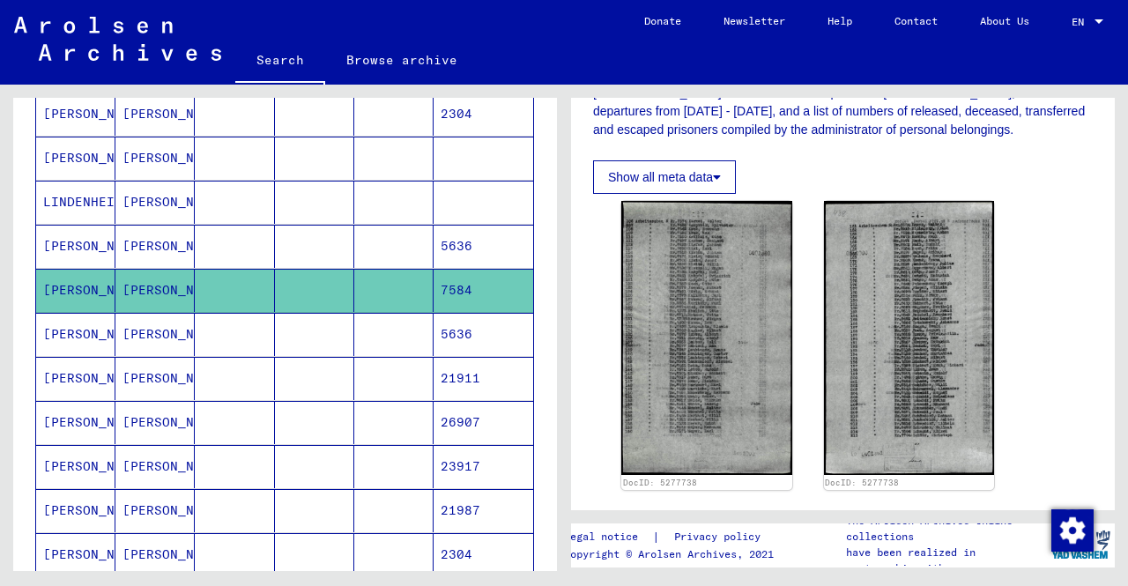
click at [468, 320] on mat-cell "5636" at bounding box center [484, 334] width 100 height 43
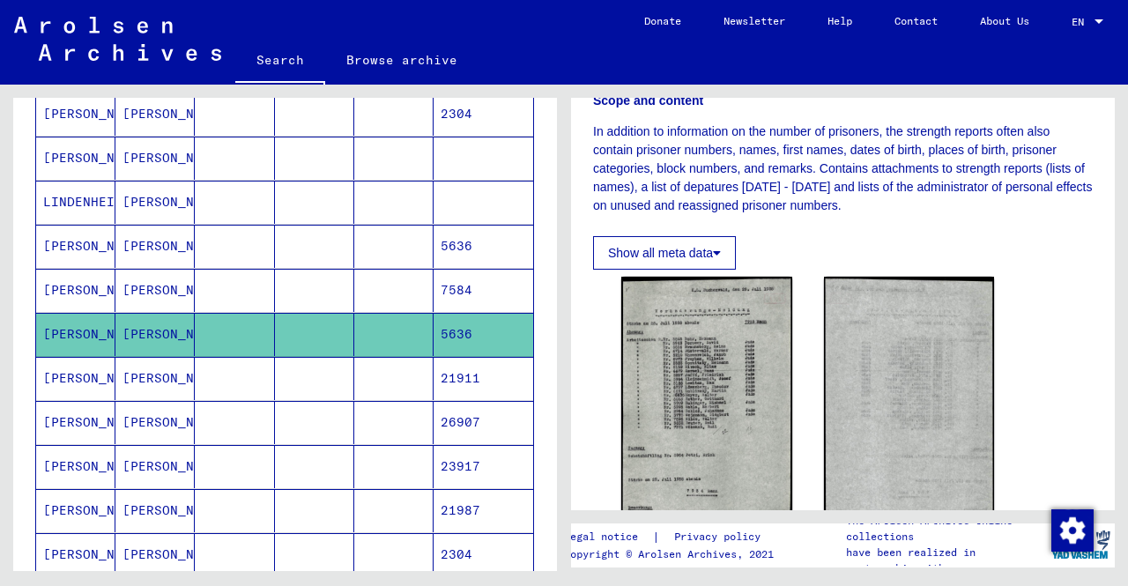
scroll to position [441, 0]
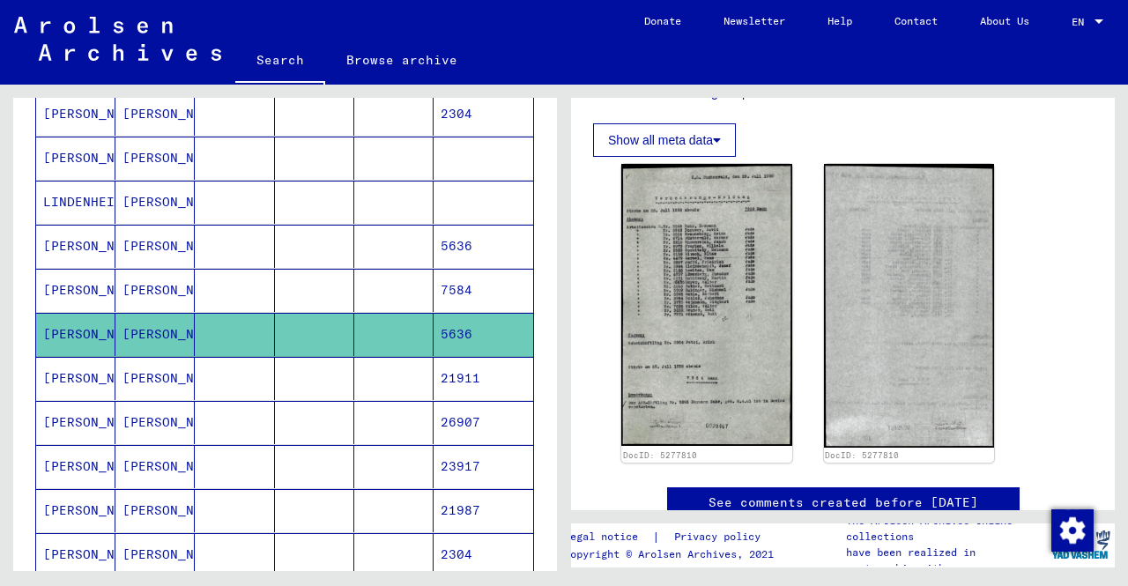
click at [454, 378] on mat-cell "21911" at bounding box center [484, 378] width 100 height 43
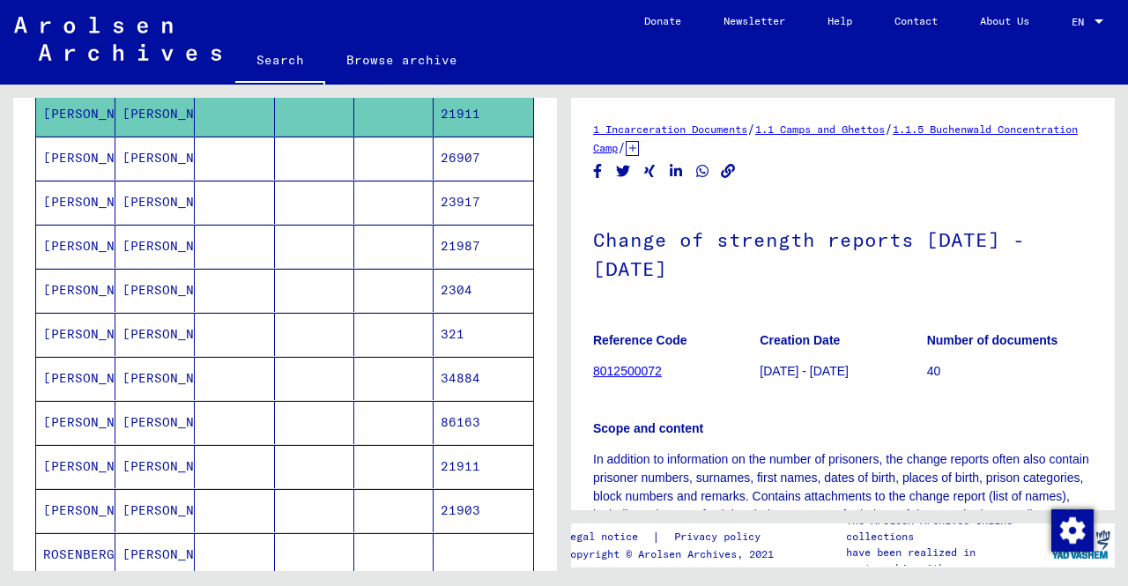
scroll to position [617, 0]
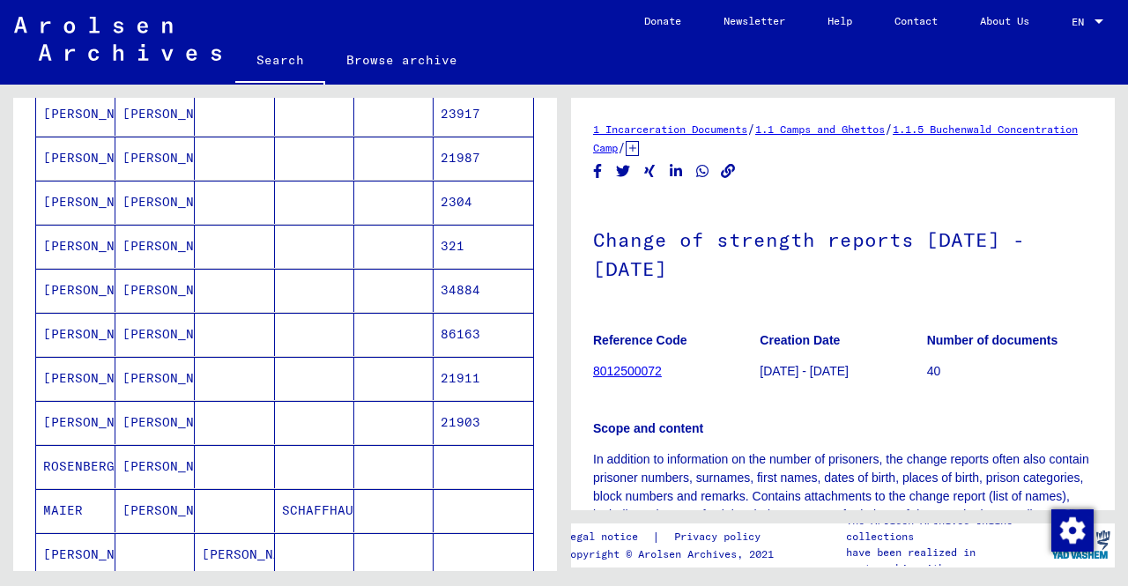
click at [279, 112] on mat-cell at bounding box center [314, 114] width 79 height 43
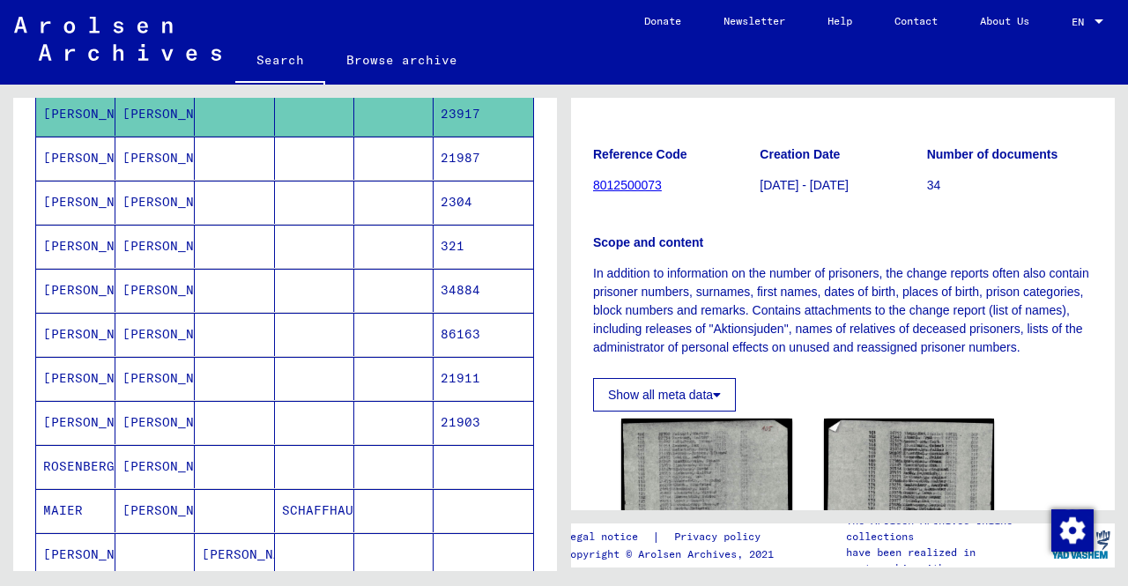
scroll to position [352, 0]
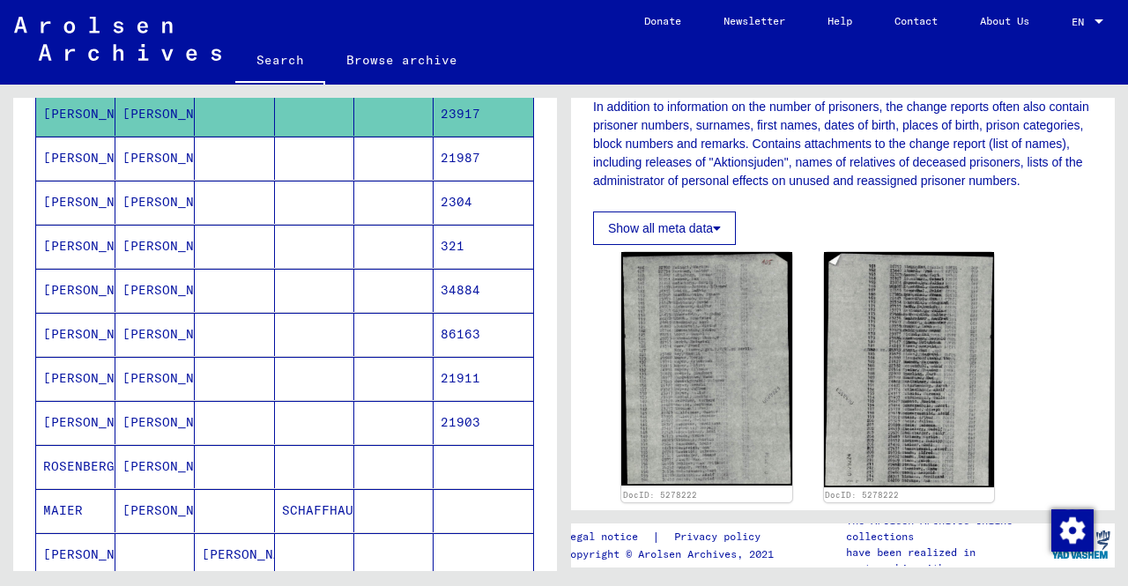
click at [143, 205] on mat-cell "[PERSON_NAME]" at bounding box center [154, 202] width 79 height 43
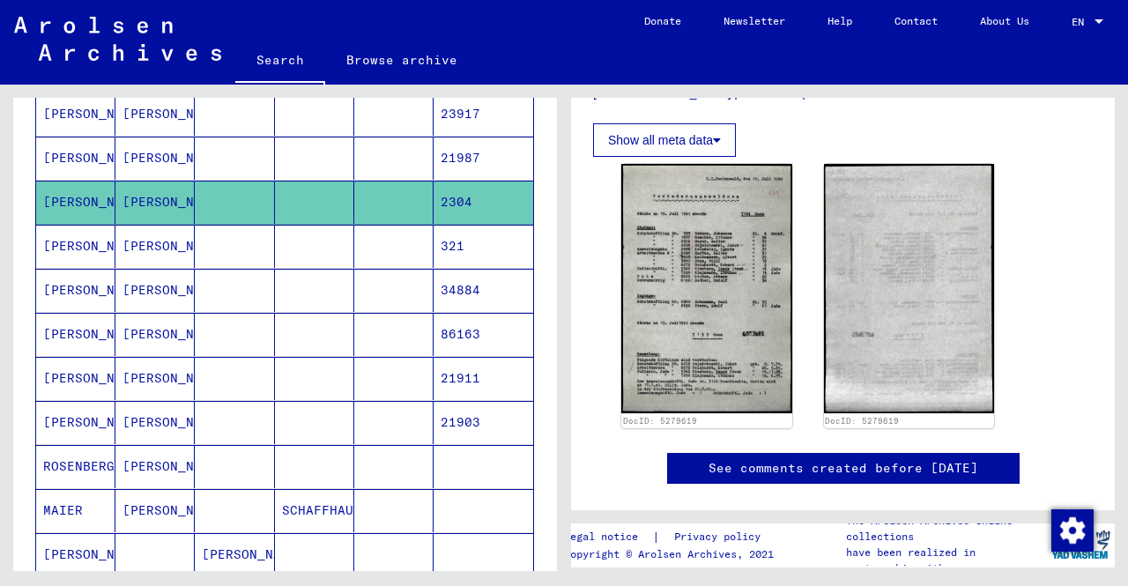
scroll to position [490, 0]
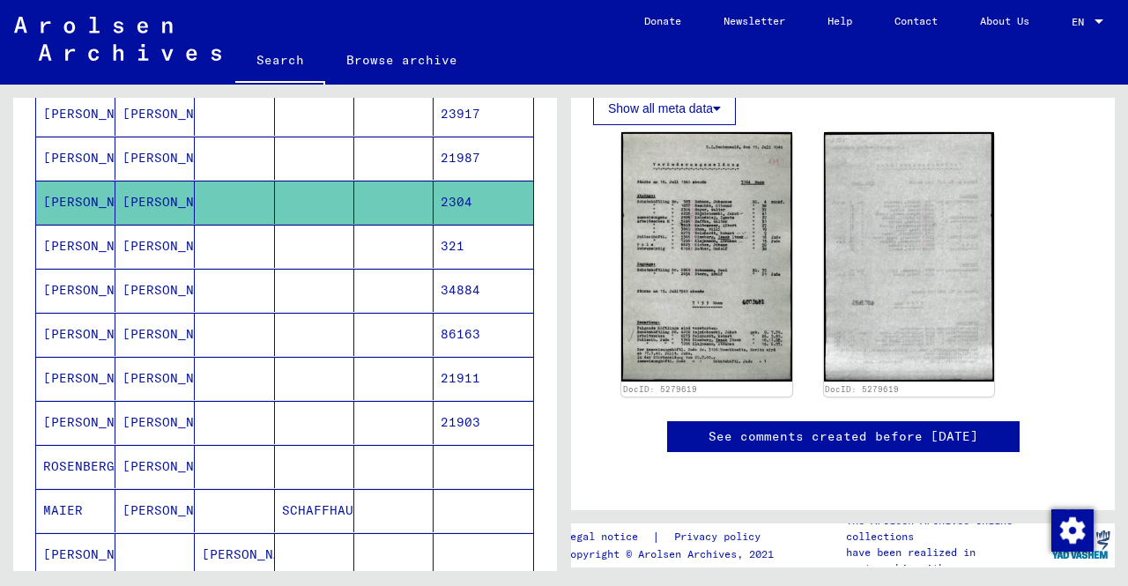
click at [196, 269] on mat-cell at bounding box center [234, 290] width 79 height 43
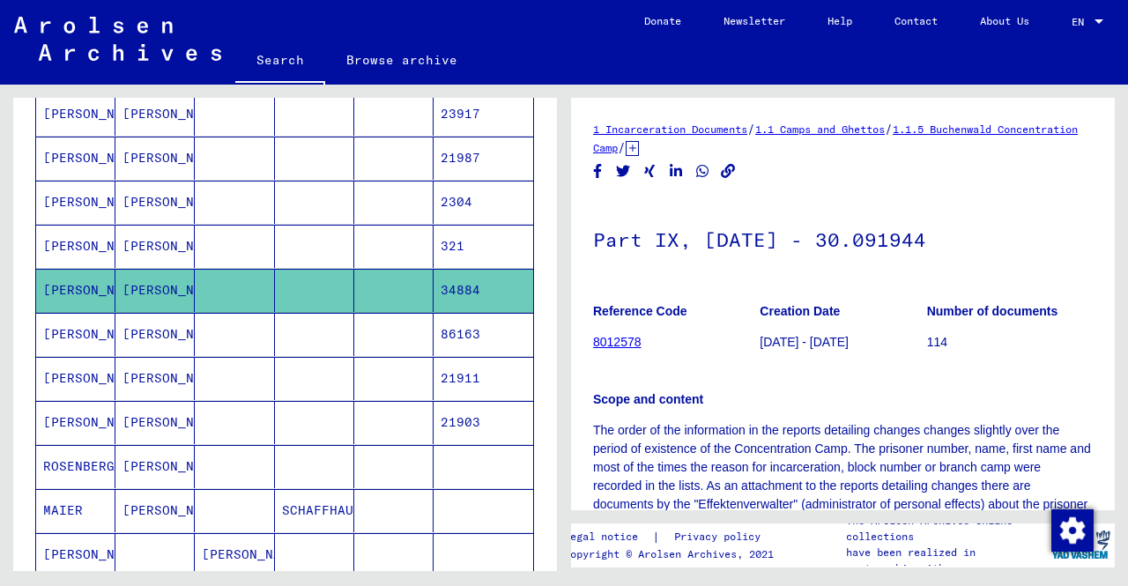
scroll to position [264, 0]
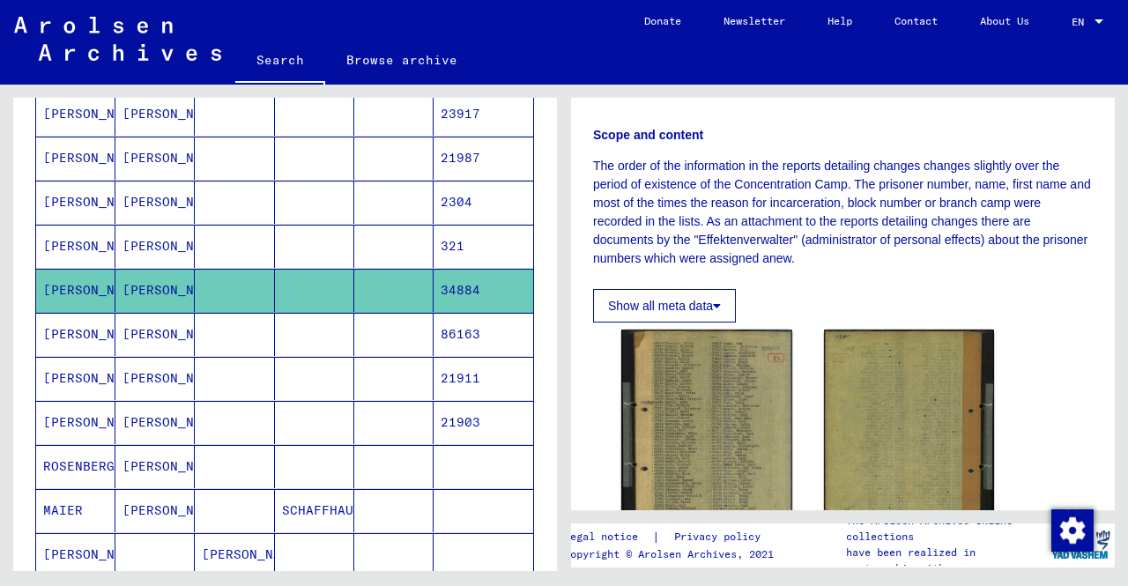
click at [189, 244] on mat-cell "[PERSON_NAME]" at bounding box center [154, 246] width 79 height 43
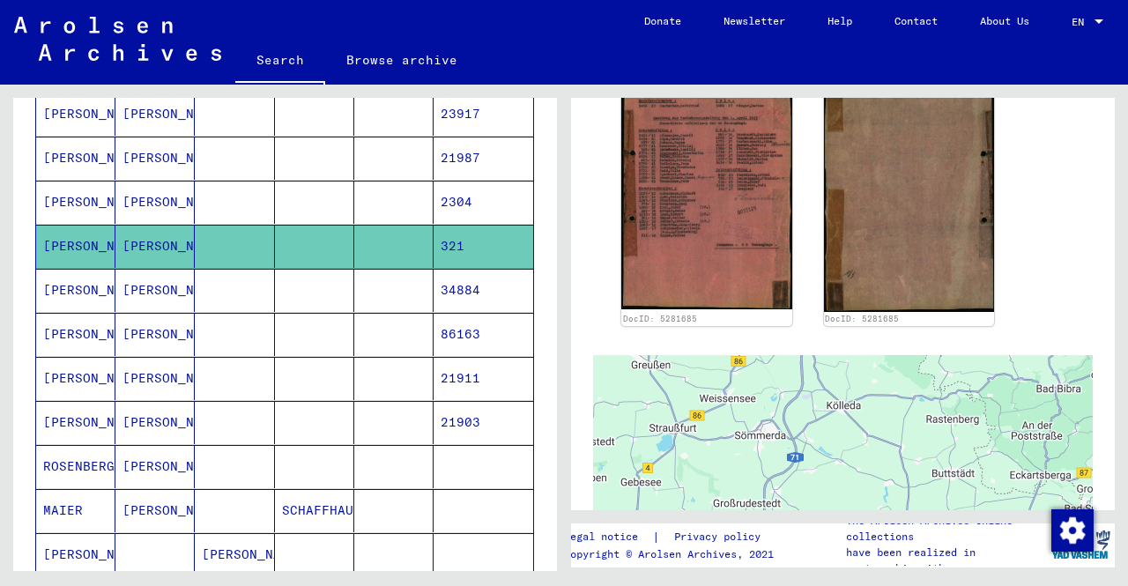
click at [257, 413] on mat-cell at bounding box center [234, 422] width 79 height 43
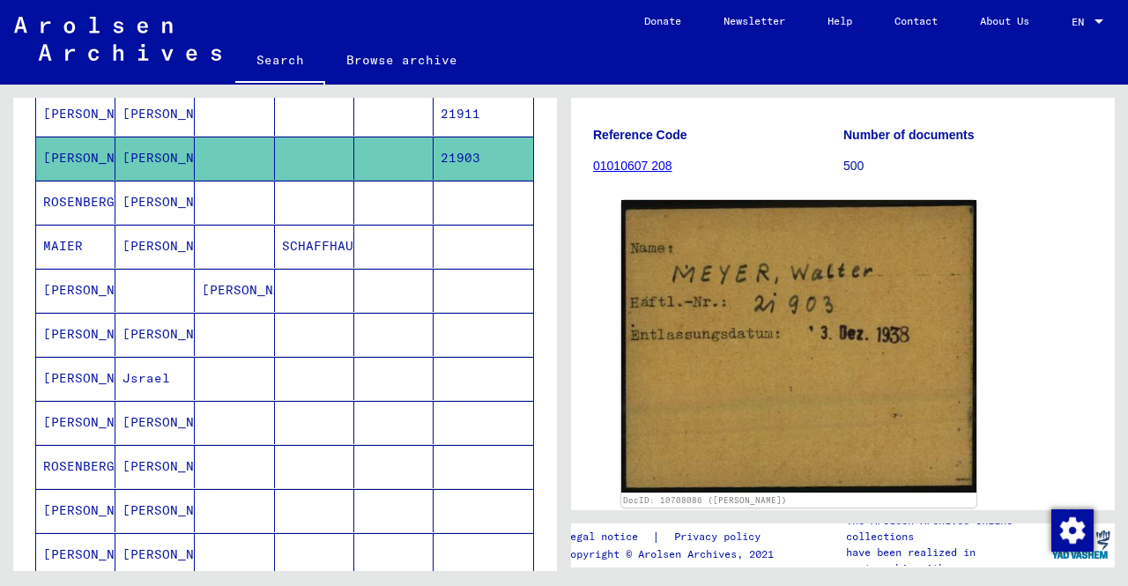
click at [275, 325] on mat-cell at bounding box center [314, 334] width 79 height 43
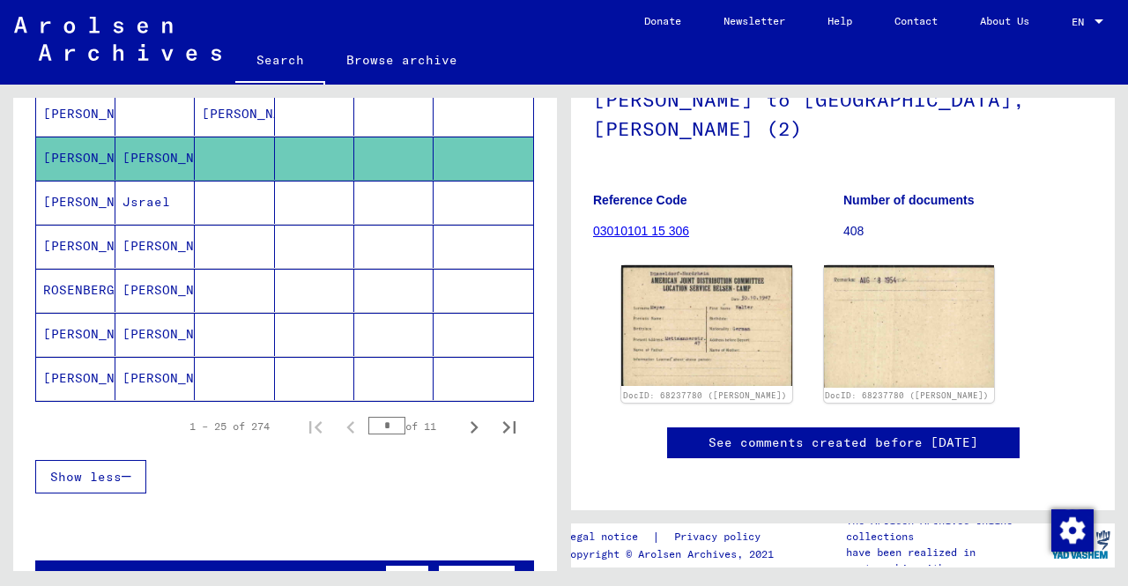
click at [266, 232] on mat-cell at bounding box center [234, 246] width 79 height 43
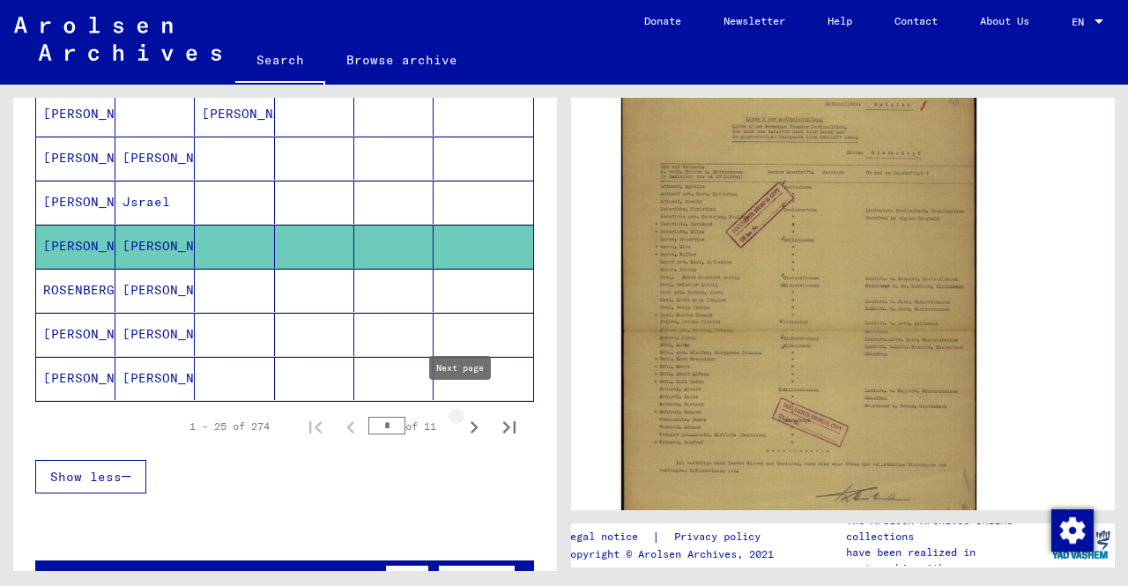
click at [465, 415] on icon "Next page" at bounding box center [474, 427] width 25 height 25
type input "*"
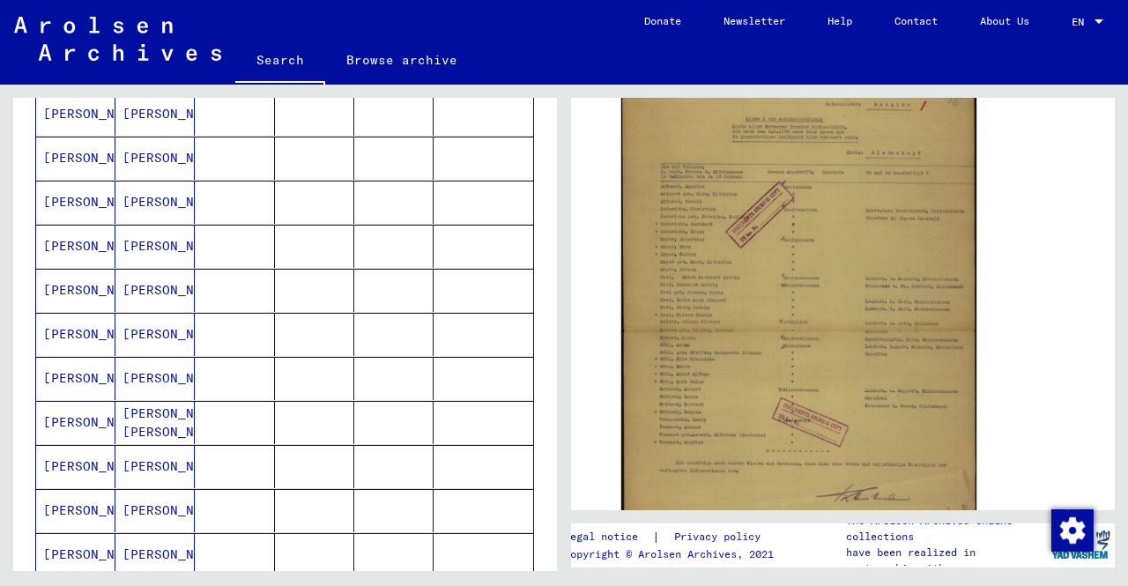
click at [211, 278] on mat-cell at bounding box center [234, 290] width 79 height 43
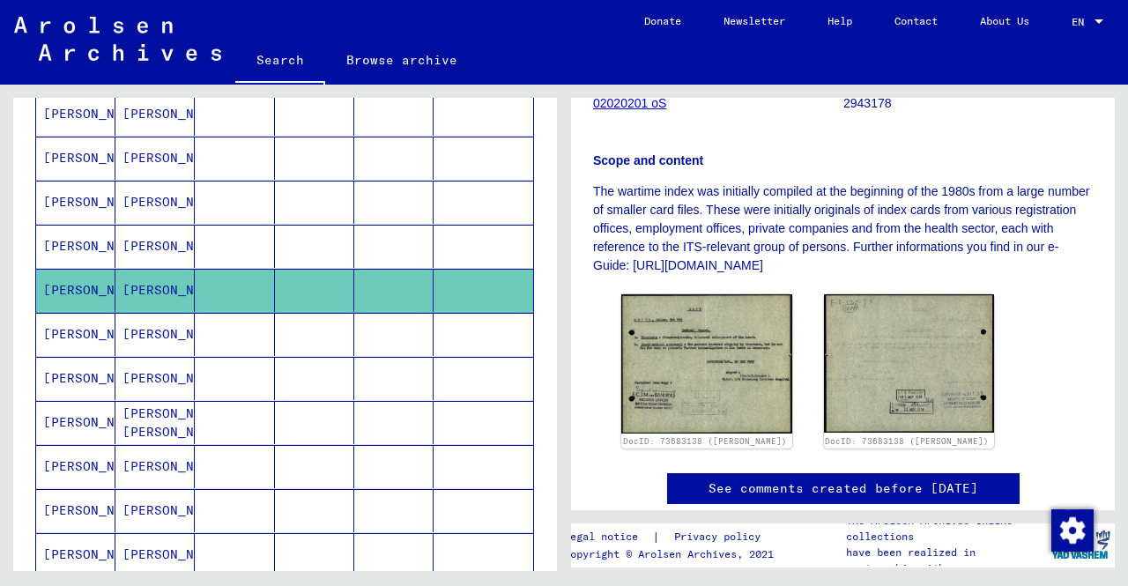
click at [296, 329] on mat-cell at bounding box center [314, 334] width 79 height 43
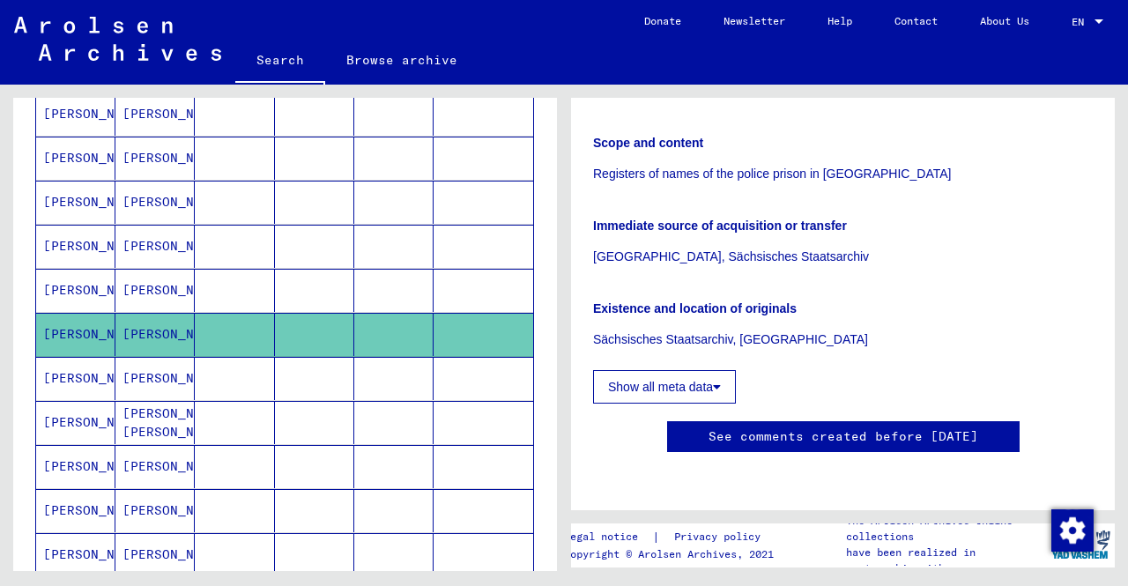
click at [324, 367] on mat-cell at bounding box center [314, 378] width 79 height 43
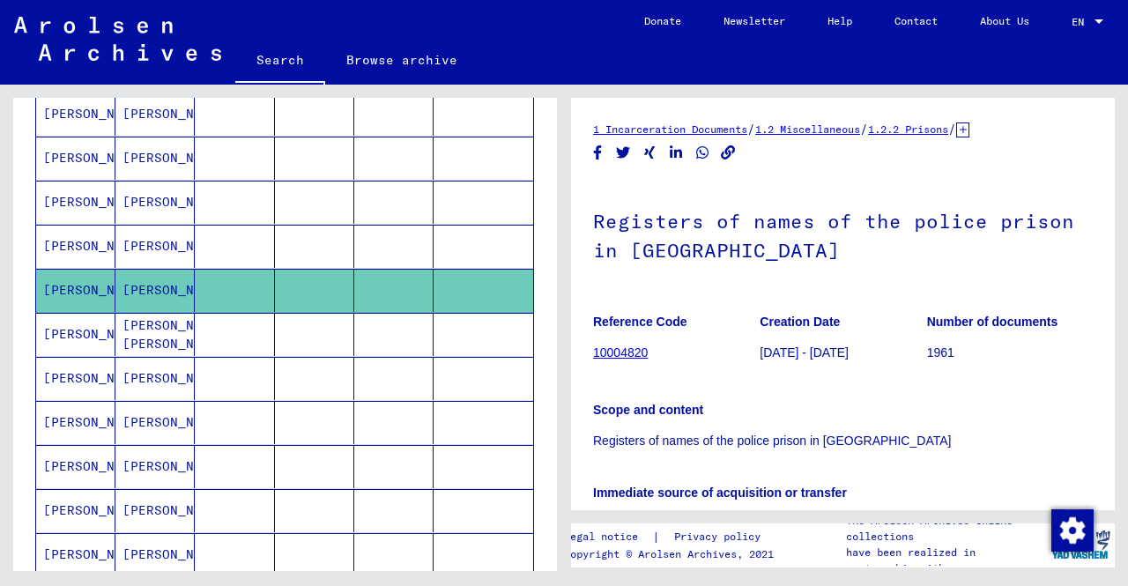
click at [354, 404] on mat-cell at bounding box center [393, 422] width 79 height 43
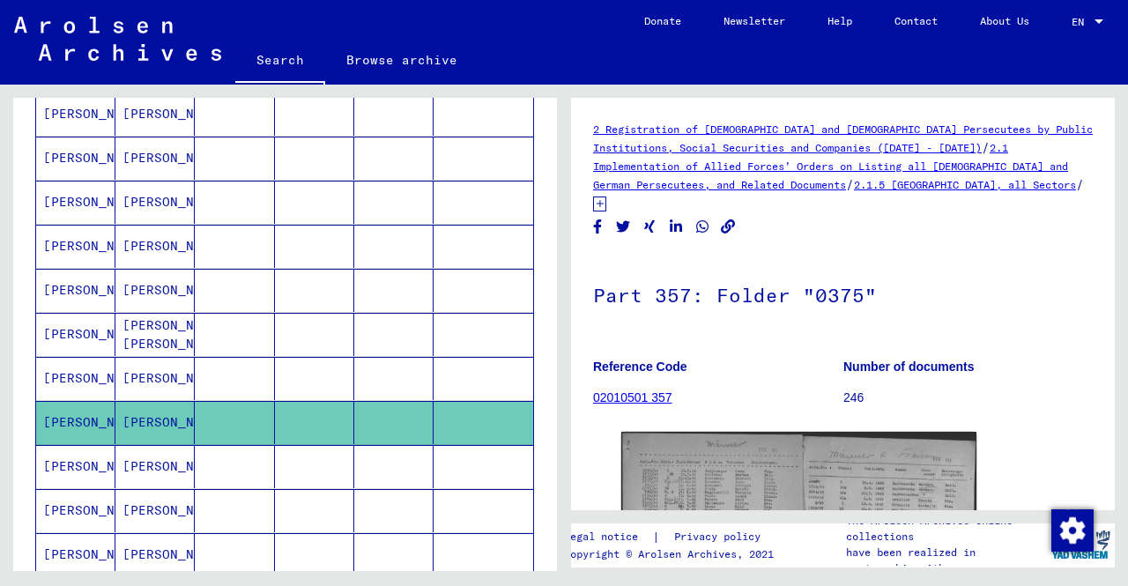
click at [343, 382] on mat-cell at bounding box center [314, 378] width 79 height 43
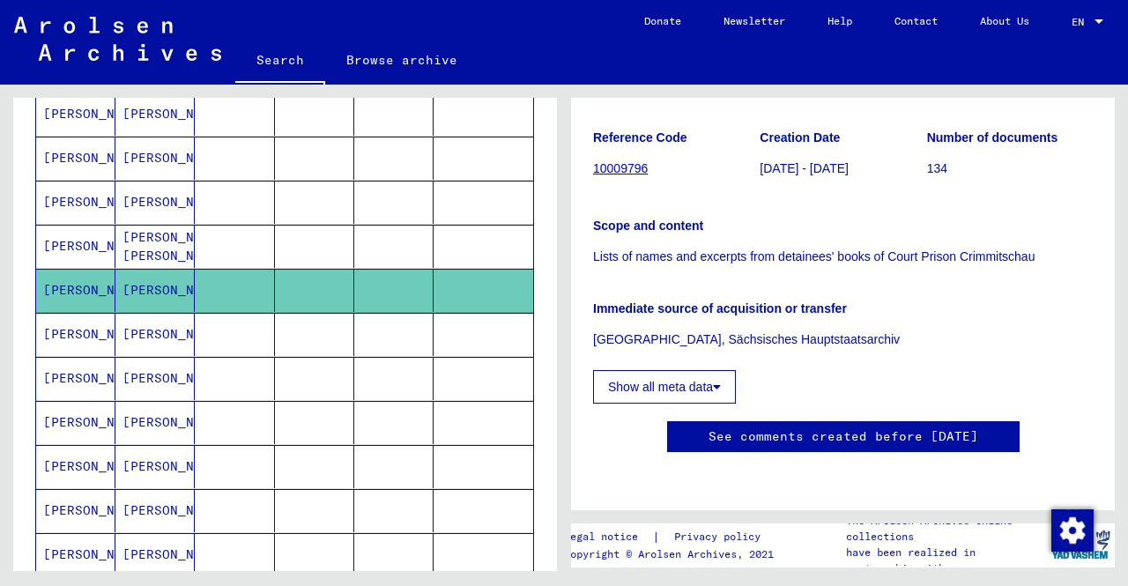
click at [434, 406] on mat-cell at bounding box center [484, 422] width 100 height 43
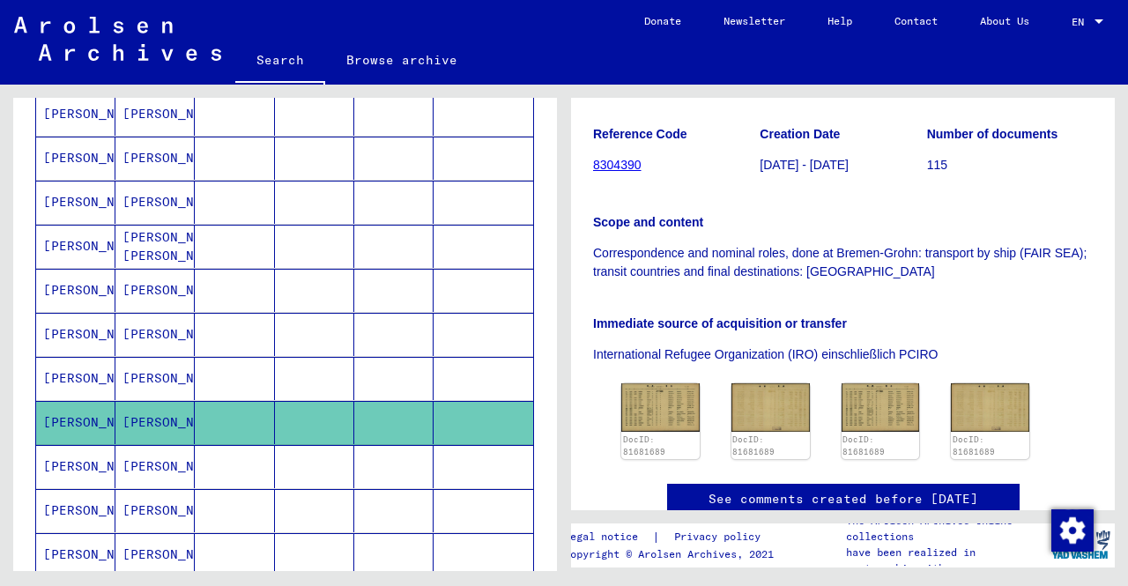
click at [361, 452] on mat-cell at bounding box center [393, 466] width 79 height 43
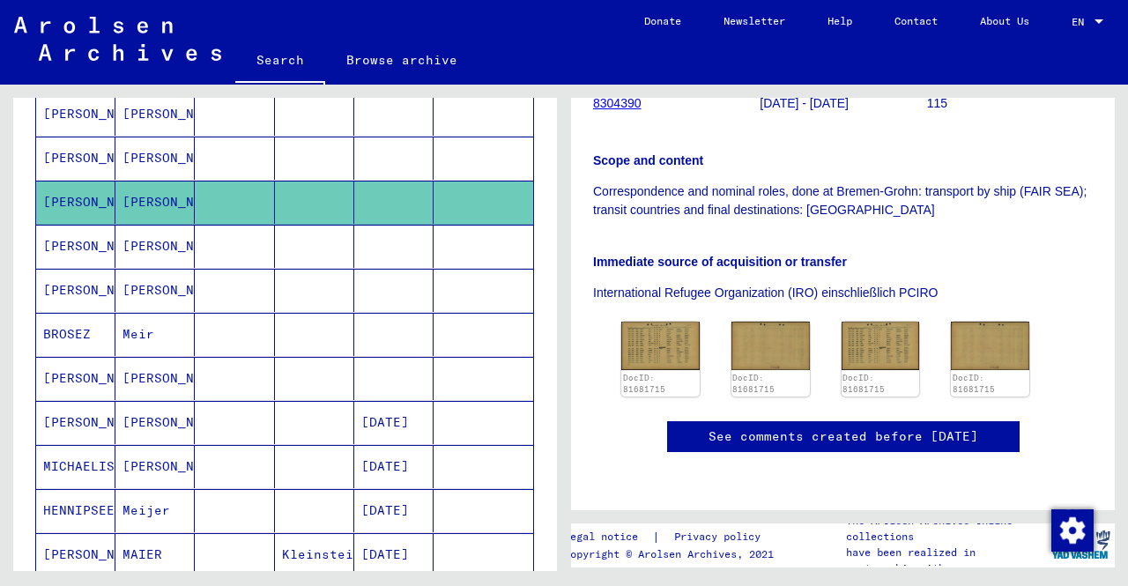
click at [242, 360] on mat-cell at bounding box center [234, 378] width 79 height 43
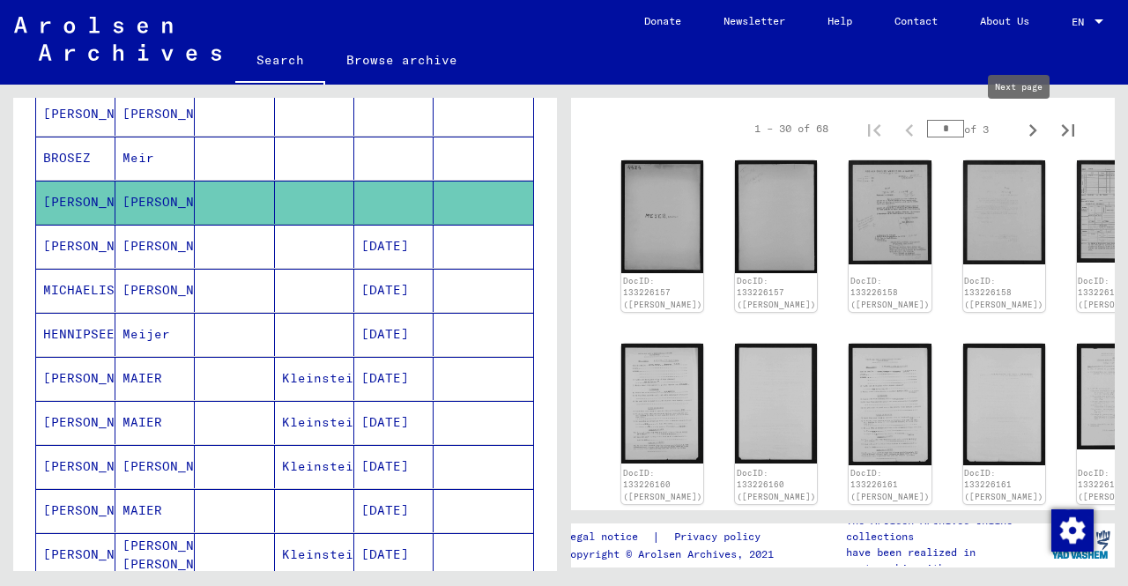
click at [1020, 137] on icon "Next page" at bounding box center [1032, 130] width 25 height 25
type input "*"
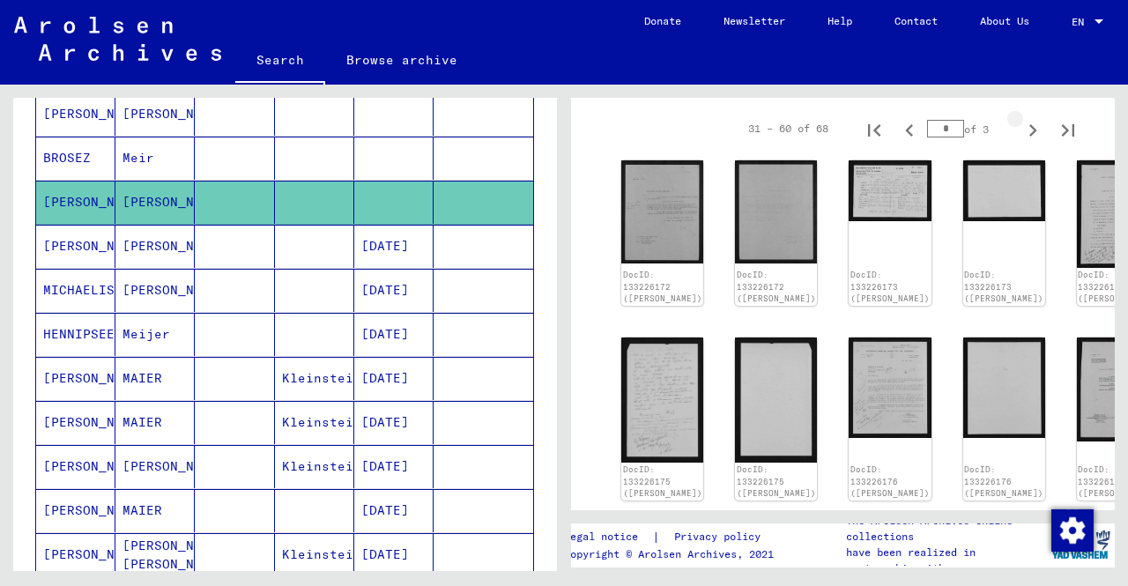
click at [1020, 137] on icon "Next page" at bounding box center [1032, 130] width 25 height 25
type input "*"
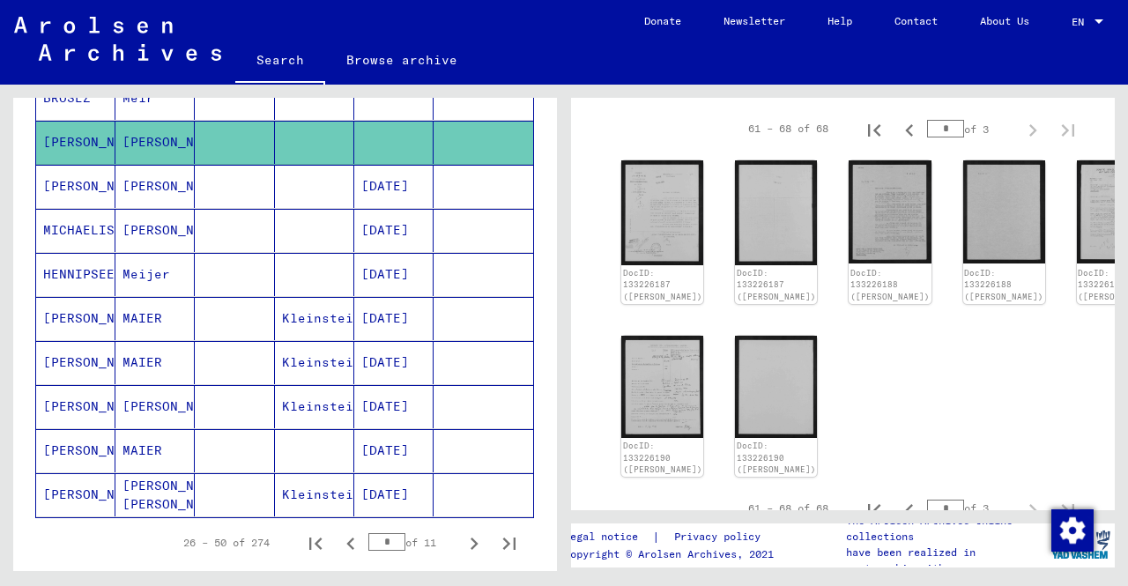
scroll to position [969, 0]
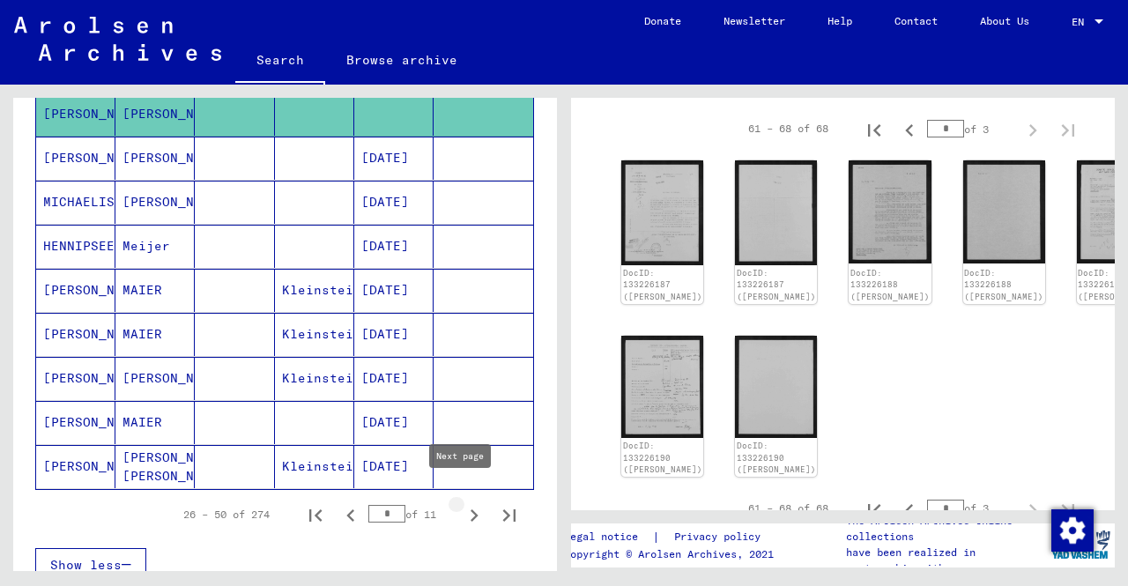
click at [467, 503] on icon "Next page" at bounding box center [474, 515] width 25 height 25
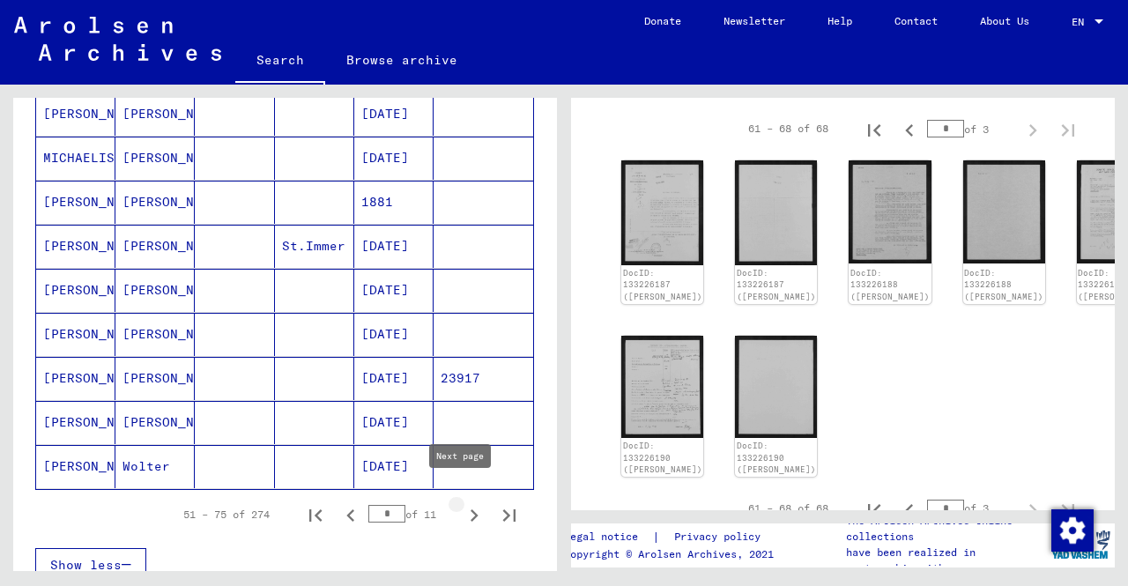
click at [466, 503] on icon "Next page" at bounding box center [474, 515] width 25 height 25
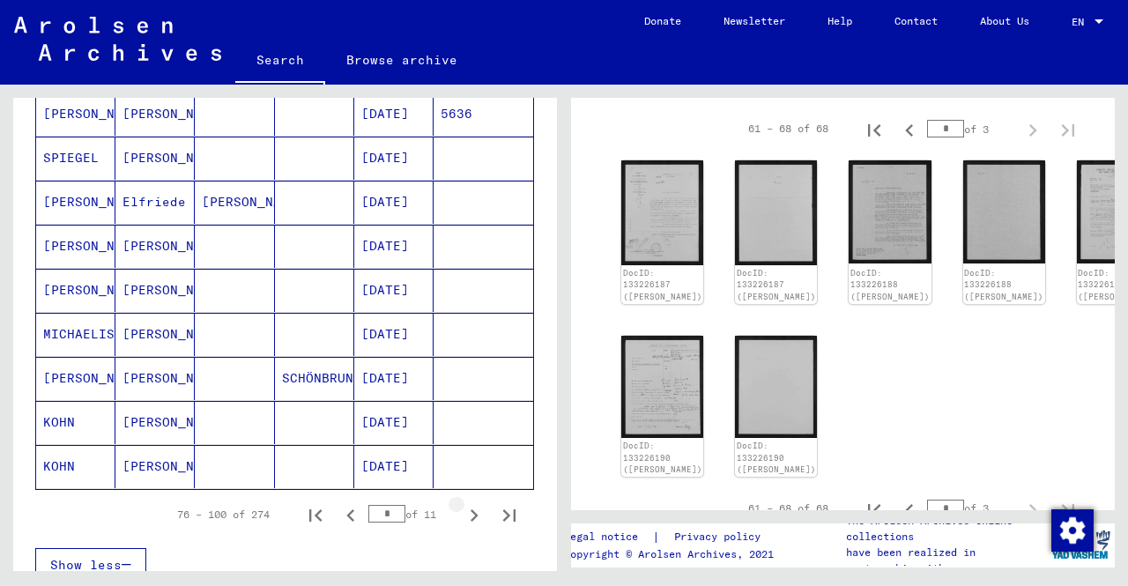
click at [466, 503] on icon "Next page" at bounding box center [474, 515] width 25 height 25
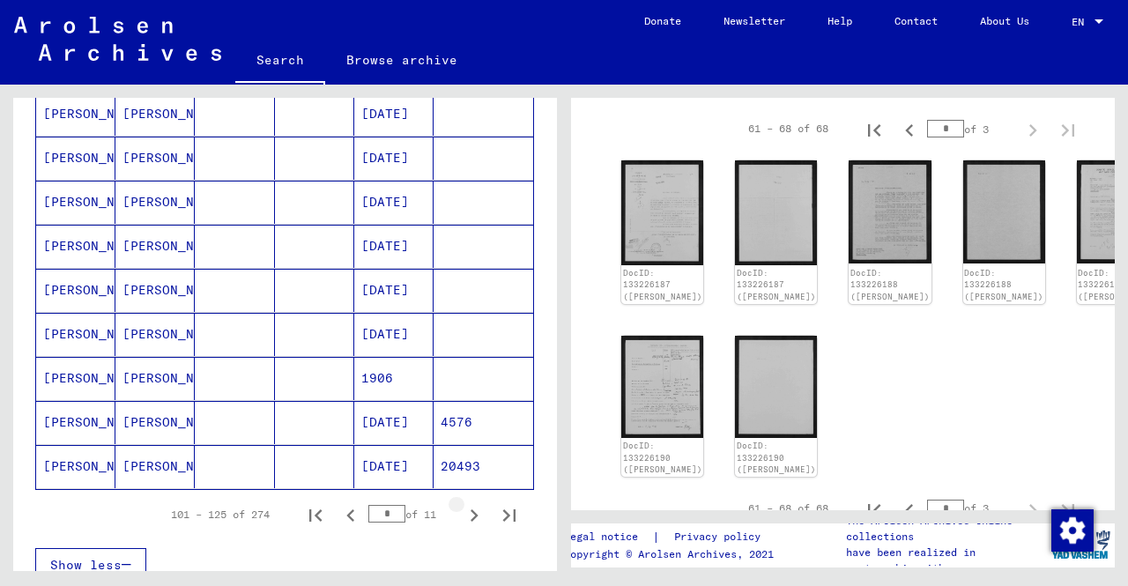
click at [466, 503] on icon "Next page" at bounding box center [474, 515] width 25 height 25
click at [472, 503] on icon "Next page" at bounding box center [474, 515] width 25 height 25
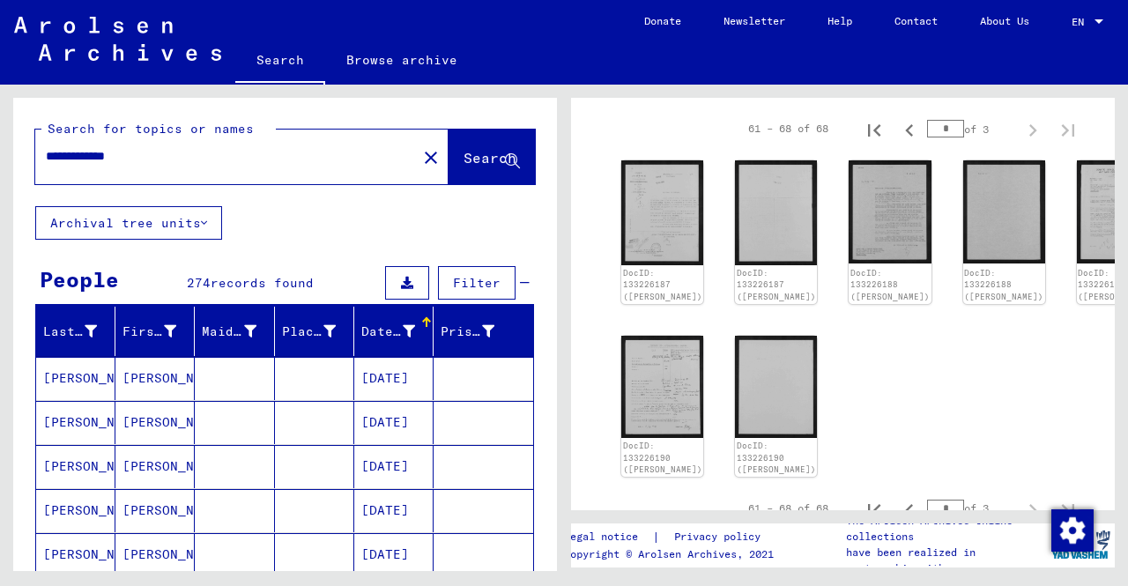
scroll to position [88, 0]
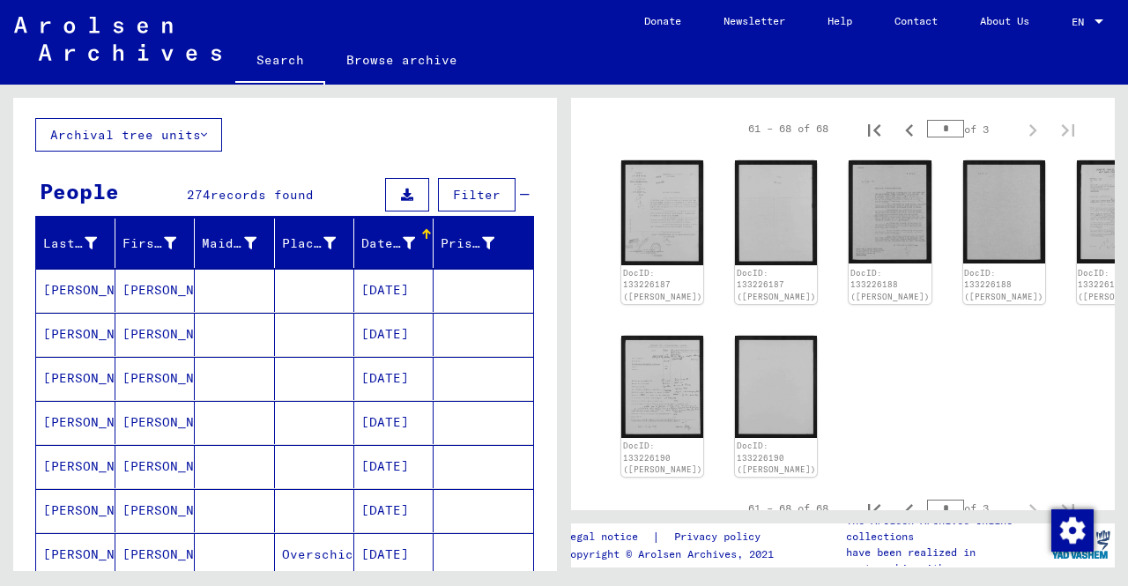
click at [275, 382] on mat-cell at bounding box center [314, 378] width 79 height 43
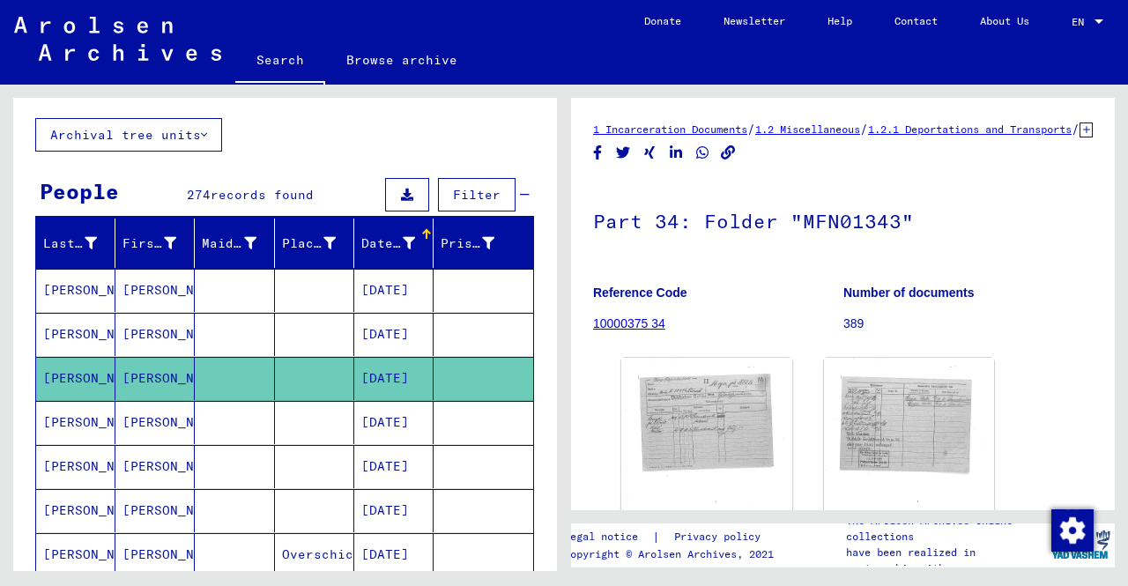
click at [256, 464] on mat-cell at bounding box center [234, 466] width 79 height 43
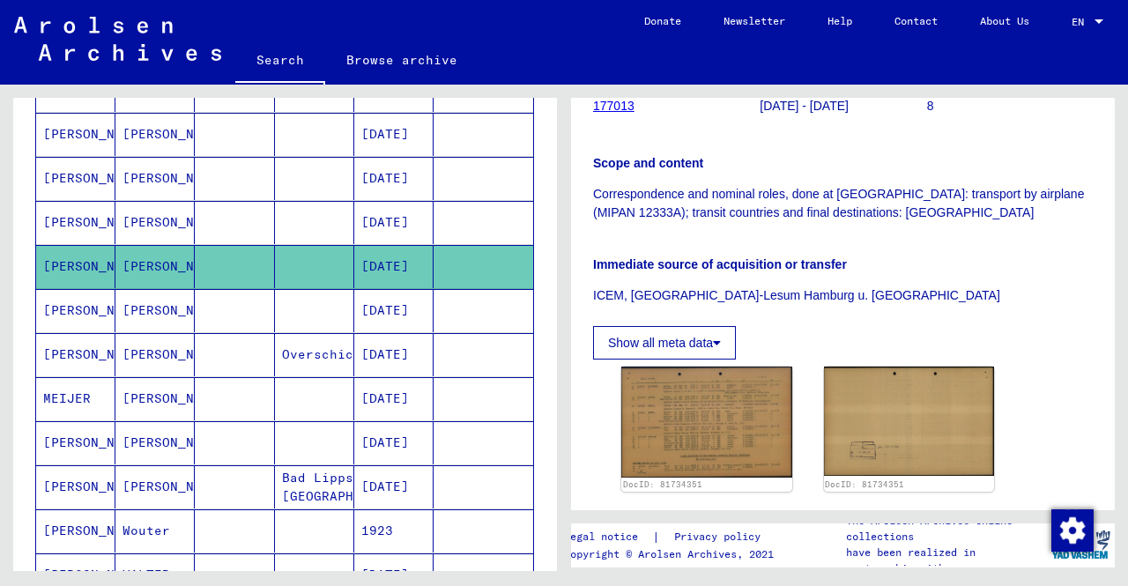
scroll to position [352, 0]
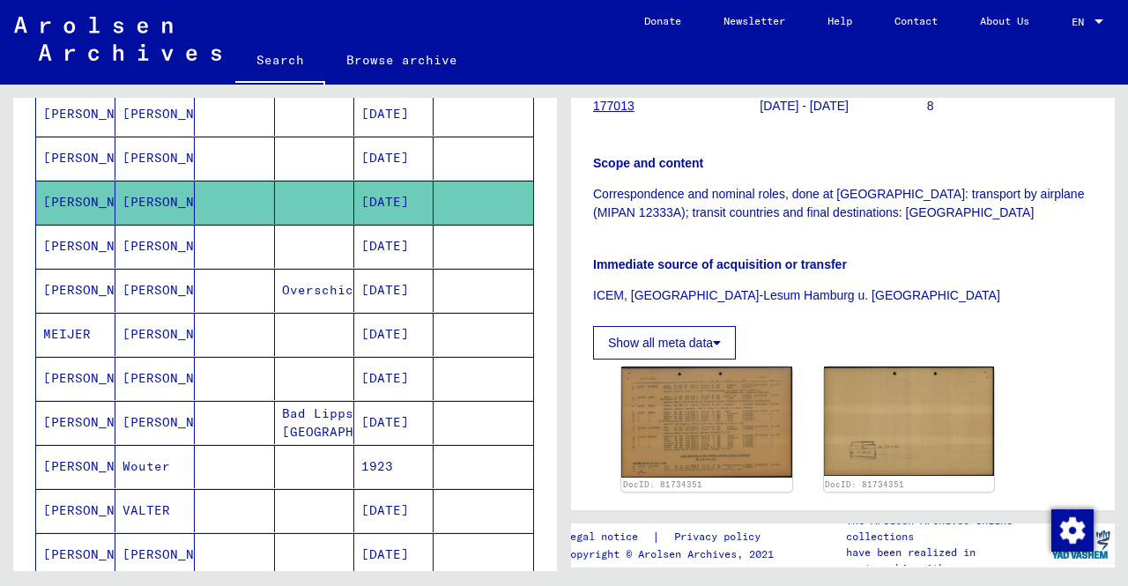
click at [298, 368] on mat-cell at bounding box center [314, 378] width 79 height 43
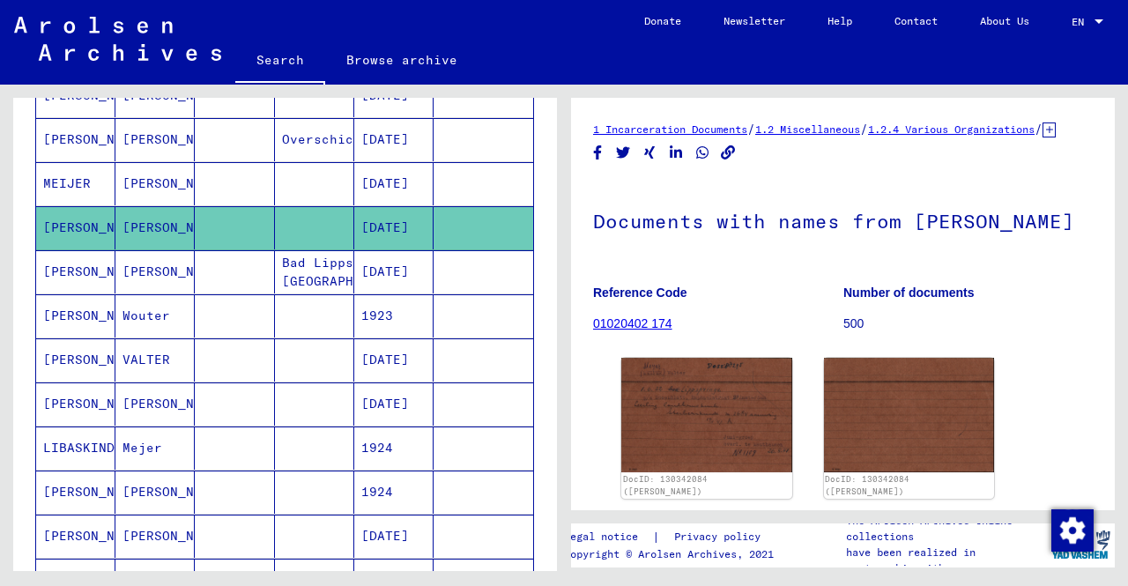
scroll to position [529, 0]
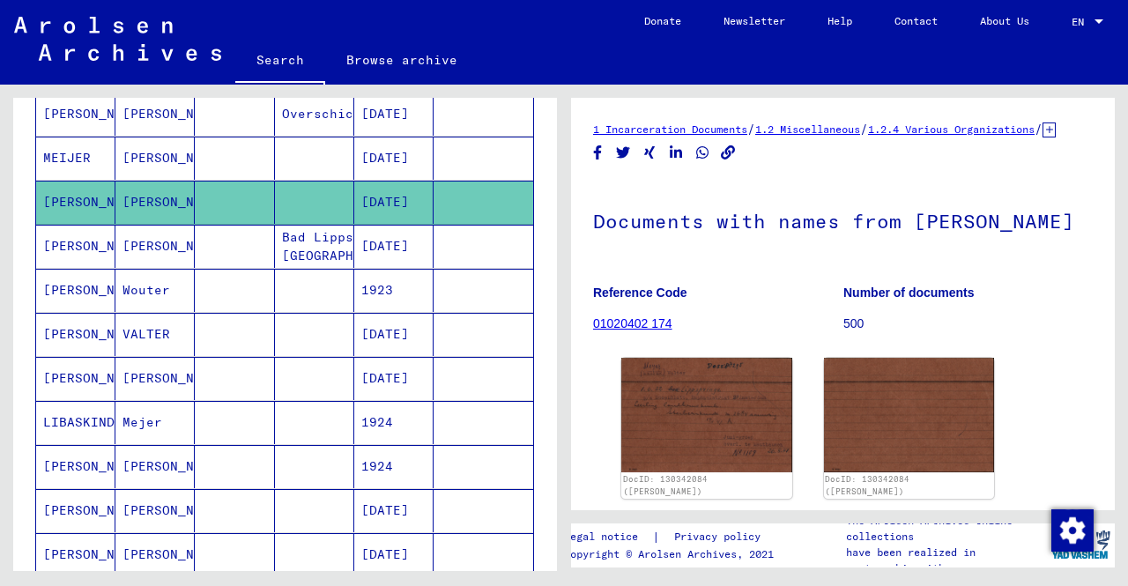
click at [232, 362] on mat-cell at bounding box center [234, 378] width 79 height 43
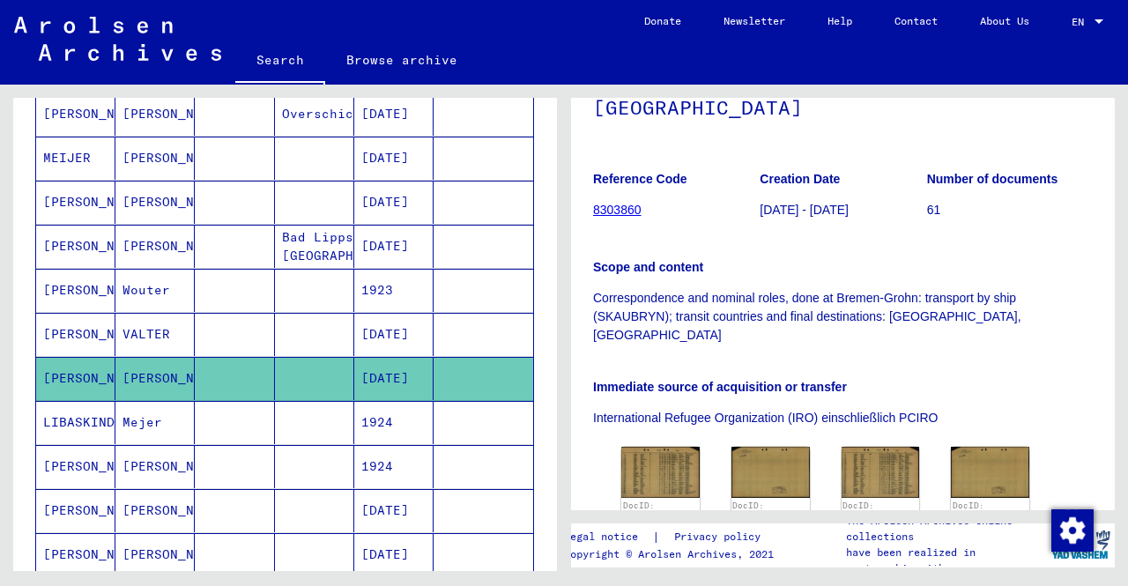
scroll to position [264, 0]
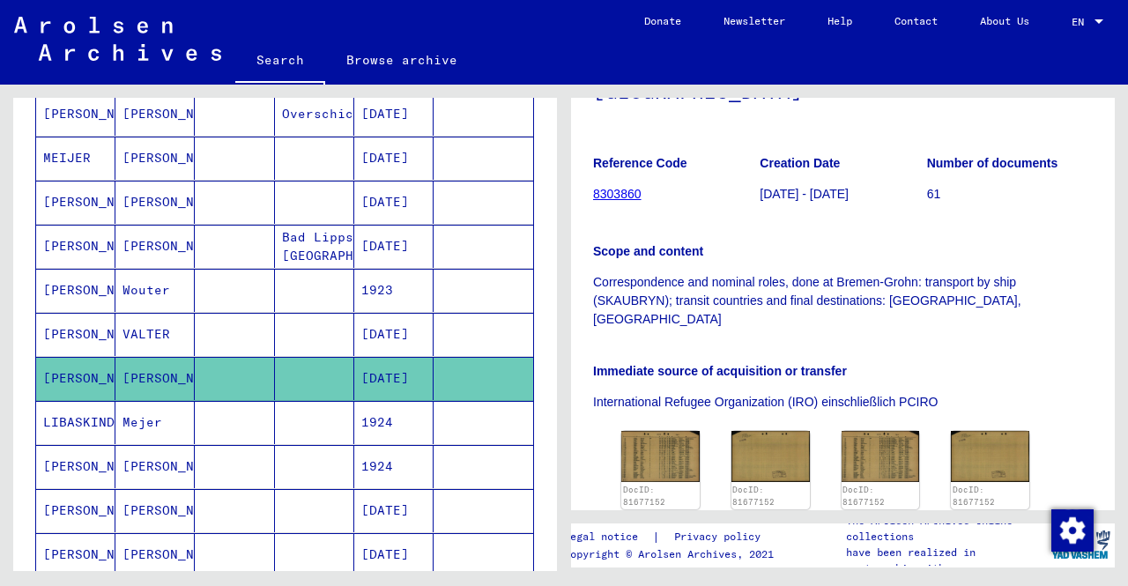
click at [390, 445] on mat-cell "1924" at bounding box center [393, 466] width 79 height 43
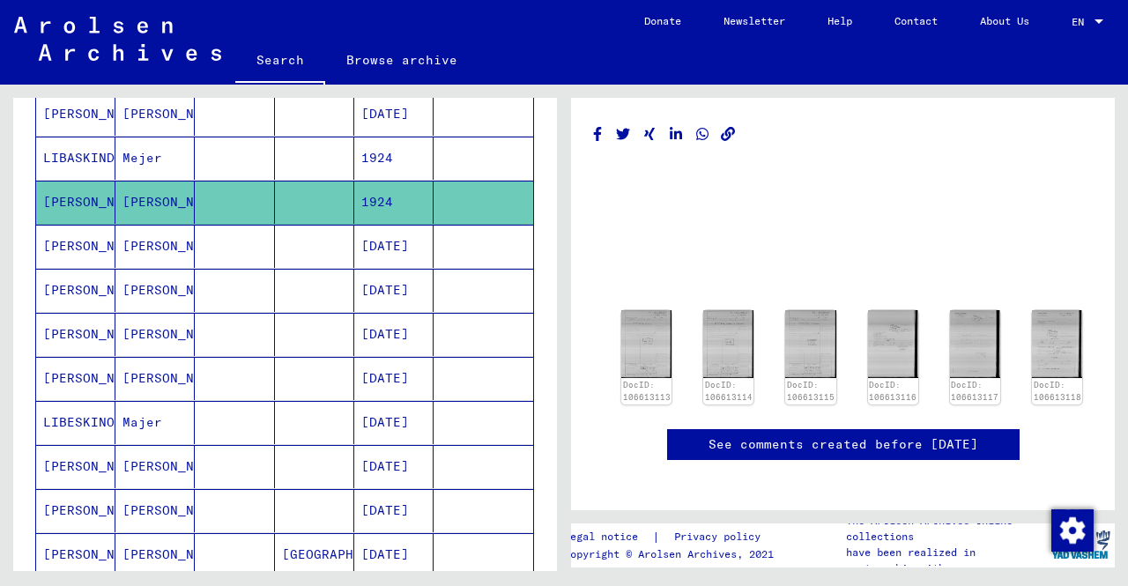
scroll to position [881, 0]
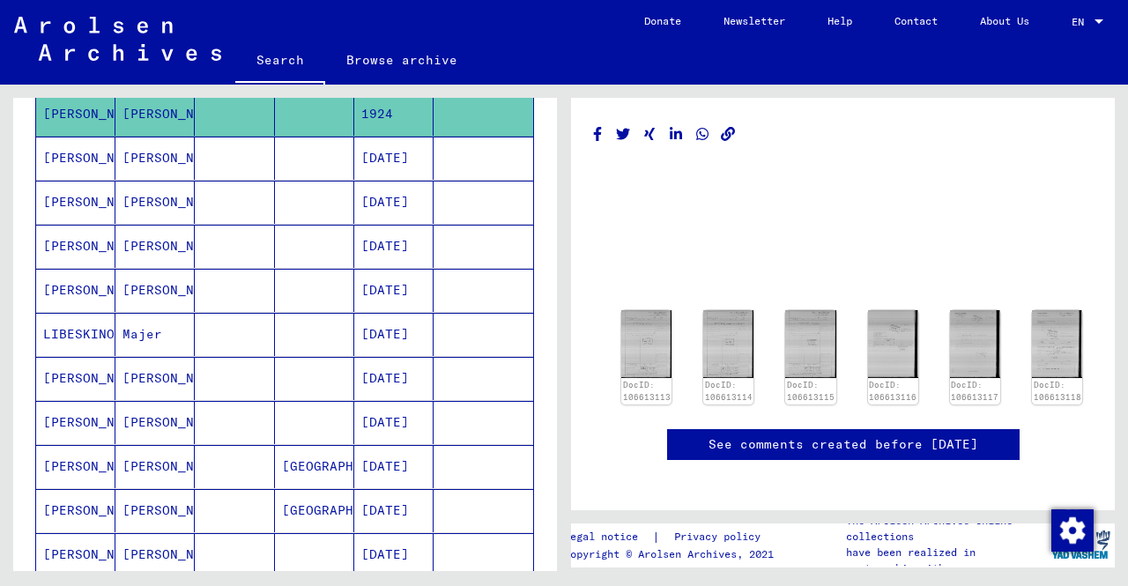
click at [389, 279] on mat-cell "[DATE]" at bounding box center [393, 290] width 79 height 43
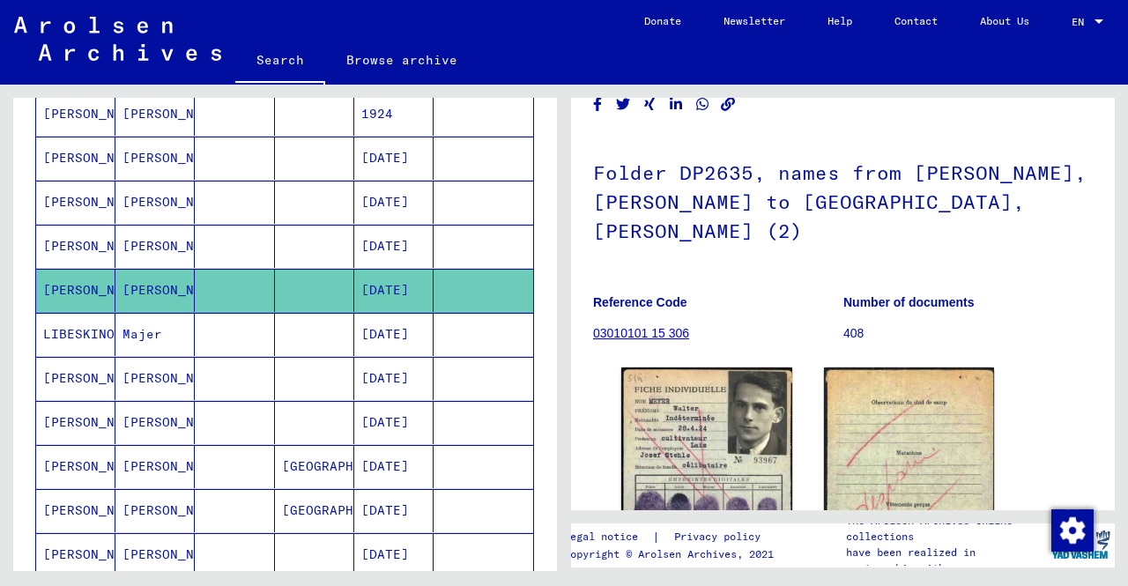
scroll to position [88, 0]
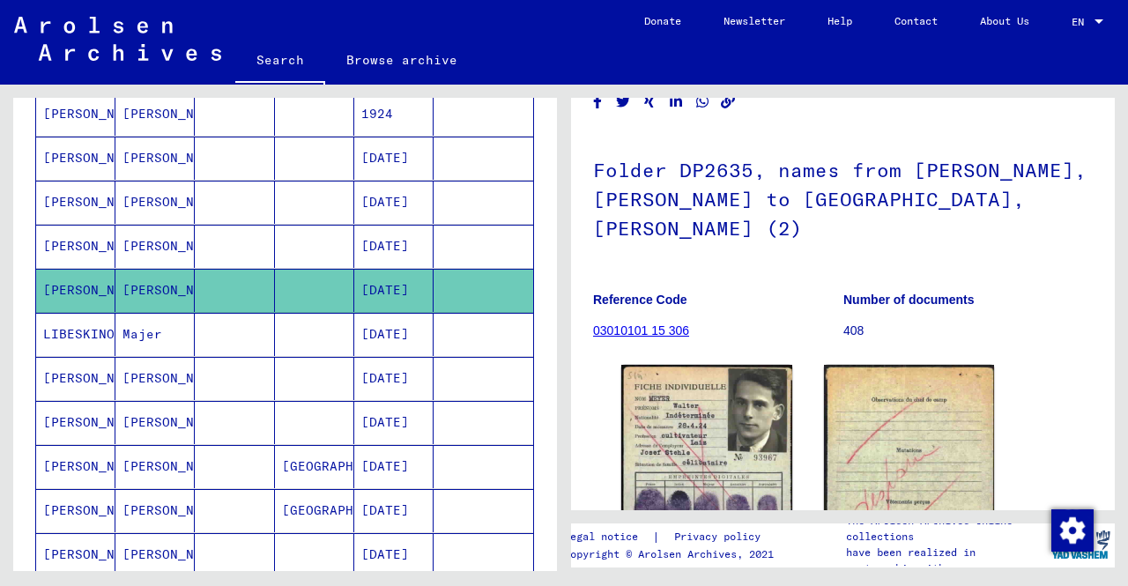
click at [386, 539] on mat-cell "[DATE]" at bounding box center [393, 554] width 79 height 43
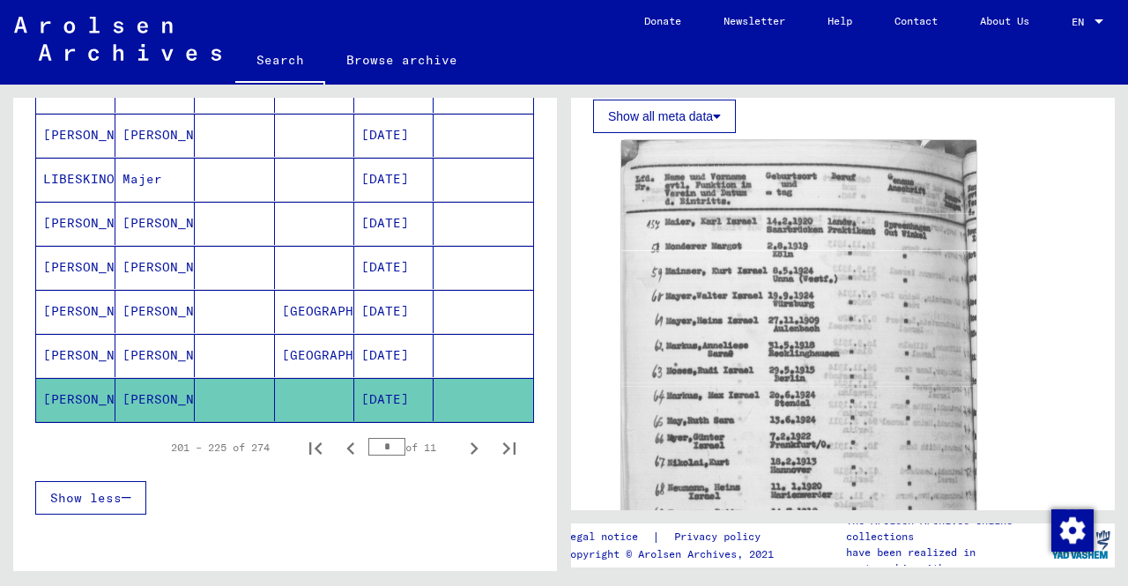
scroll to position [1057, 0]
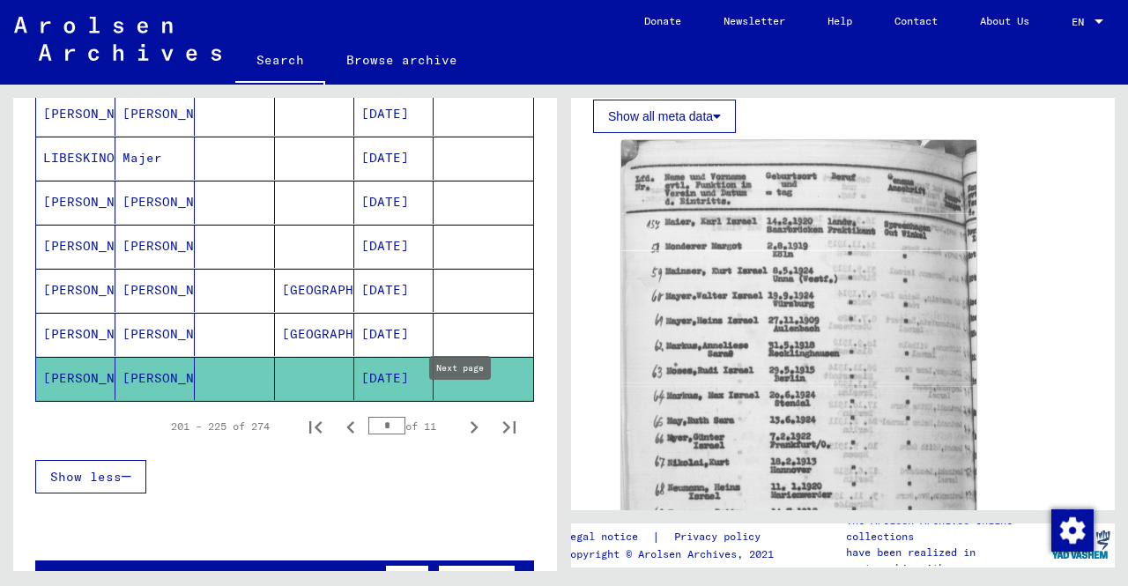
click at [471, 421] on icon "Next page" at bounding box center [475, 427] width 8 height 12
type input "**"
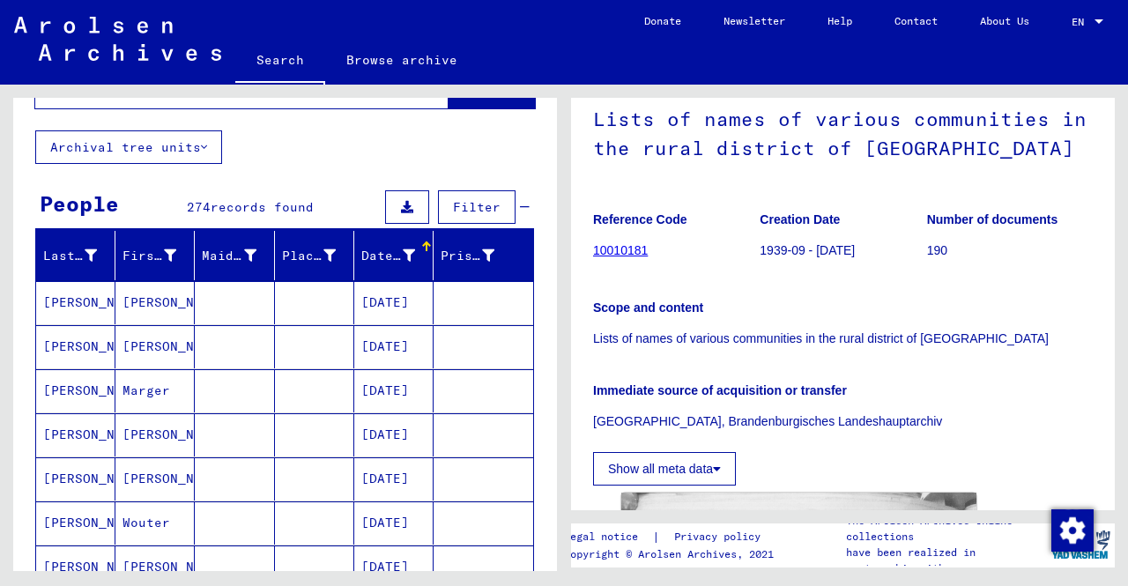
scroll to position [0, 0]
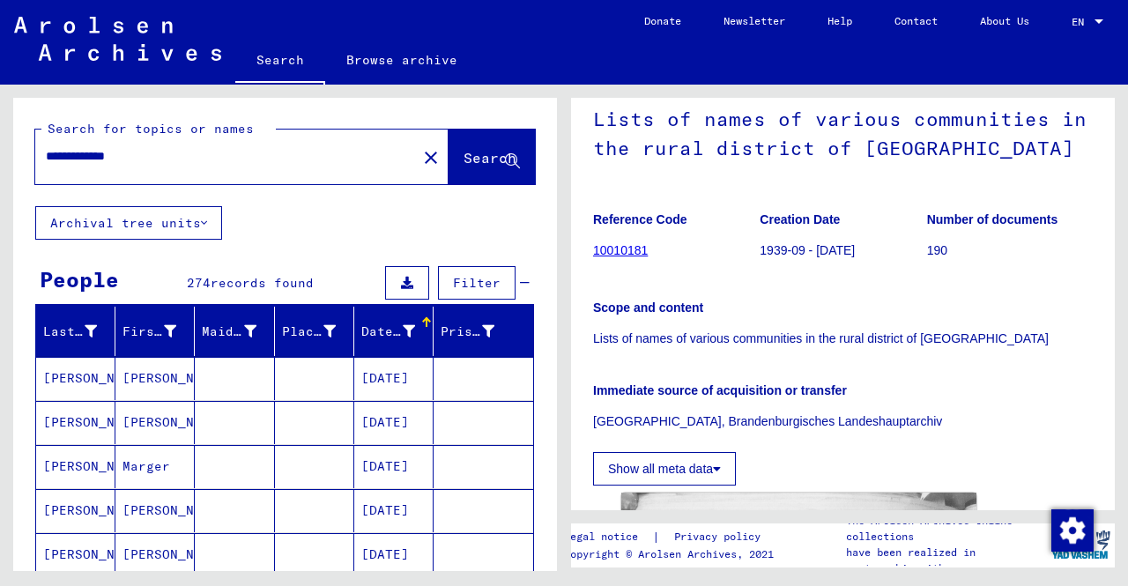
click at [122, 365] on mat-cell "[PERSON_NAME]" at bounding box center [154, 378] width 79 height 43
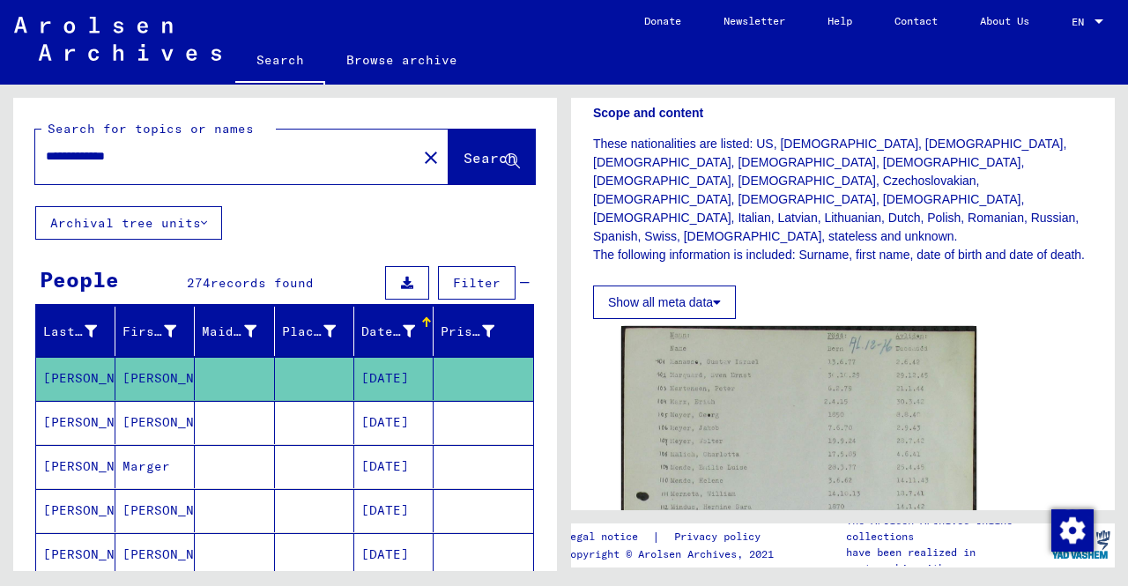
scroll to position [441, 0]
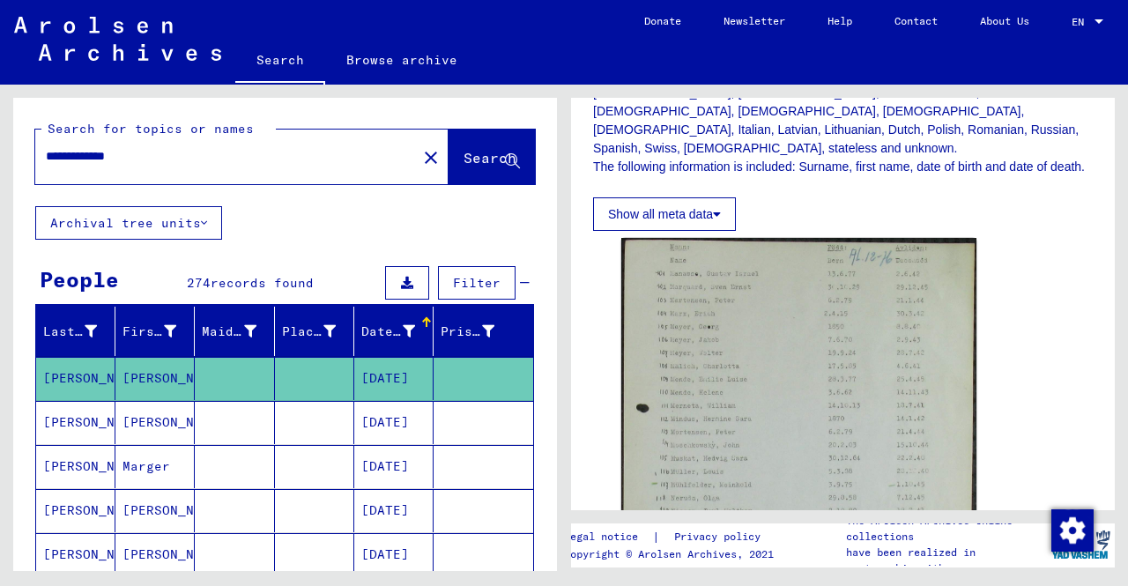
click at [444, 408] on mat-cell at bounding box center [484, 422] width 100 height 43
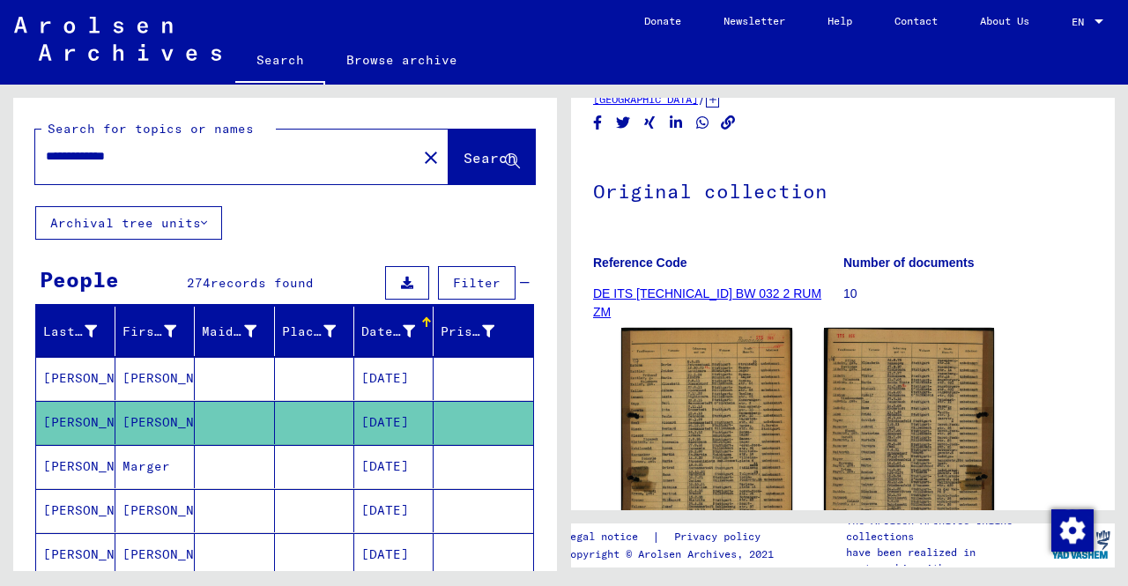
scroll to position [176, 0]
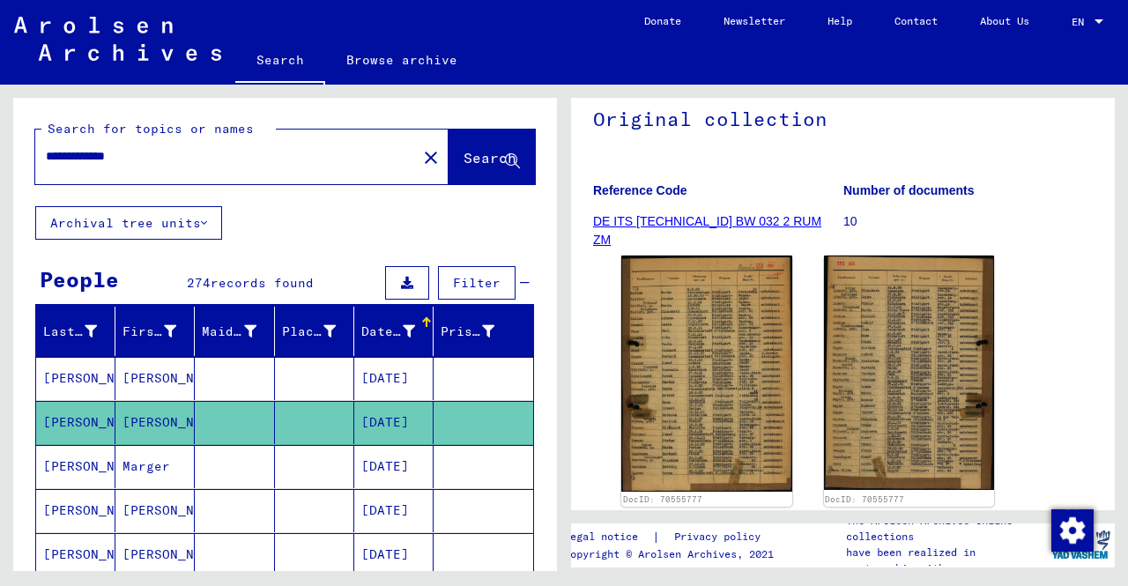
click at [447, 518] on mat-cell at bounding box center [484, 510] width 100 height 43
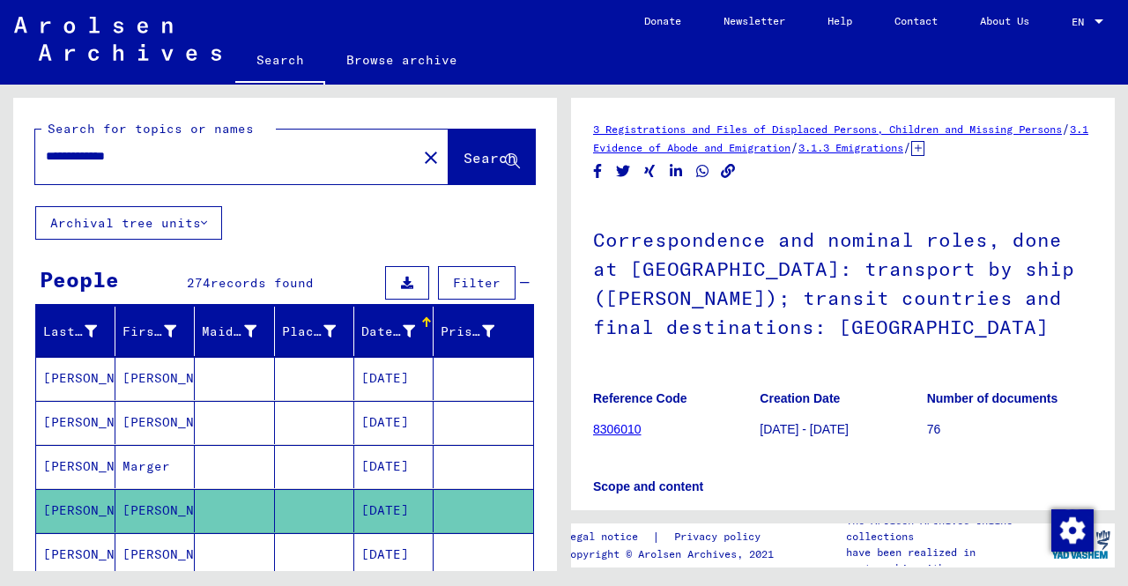
scroll to position [264, 0]
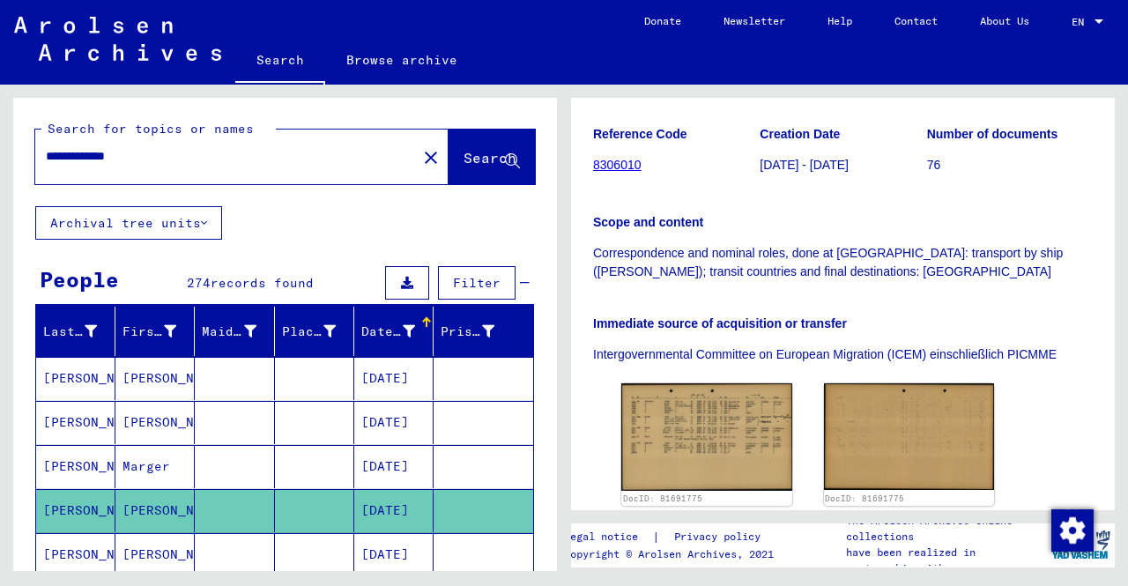
click at [392, 545] on mat-cell "[DATE]" at bounding box center [393, 554] width 79 height 43
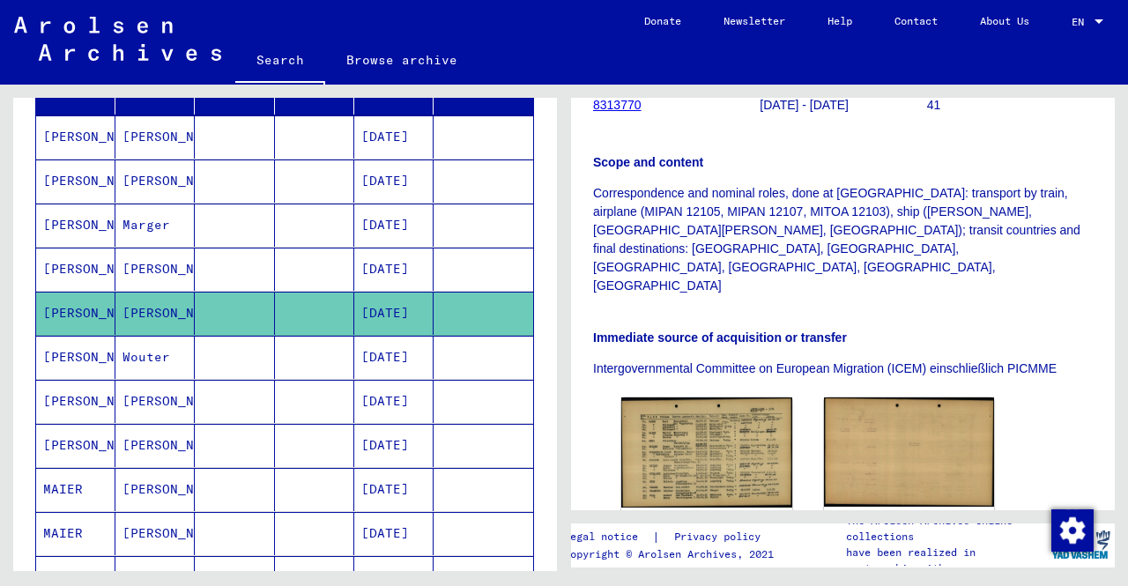
scroll to position [264, 0]
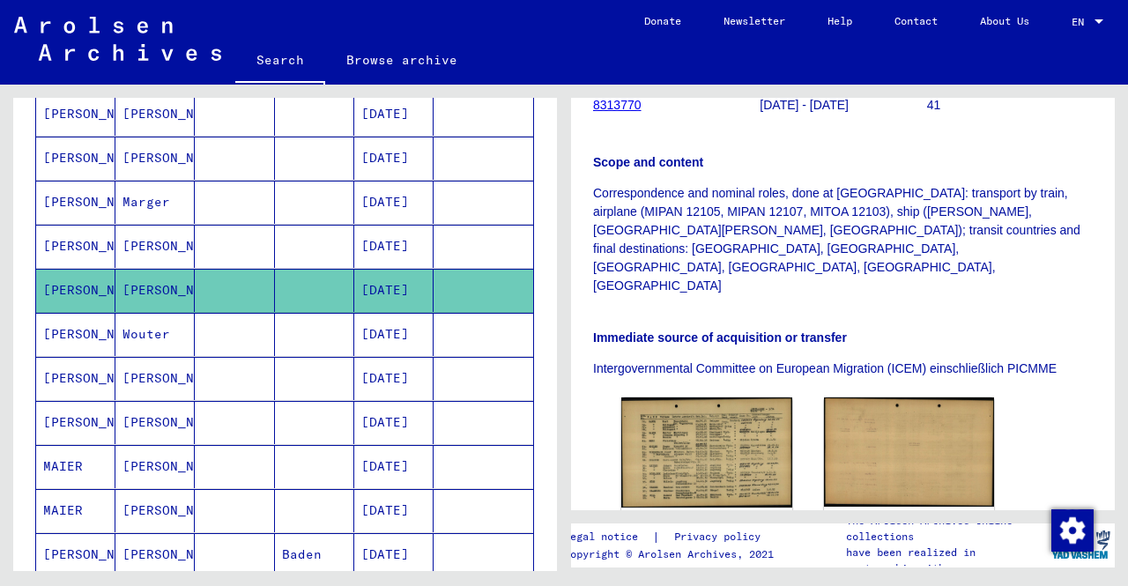
click at [313, 535] on mat-cell "Baden" at bounding box center [314, 554] width 79 height 43
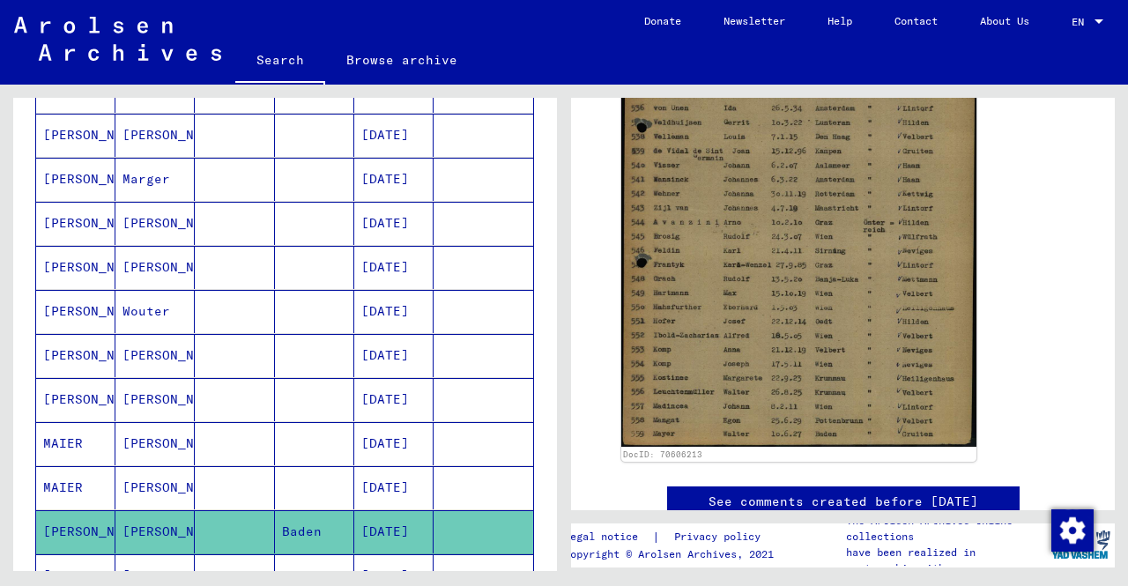
scroll to position [352, 0]
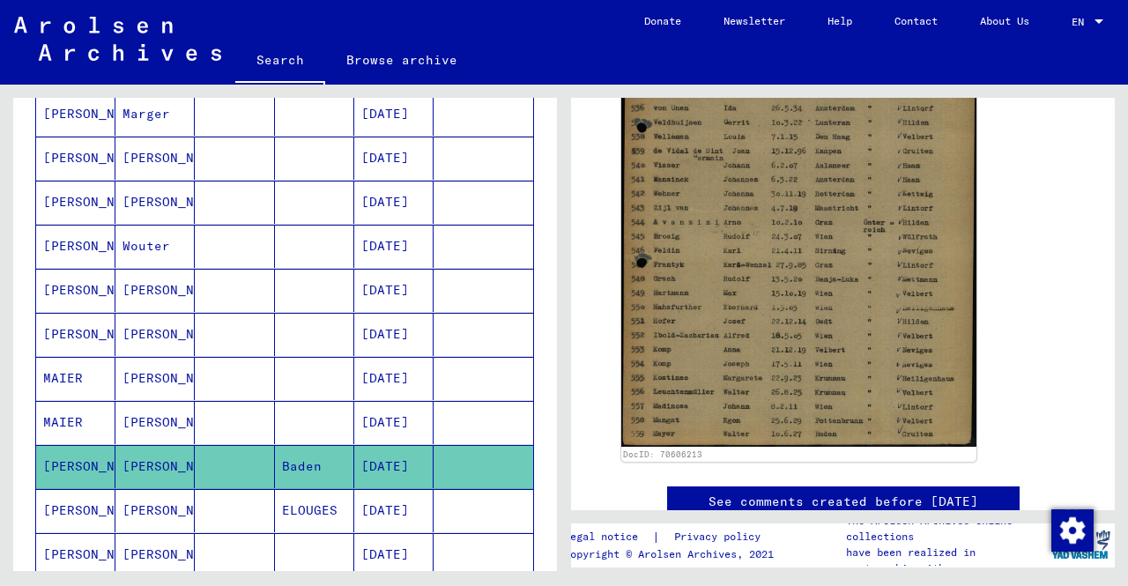
click at [372, 415] on mat-cell "[DATE]" at bounding box center [393, 422] width 79 height 43
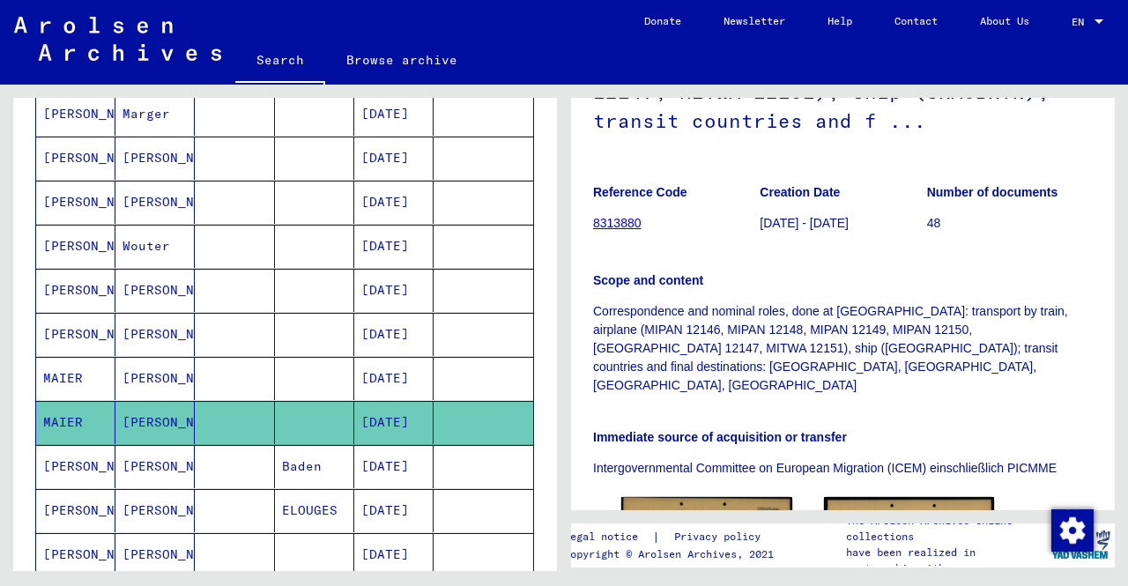
scroll to position [352, 0]
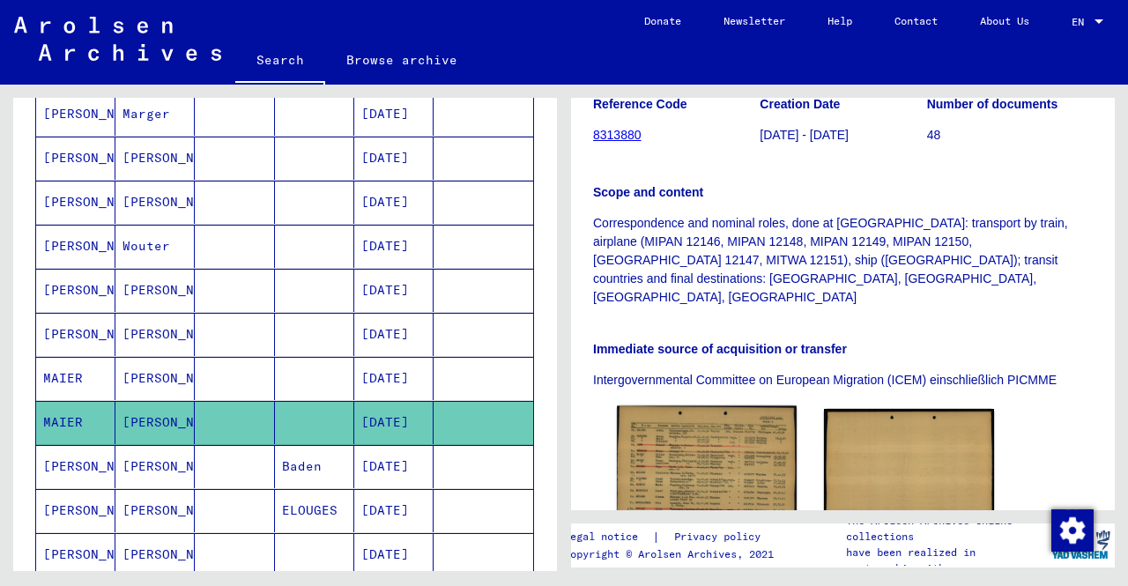
click at [715, 434] on img at bounding box center [706, 464] width 179 height 117
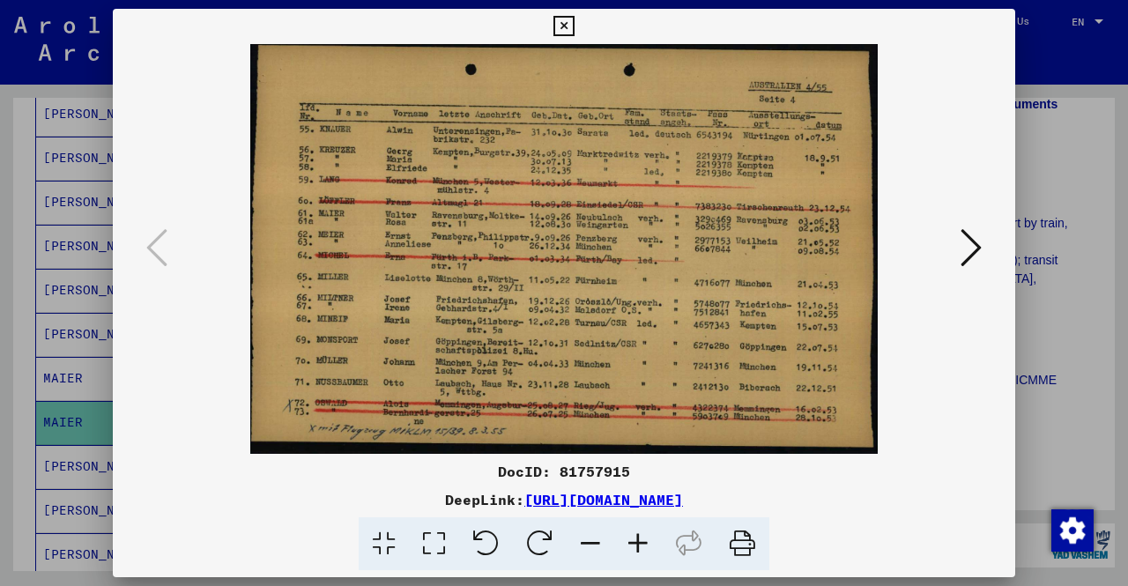
click at [9, 290] on div at bounding box center [564, 293] width 1128 height 586
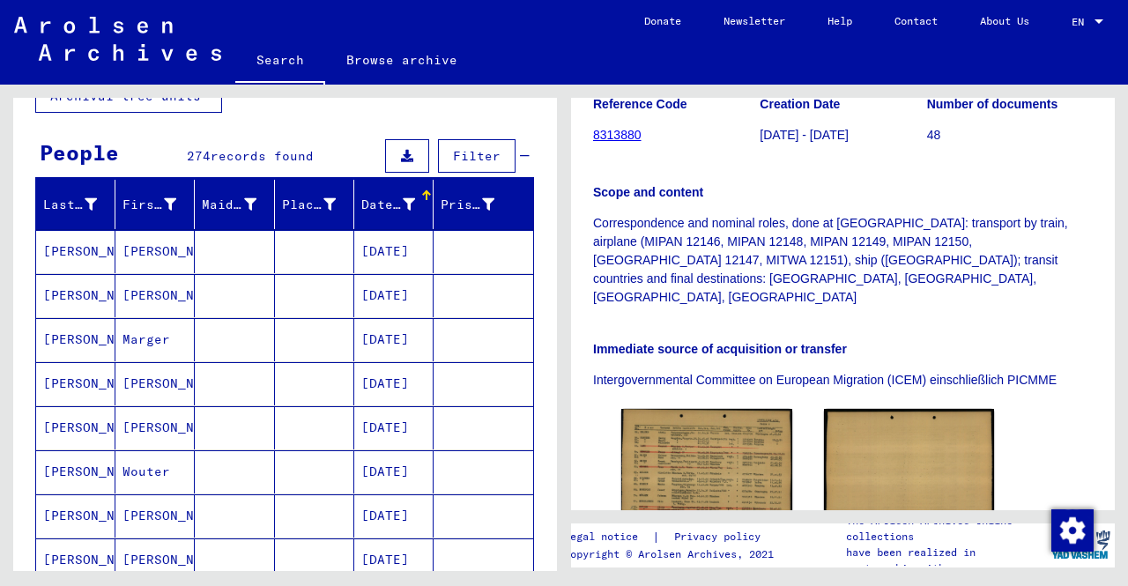
scroll to position [0, 0]
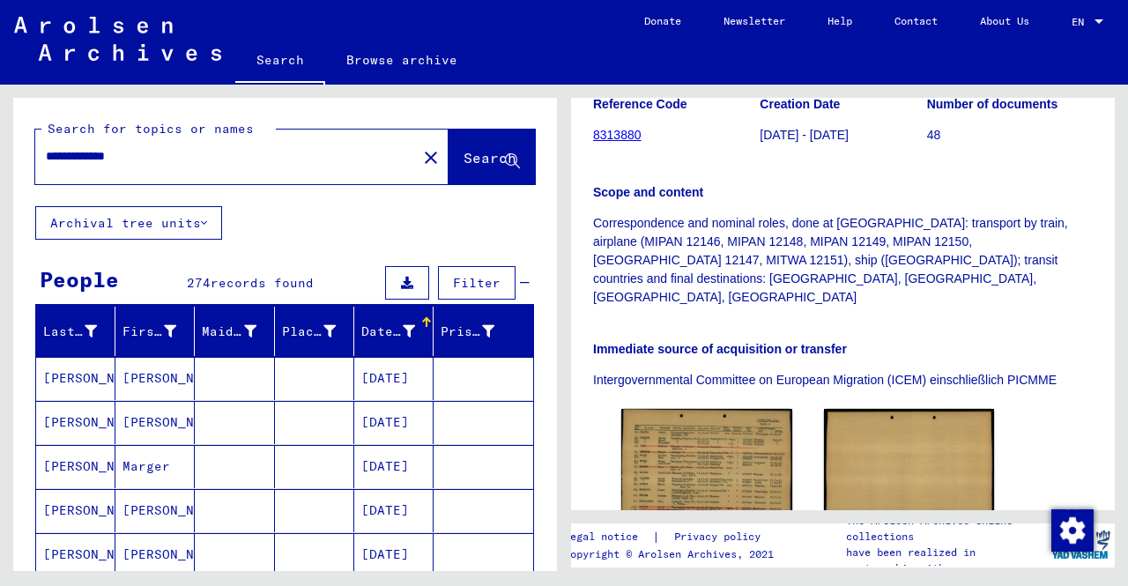
drag, startPoint x: 252, startPoint y: 161, endPoint x: 0, endPoint y: 154, distance: 252.1
click at [0, 154] on div "**********" at bounding box center [282, 328] width 564 height 486
type input "**********"
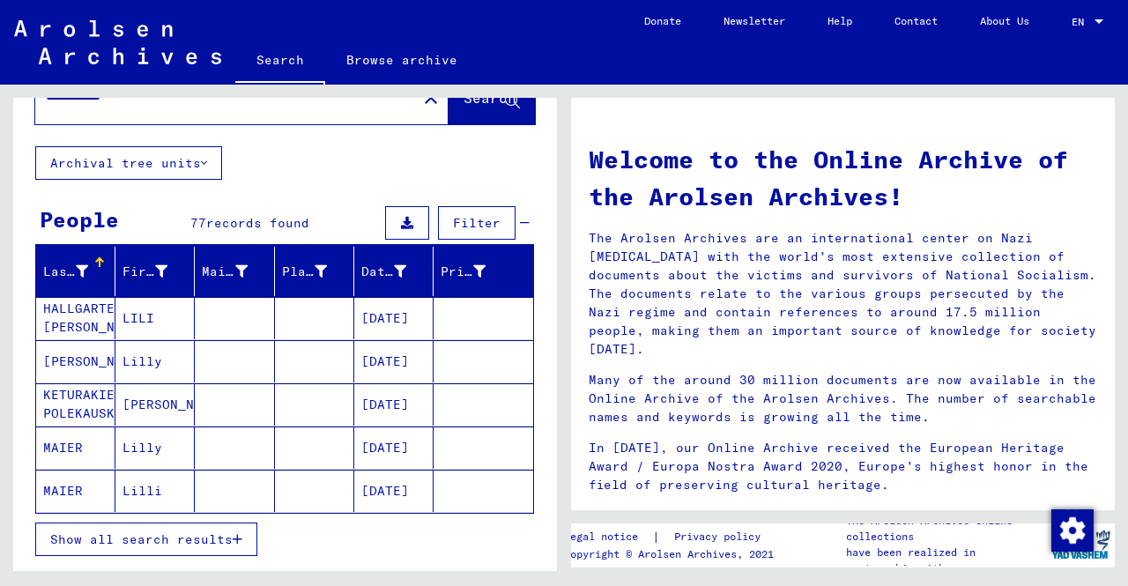
scroll to position [88, 0]
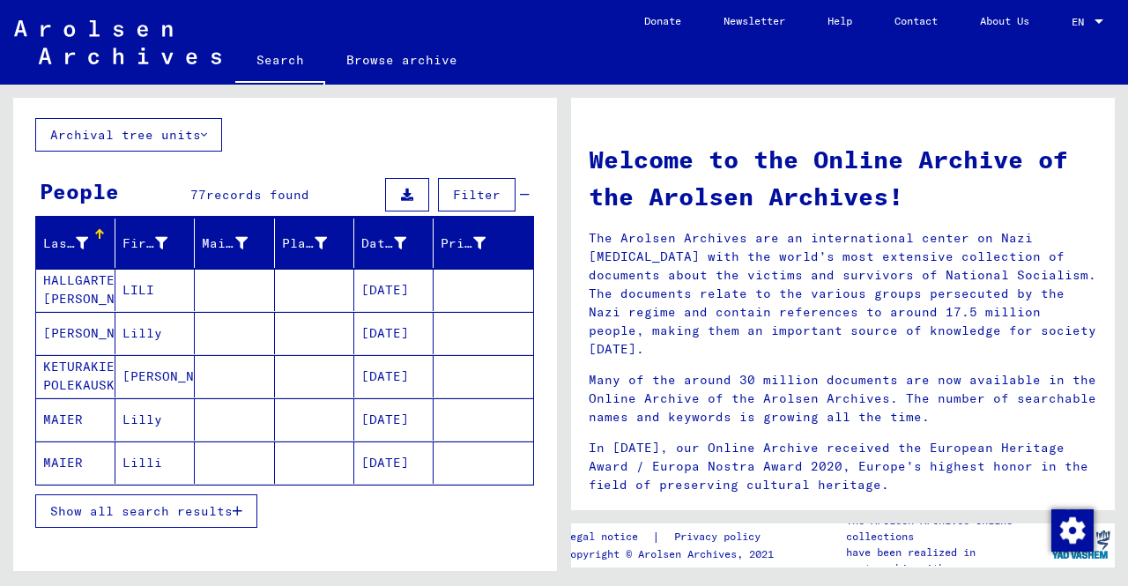
click at [118, 506] on span "Show all search results" at bounding box center [141, 511] width 182 height 16
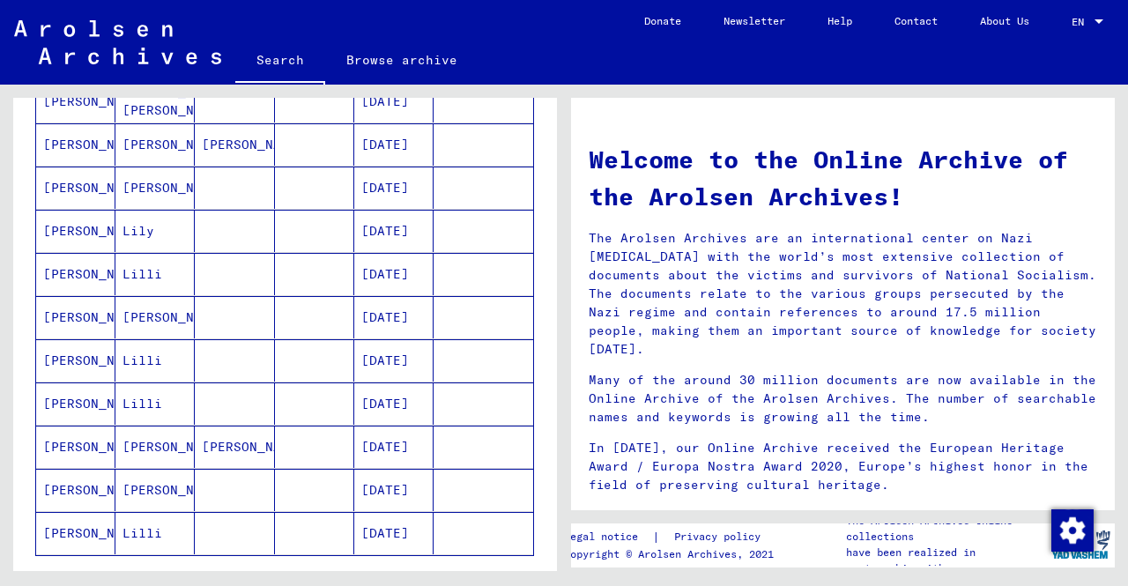
scroll to position [969, 0]
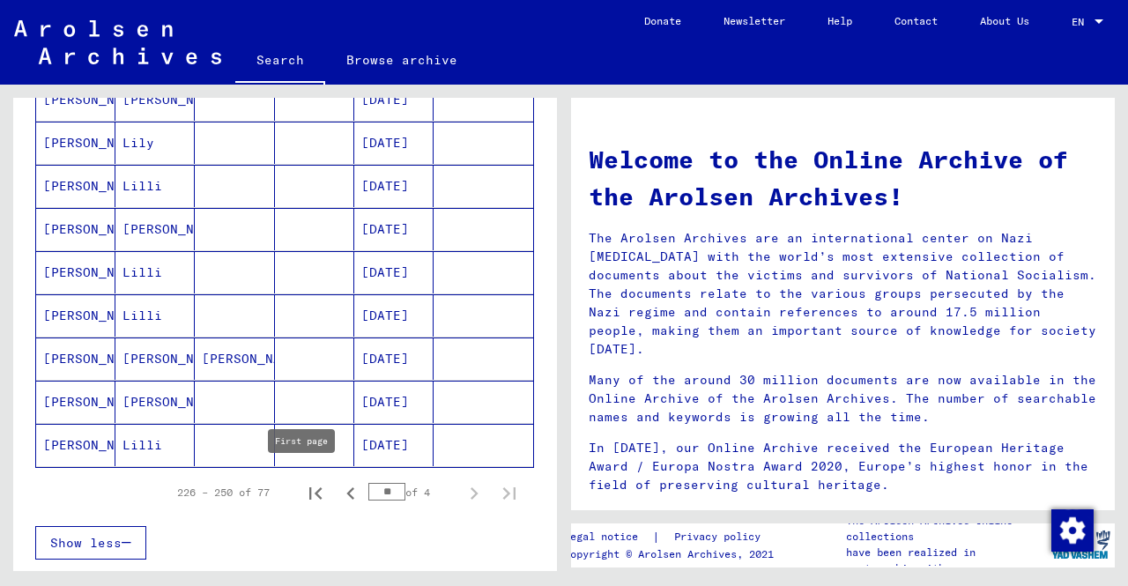
drag, startPoint x: 299, startPoint y: 483, endPoint x: 391, endPoint y: 488, distance: 92.7
click at [303, 484] on icon "First page" at bounding box center [315, 493] width 25 height 25
click at [462, 491] on icon "Next page" at bounding box center [474, 493] width 25 height 25
type input "*"
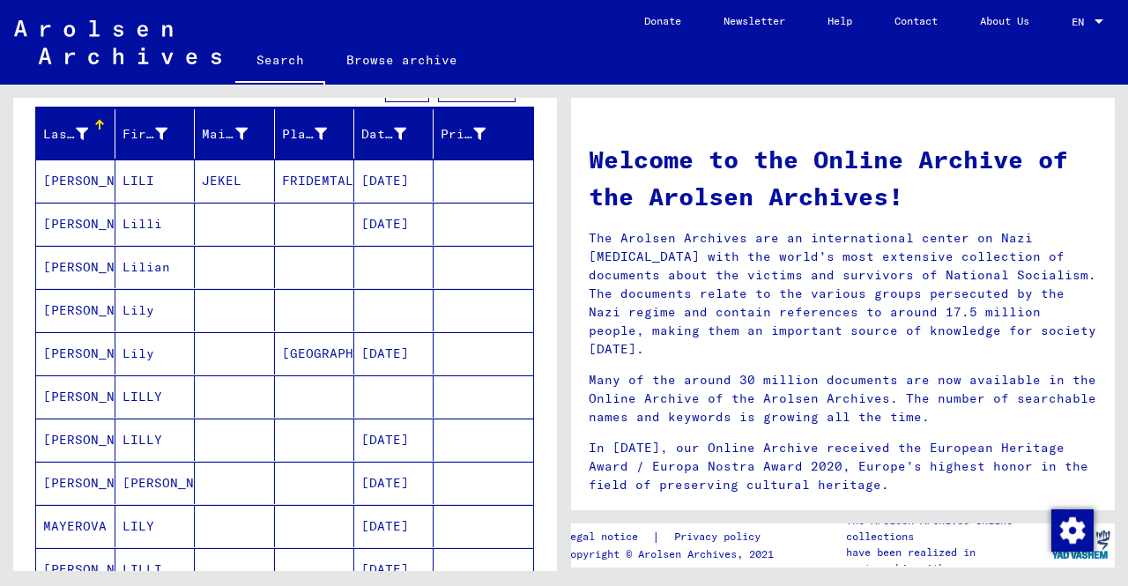
scroll to position [176, 0]
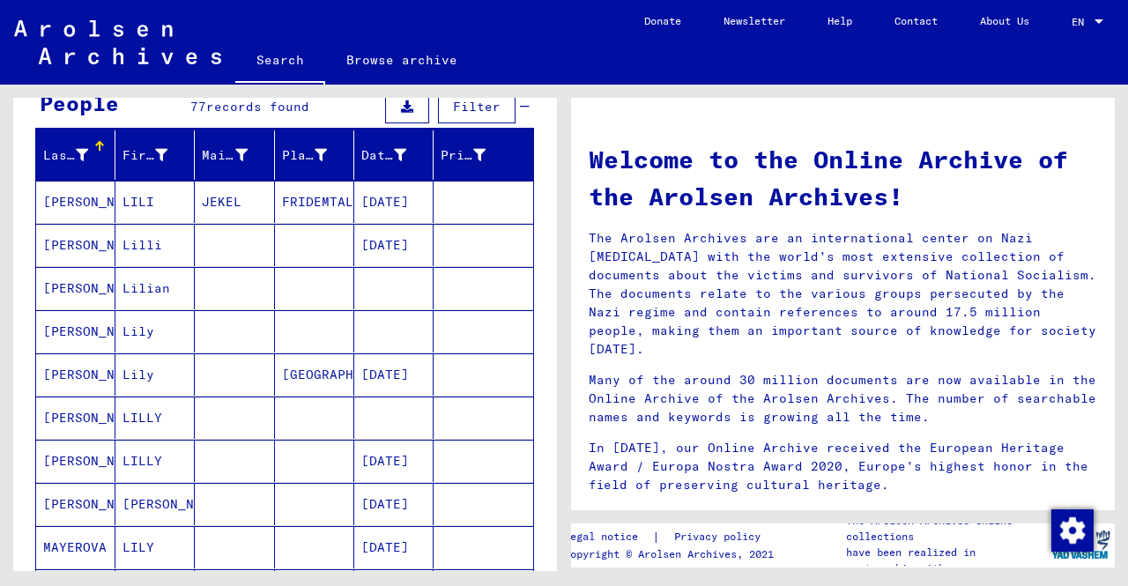
click at [402, 376] on mat-cell "[DATE]" at bounding box center [393, 374] width 79 height 42
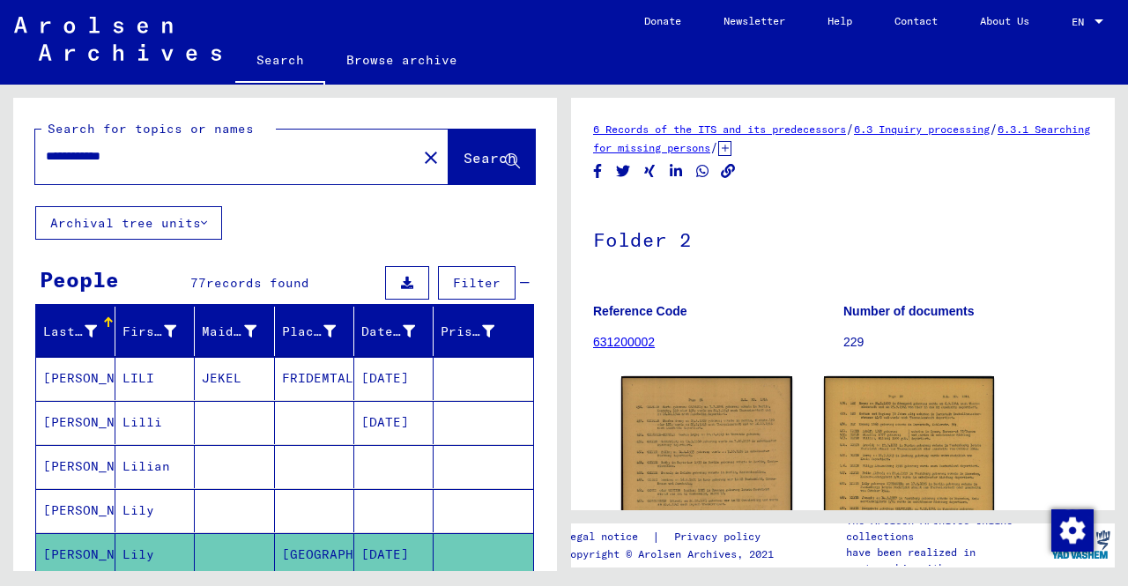
drag, startPoint x: 155, startPoint y: 158, endPoint x: 0, endPoint y: 152, distance: 155.2
click at [0, 152] on div "**********" at bounding box center [282, 328] width 564 height 486
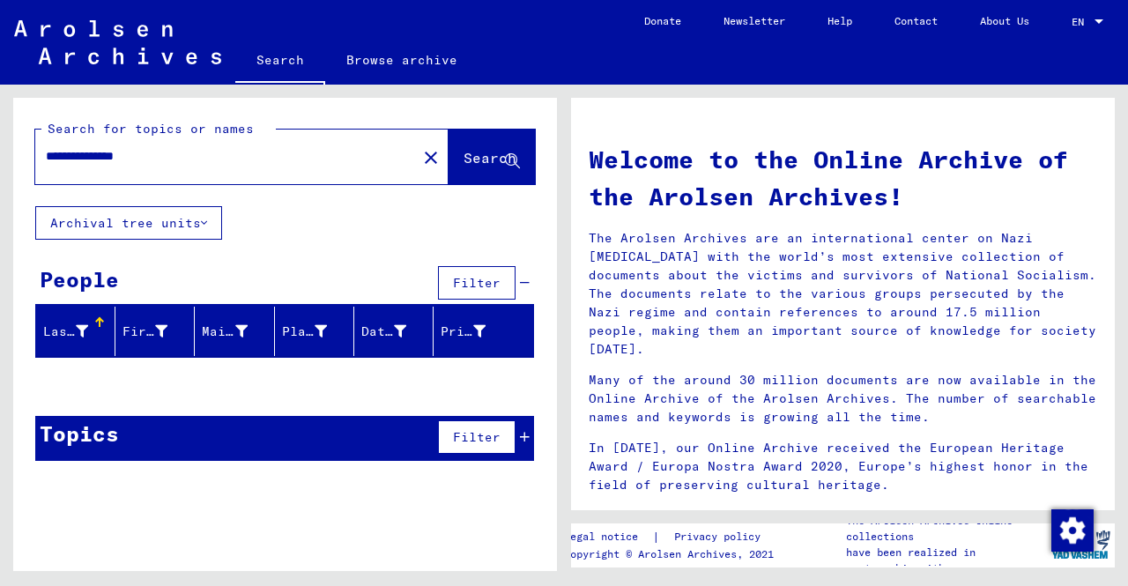
drag, startPoint x: 228, startPoint y: 148, endPoint x: 0, endPoint y: 168, distance: 229.1
click at [0, 168] on div "**********" at bounding box center [282, 328] width 564 height 486
type input "**********"
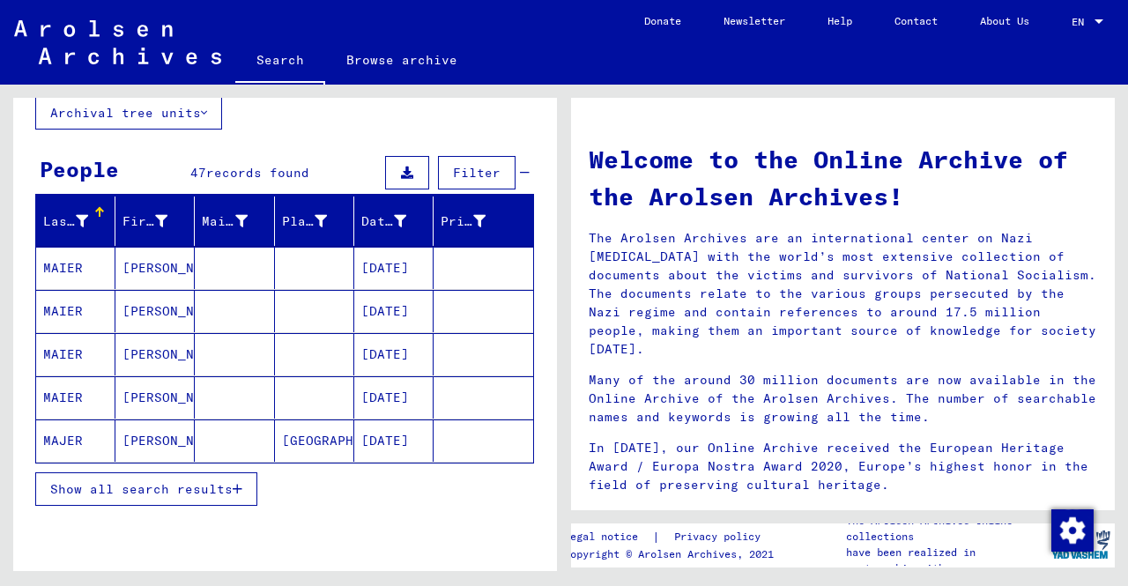
scroll to position [176, 0]
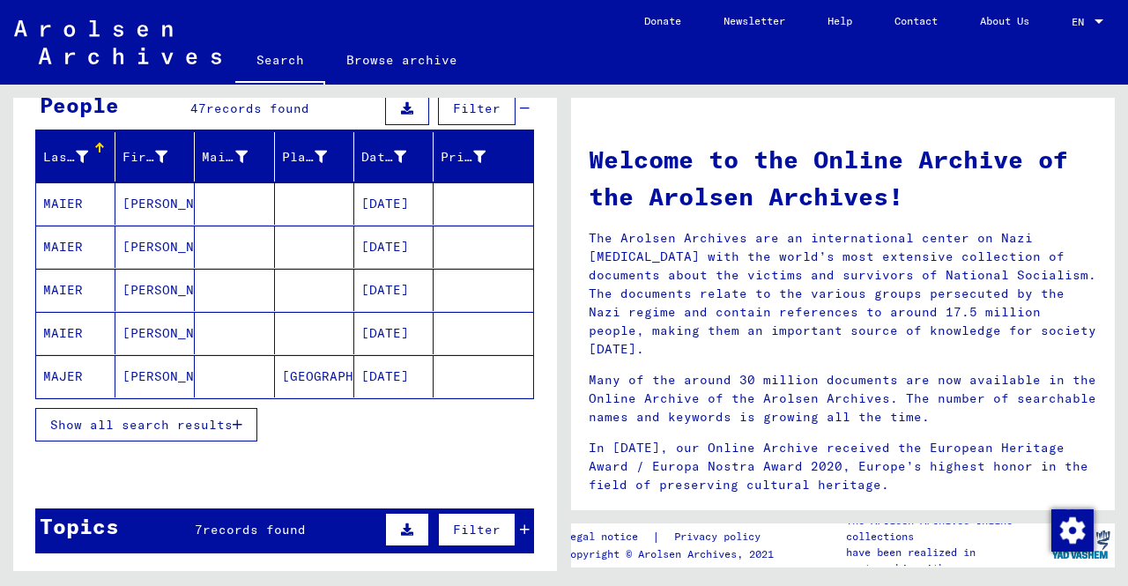
click at [222, 507] on yv-its-search-home "**********" at bounding box center [285, 245] width 544 height 644
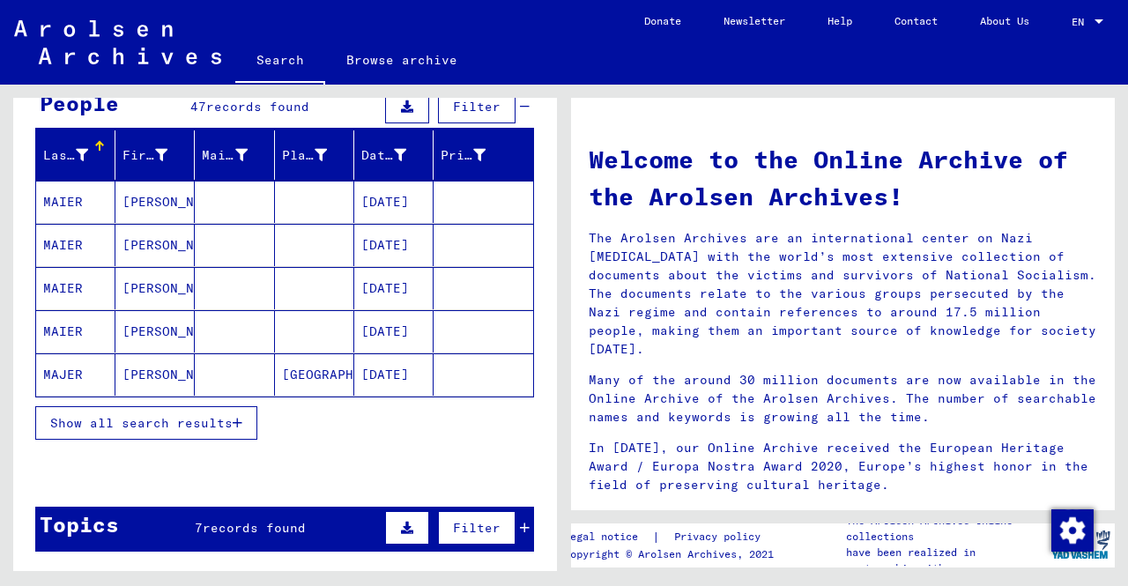
click at [222, 433] on button "Show all search results" at bounding box center [146, 422] width 222 height 33
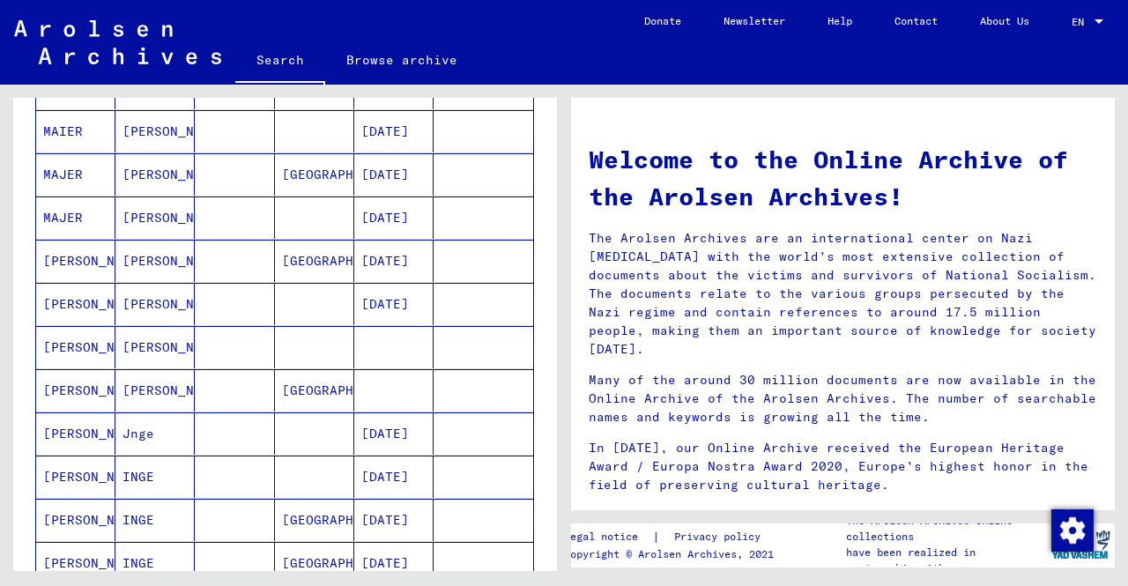
scroll to position [352, 0]
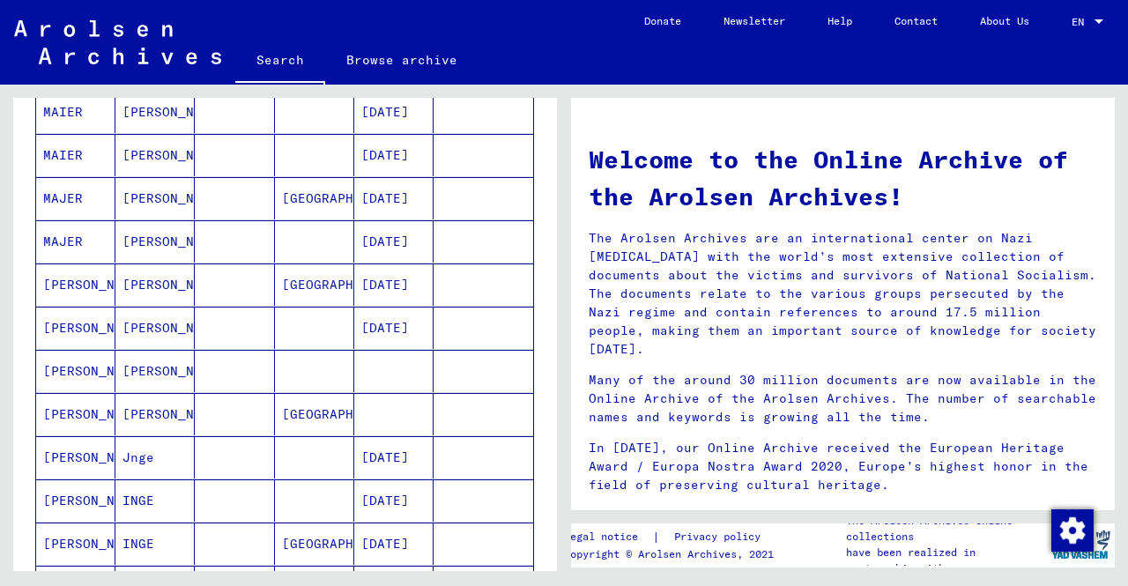
click at [263, 296] on mat-cell at bounding box center [234, 284] width 79 height 42
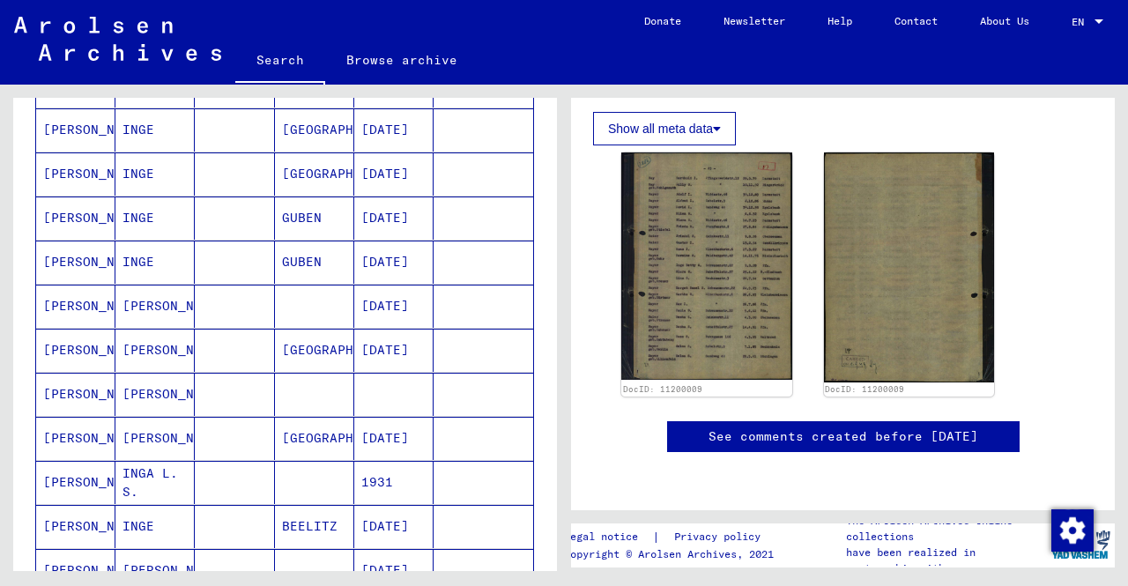
scroll to position [1059, 0]
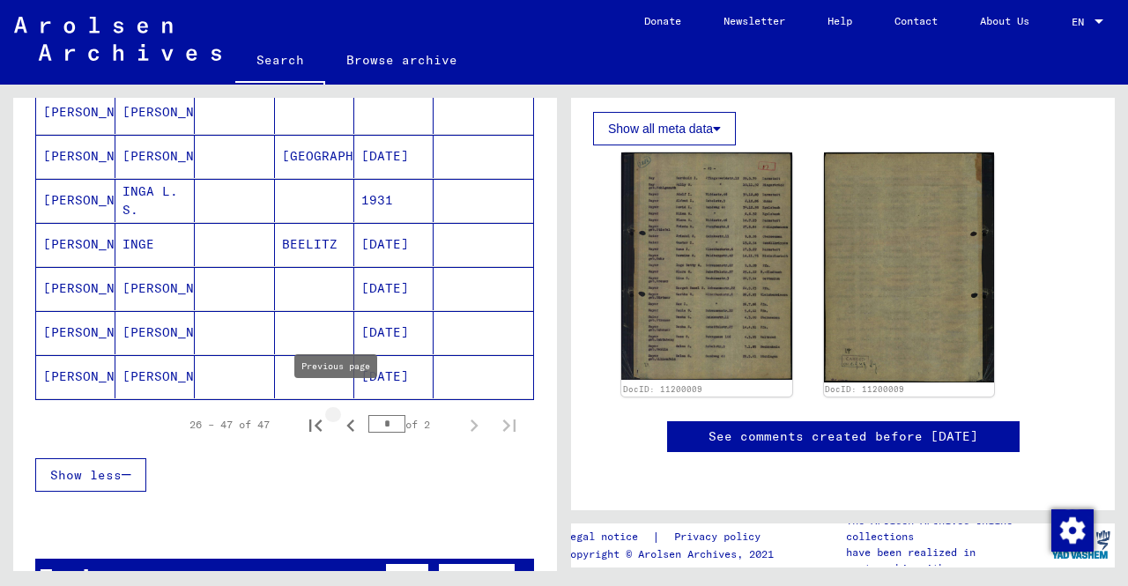
click at [352, 414] on button "Previous page" at bounding box center [350, 424] width 35 height 35
type input "*"
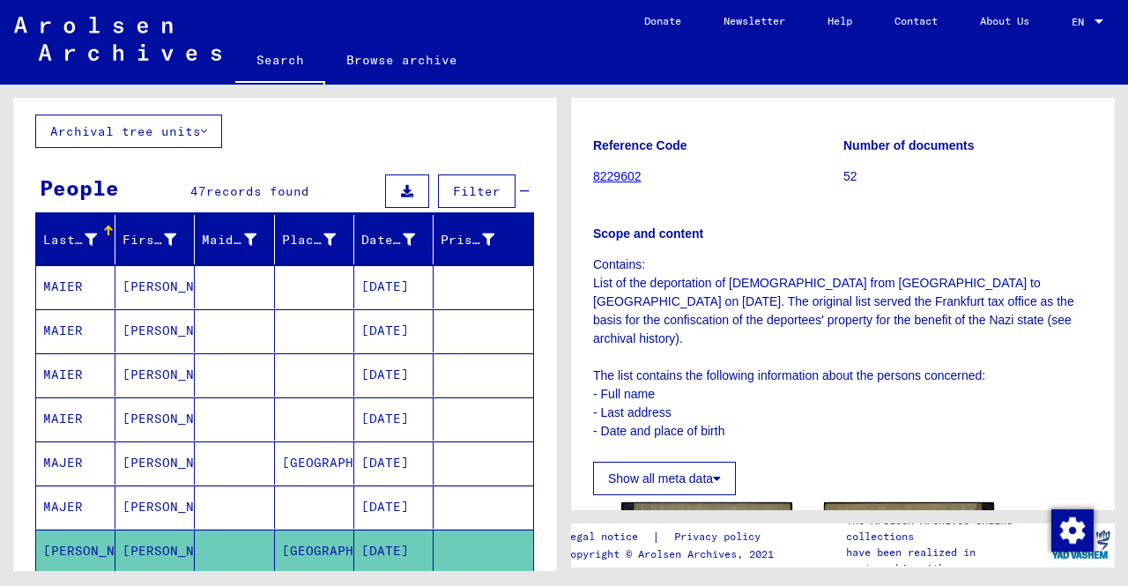
scroll to position [0, 0]
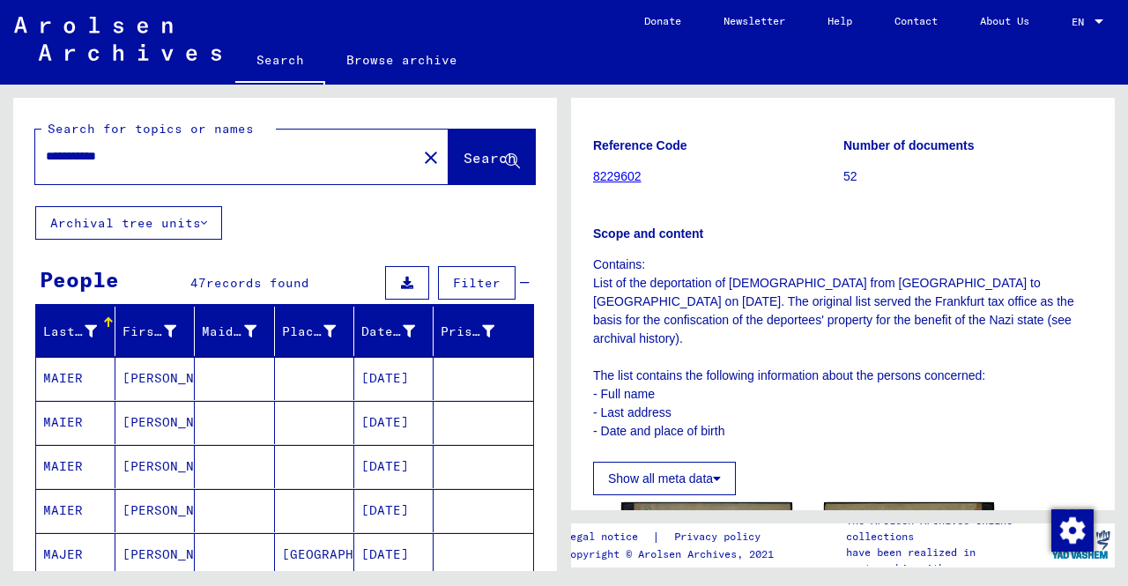
click at [183, 151] on input "**********" at bounding box center [226, 156] width 360 height 19
type input "**********"
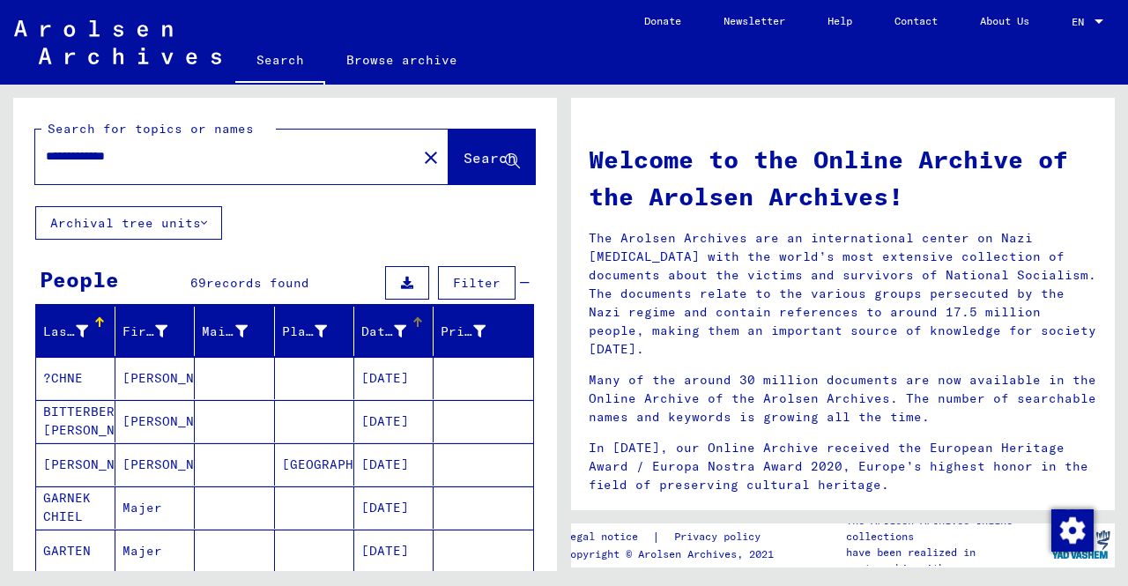
click at [374, 329] on div "Date of Birth" at bounding box center [383, 332] width 45 height 19
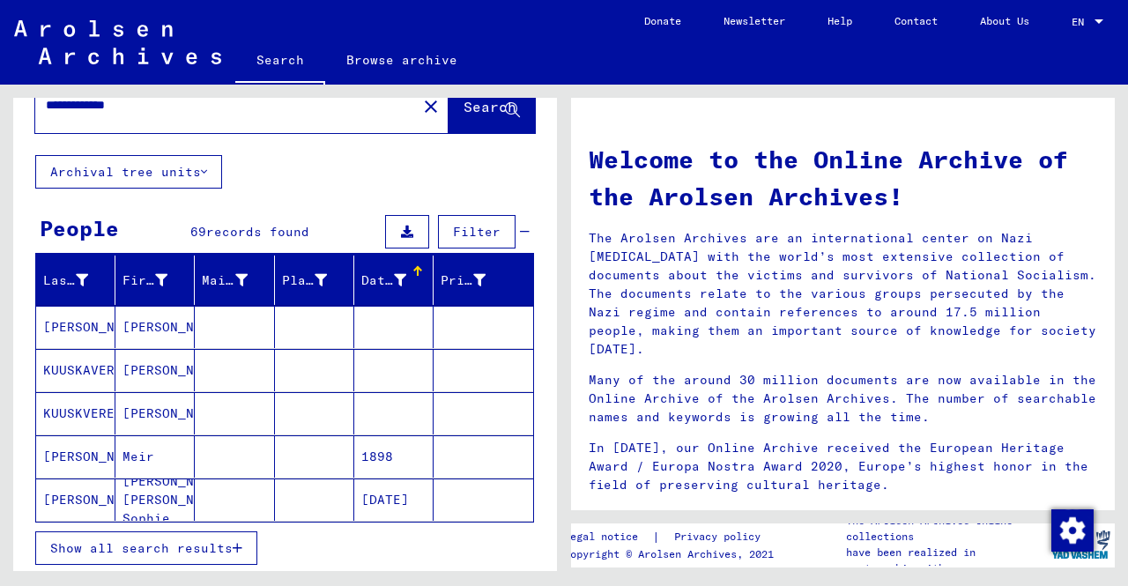
scroll to position [264, 0]
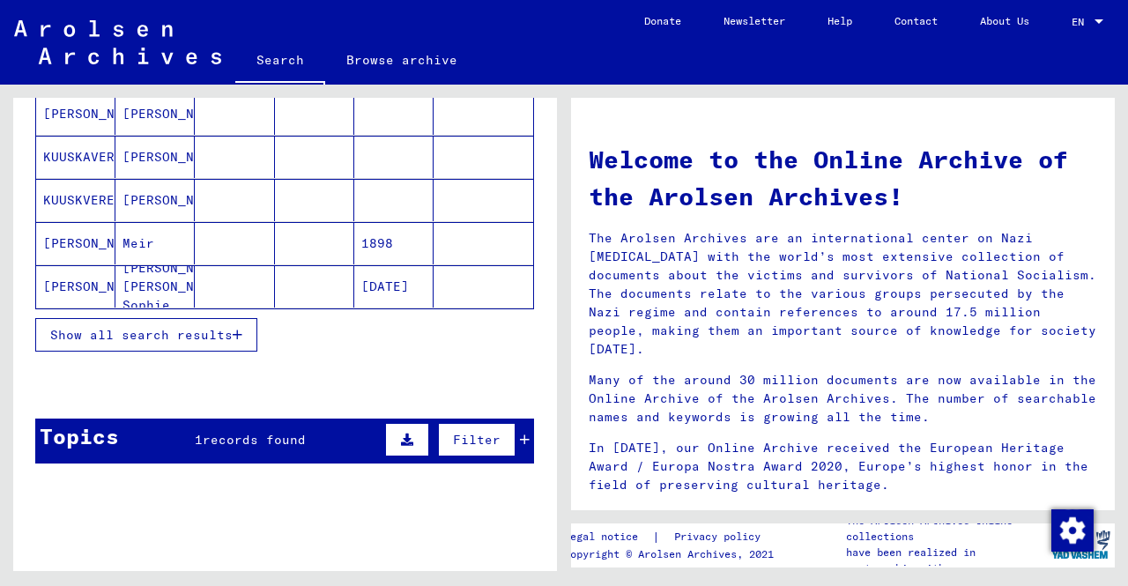
click at [217, 328] on span "Show all search results" at bounding box center [141, 335] width 182 height 16
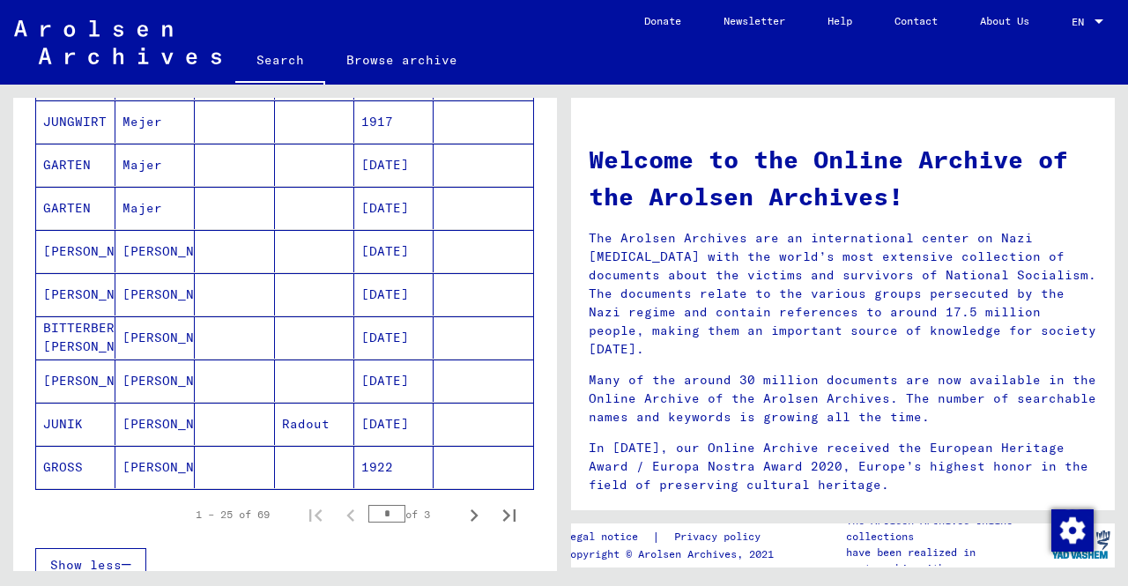
scroll to position [969, 0]
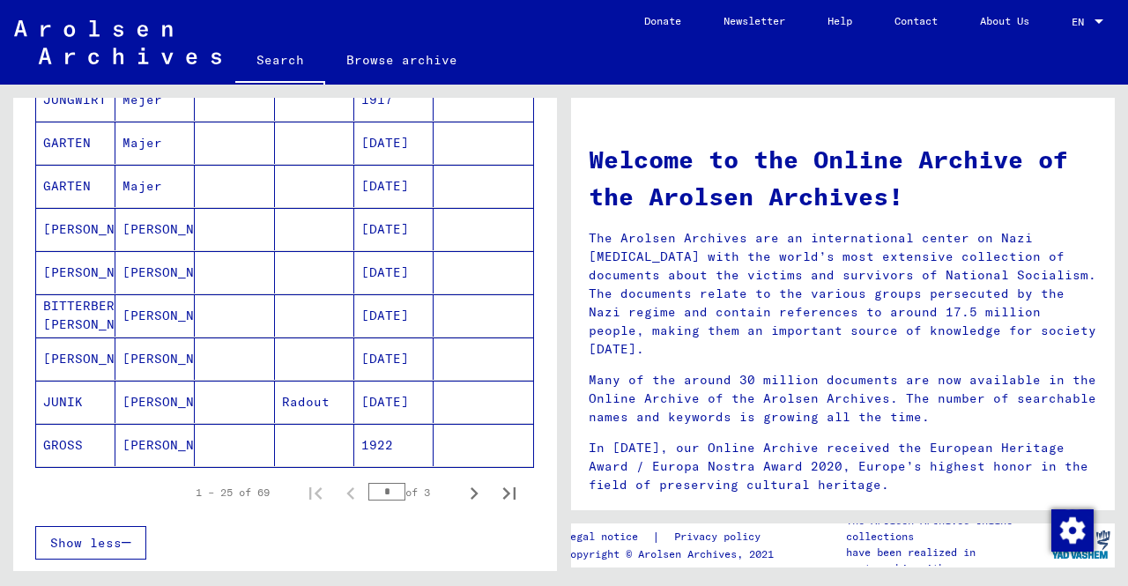
click at [363, 429] on mat-cell "1922" at bounding box center [393, 445] width 79 height 42
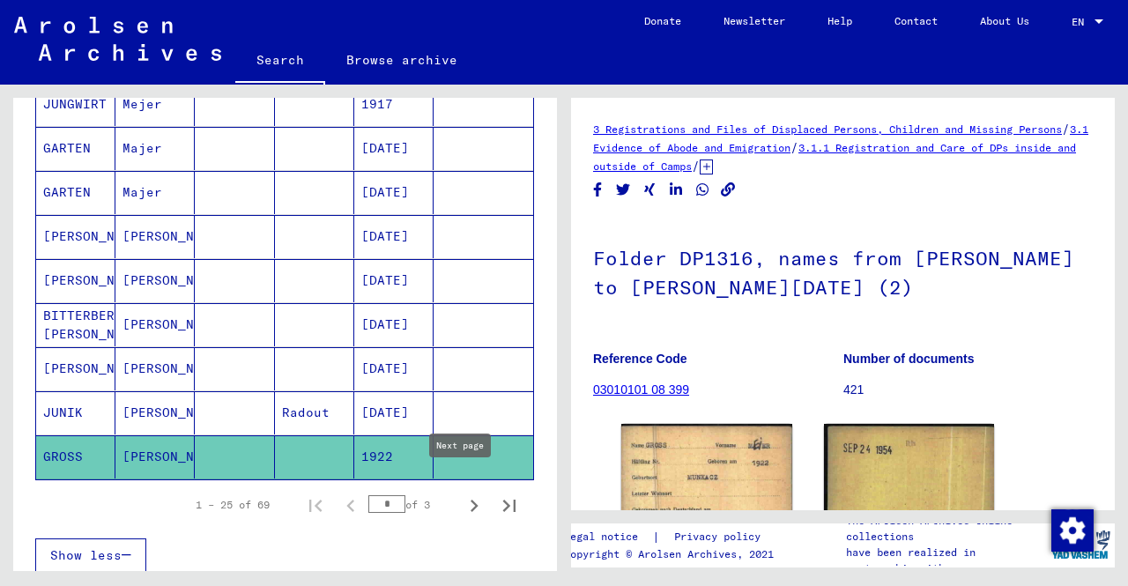
click at [462, 493] on icon "Next page" at bounding box center [474, 505] width 25 height 25
type input "*"
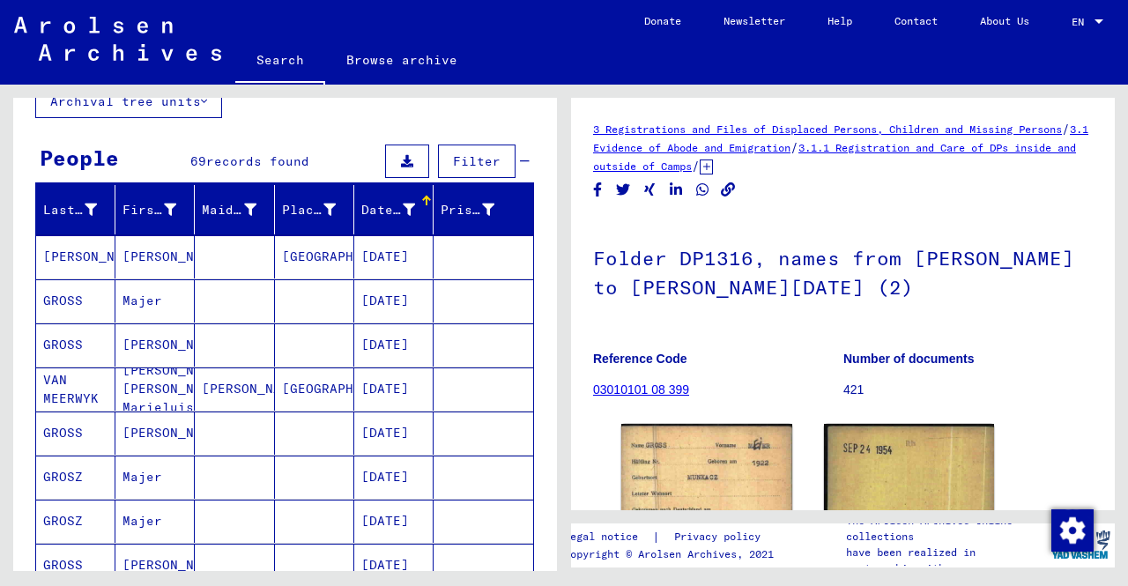
scroll to position [0, 0]
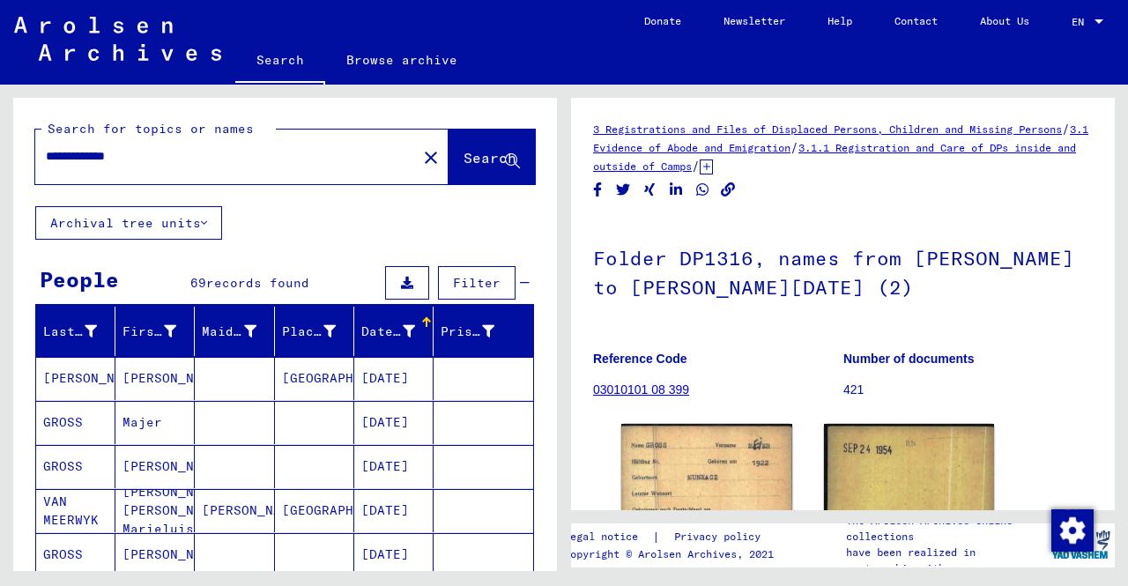
click at [468, 166] on span "Search" at bounding box center [490, 158] width 53 height 18
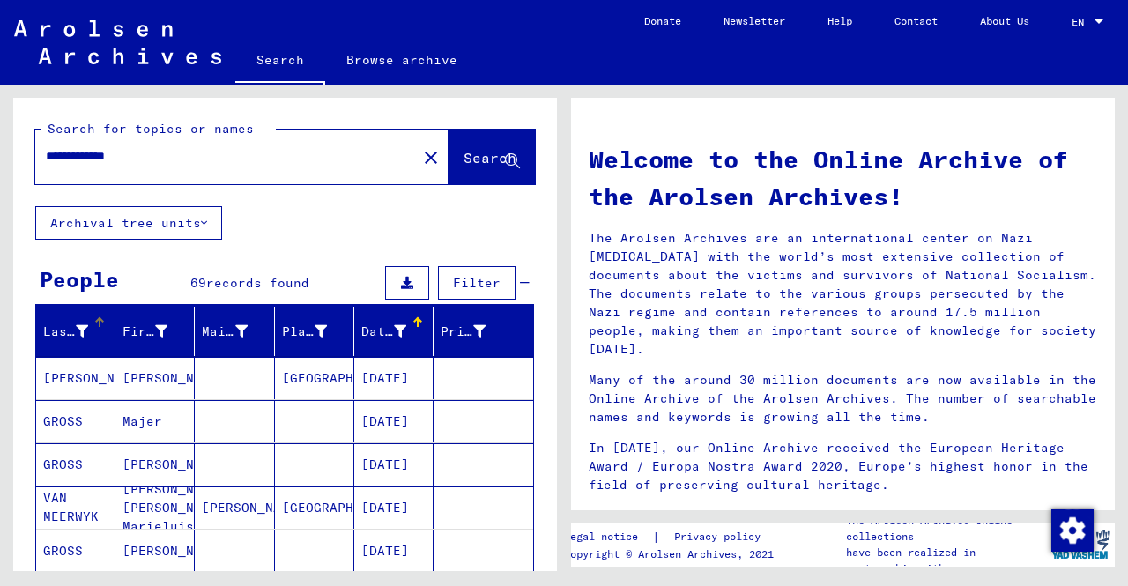
click at [50, 326] on div "Last Name" at bounding box center [65, 332] width 45 height 19
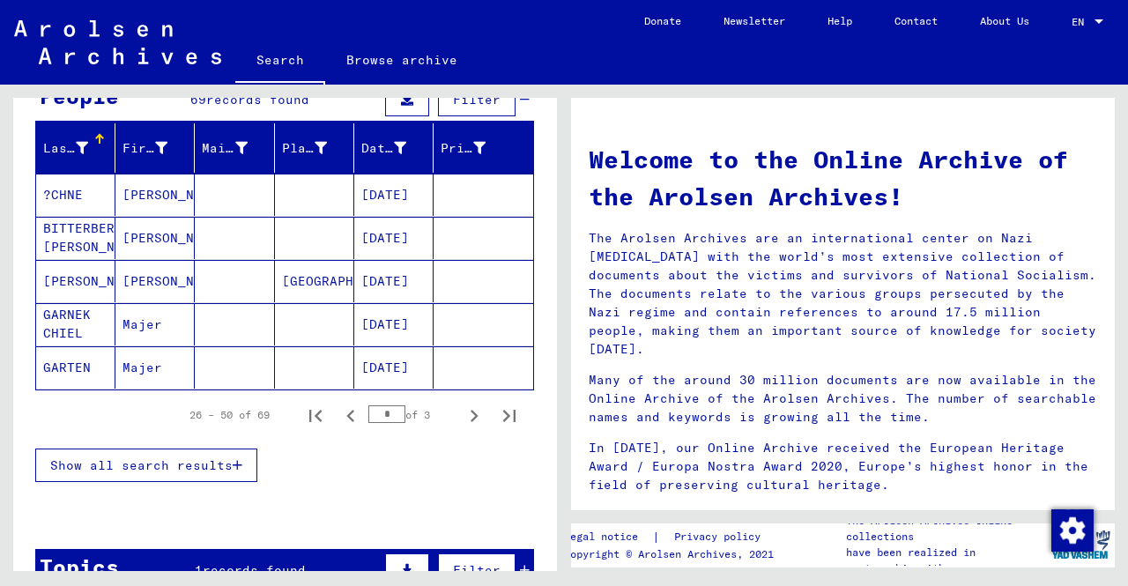
scroll to position [350, 0]
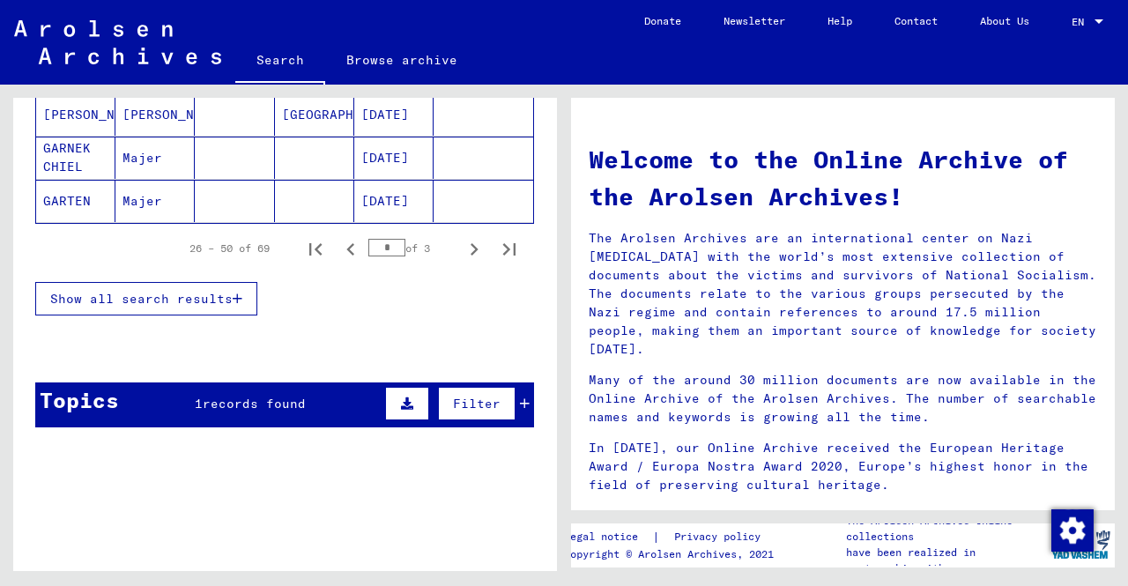
click at [178, 296] on span "Show all search results" at bounding box center [141, 299] width 182 height 16
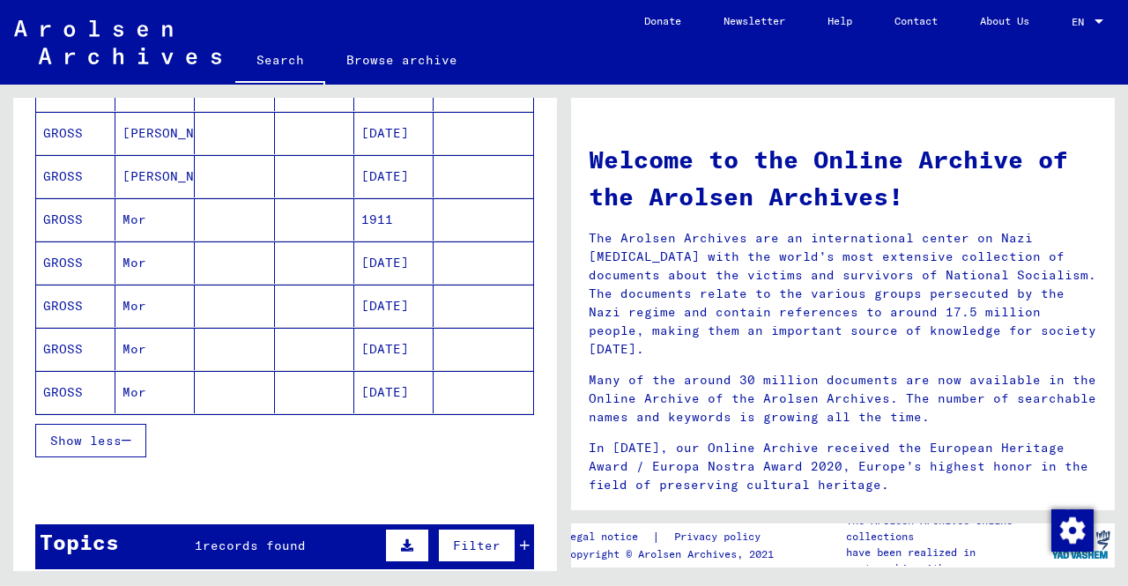
scroll to position [1158, 0]
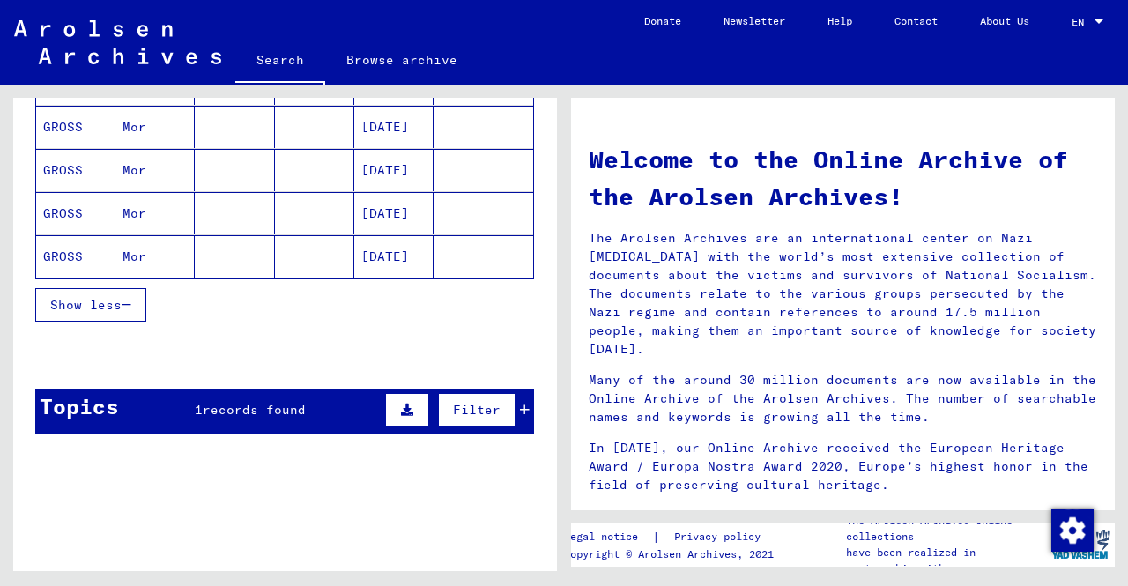
click at [299, 257] on mat-cell at bounding box center [314, 256] width 79 height 42
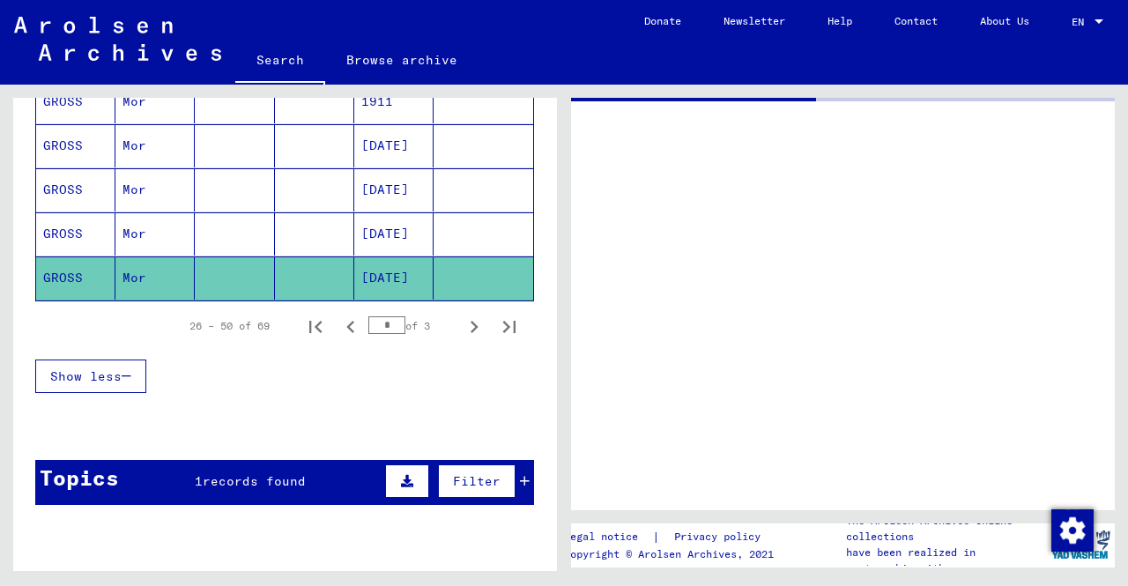
scroll to position [1171, 0]
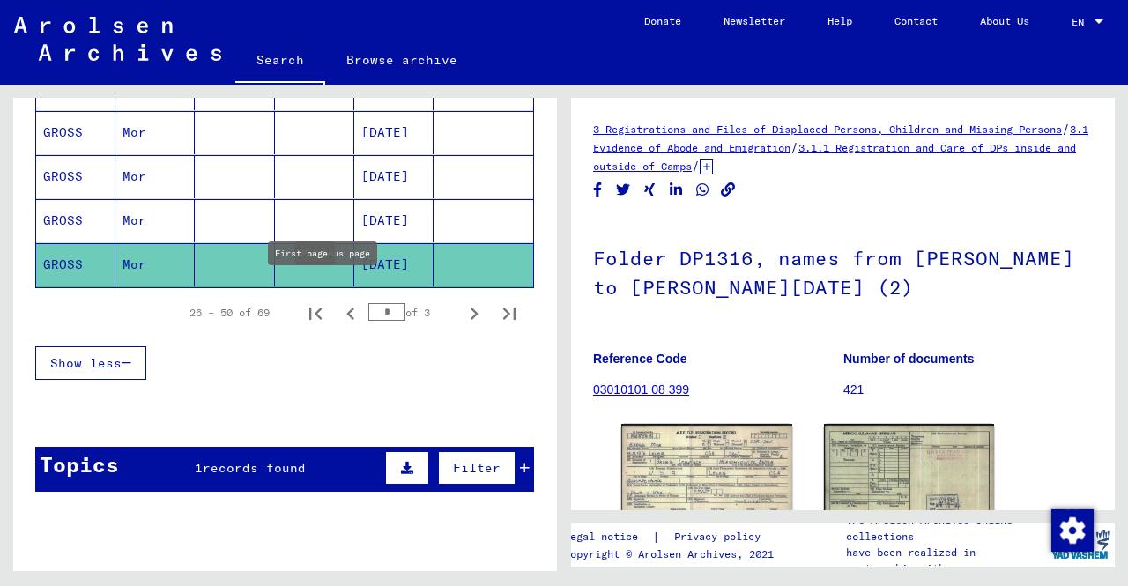
click at [303, 301] on icon "First page" at bounding box center [315, 313] width 25 height 25
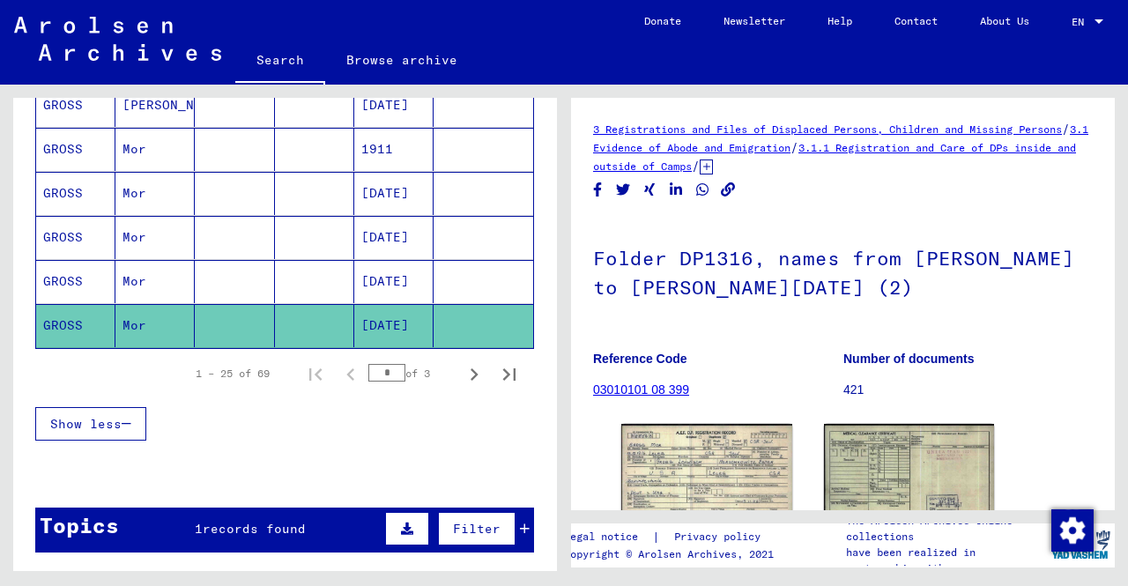
scroll to position [1083, 0]
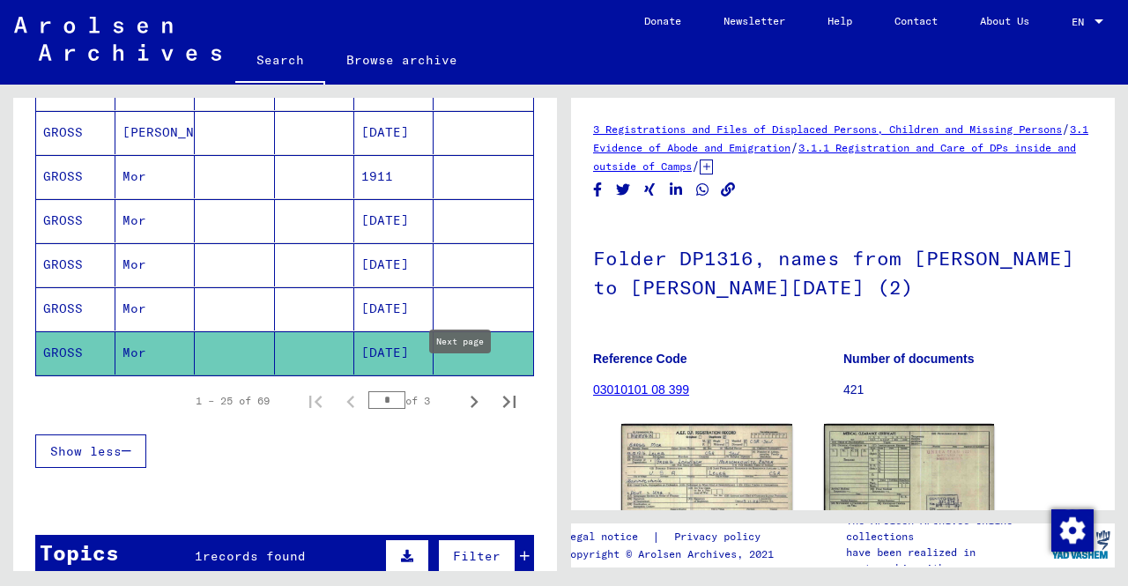
click at [471, 396] on icon "Next page" at bounding box center [475, 402] width 8 height 12
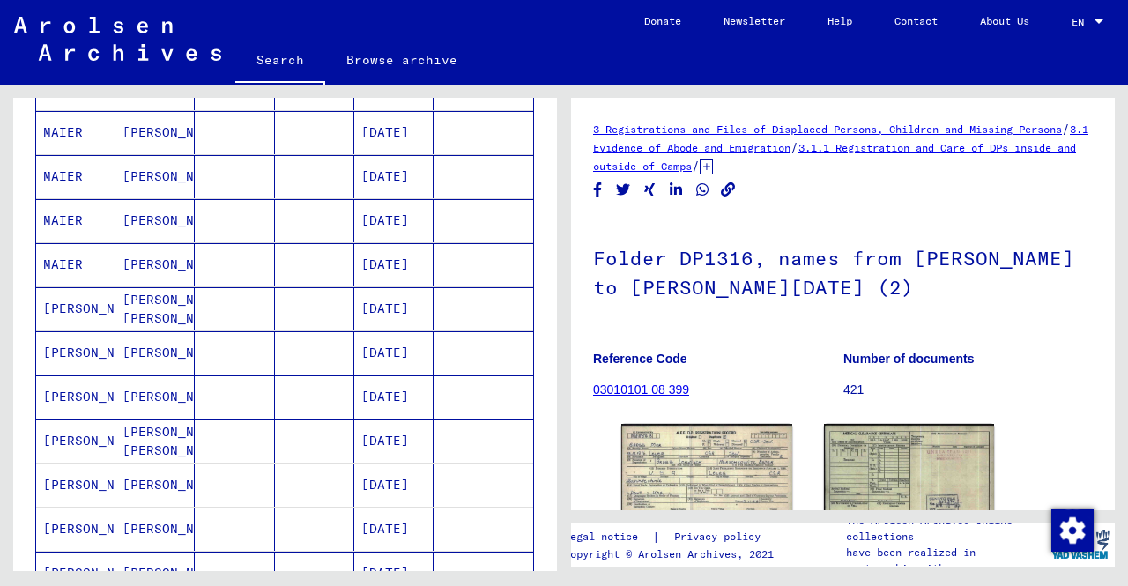
scroll to position [907, 0]
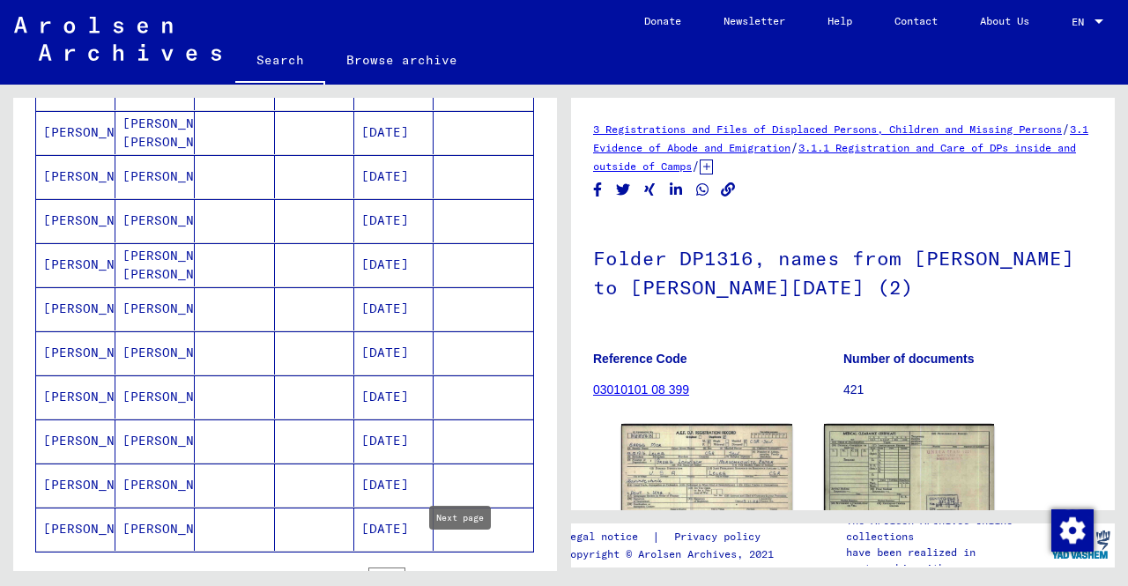
click at [467, 566] on icon "Next page" at bounding box center [474, 578] width 25 height 25
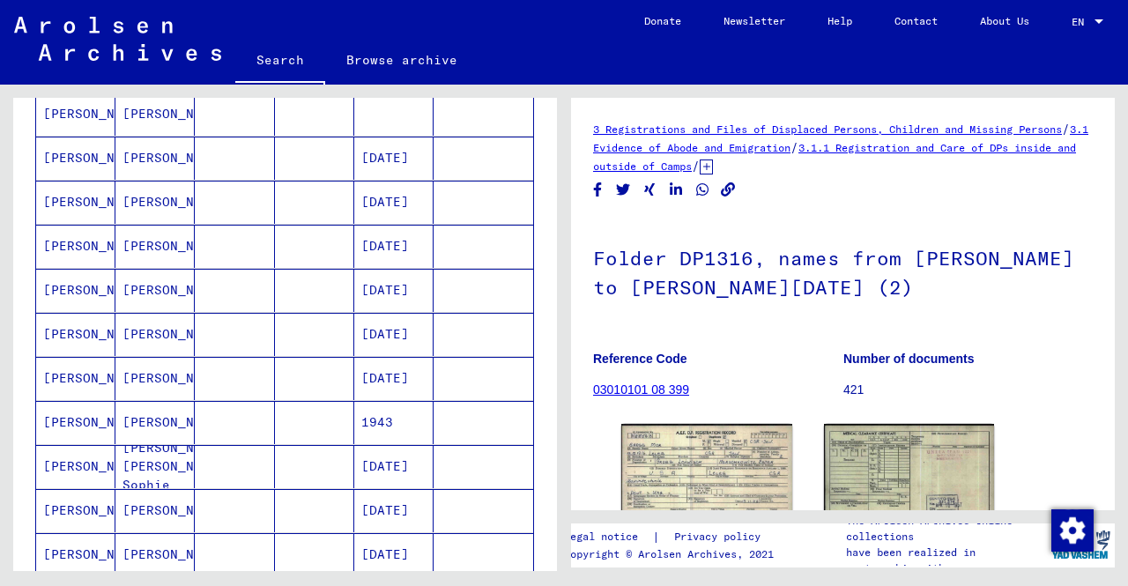
scroll to position [793, 0]
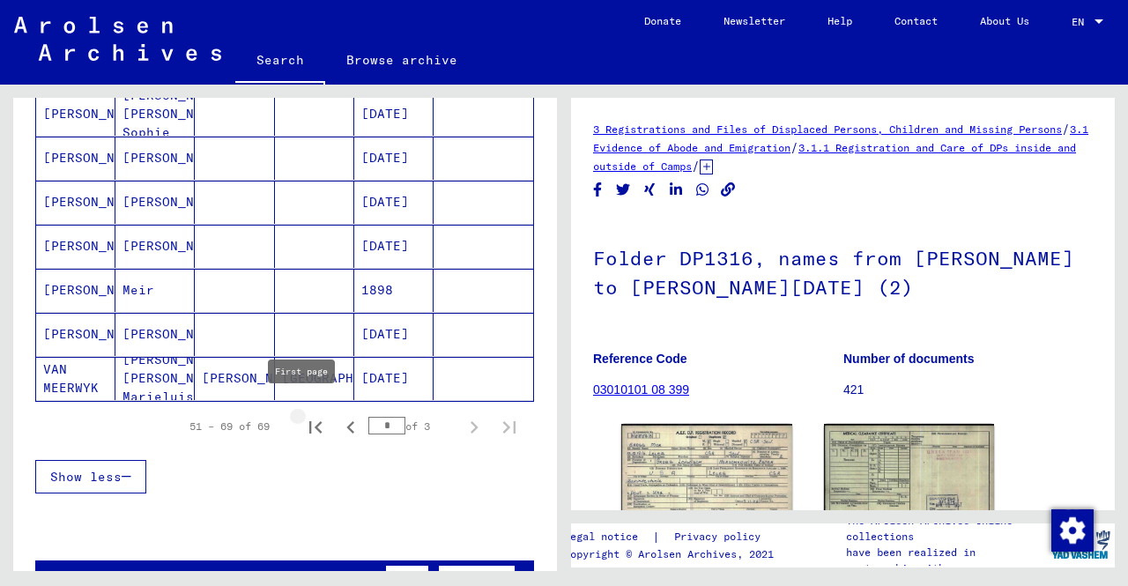
click at [303, 415] on icon "First page" at bounding box center [315, 427] width 25 height 25
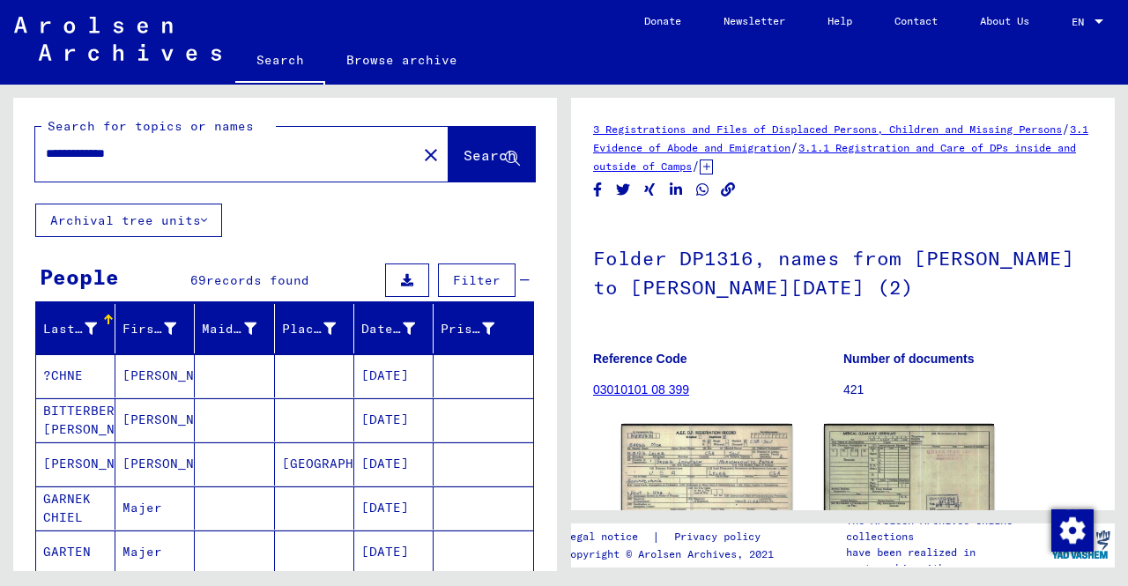
scroll to position [0, 0]
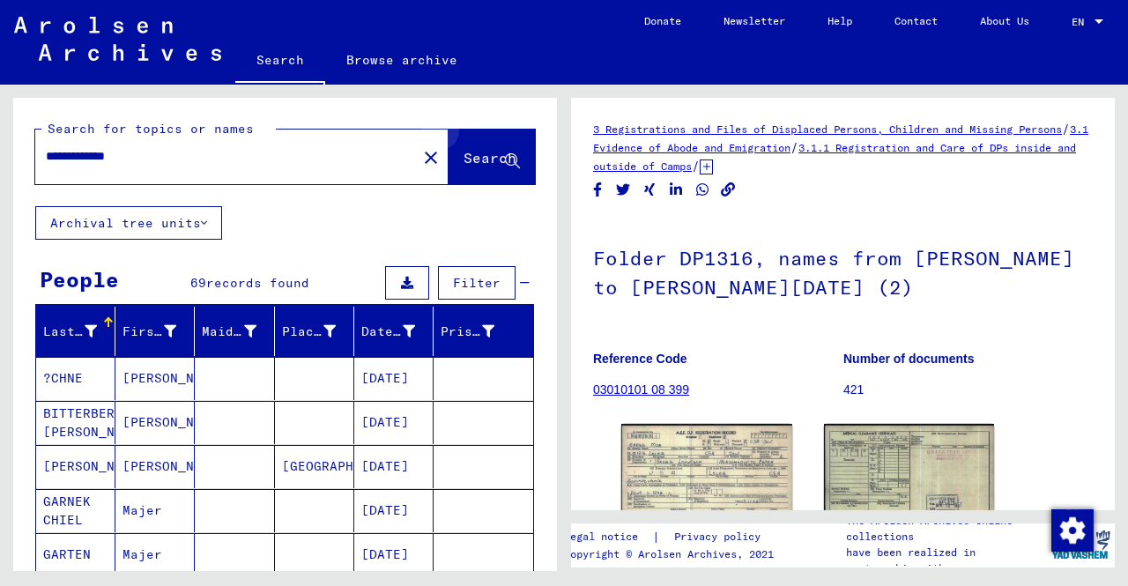
click at [498, 152] on span "Search" at bounding box center [490, 158] width 53 height 18
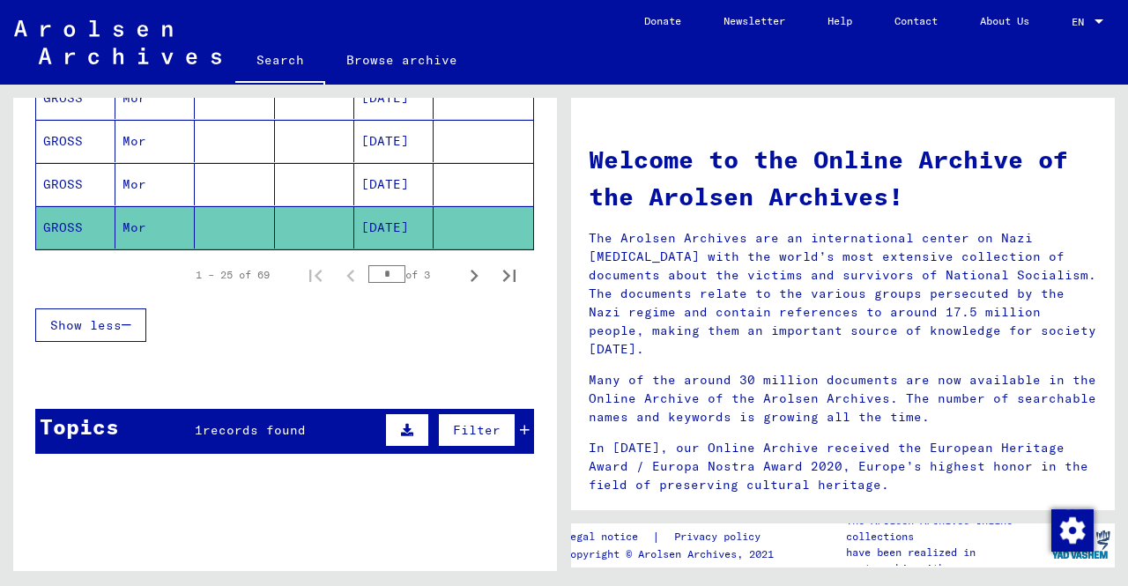
scroll to position [1207, 0]
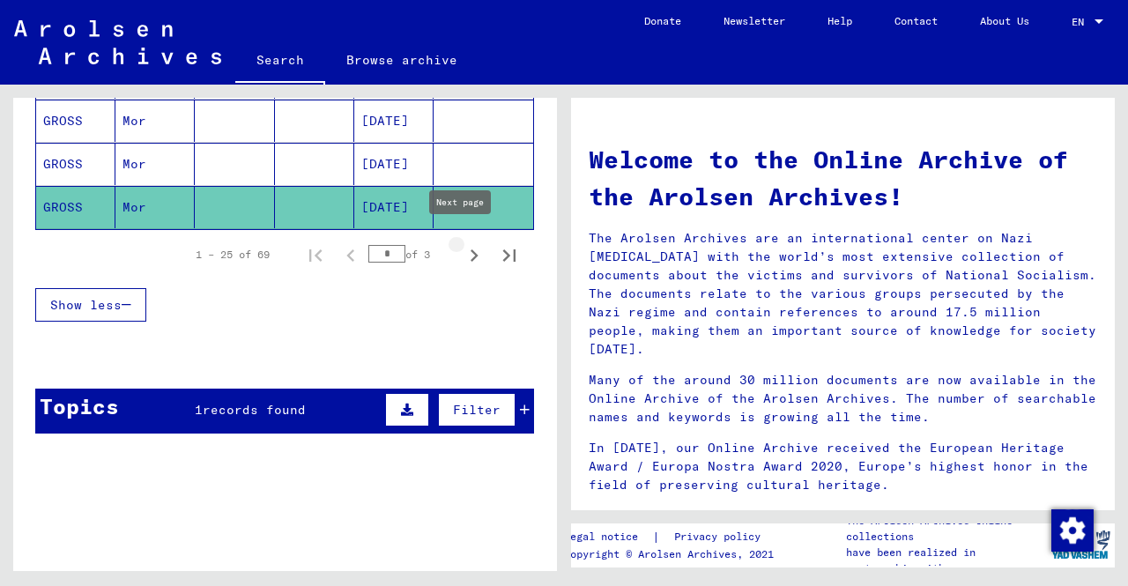
click at [463, 253] on icon "Next page" at bounding box center [474, 255] width 25 height 25
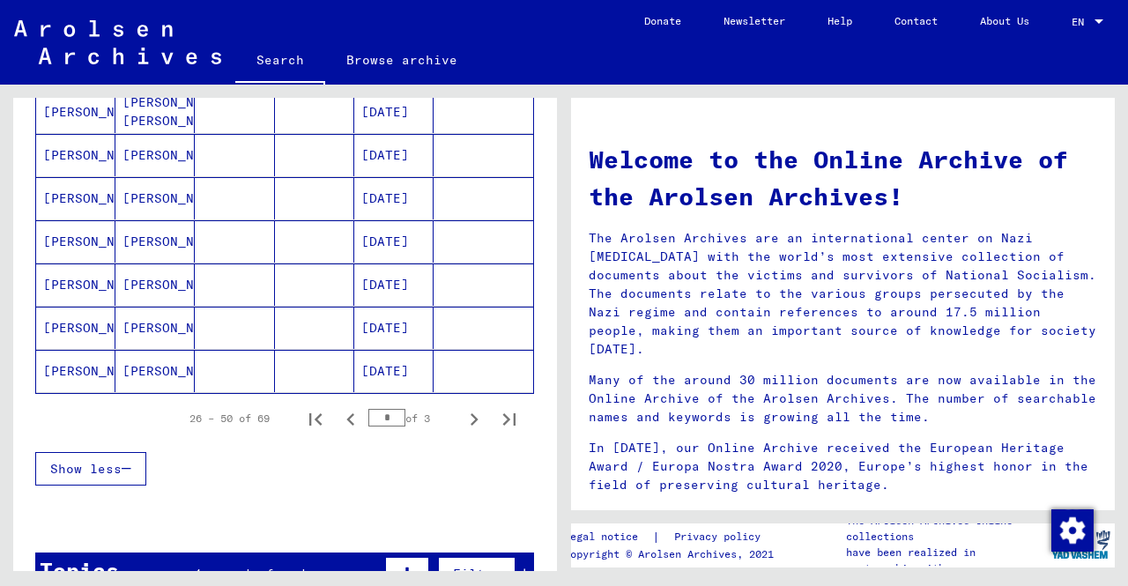
scroll to position [1031, 0]
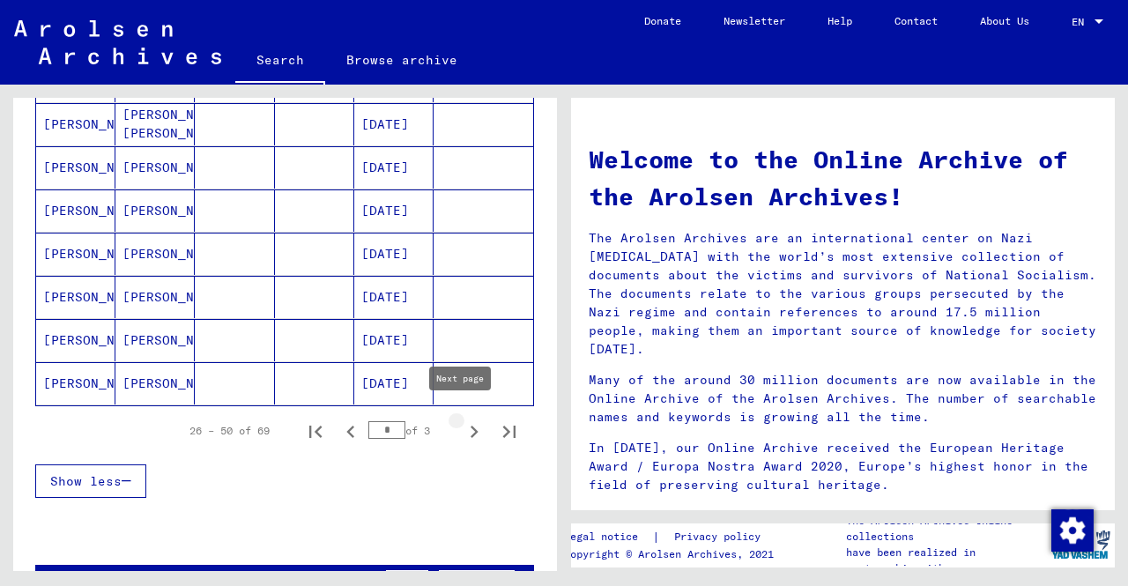
click at [462, 429] on icon "Next page" at bounding box center [474, 431] width 25 height 25
type input "*"
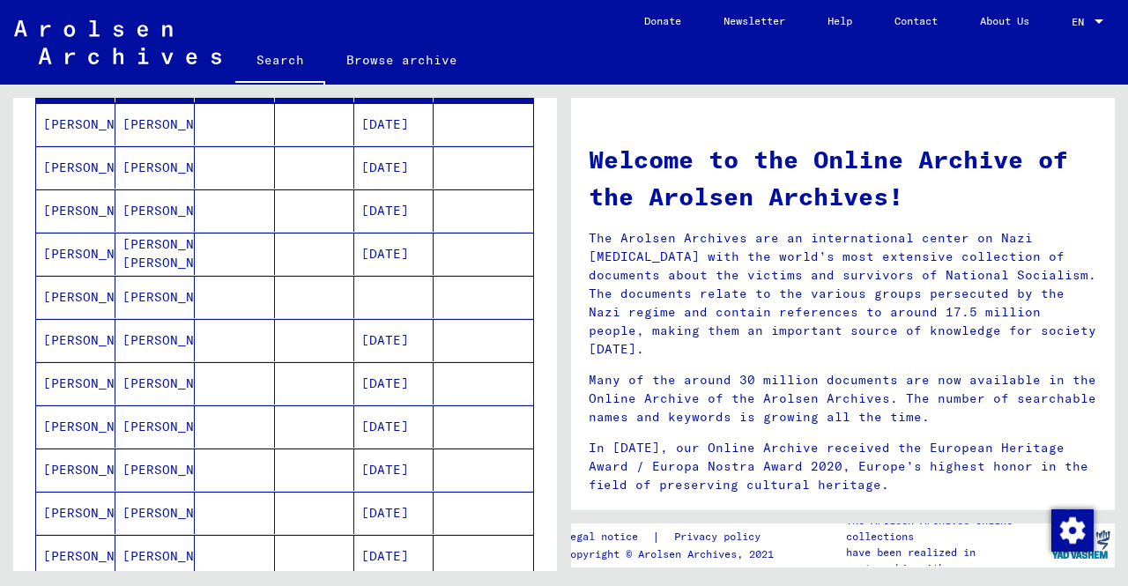
scroll to position [0, 0]
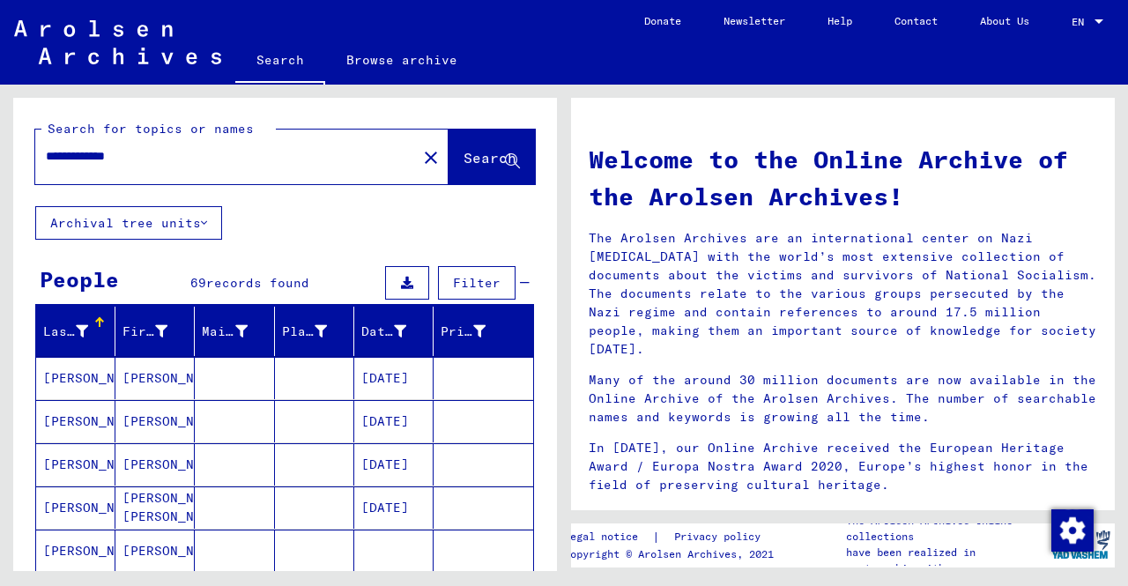
click at [434, 547] on mat-cell at bounding box center [484, 551] width 100 height 42
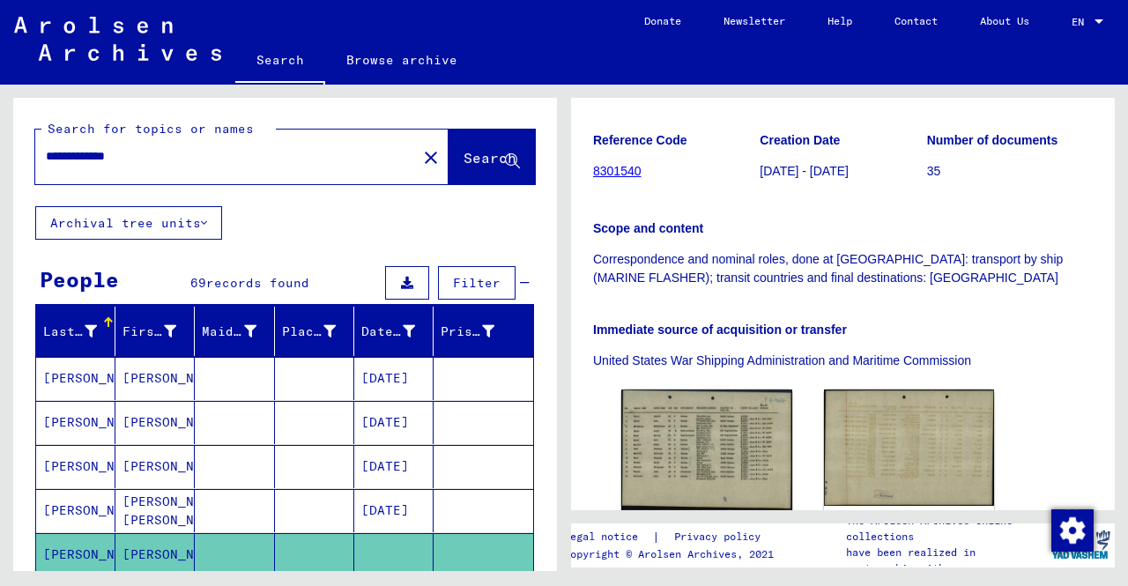
scroll to position [264, 0]
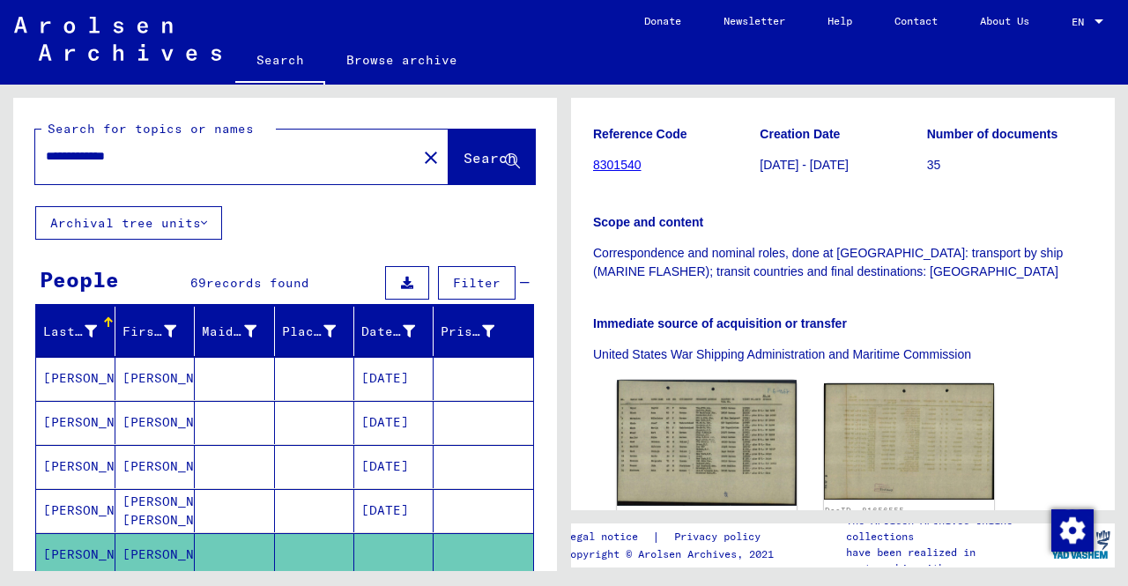
click at [737, 421] on img at bounding box center [706, 443] width 179 height 126
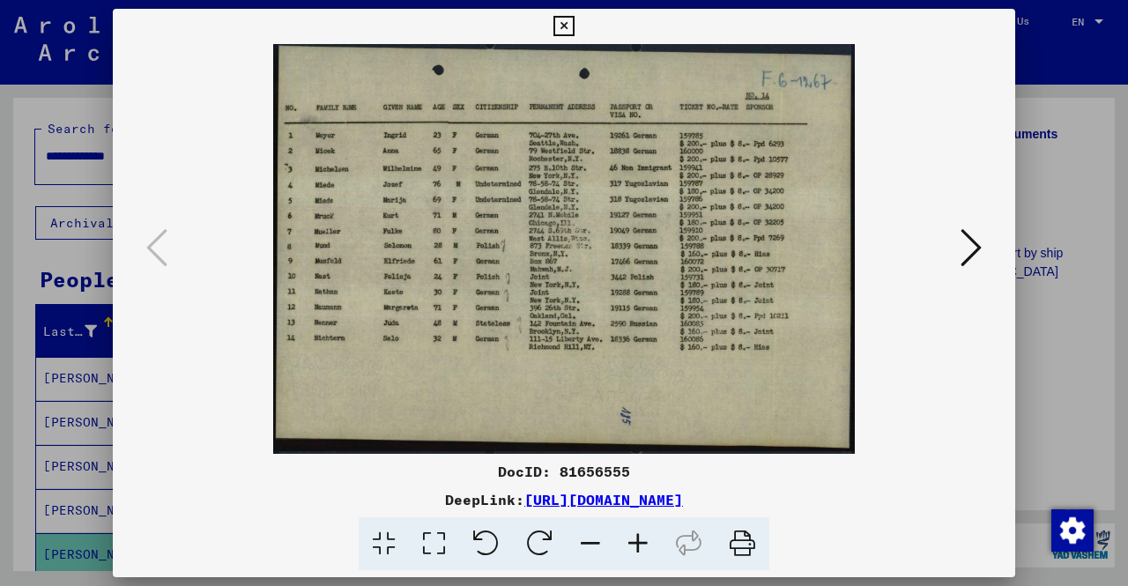
click at [1037, 364] on div at bounding box center [564, 293] width 1128 height 586
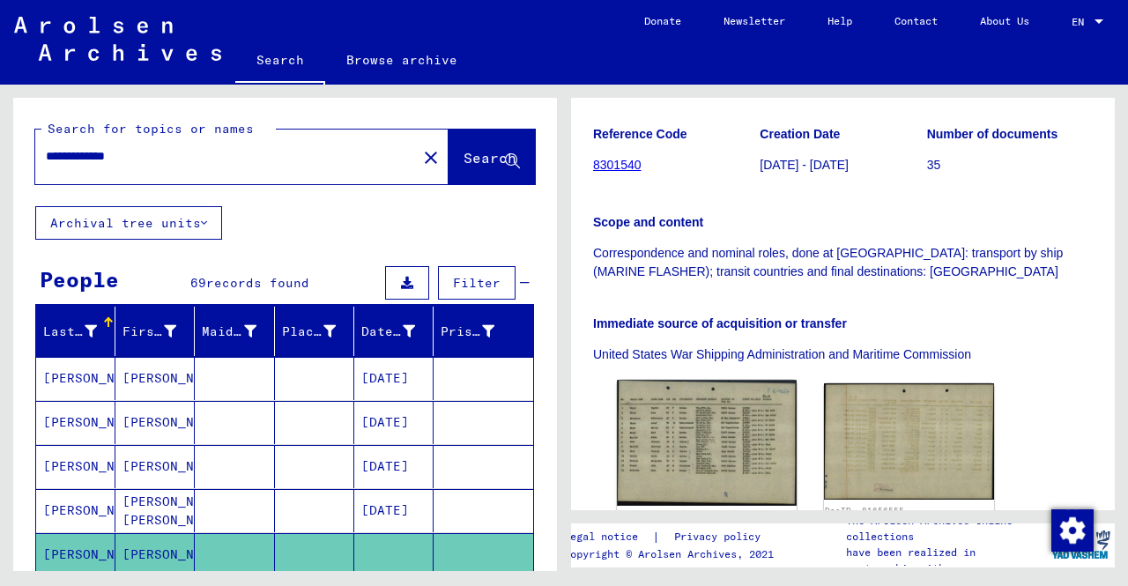
click at [724, 423] on img at bounding box center [706, 443] width 179 height 126
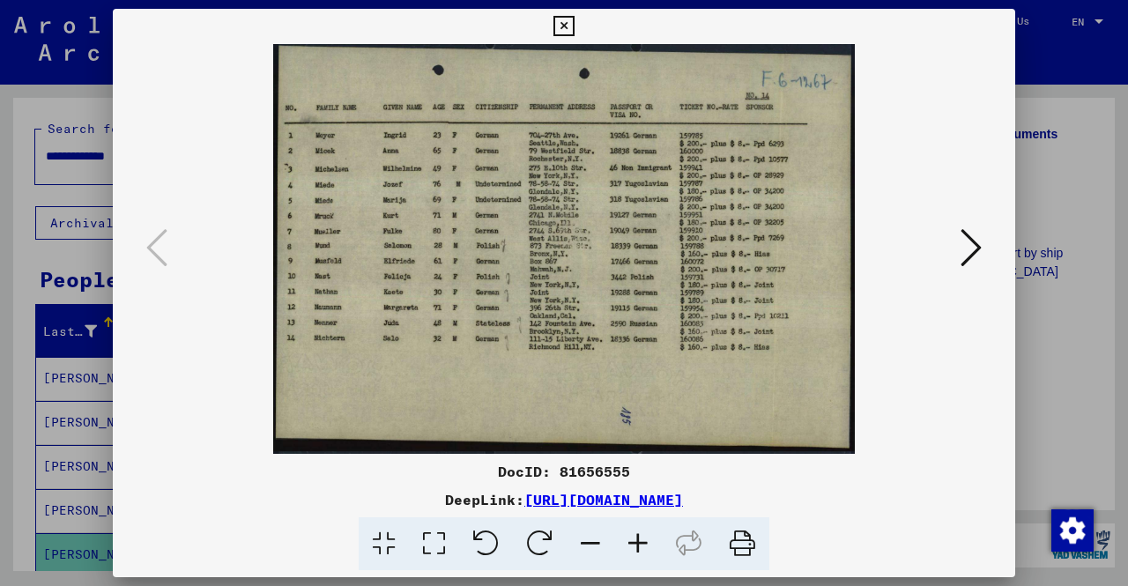
click at [638, 538] on icon at bounding box center [638, 544] width 48 height 54
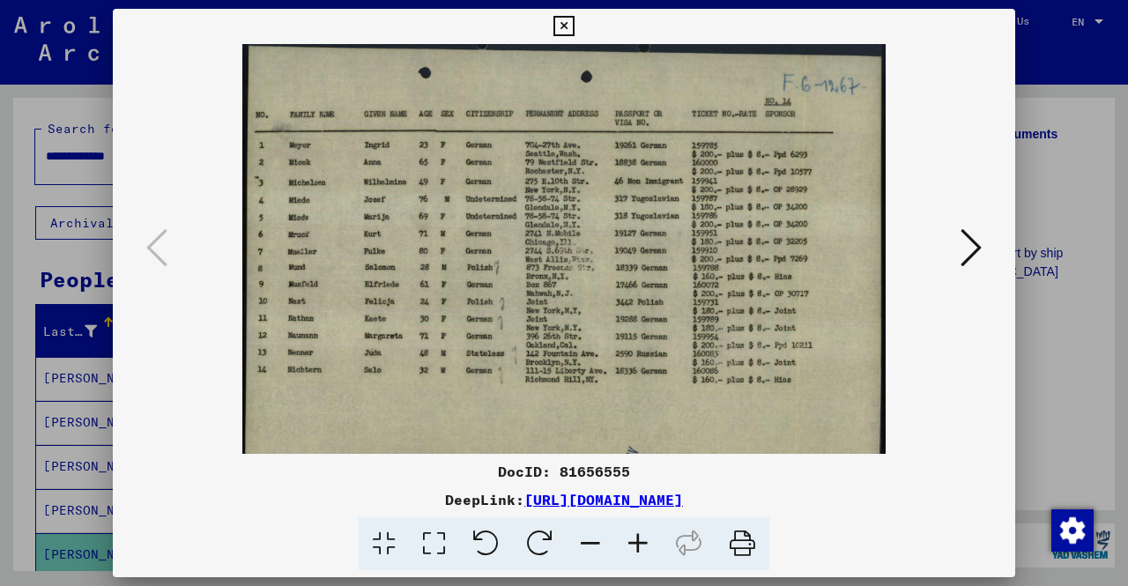
click at [638, 538] on icon at bounding box center [638, 544] width 48 height 54
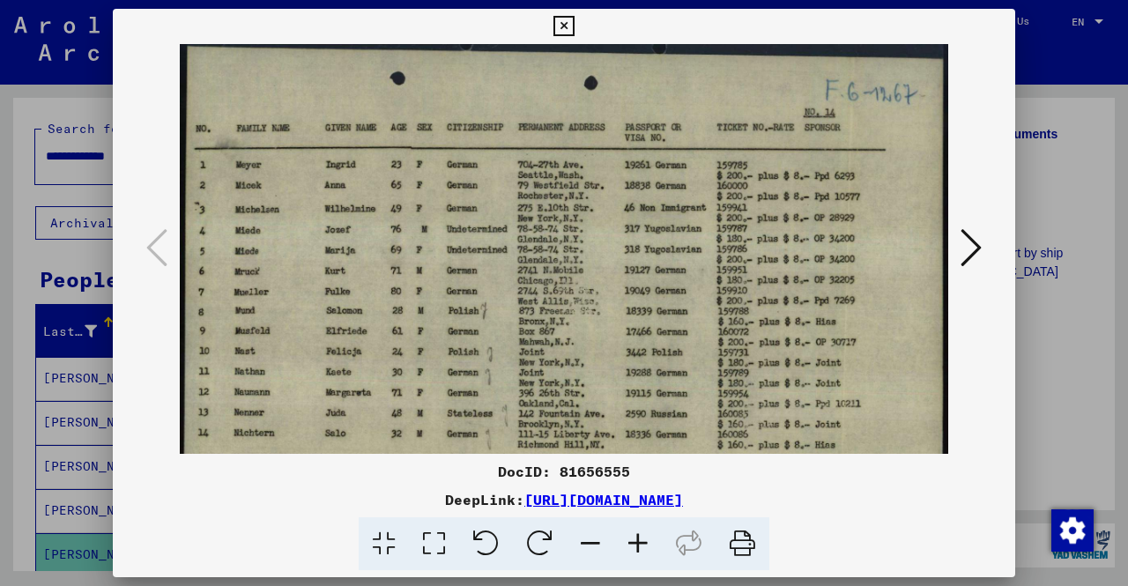
click at [638, 538] on icon at bounding box center [638, 544] width 48 height 54
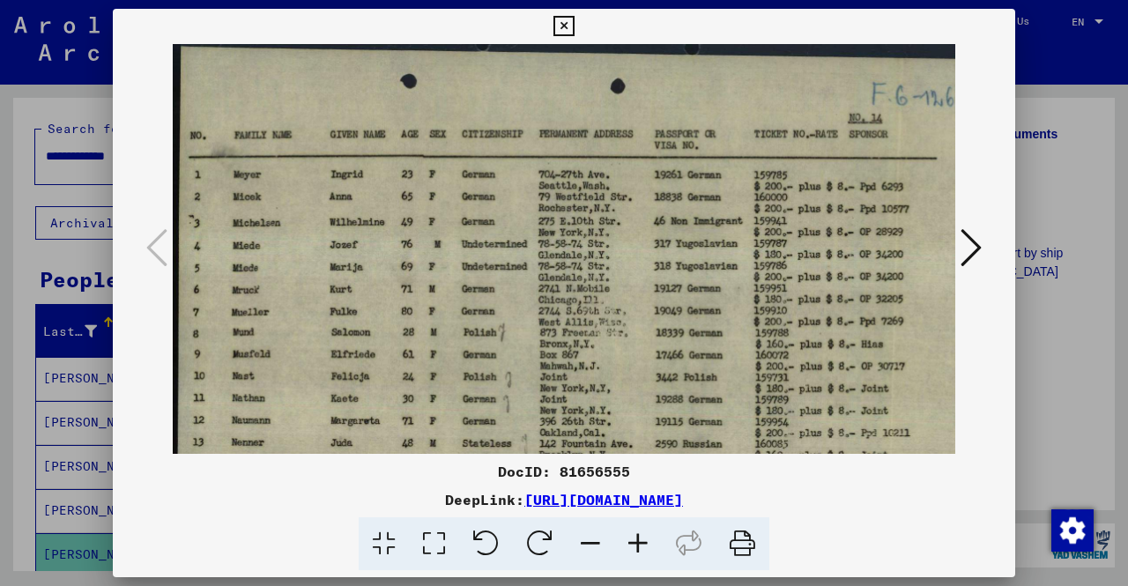
click at [638, 538] on icon at bounding box center [638, 544] width 48 height 54
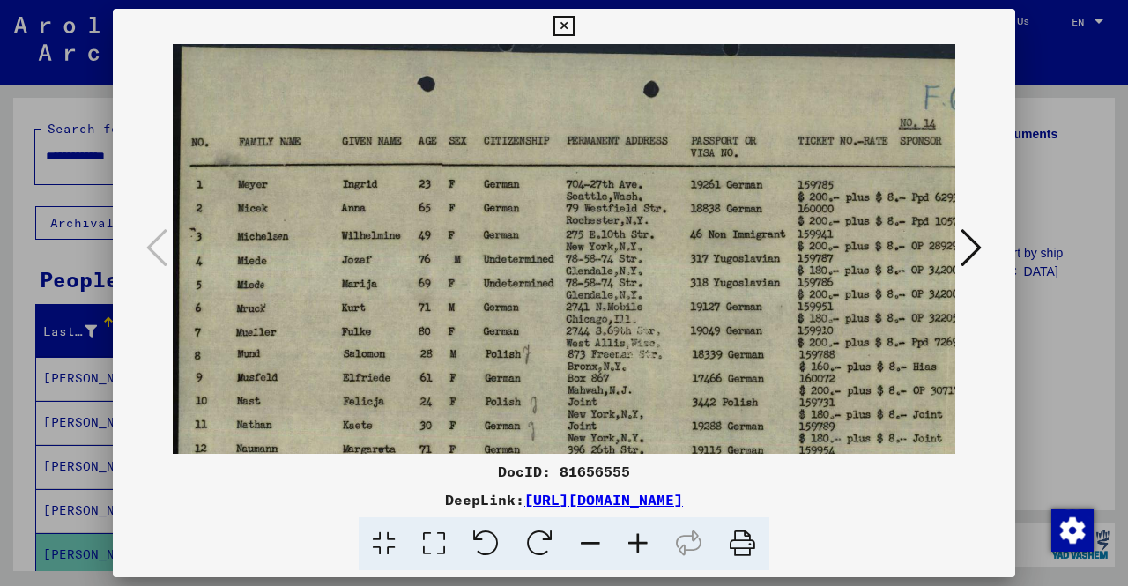
click at [1045, 174] on div at bounding box center [564, 293] width 1128 height 586
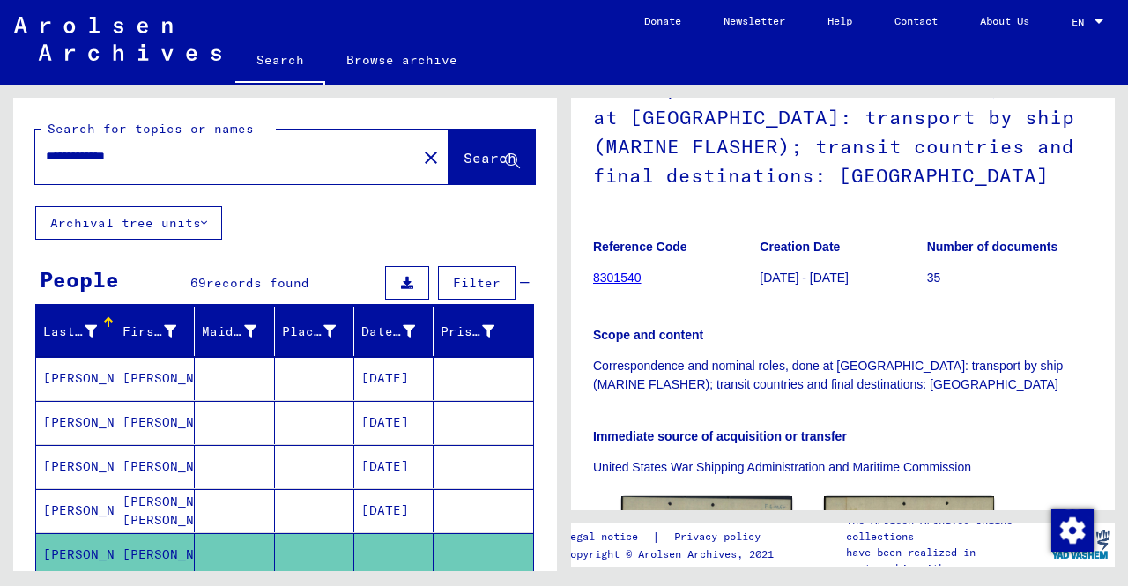
scroll to position [0, 0]
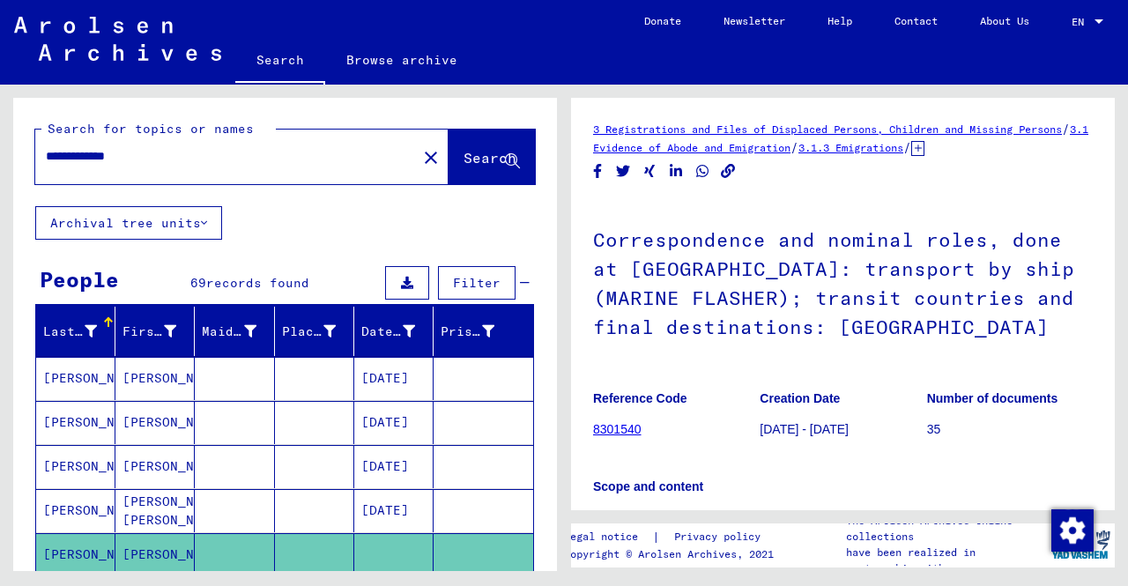
click at [924, 153] on icon at bounding box center [917, 148] width 13 height 15
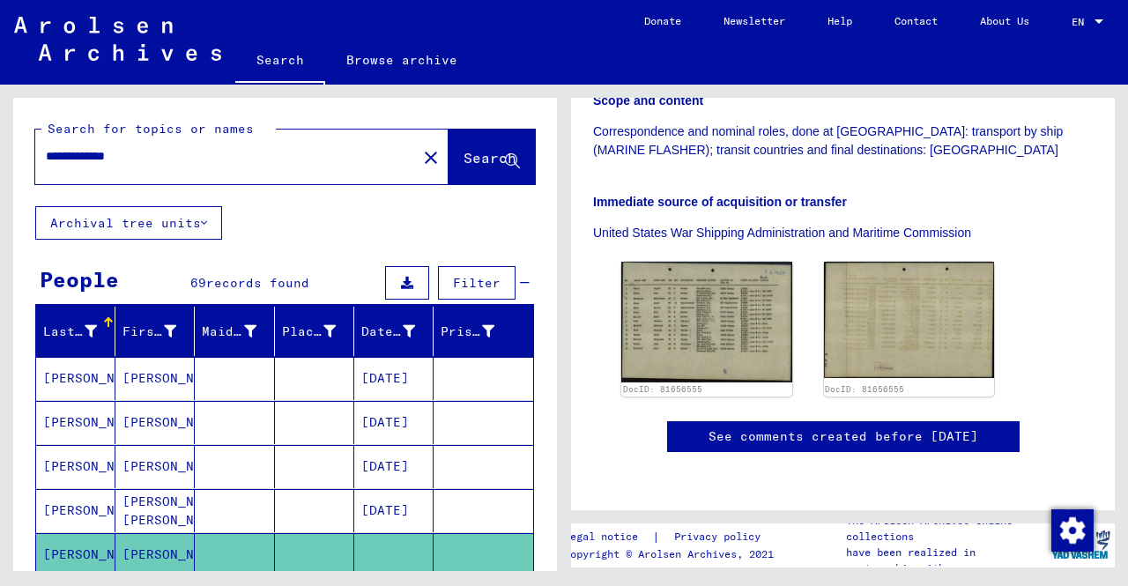
drag, startPoint x: 180, startPoint y: 167, endPoint x: 130, endPoint y: 170, distance: 49.5
click at [130, 170] on div "**********" at bounding box center [220, 157] width 371 height 40
drag, startPoint x: 155, startPoint y: 154, endPoint x: 121, endPoint y: 164, distance: 35.7
click at [121, 164] on input "**********" at bounding box center [226, 156] width 360 height 19
type input "**********"
